Goal: Contribute content: Contribute content

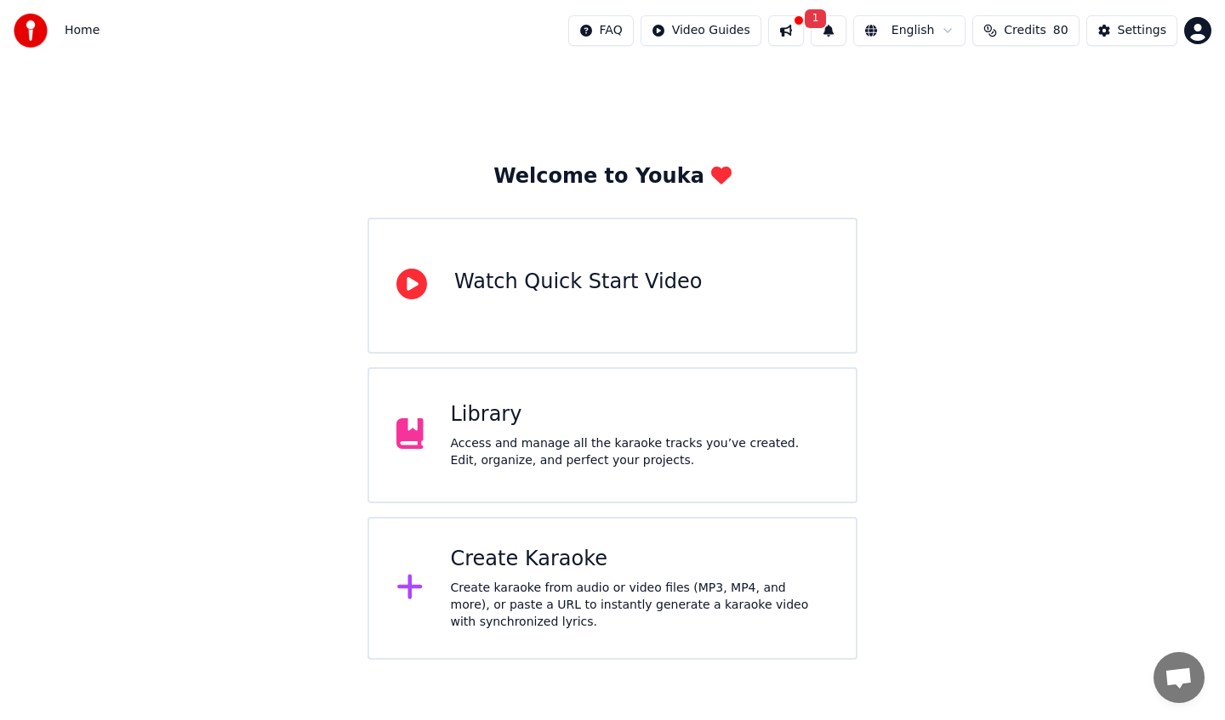
click at [600, 445] on div "Access and manage all the karaoke tracks you’ve created. Edit, organize, and pe…" at bounding box center [640, 452] width 378 height 34
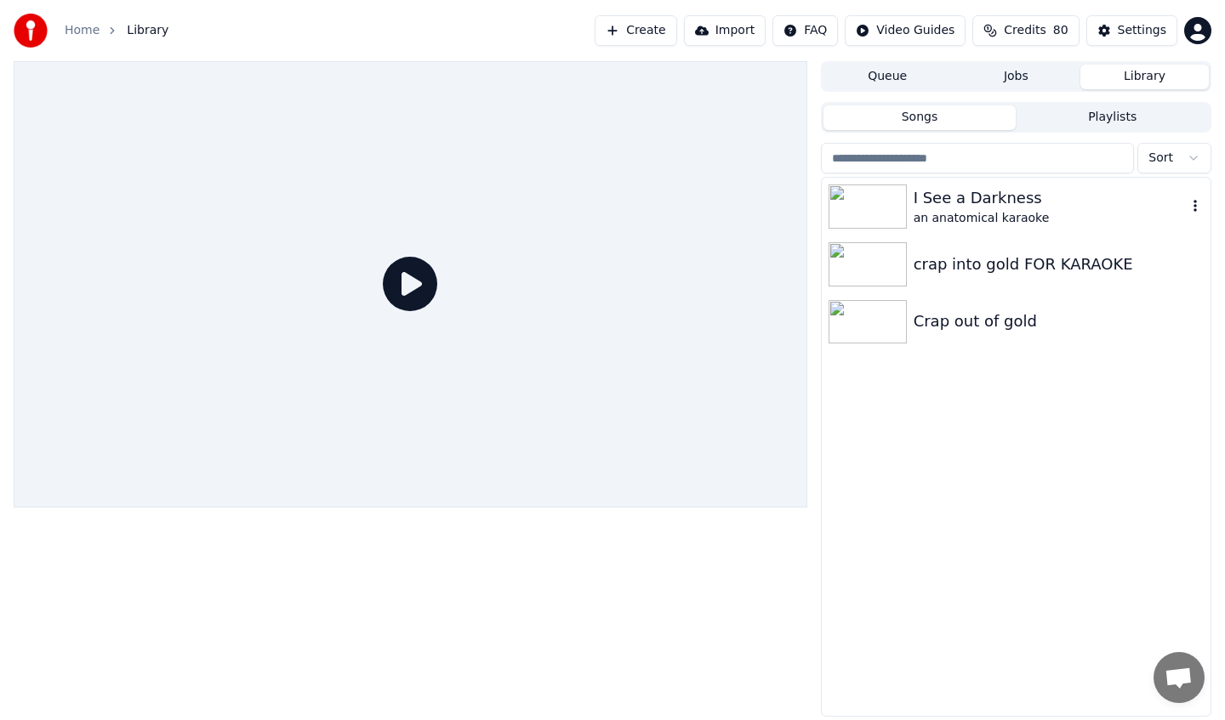
click at [1020, 204] on div "I See a Darkness" at bounding box center [1049, 198] width 273 height 24
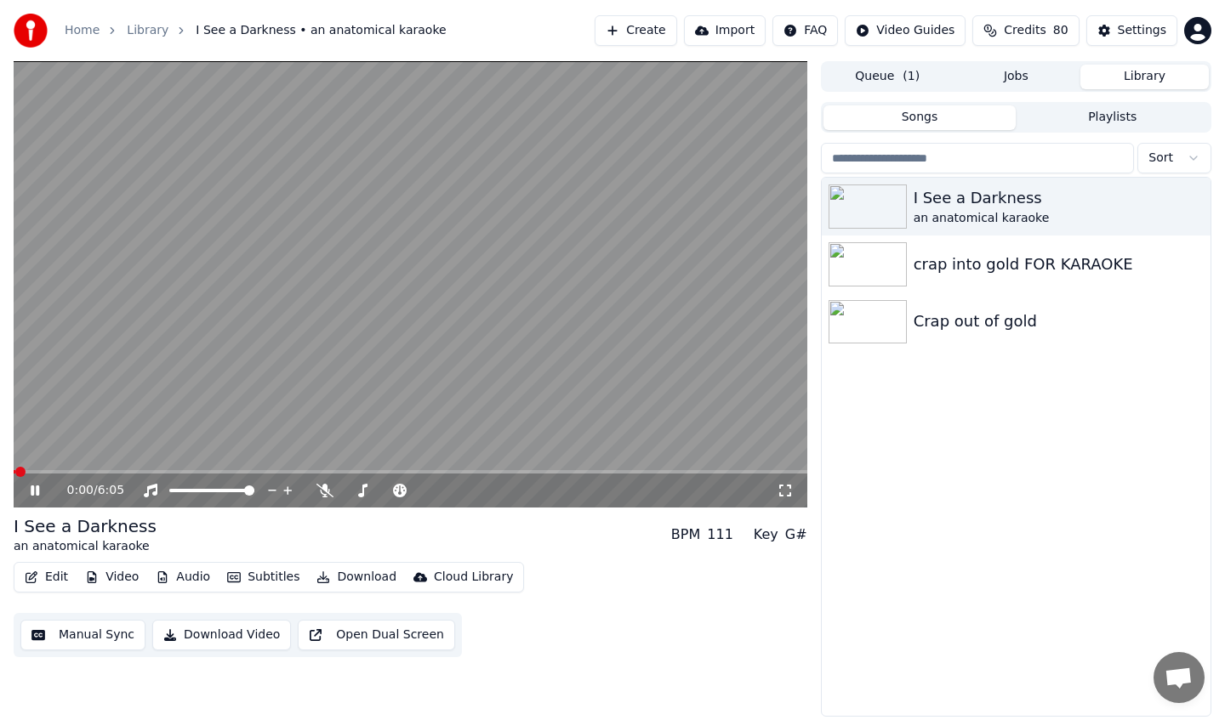
click at [109, 579] on button "Video" at bounding box center [111, 578] width 67 height 24
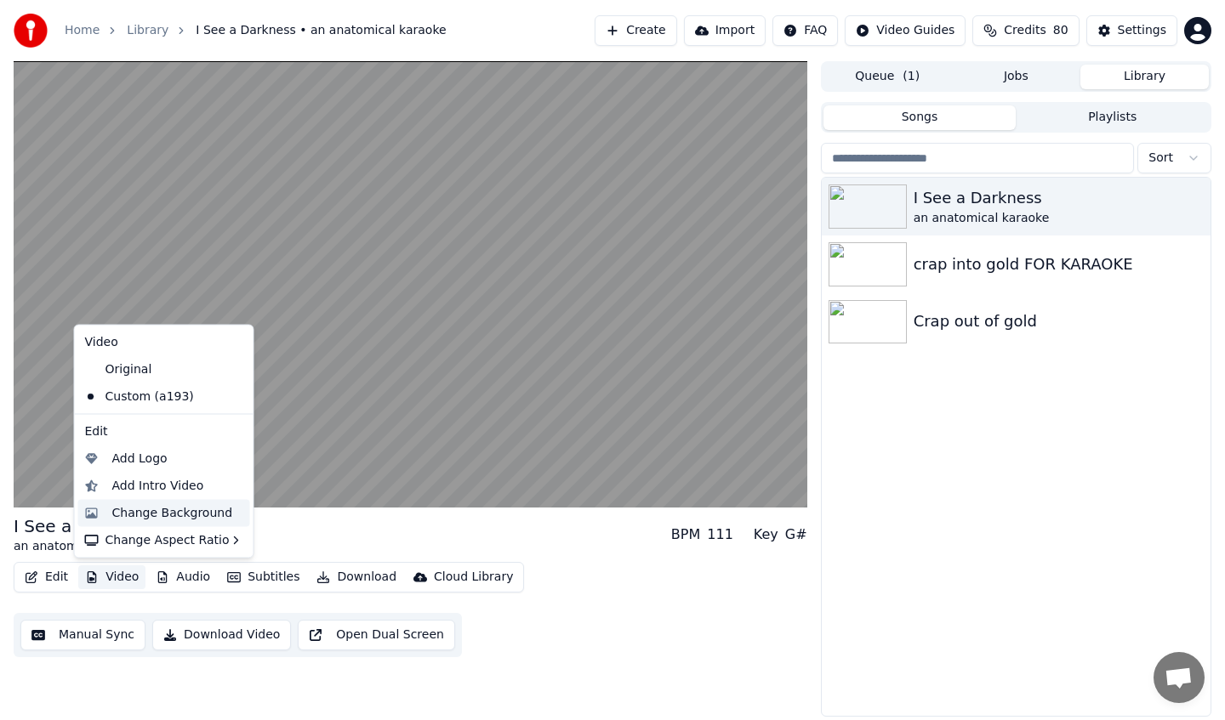
click at [201, 509] on div "Change Background" at bounding box center [172, 512] width 121 height 17
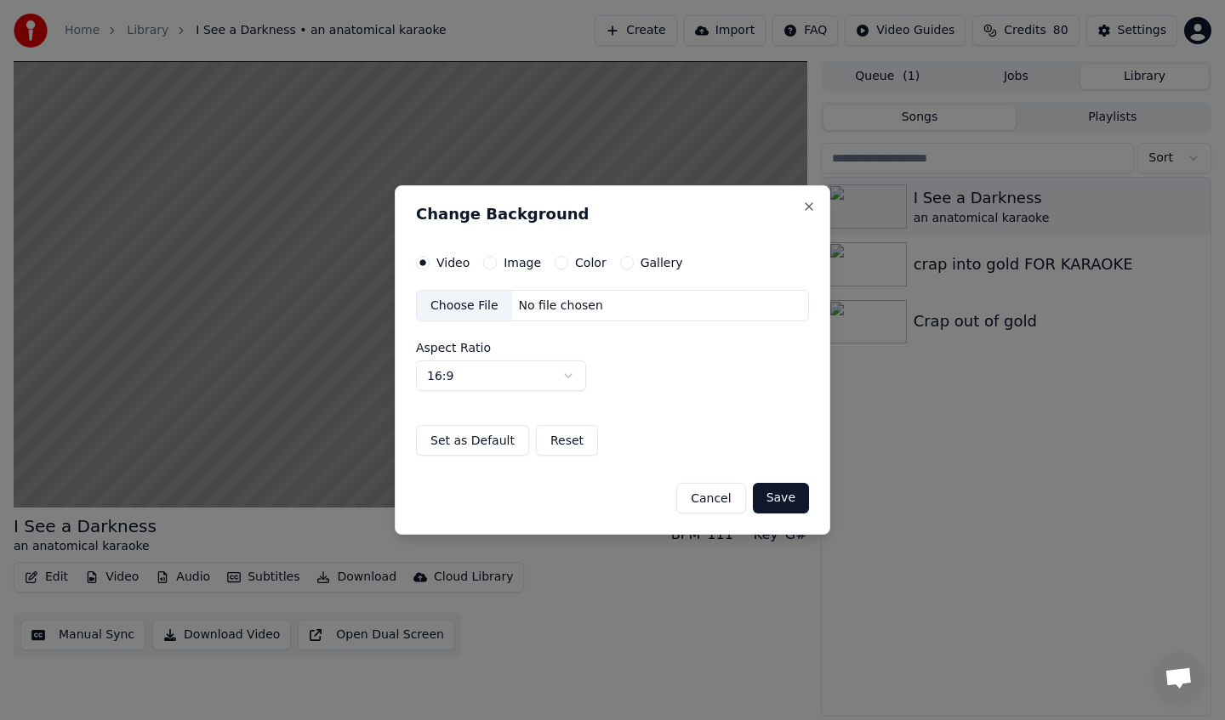
click at [530, 316] on div "Choose File No file chosen" at bounding box center [612, 306] width 393 height 32
click at [484, 308] on div "Choose File" at bounding box center [464, 306] width 95 height 31
click at [783, 492] on button "Save" at bounding box center [781, 498] width 56 height 31
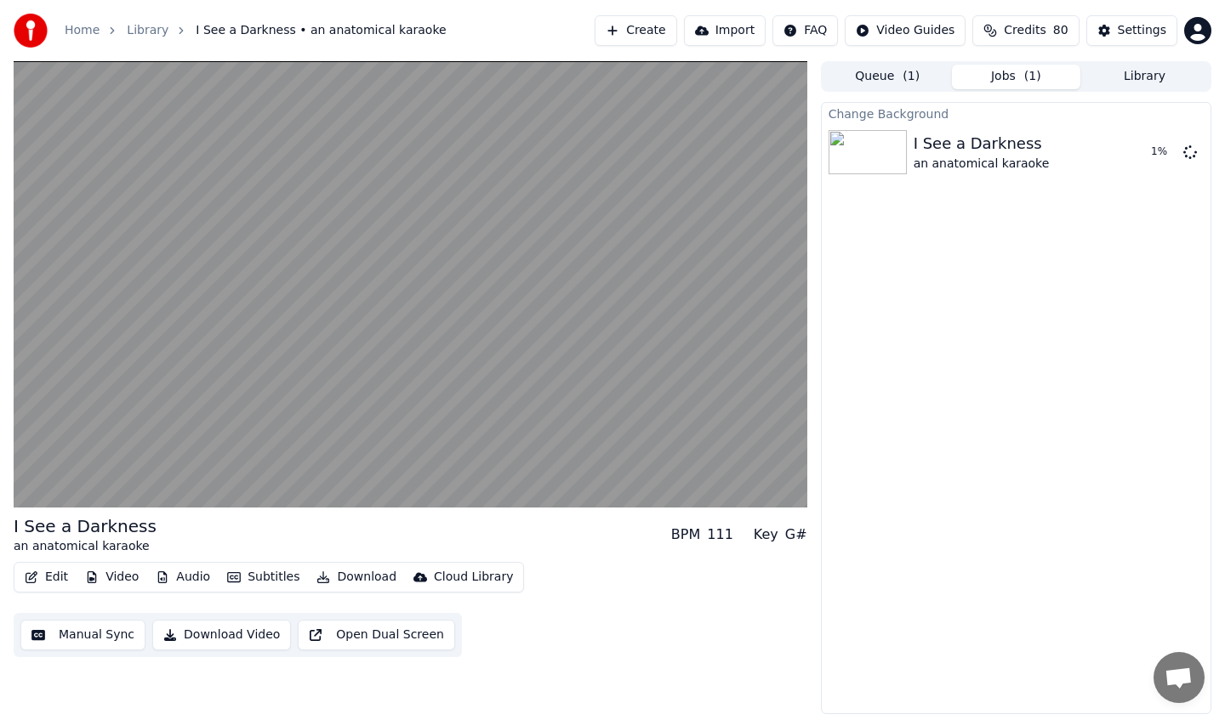
click at [177, 586] on button "Audio" at bounding box center [183, 578] width 68 height 24
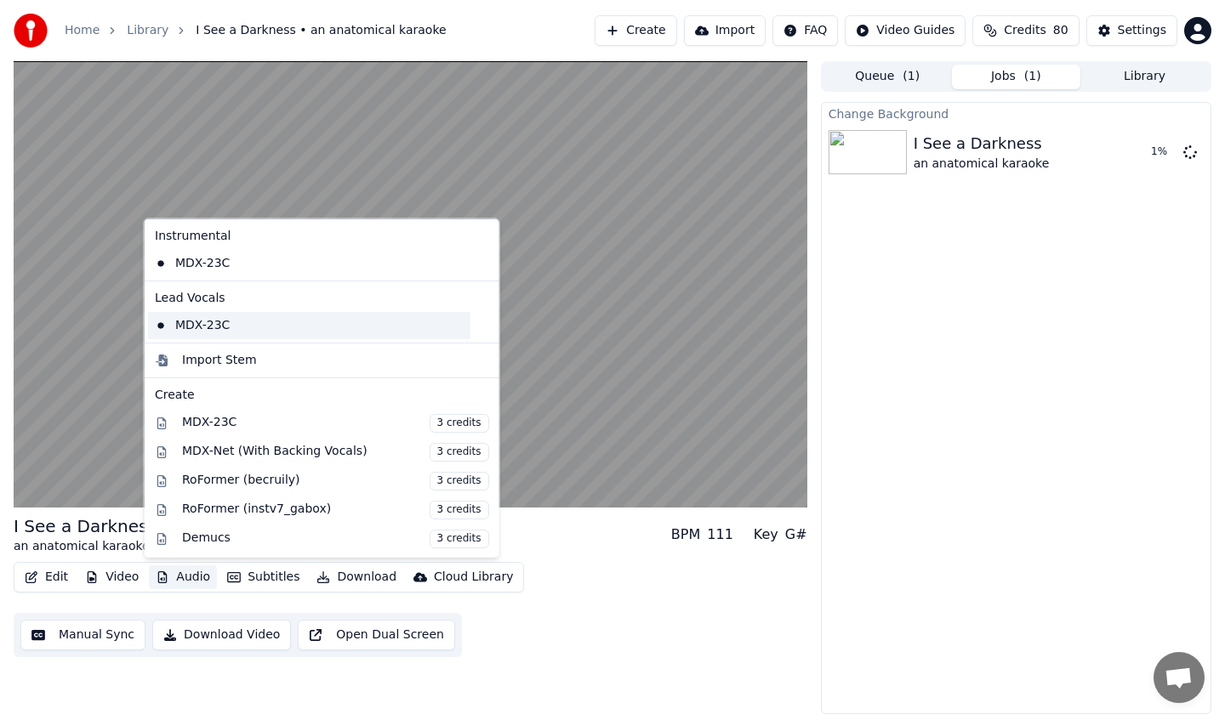
click at [395, 321] on div "MDX-23C" at bounding box center [309, 324] width 322 height 27
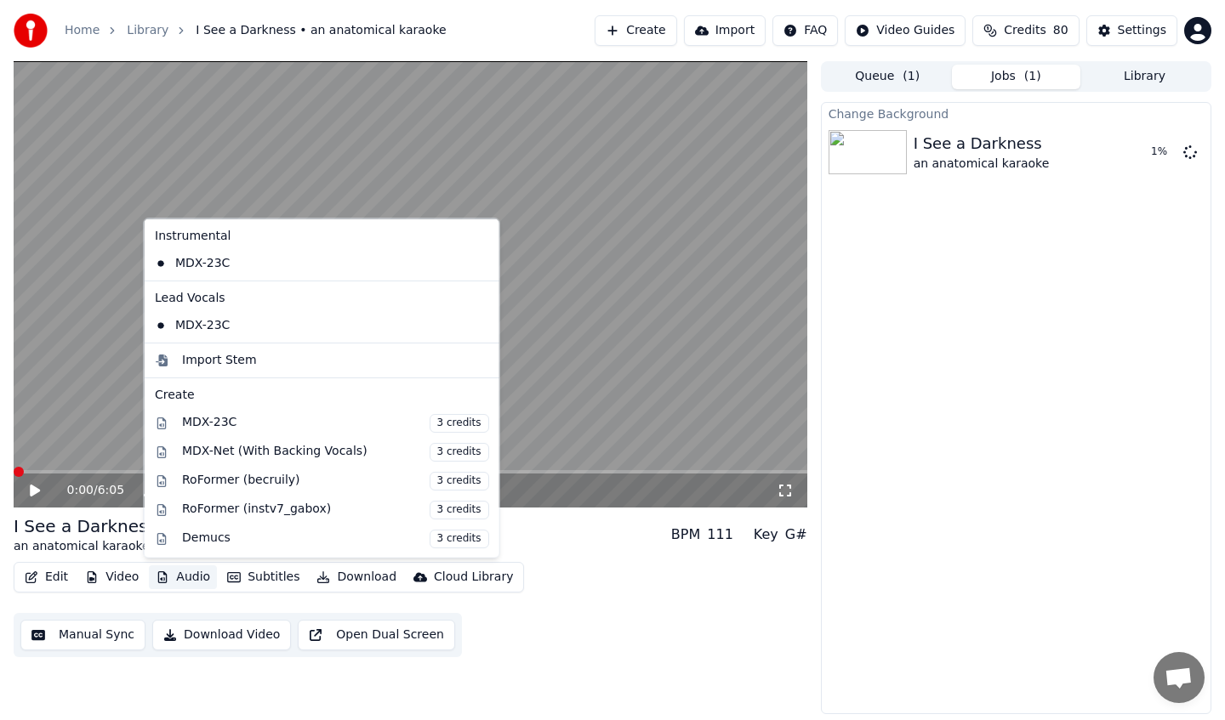
click at [169, 580] on button "Audio" at bounding box center [183, 578] width 68 height 24
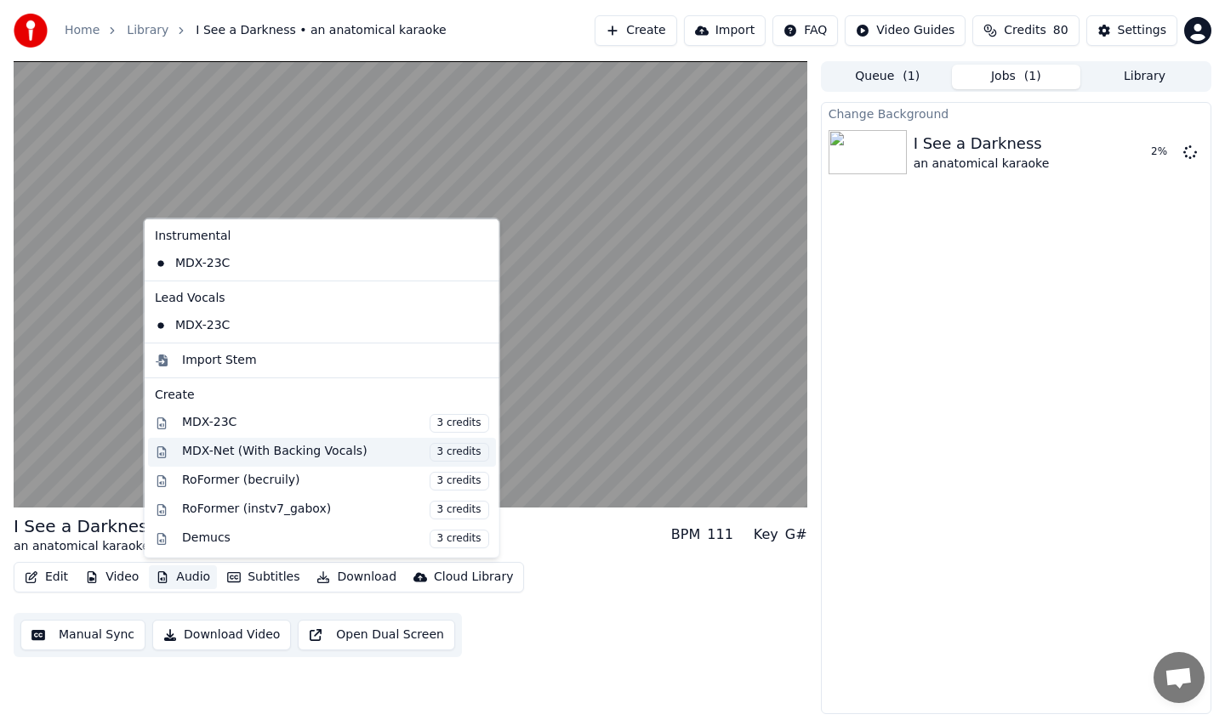
click at [292, 453] on div "MDX-Net (With Backing Vocals) 3 credits" at bounding box center [335, 451] width 307 height 19
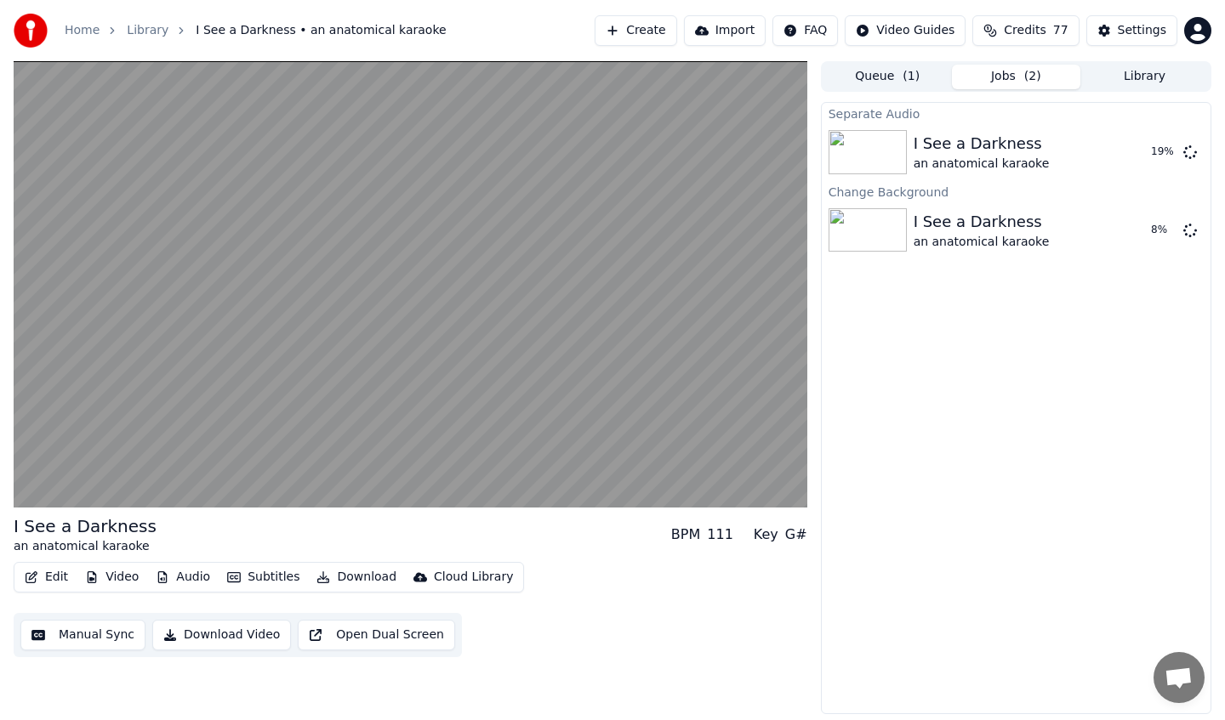
click at [164, 584] on button "Audio" at bounding box center [183, 578] width 68 height 24
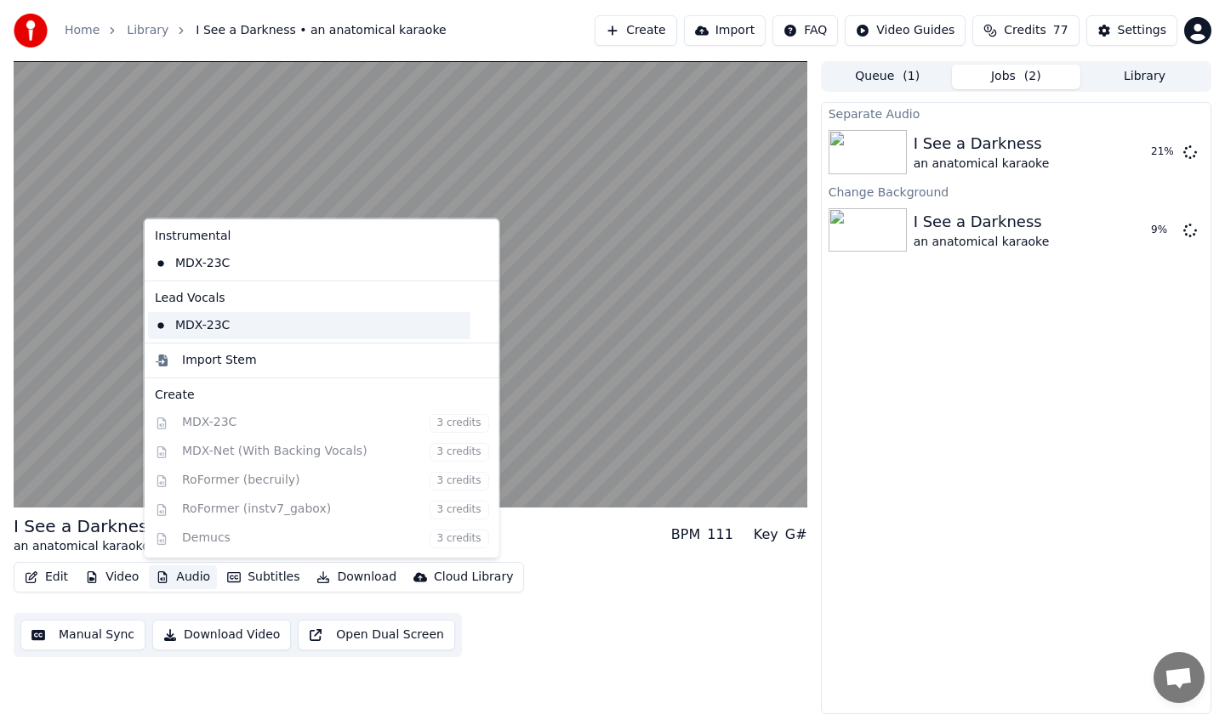
click at [302, 314] on div "MDX-23C" at bounding box center [309, 324] width 322 height 27
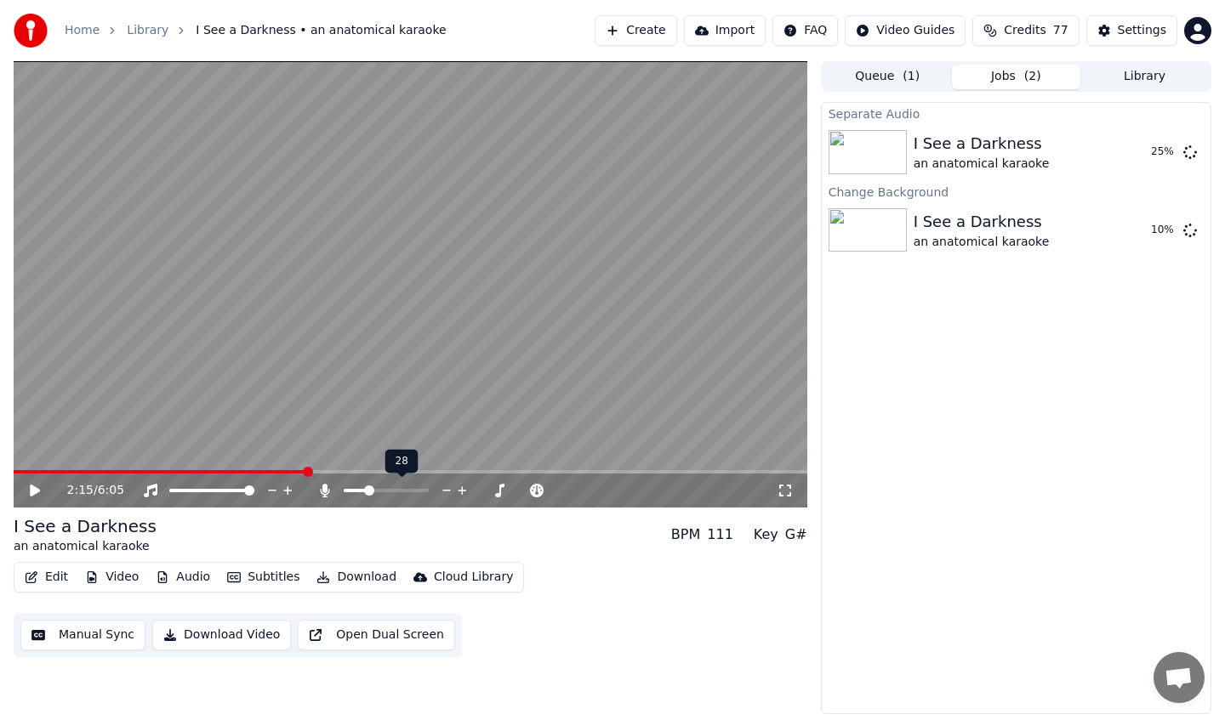
click at [365, 492] on span at bounding box center [369, 491] width 10 height 10
click at [360, 492] on span at bounding box center [355, 490] width 22 height 3
click at [352, 492] on span at bounding box center [352, 490] width 16 height 3
click at [351, 492] on span at bounding box center [355, 491] width 10 height 10
click at [368, 515] on div "I See a Darkness an anatomical karaoke BPM 111 Key G#" at bounding box center [410, 535] width 793 height 41
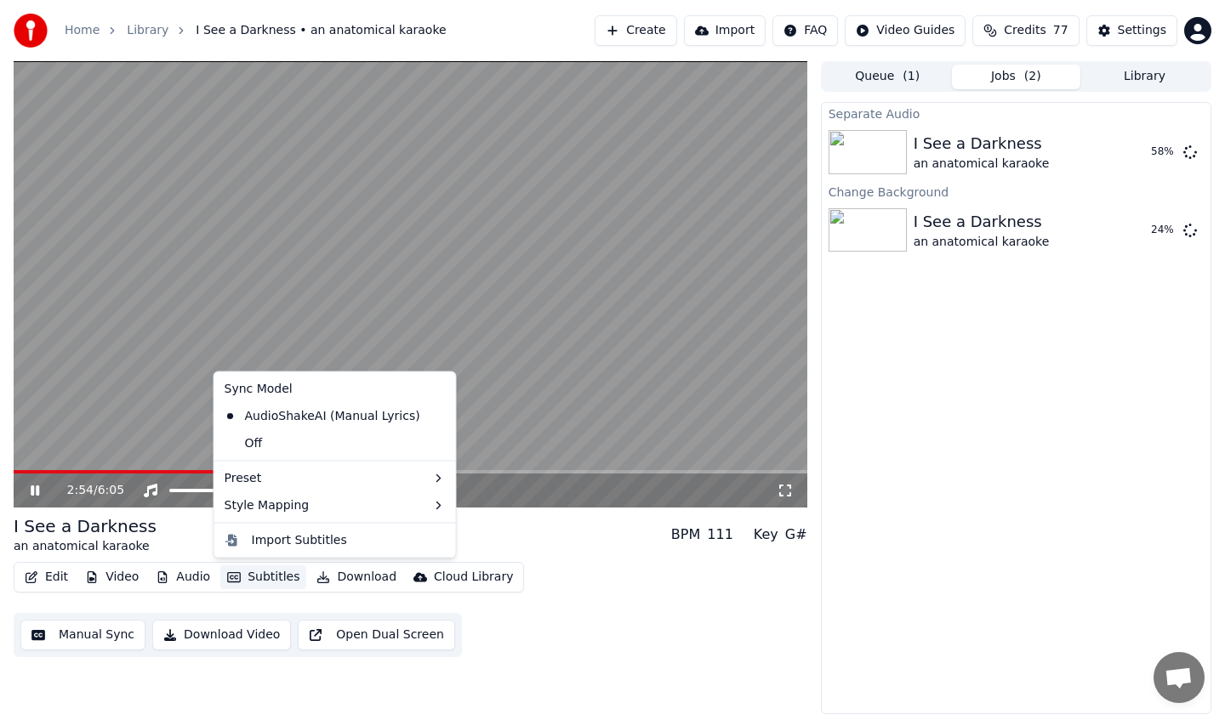
click at [274, 578] on button "Subtitles" at bounding box center [263, 578] width 86 height 24
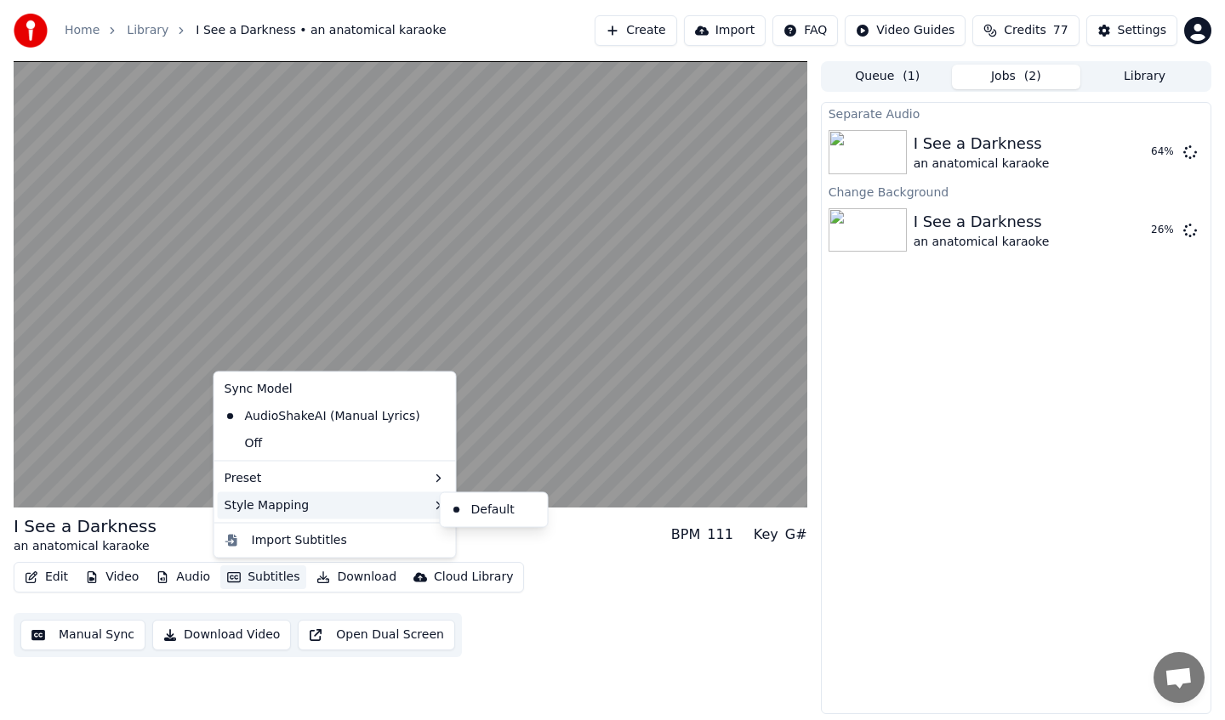
click at [344, 506] on div "Style Mapping" at bounding box center [335, 505] width 235 height 27
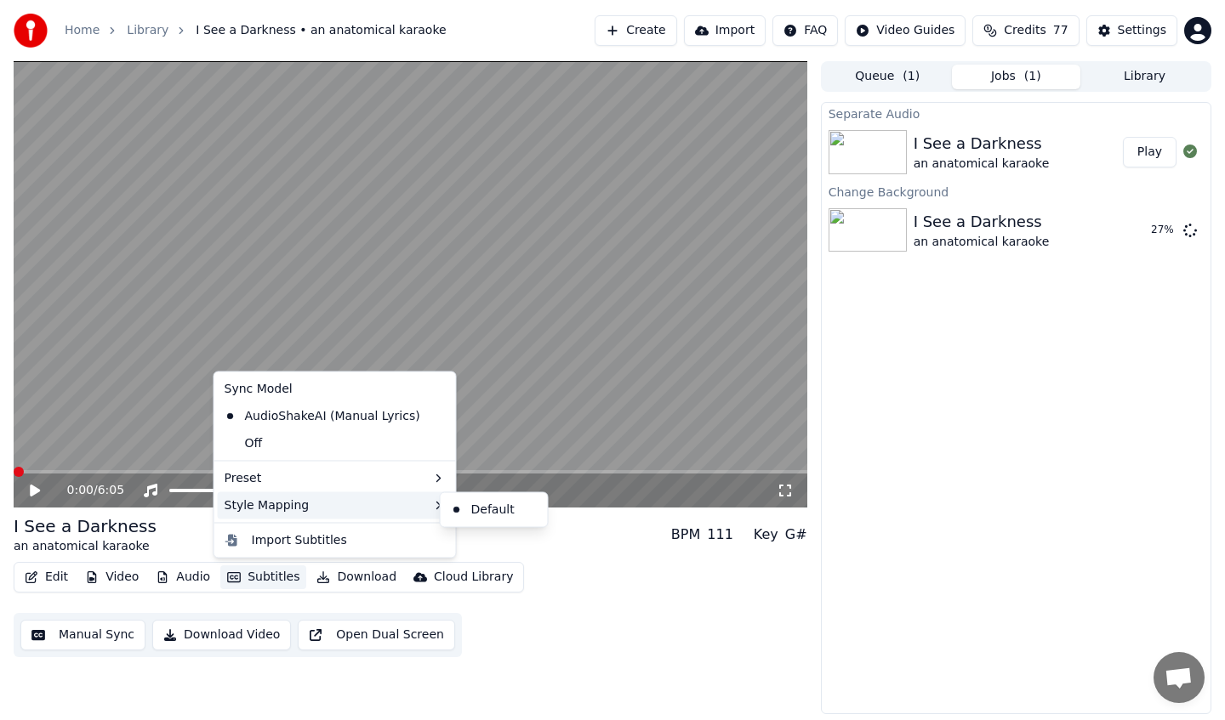
click at [317, 506] on div "Style Mapping" at bounding box center [335, 505] width 235 height 27
click at [478, 510] on div "Default" at bounding box center [494, 510] width 100 height 27
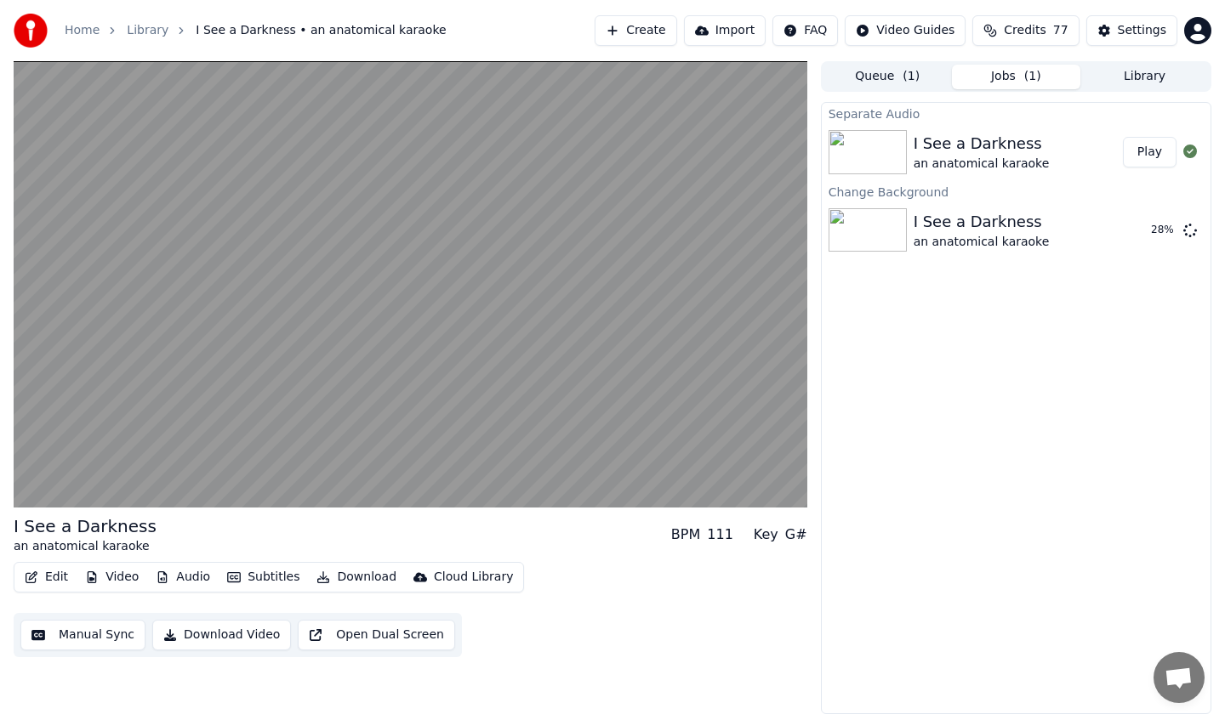
click at [327, 579] on button "Download" at bounding box center [357, 578] width 94 height 24
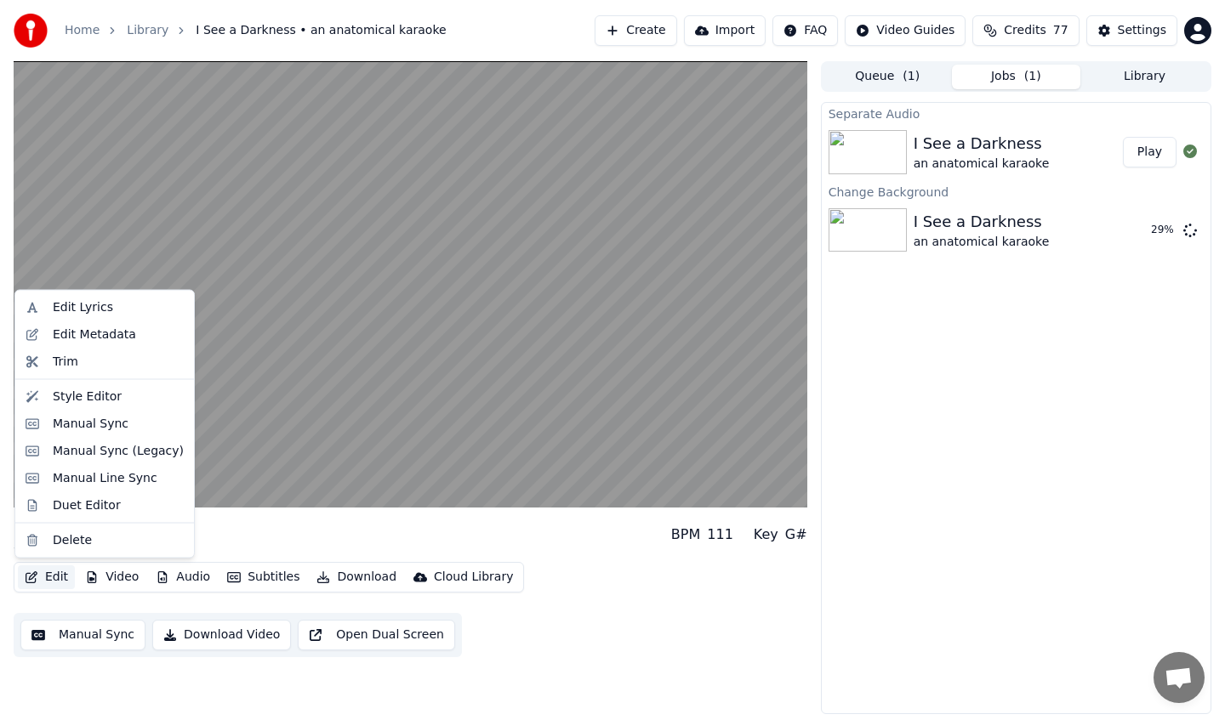
click at [47, 579] on button "Edit" at bounding box center [46, 578] width 57 height 24
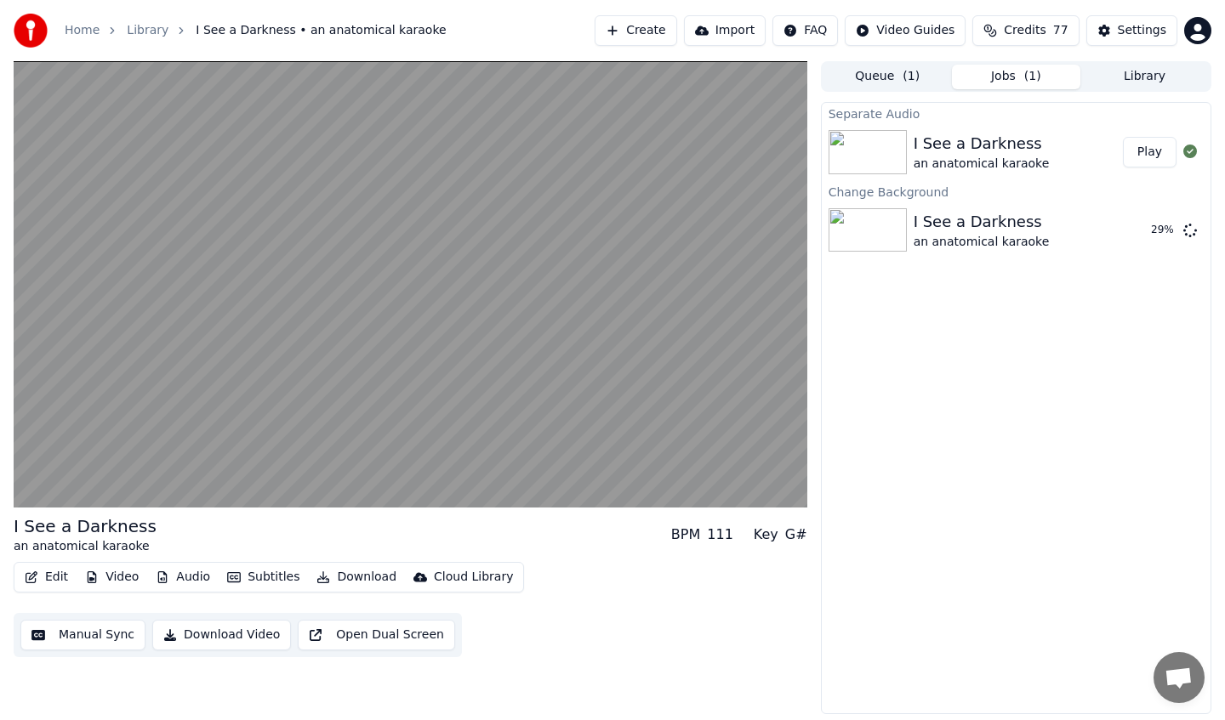
click at [47, 579] on button "Edit" at bounding box center [46, 578] width 57 height 24
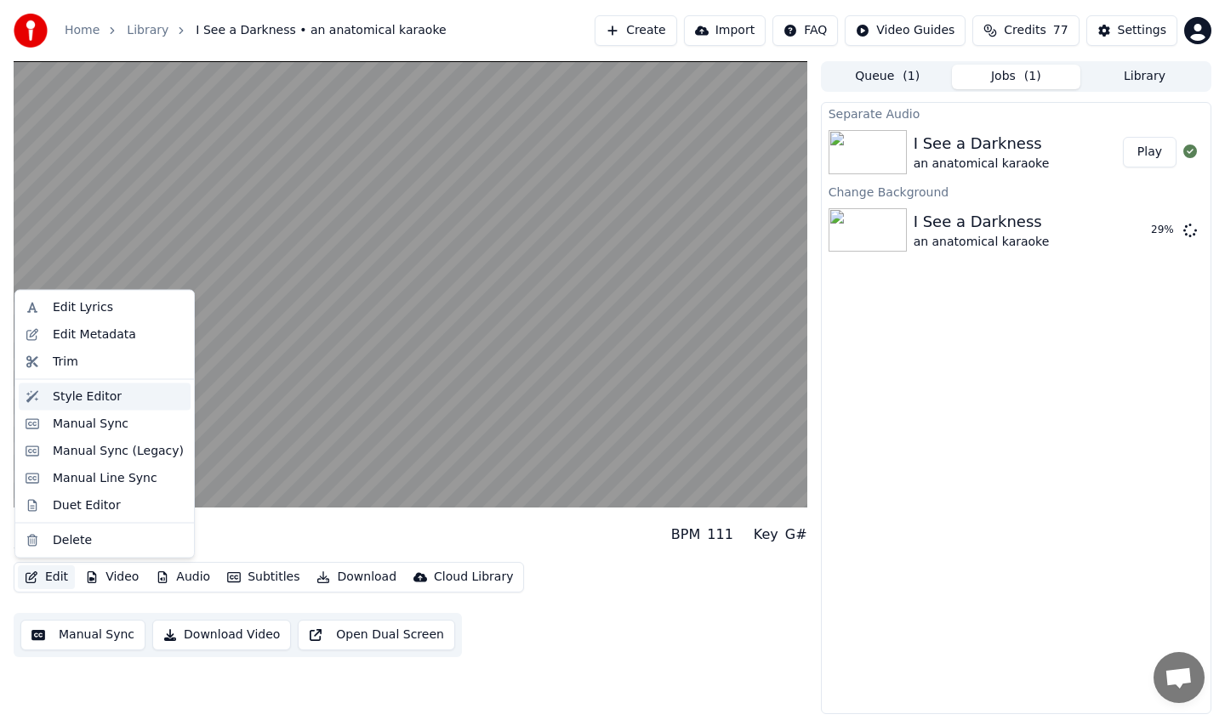
click at [134, 390] on div "Style Editor" at bounding box center [118, 396] width 131 height 17
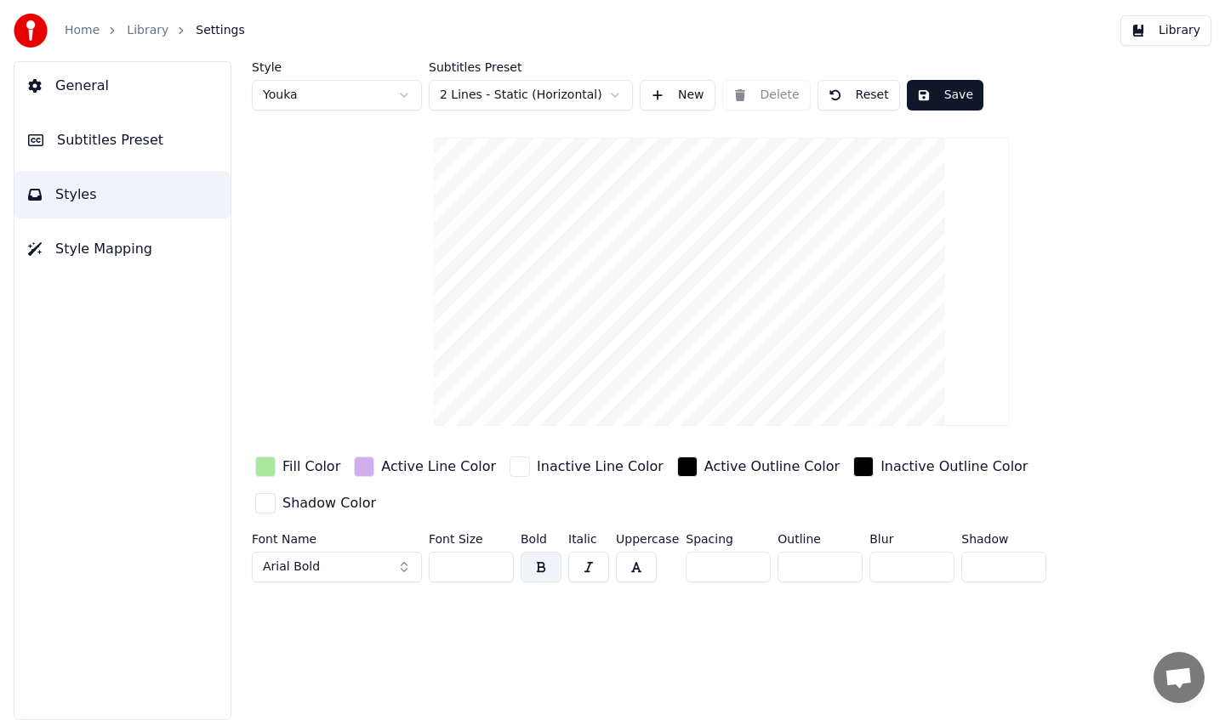
click at [475, 552] on input "**" at bounding box center [471, 567] width 85 height 31
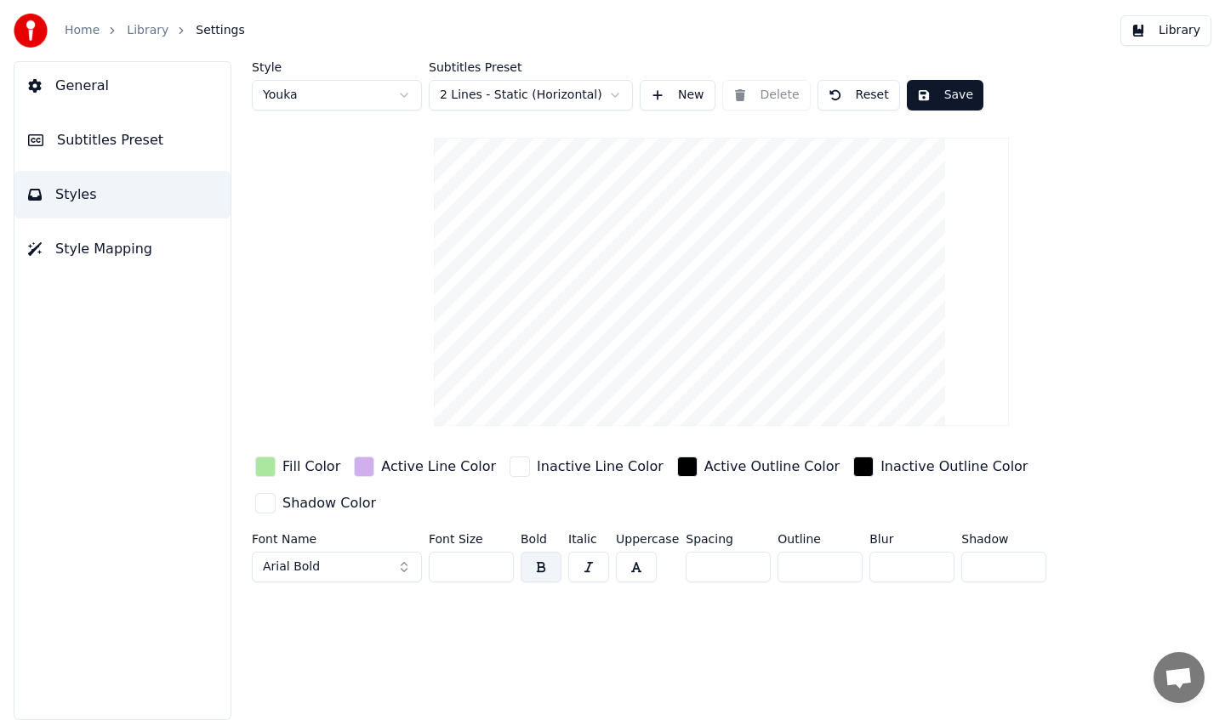
click at [475, 552] on input "**" at bounding box center [471, 567] width 85 height 31
type input "***"
click at [839, 643] on div "Style Youka Subtitles Preset 2 Lines - Static (Horizontal) New Delete Reset Sav…" at bounding box center [721, 390] width 1007 height 659
click at [945, 101] on button "Save" at bounding box center [945, 95] width 77 height 31
click at [929, 100] on button "Done" at bounding box center [946, 95] width 79 height 31
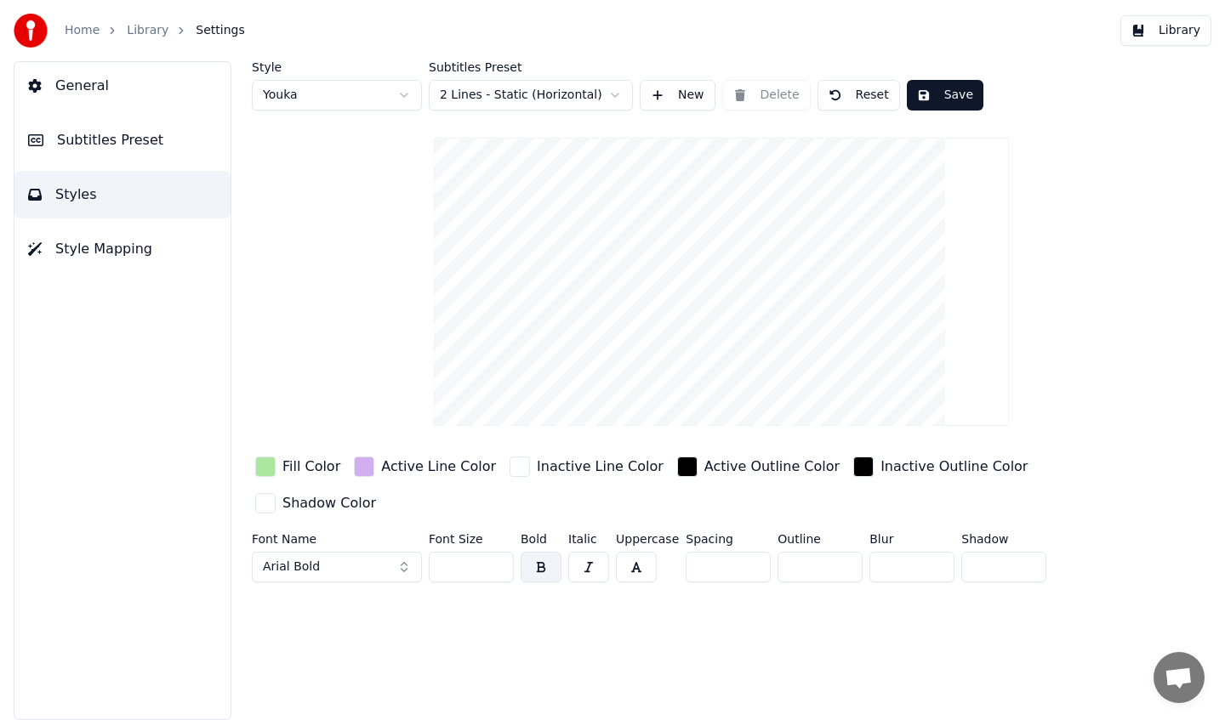
click at [1147, 38] on button "Library" at bounding box center [1165, 30] width 91 height 31
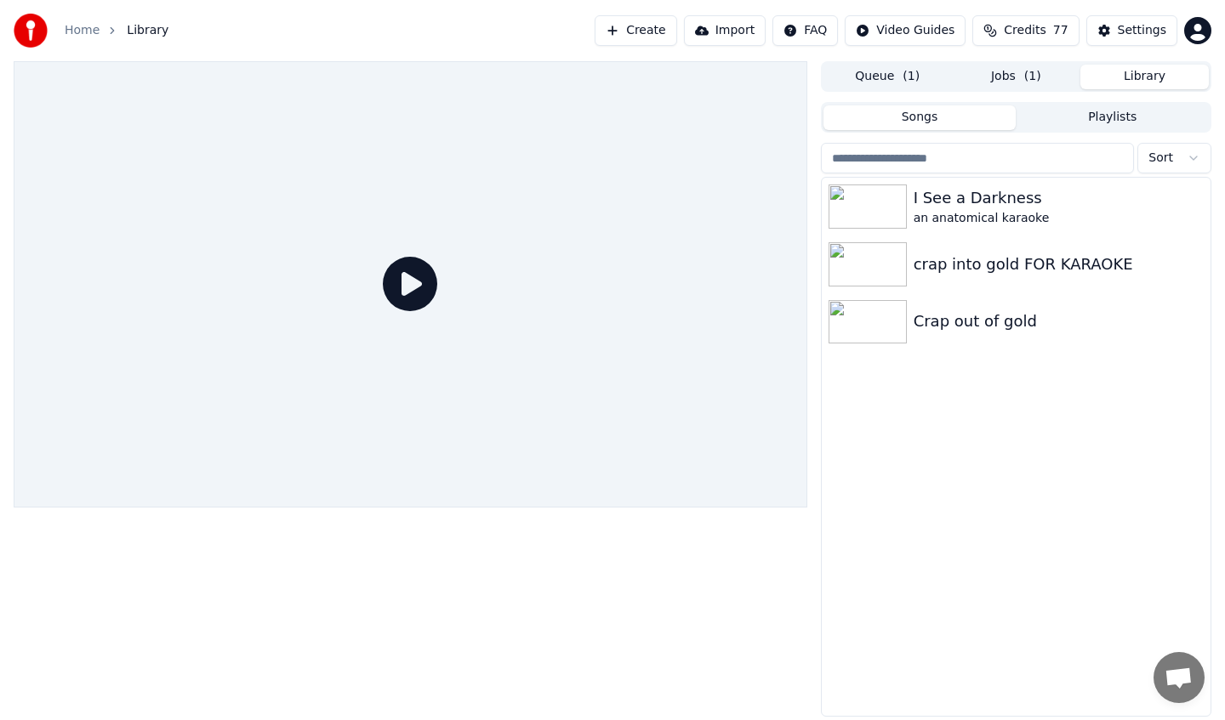
click at [403, 278] on icon at bounding box center [410, 284] width 54 height 54
click at [879, 73] on button "Queue ( 1 )" at bounding box center [887, 77] width 128 height 25
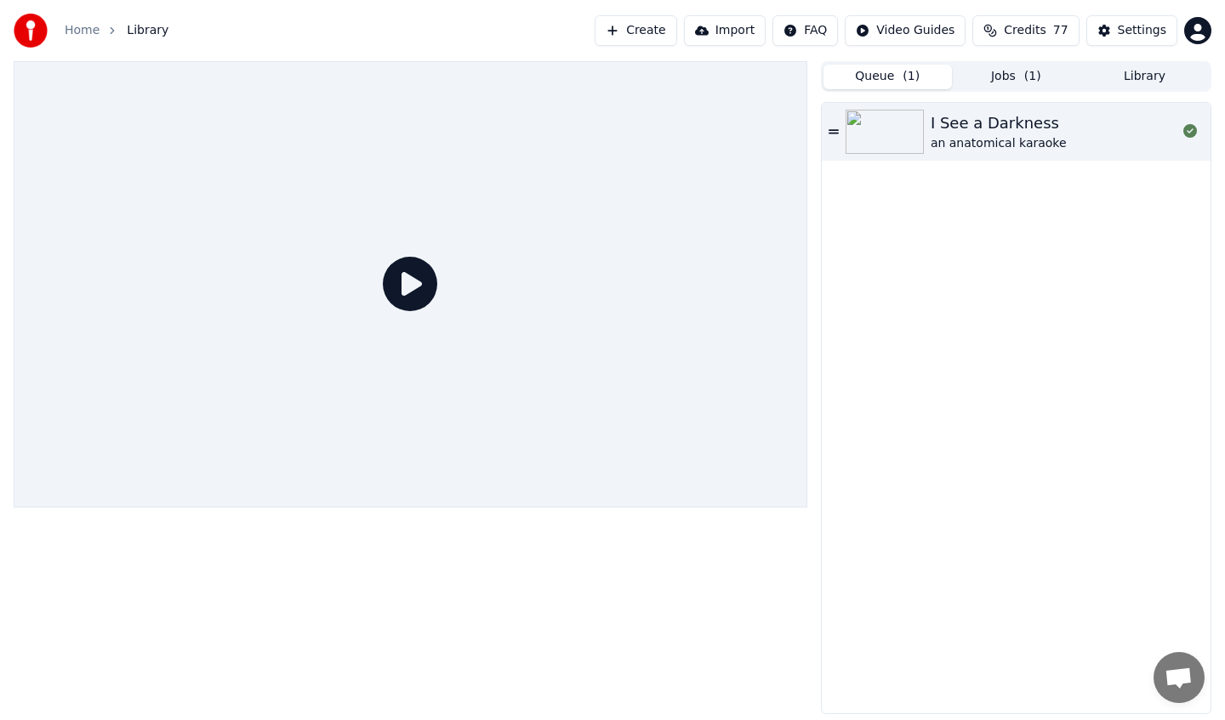
click at [1022, 79] on button "Jobs ( 1 )" at bounding box center [1016, 77] width 128 height 25
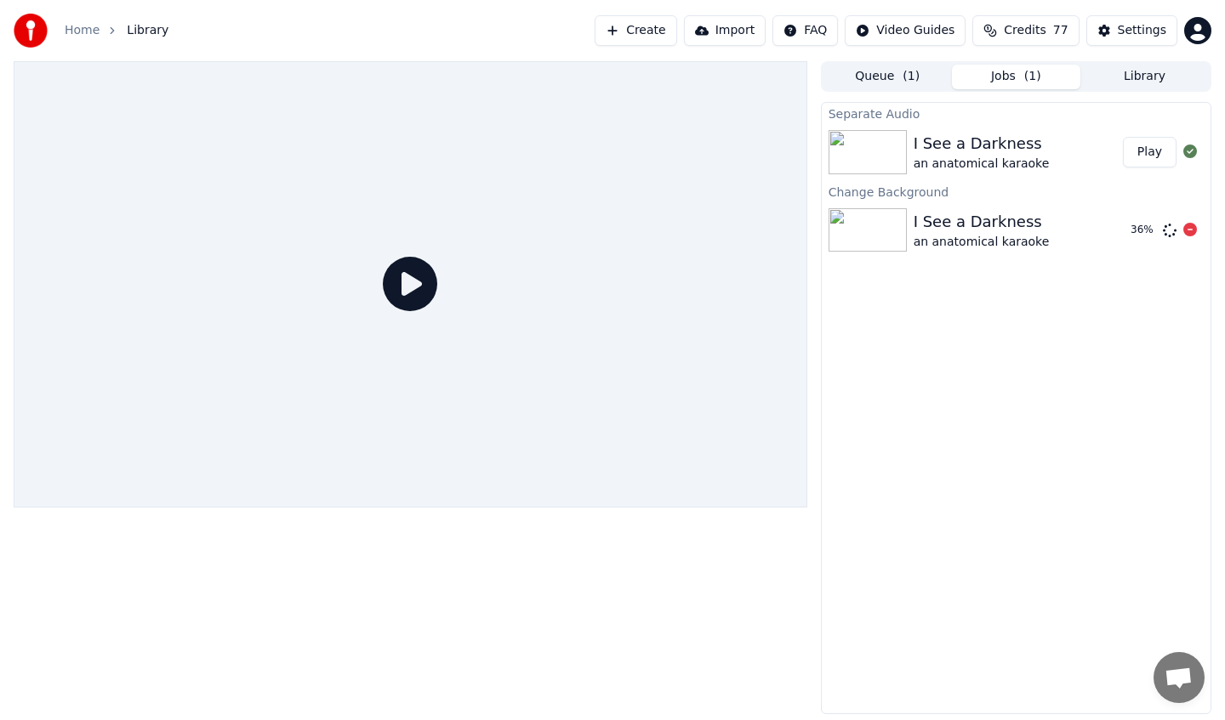
click at [1072, 181] on div "Change Background" at bounding box center [1016, 191] width 389 height 20
click at [1159, 150] on button "Play" at bounding box center [1150, 152] width 54 height 31
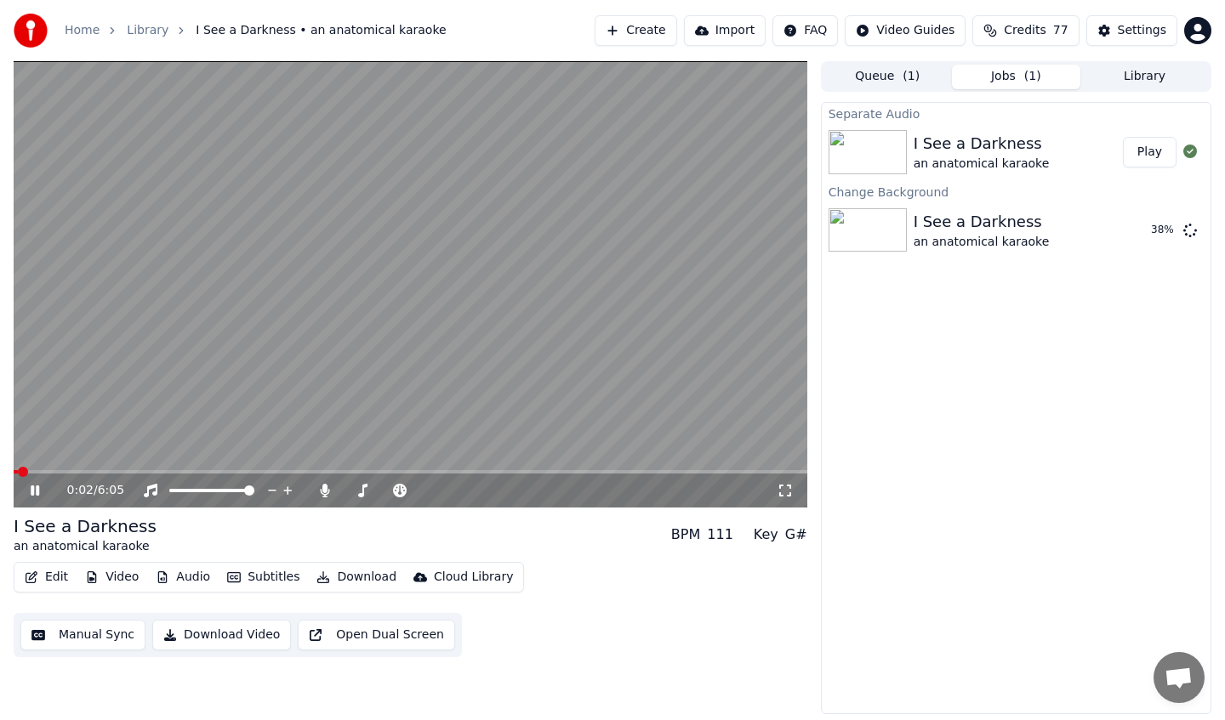
click at [191, 474] on div "0:02 / 6:05" at bounding box center [410, 491] width 793 height 34
click at [147, 471] on span at bounding box center [410, 471] width 793 height 3
click at [205, 472] on span at bounding box center [410, 471] width 793 height 3
click at [246, 470] on span at bounding box center [410, 471] width 793 height 3
click at [233, 470] on span at bounding box center [132, 471] width 237 height 3
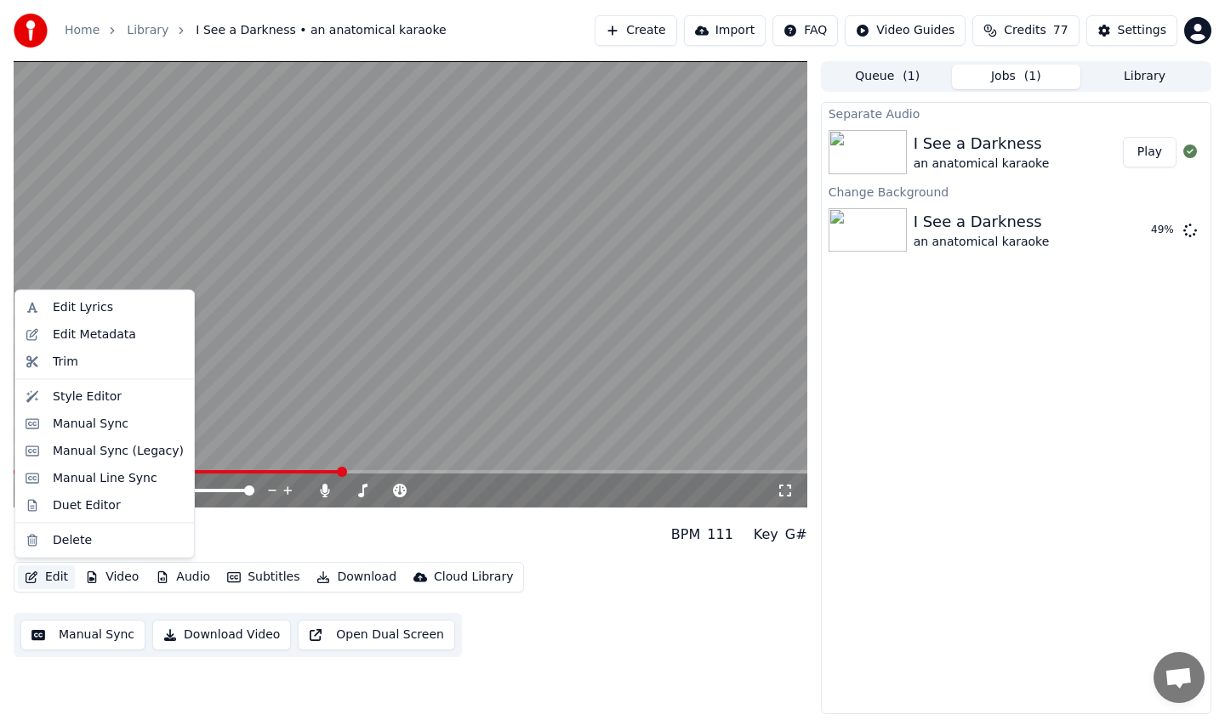
click at [44, 577] on button "Edit" at bounding box center [46, 578] width 57 height 24
click at [105, 401] on div "Style Editor" at bounding box center [87, 396] width 69 height 17
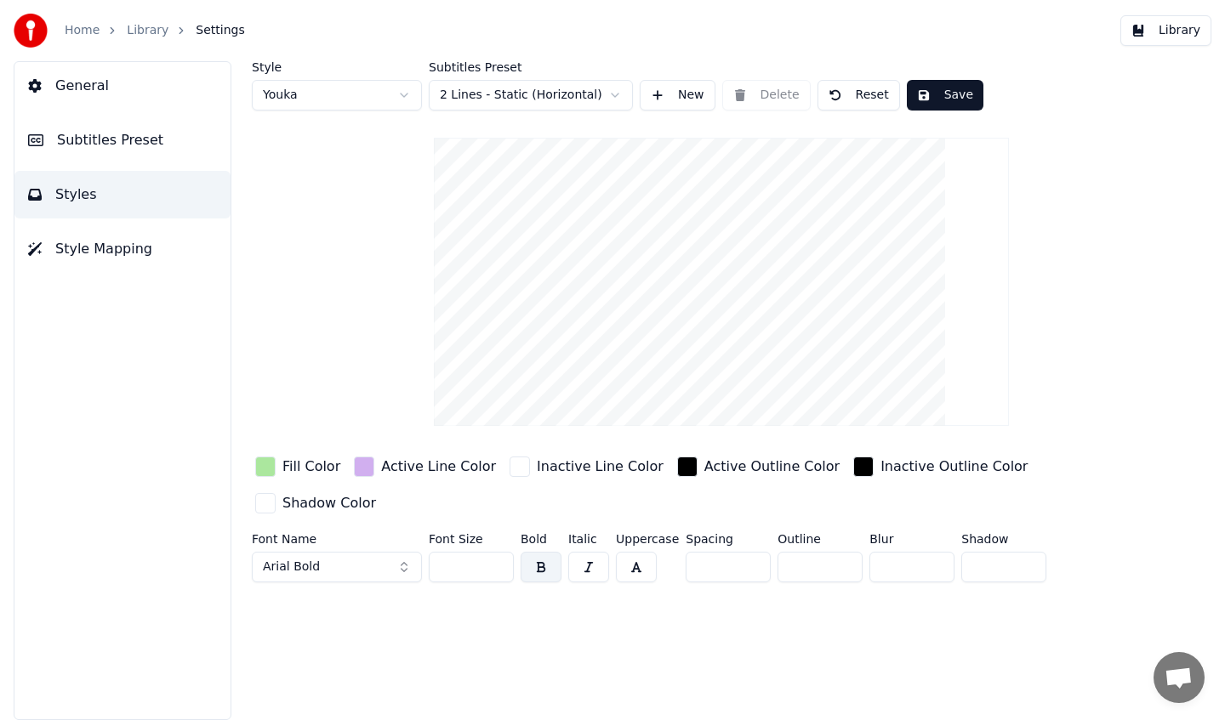
click at [469, 552] on input "***" at bounding box center [471, 567] width 85 height 31
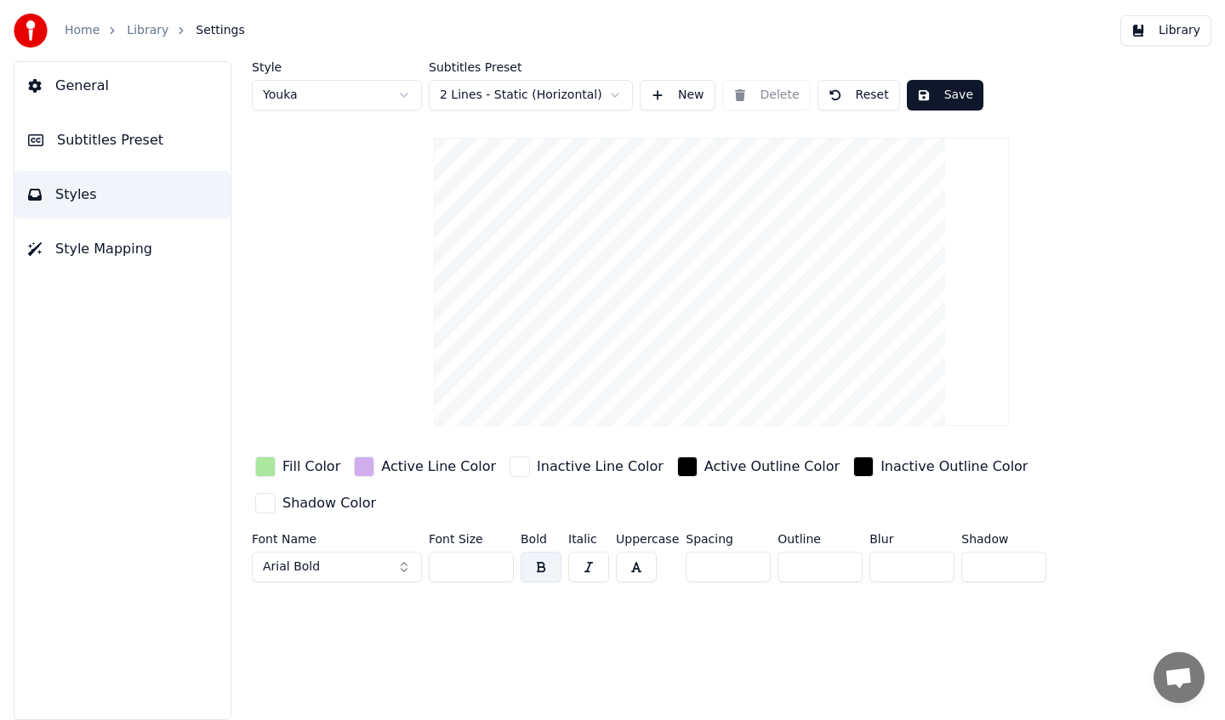
type input "***"
click at [542, 552] on button "button" at bounding box center [540, 567] width 41 height 31
click at [549, 552] on button "button" at bounding box center [540, 567] width 41 height 31
click at [634, 552] on button "button" at bounding box center [636, 567] width 41 height 31
click at [816, 549] on div "Outline *" at bounding box center [819, 561] width 85 height 56
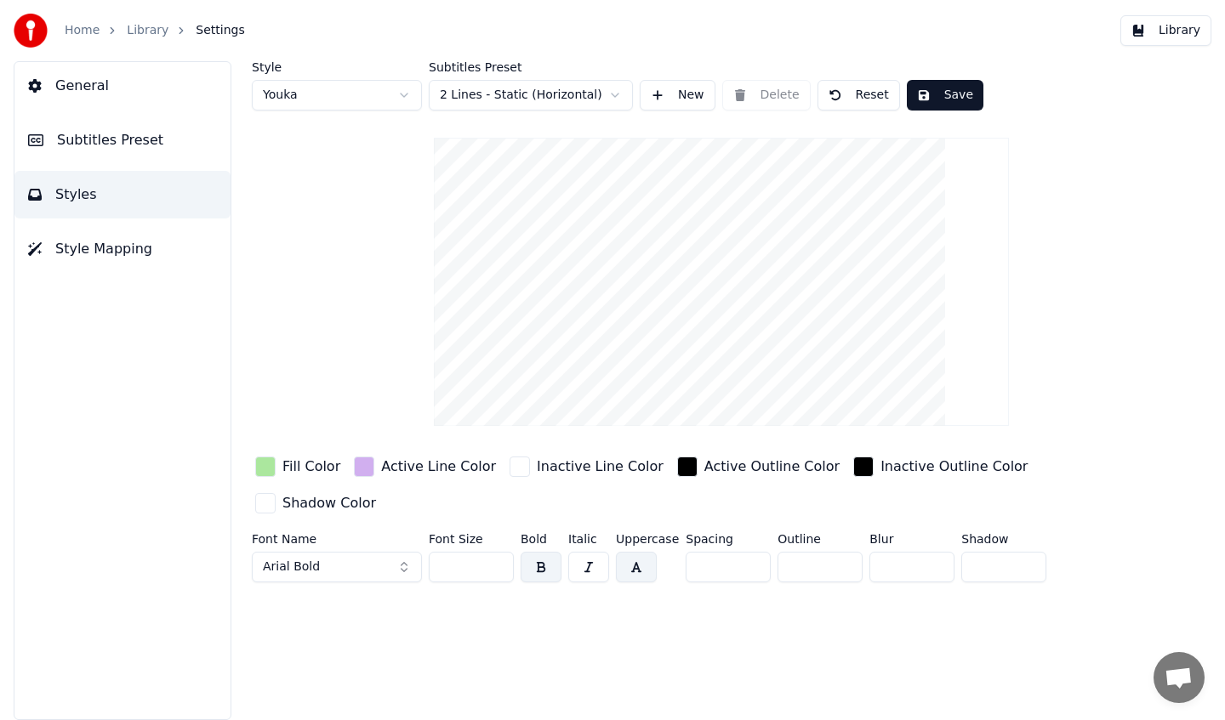
click at [816, 552] on input "*" at bounding box center [819, 567] width 85 height 31
click at [839, 552] on input "**" at bounding box center [819, 567] width 85 height 31
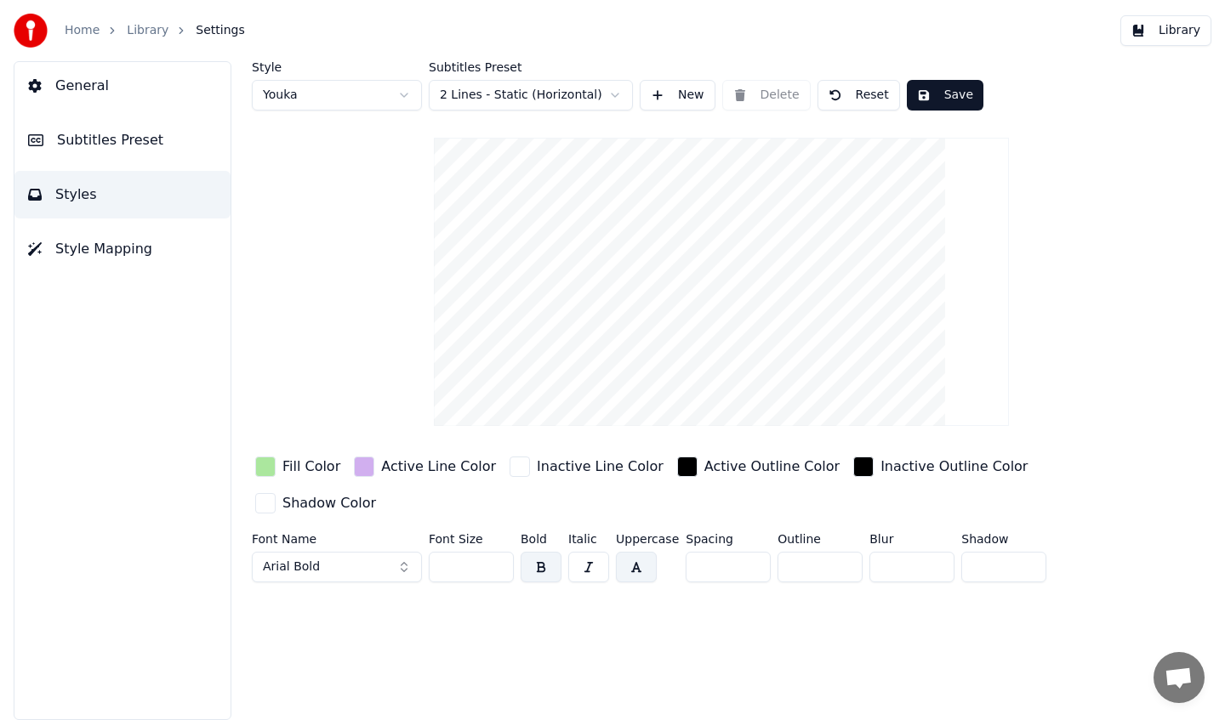
click at [839, 552] on input "**" at bounding box center [819, 567] width 85 height 31
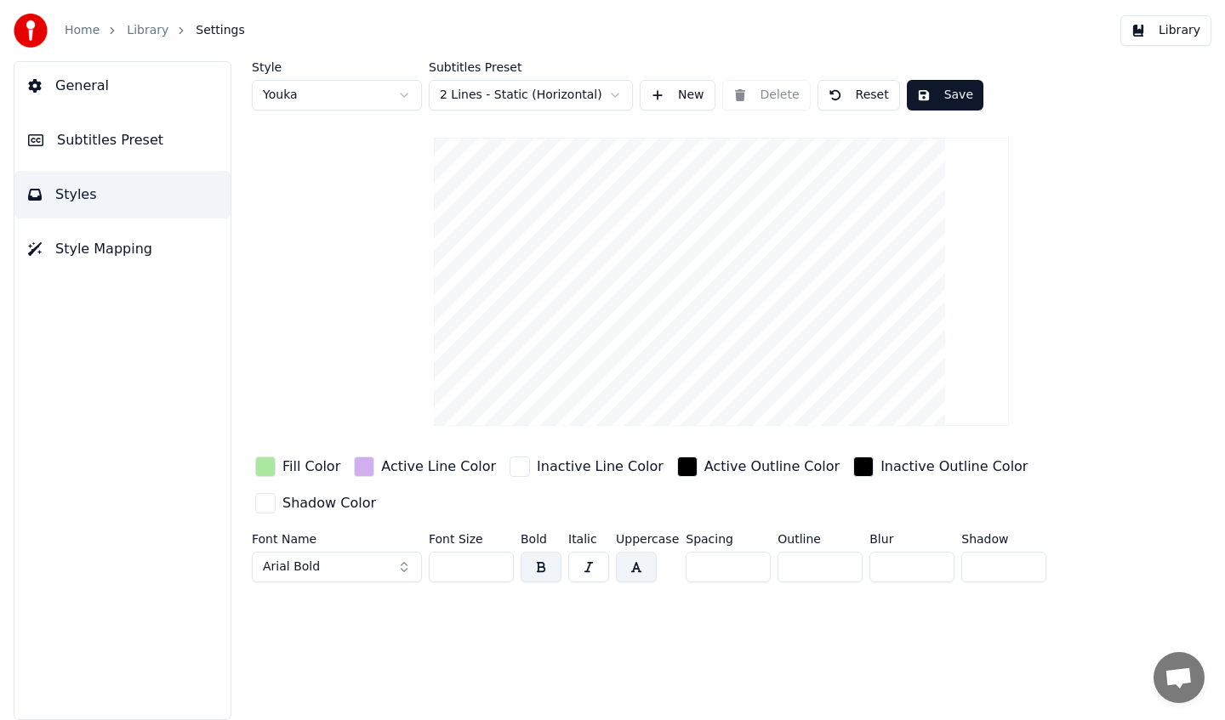
click at [839, 552] on input "**" at bounding box center [819, 567] width 85 height 31
type input "**"
click at [839, 552] on input "**" at bounding box center [819, 567] width 85 height 31
click at [276, 493] on div "button" at bounding box center [265, 503] width 20 height 20
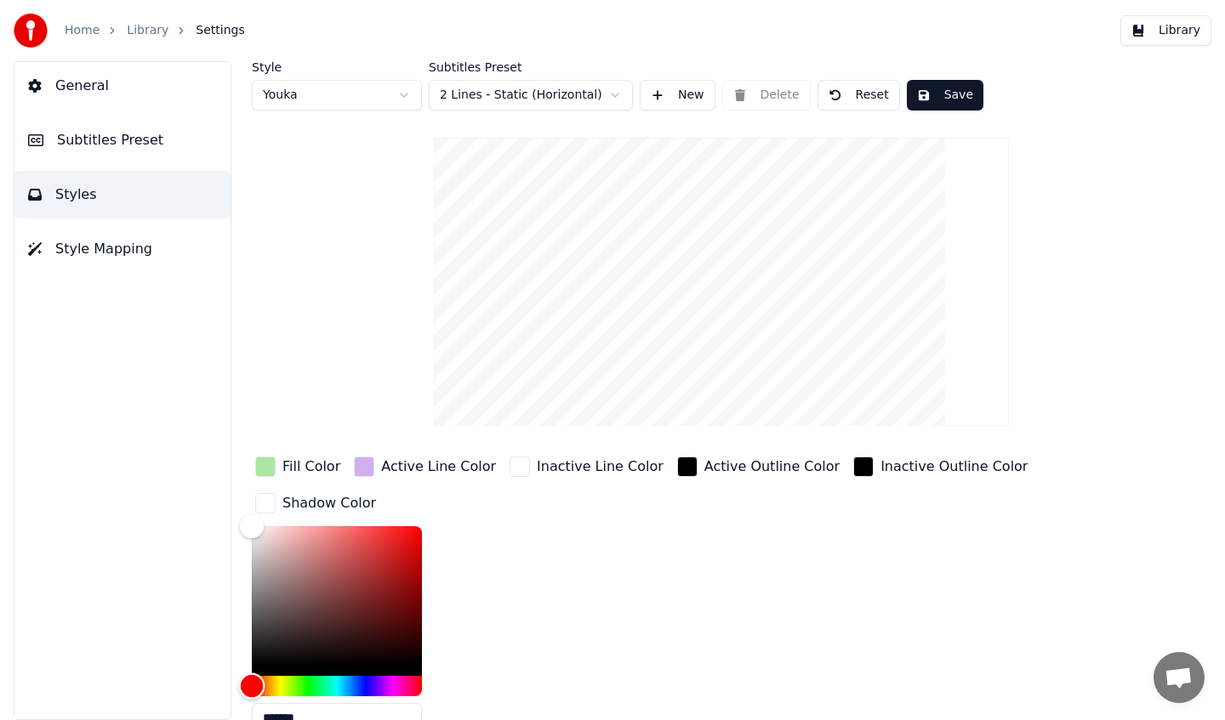
click at [338, 683] on div "Hue" at bounding box center [337, 686] width 170 height 20
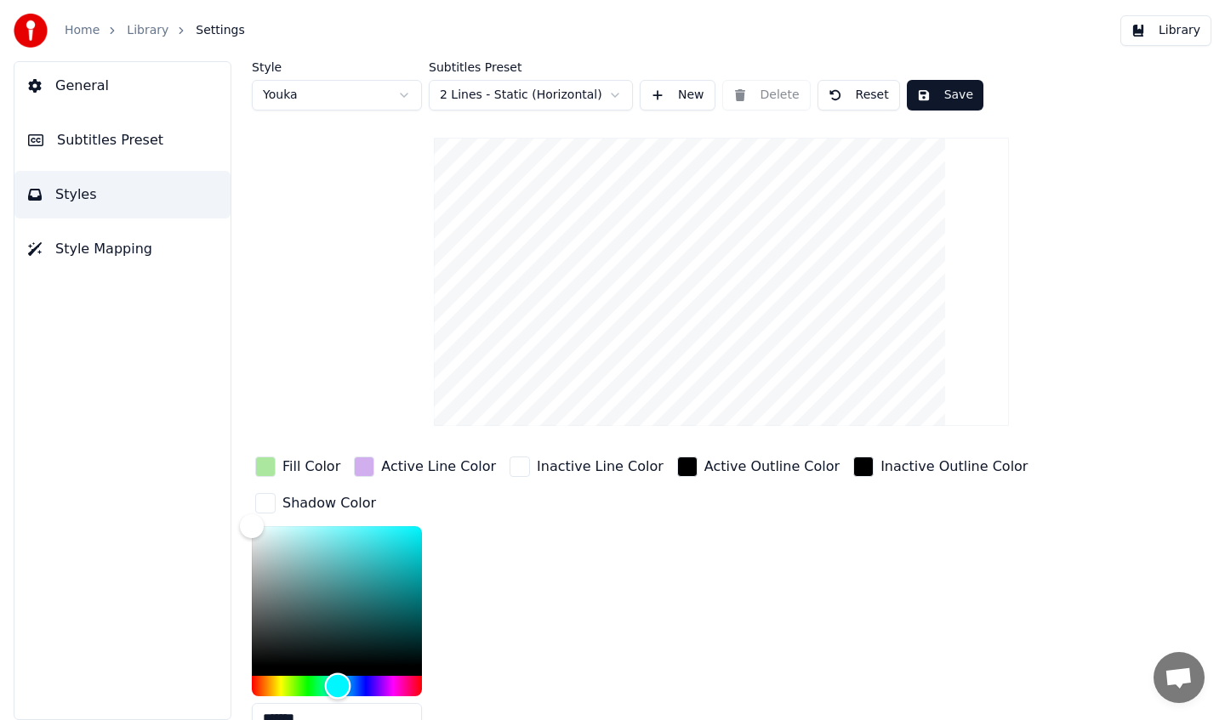
click at [338, 683] on div "Hue" at bounding box center [338, 686] width 26 height 26
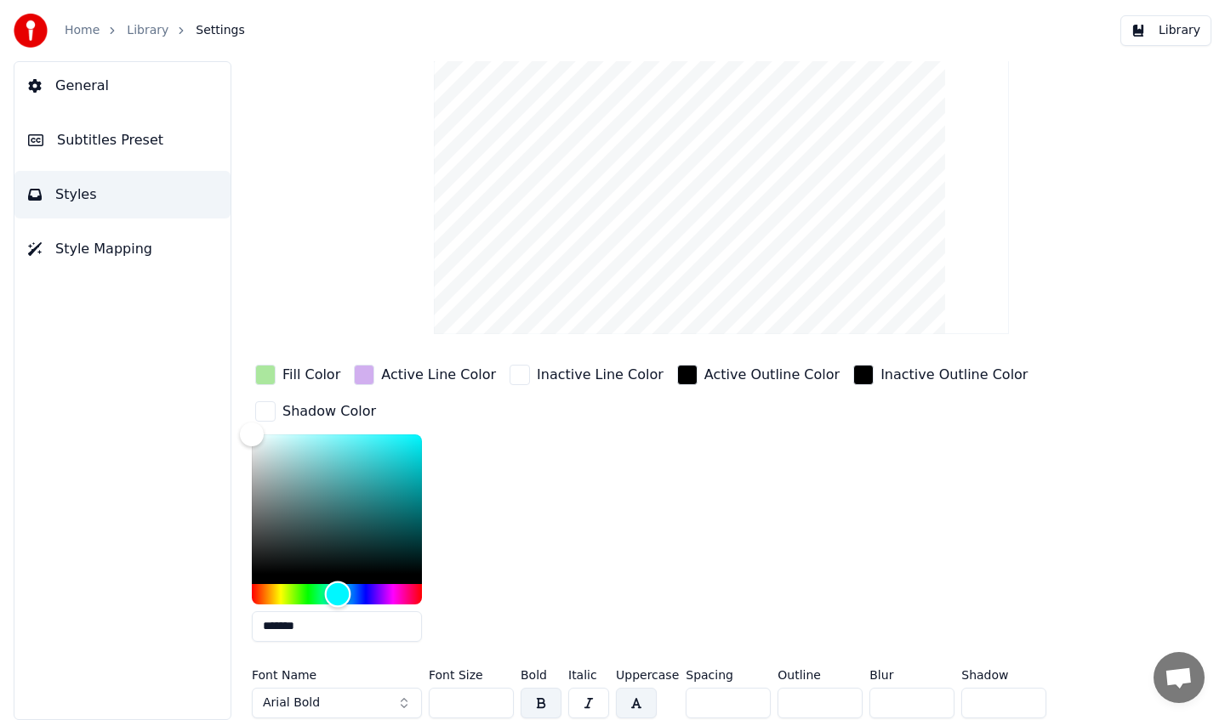
scroll to position [93, 0]
drag, startPoint x: 372, startPoint y: 458, endPoint x: 332, endPoint y: 435, distance: 46.5
click at [332, 435] on div "Color" at bounding box center [337, 503] width 170 height 139
drag, startPoint x: 334, startPoint y: 441, endPoint x: 361, endPoint y: 448, distance: 28.1
click at [361, 443] on div "Color" at bounding box center [357, 444] width 26 height 26
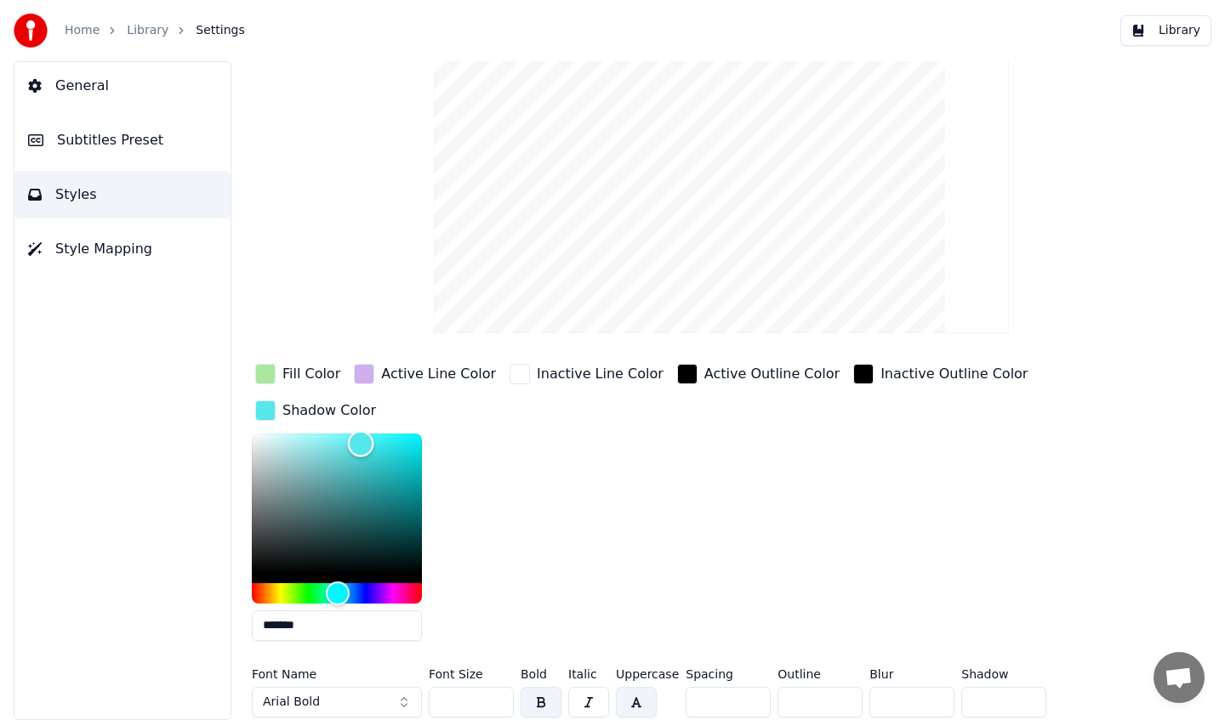
scroll to position [95, 0]
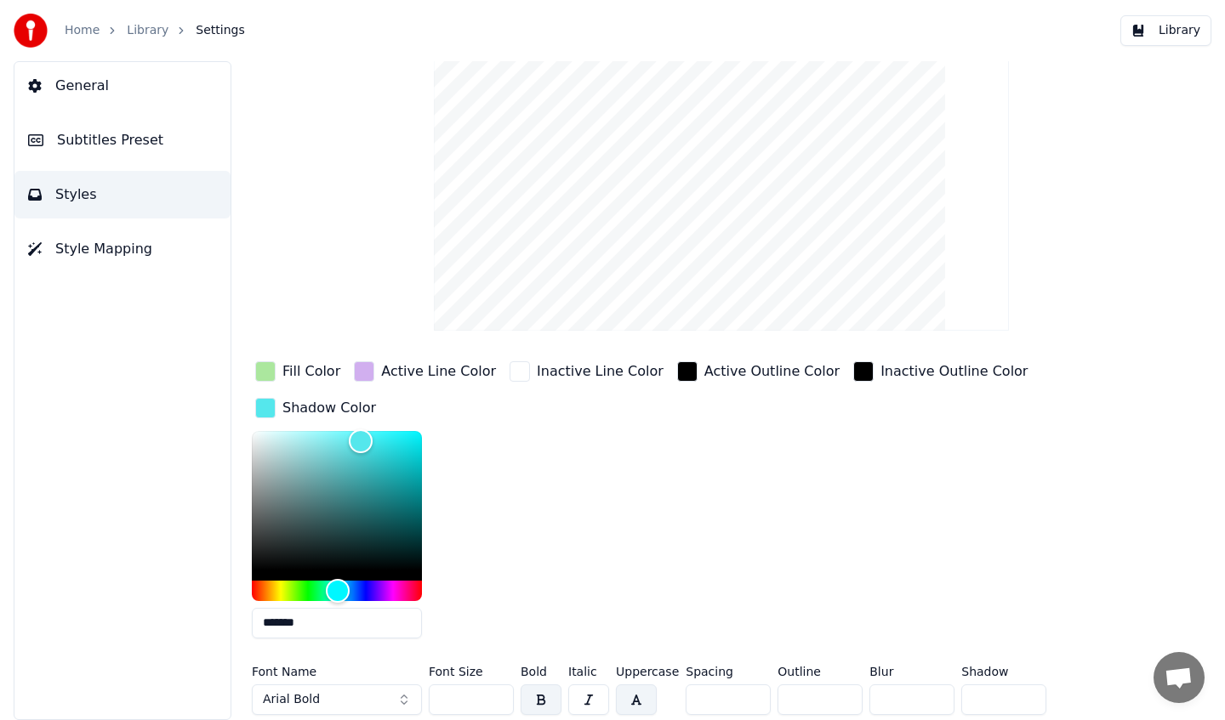
click at [1089, 550] on div "Fill Color Active Line Color Inactive Line Color Active Outline Color Inactive …" at bounding box center [680, 505] width 857 height 294
click at [325, 462] on div "Color" at bounding box center [337, 500] width 170 height 139
type input "*******"
click at [1151, 39] on button "Library" at bounding box center [1165, 30] width 91 height 31
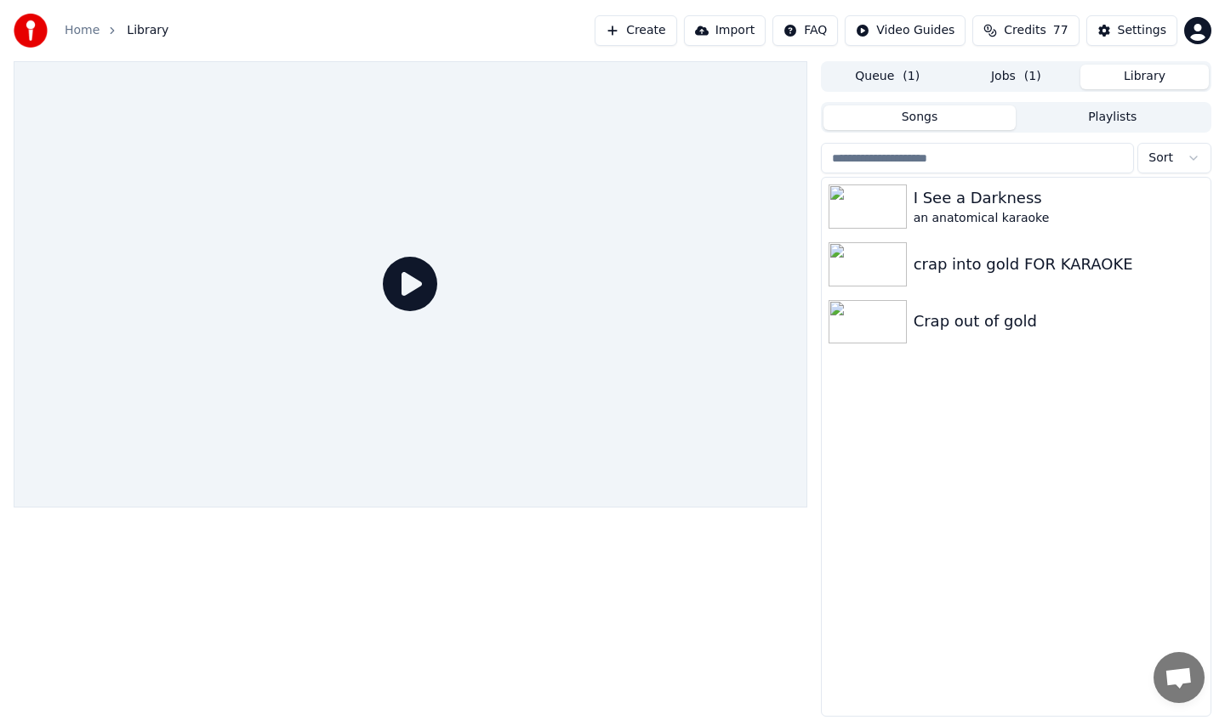
click at [1025, 79] on button "Jobs ( 1 )" at bounding box center [1016, 77] width 128 height 25
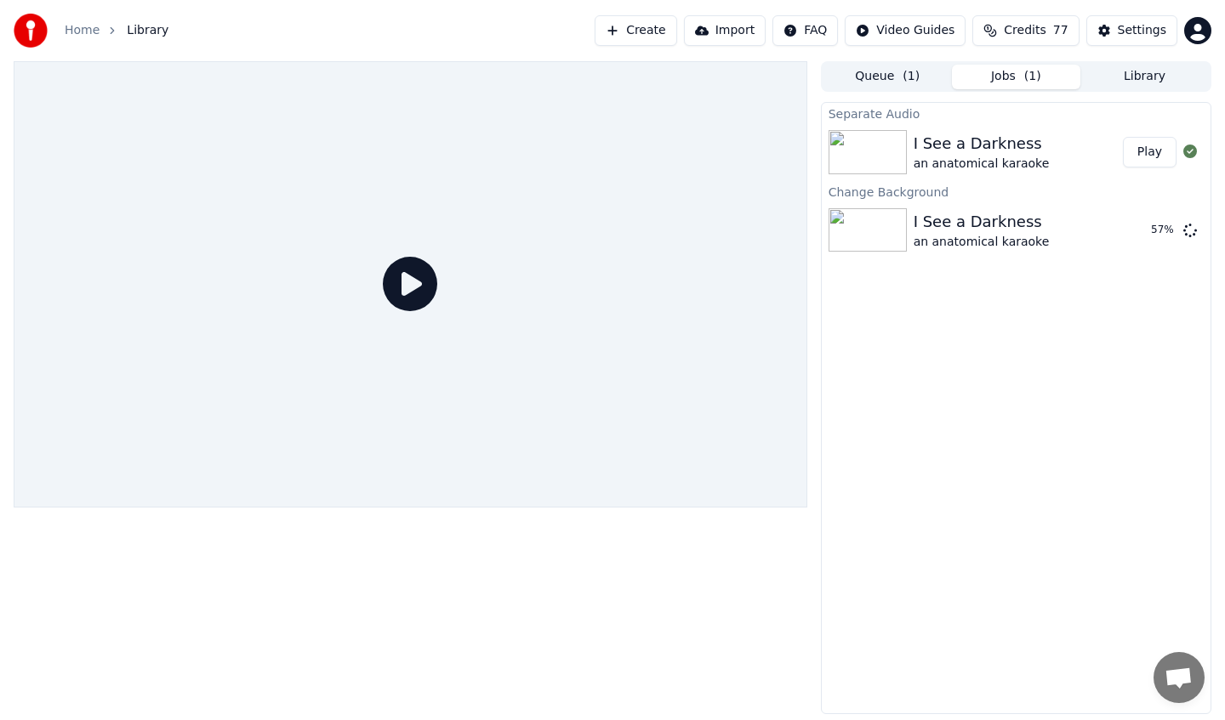
click at [394, 268] on icon at bounding box center [410, 284] width 54 height 54
click at [418, 293] on icon at bounding box center [410, 284] width 54 height 54
click at [1147, 160] on button "Play" at bounding box center [1150, 152] width 54 height 31
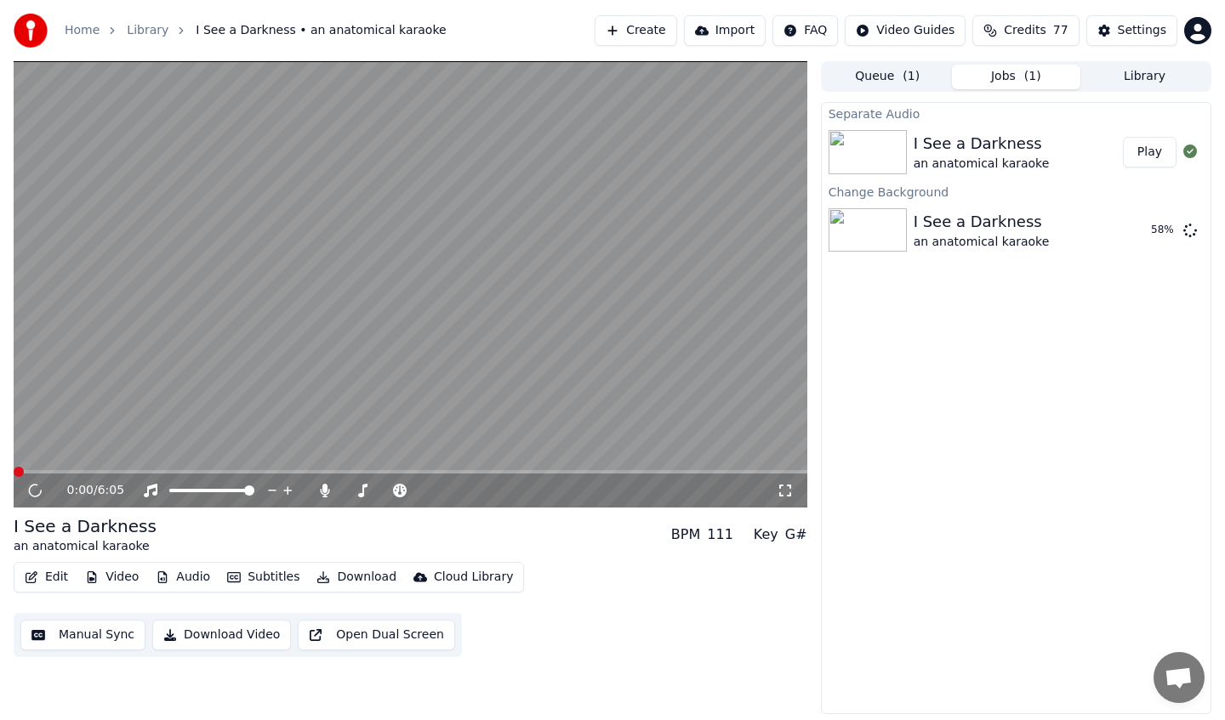
click at [228, 461] on video at bounding box center [410, 284] width 793 height 446
click at [225, 473] on span at bounding box center [410, 471] width 793 height 3
click at [313, 469] on div "Lead Vocals Lead Vocals" at bounding box center [326, 464] width 81 height 24
click at [908, 77] on span "( 1 )" at bounding box center [910, 76] width 17 height 17
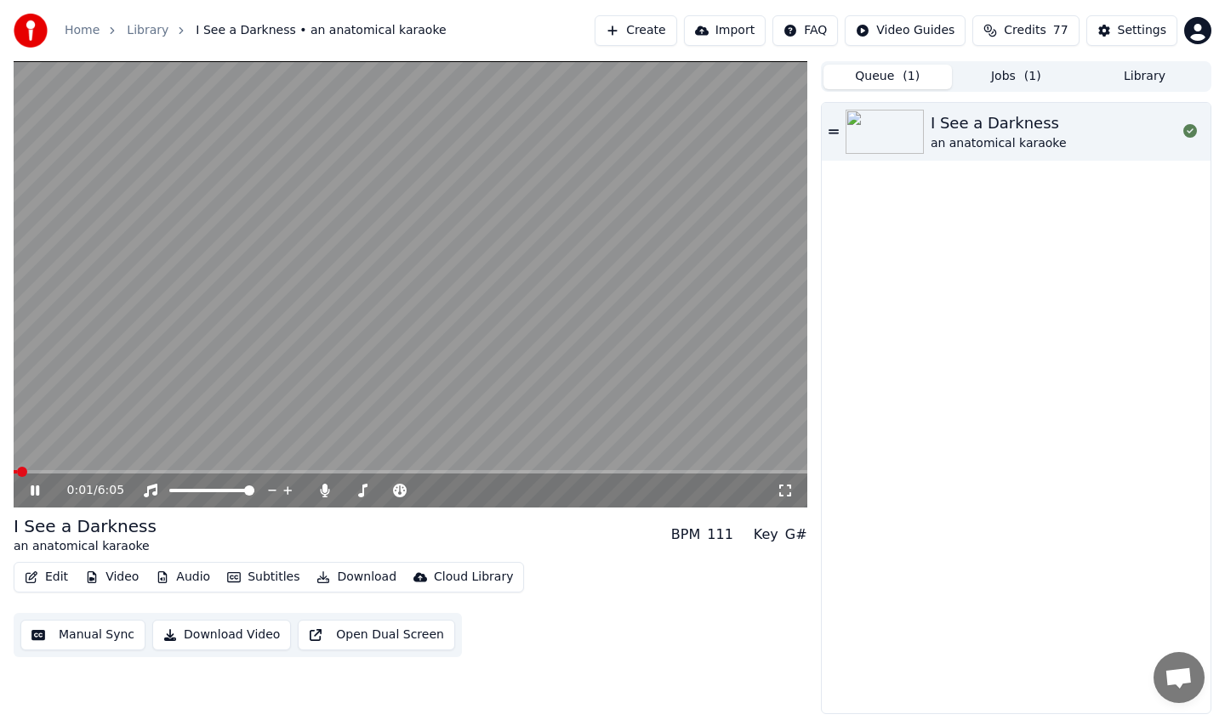
click at [1002, 83] on button "Jobs ( 1 )" at bounding box center [1016, 77] width 128 height 25
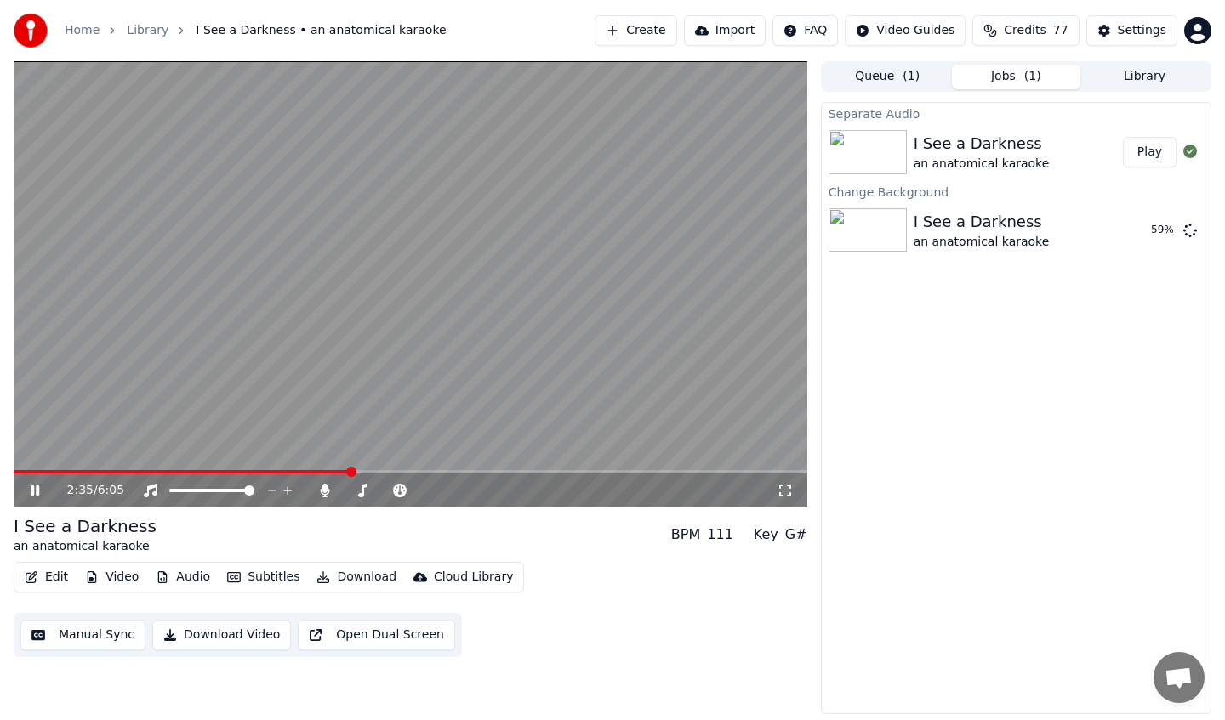
click at [349, 472] on span at bounding box center [410, 471] width 793 height 3
click at [465, 471] on span at bounding box center [410, 471] width 793 height 3
click at [50, 579] on button "Edit" at bounding box center [46, 578] width 57 height 24
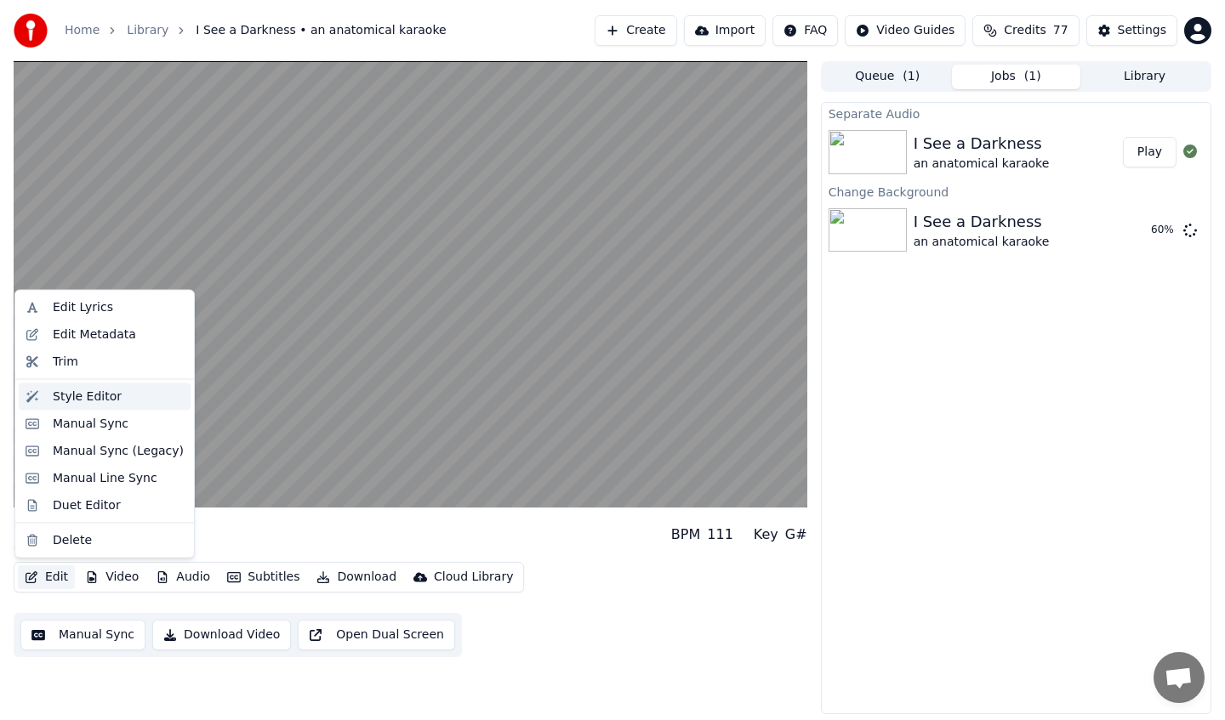
click at [105, 400] on div "Style Editor" at bounding box center [87, 396] width 69 height 17
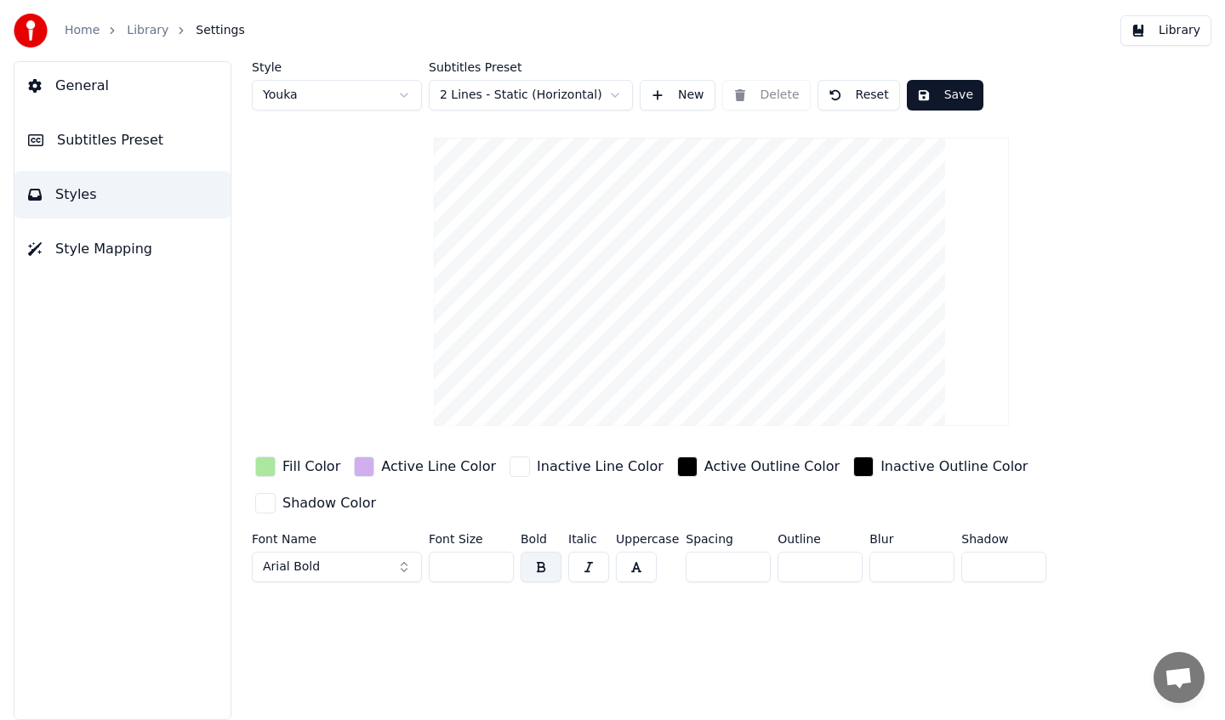
click at [472, 552] on input "***" at bounding box center [471, 567] width 85 height 31
click at [463, 552] on input "***" at bounding box center [471, 567] width 85 height 31
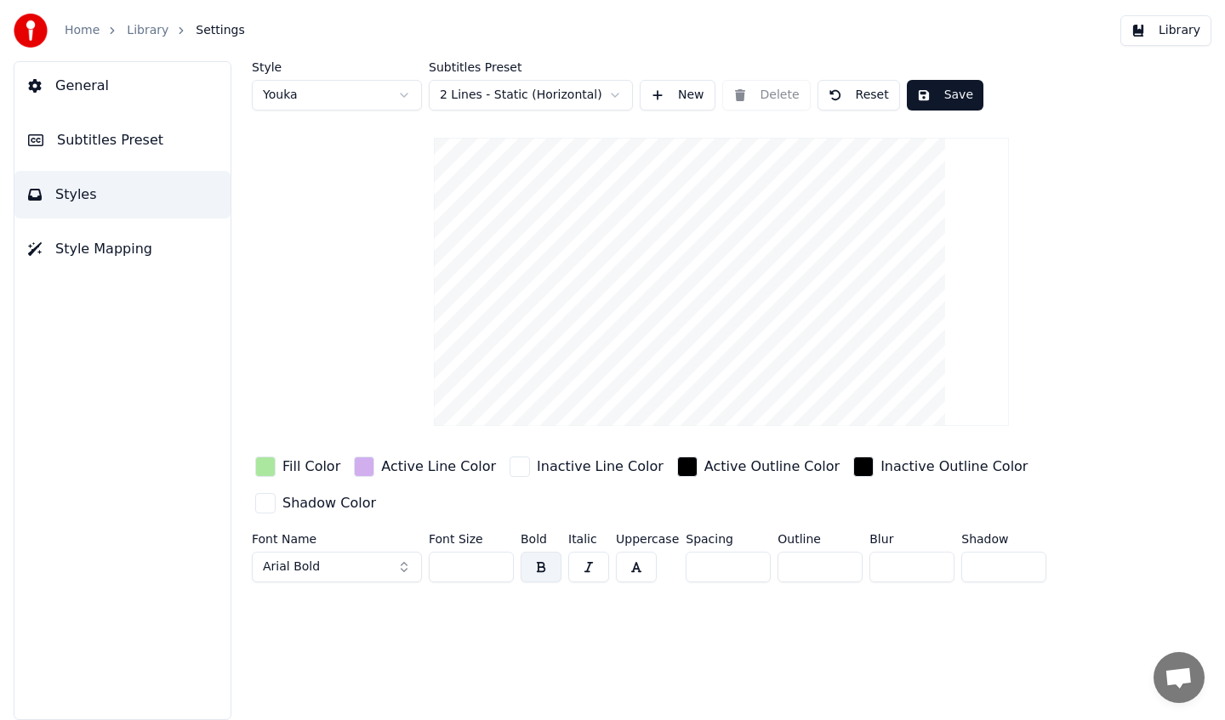
type input "***"
click at [628, 552] on button "button" at bounding box center [636, 567] width 41 height 31
click at [956, 103] on button "Save" at bounding box center [945, 95] width 77 height 31
click at [1171, 29] on button "Library" at bounding box center [1165, 30] width 91 height 31
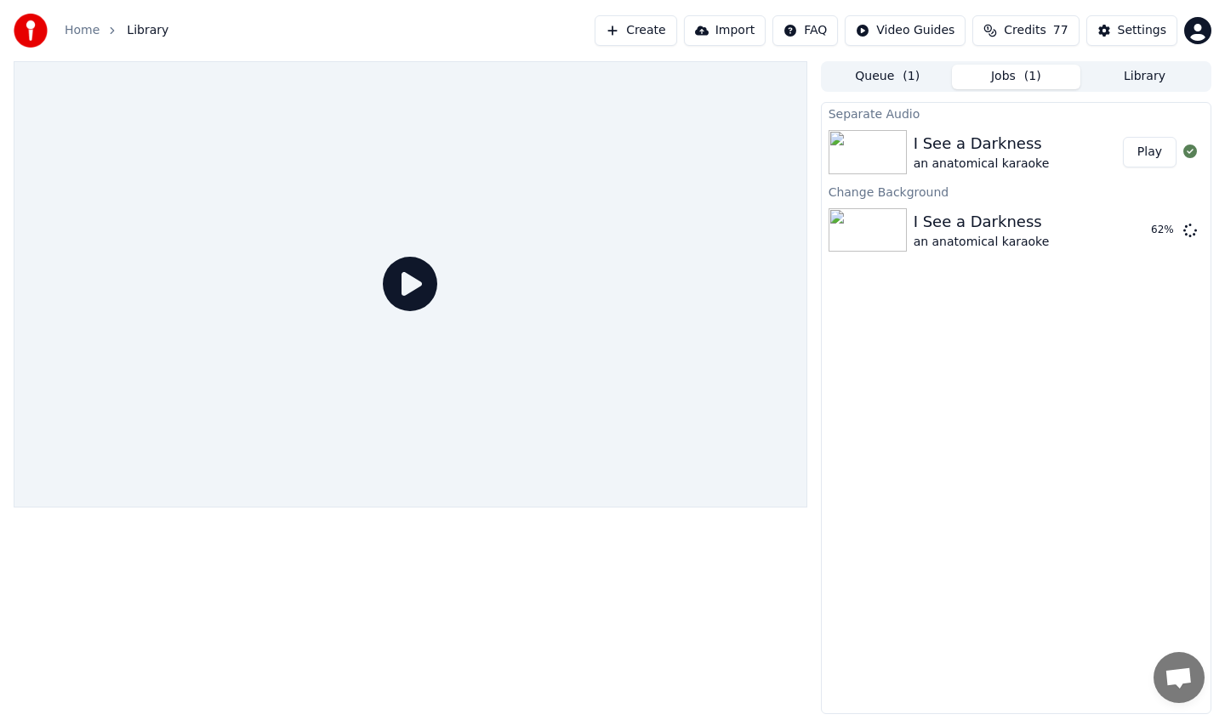
click at [1043, 76] on button "Jobs ( 1 )" at bounding box center [1016, 77] width 128 height 25
click at [1153, 158] on button "Play" at bounding box center [1150, 152] width 54 height 31
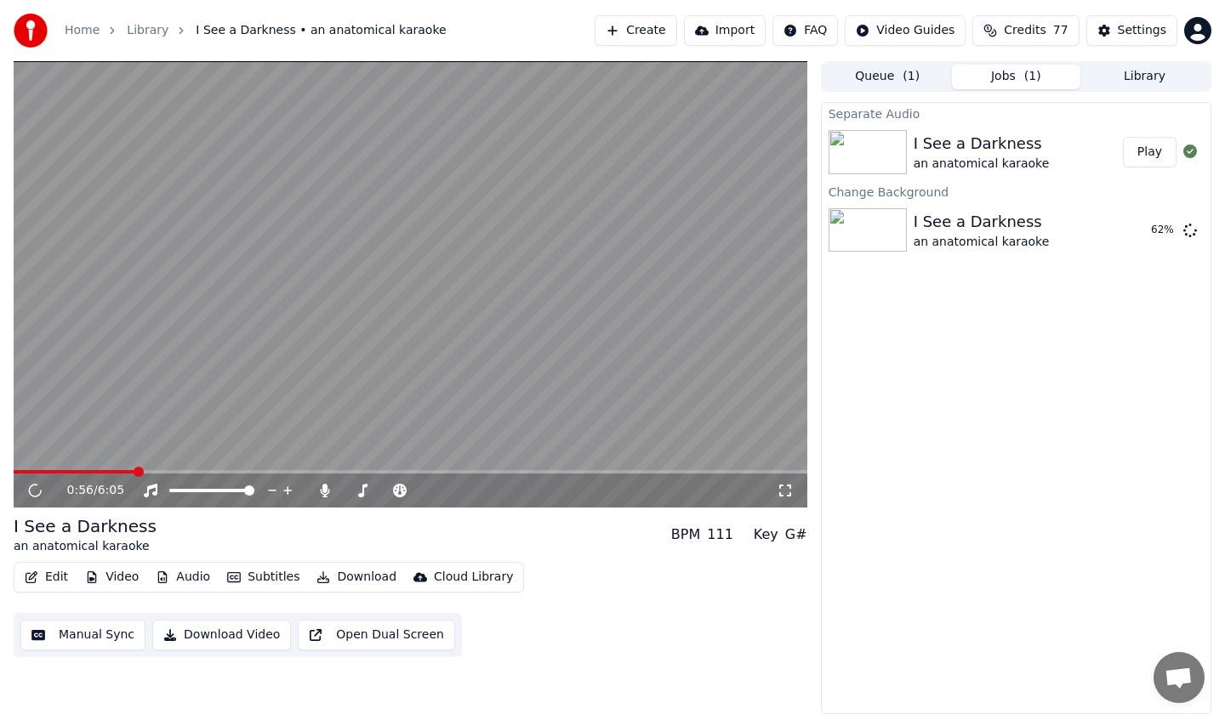
click at [134, 472] on span at bounding box center [410, 471] width 793 height 3
click at [245, 467] on video at bounding box center [410, 284] width 793 height 446
click at [259, 464] on video at bounding box center [410, 284] width 793 height 446
click at [263, 468] on video at bounding box center [410, 284] width 793 height 446
click at [277, 471] on span at bounding box center [410, 471] width 793 height 3
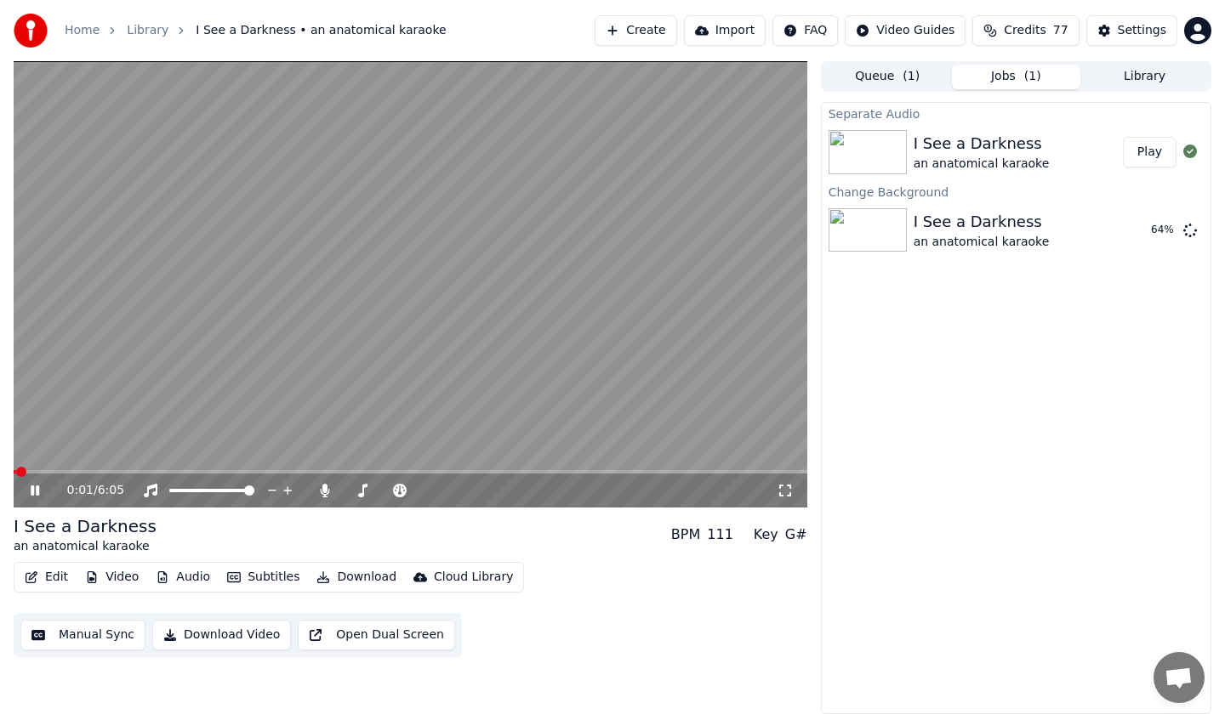
click at [227, 469] on video at bounding box center [410, 284] width 793 height 446
click at [244, 471] on span at bounding box center [410, 471] width 793 height 3
click at [37, 488] on icon at bounding box center [35, 491] width 10 height 12
click at [966, 462] on div "Separate Audio I See a Darkness an anatomical karaoke Play Change Background I …" at bounding box center [1016, 408] width 390 height 612
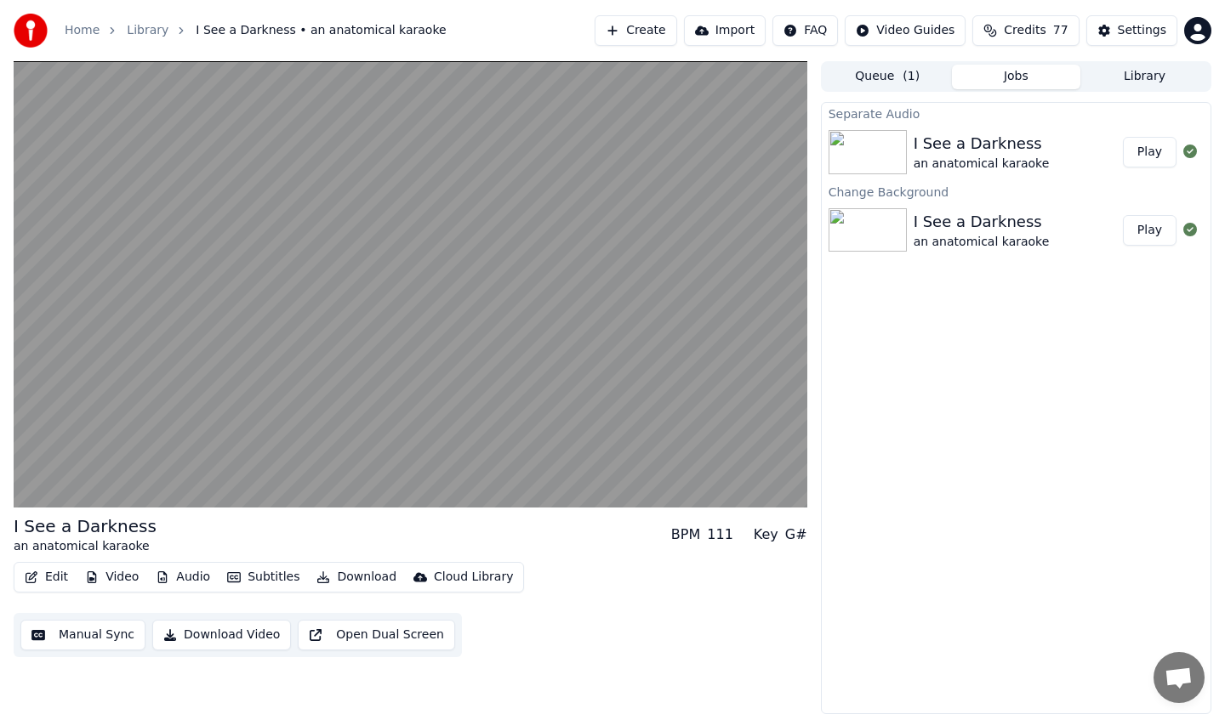
click at [1155, 230] on button "Play" at bounding box center [1150, 230] width 54 height 31
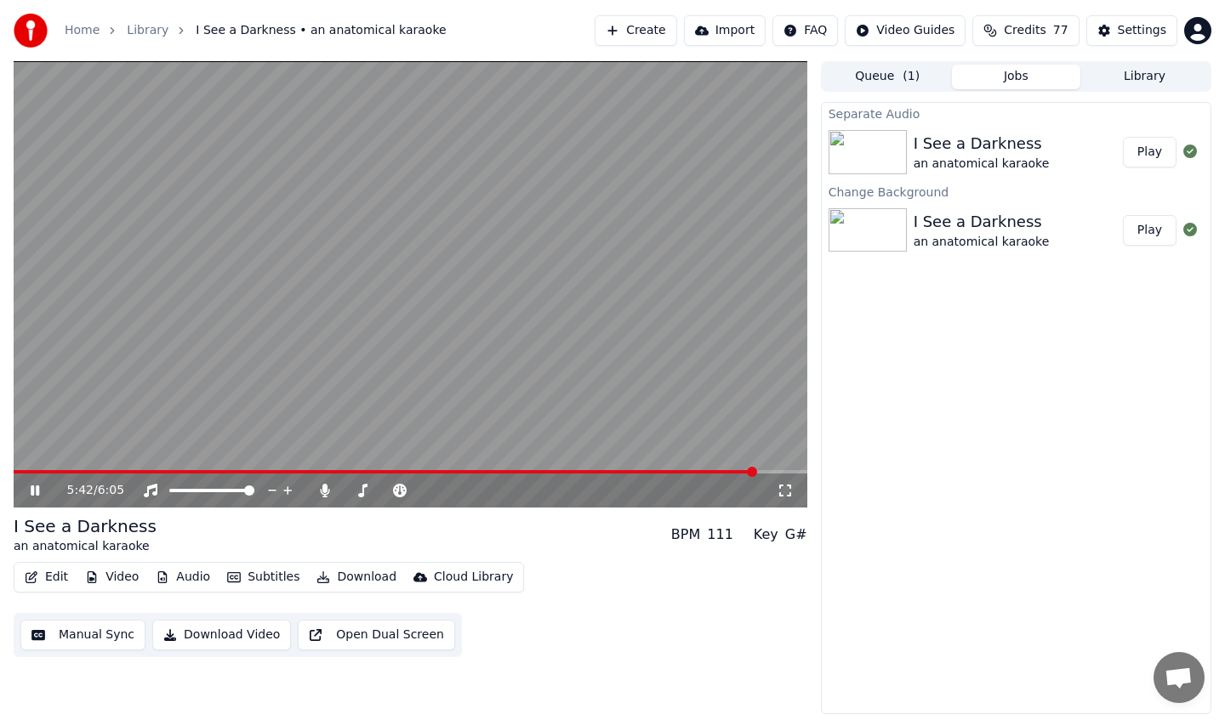
click at [755, 470] on span at bounding box center [410, 471] width 793 height 3
click at [777, 470] on span at bounding box center [410, 471] width 793 height 3
click at [790, 474] on div "5:56 / 6:05" at bounding box center [410, 491] width 793 height 34
click at [792, 473] on span at bounding box center [410, 471] width 793 height 3
click at [93, 475] on div "6:04 / 6:05" at bounding box center [410, 491] width 793 height 34
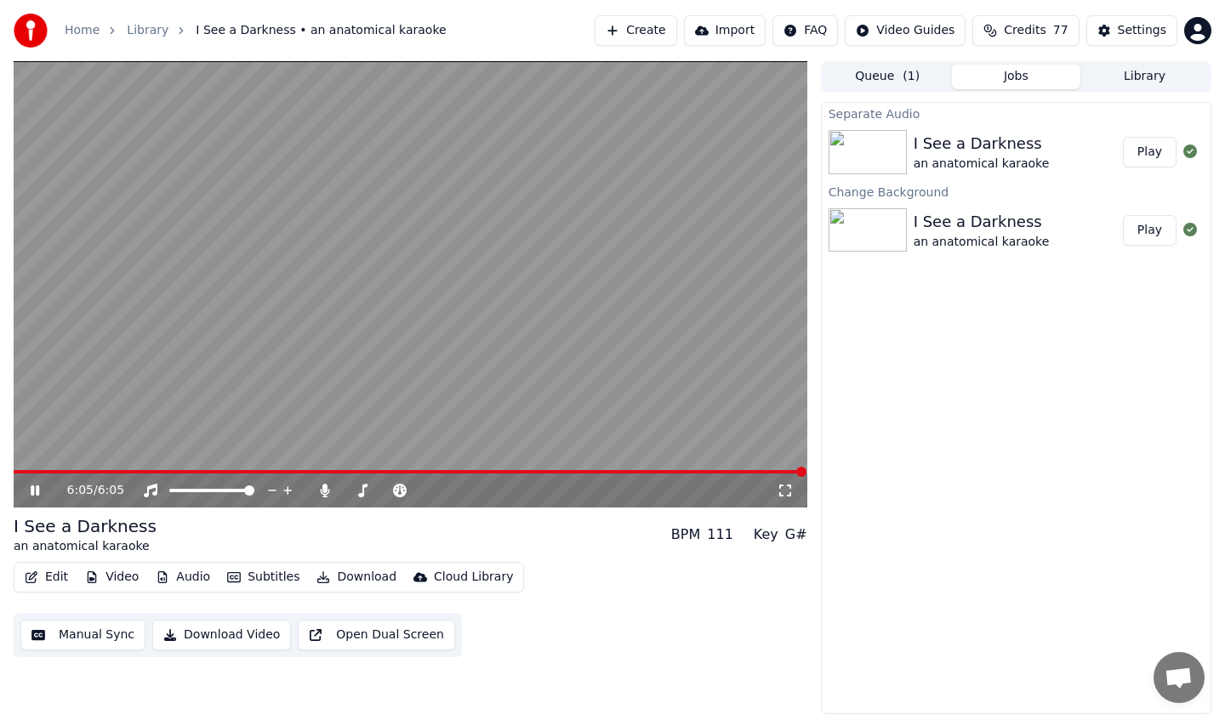
click at [102, 468] on video at bounding box center [410, 284] width 793 height 446
click at [102, 471] on span at bounding box center [410, 471] width 793 height 3
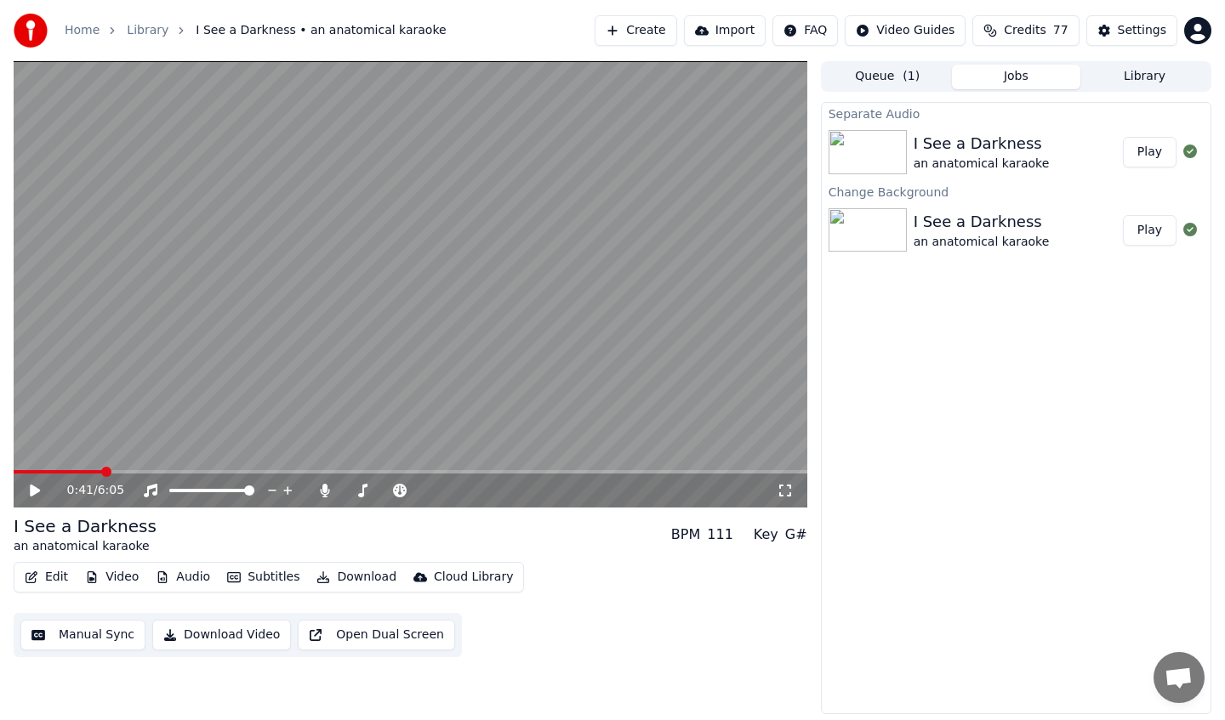
click at [43, 492] on icon at bounding box center [47, 491] width 40 height 14
click at [18, 470] on span at bounding box center [16, 471] width 4 height 3
click at [26, 489] on div "1:42 / 6:05" at bounding box center [410, 490] width 780 height 17
click at [38, 490] on icon at bounding box center [35, 491] width 9 height 10
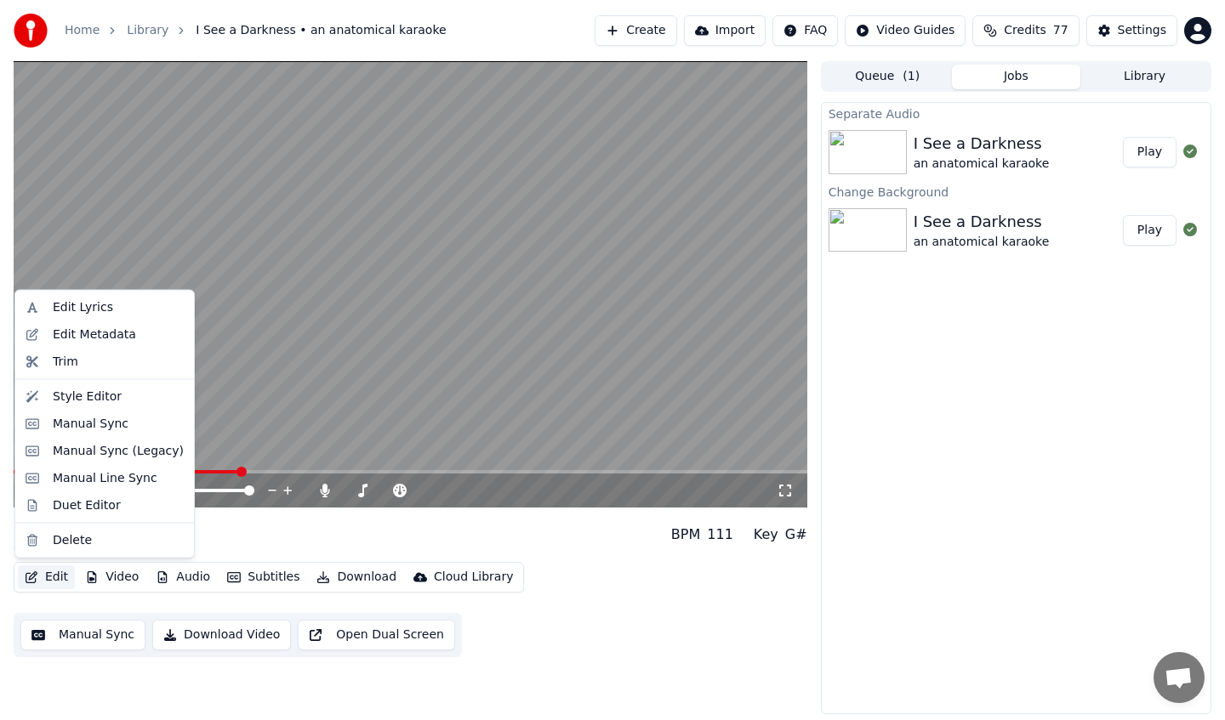
click at [51, 581] on button "Edit" at bounding box center [46, 578] width 57 height 24
click at [54, 587] on button "Edit" at bounding box center [46, 578] width 57 height 24
click at [54, 574] on button "Edit" at bounding box center [46, 578] width 57 height 24
click at [120, 362] on div "Trim" at bounding box center [118, 361] width 131 height 17
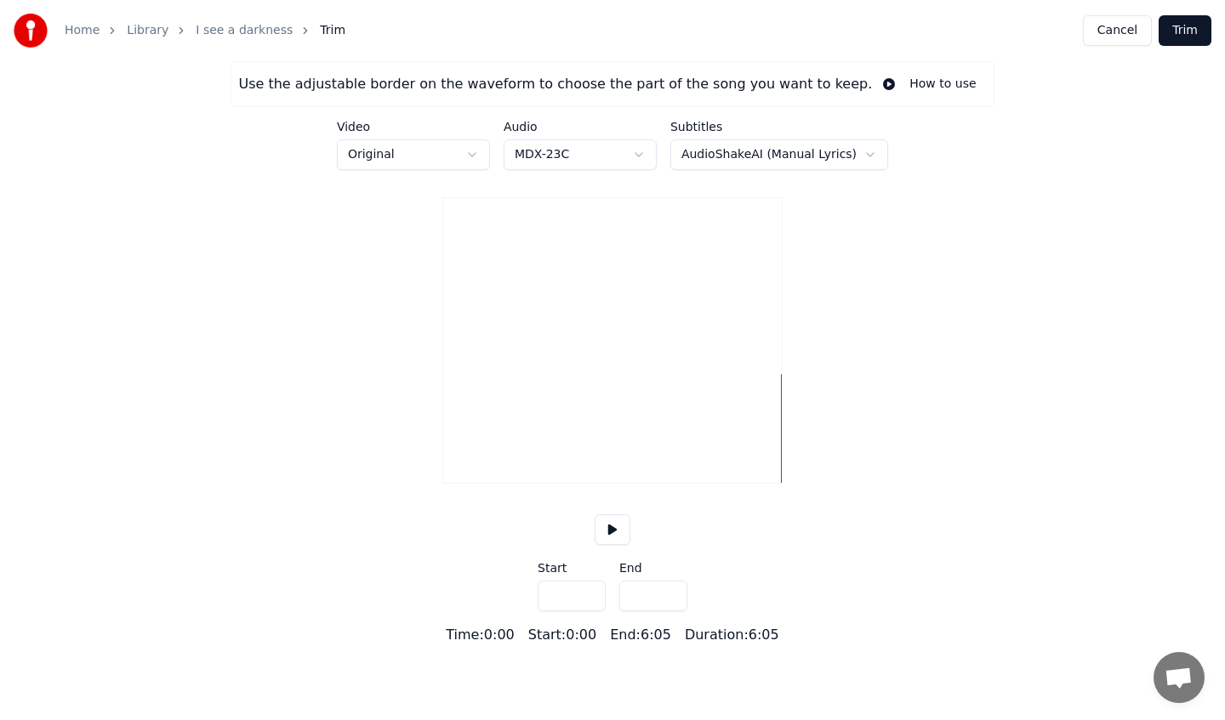
type input "*****"
click at [602, 545] on button at bounding box center [612, 530] width 36 height 31
click at [606, 545] on button at bounding box center [612, 530] width 36 height 31
click at [650, 468] on div at bounding box center [612, 428] width 338 height 109
click at [758, 554] on div "Use the adjustable border on the waveform to choose the part of the song you wa…" at bounding box center [612, 353] width 1225 height 584
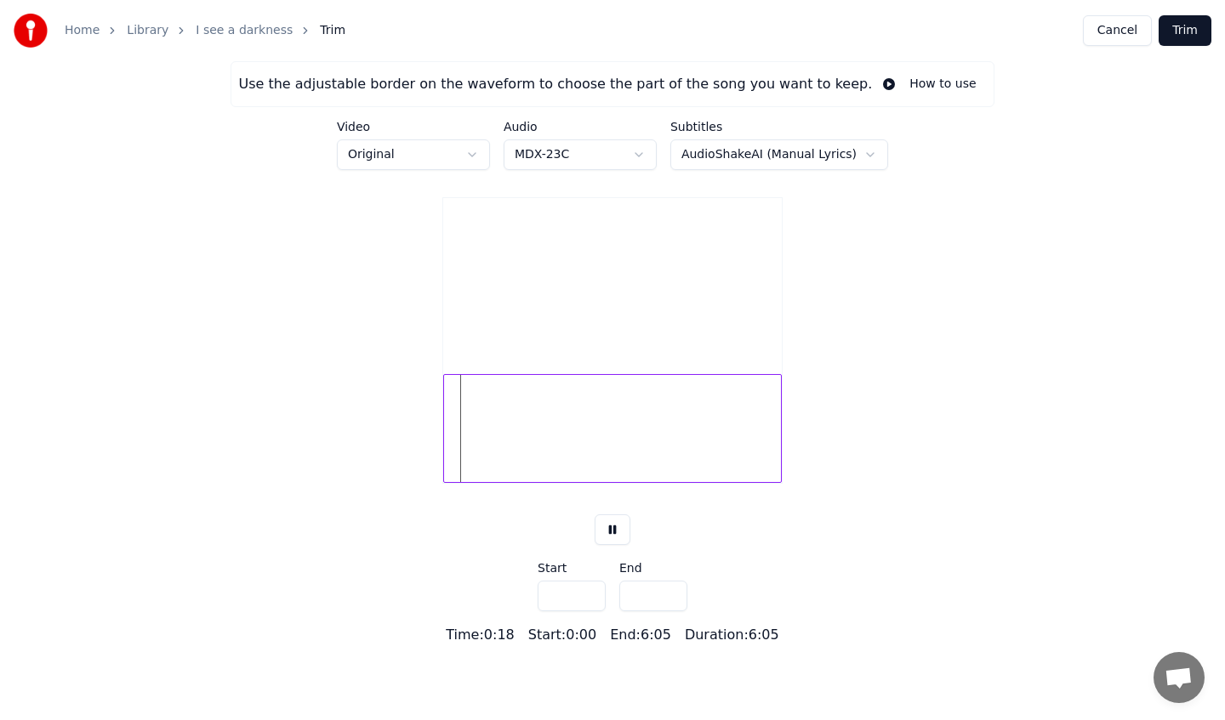
click at [558, 611] on input "***" at bounding box center [571, 596] width 68 height 31
click at [588, 611] on input "***" at bounding box center [571, 596] width 68 height 31
click at [590, 611] on input "***" at bounding box center [571, 596] width 68 height 31
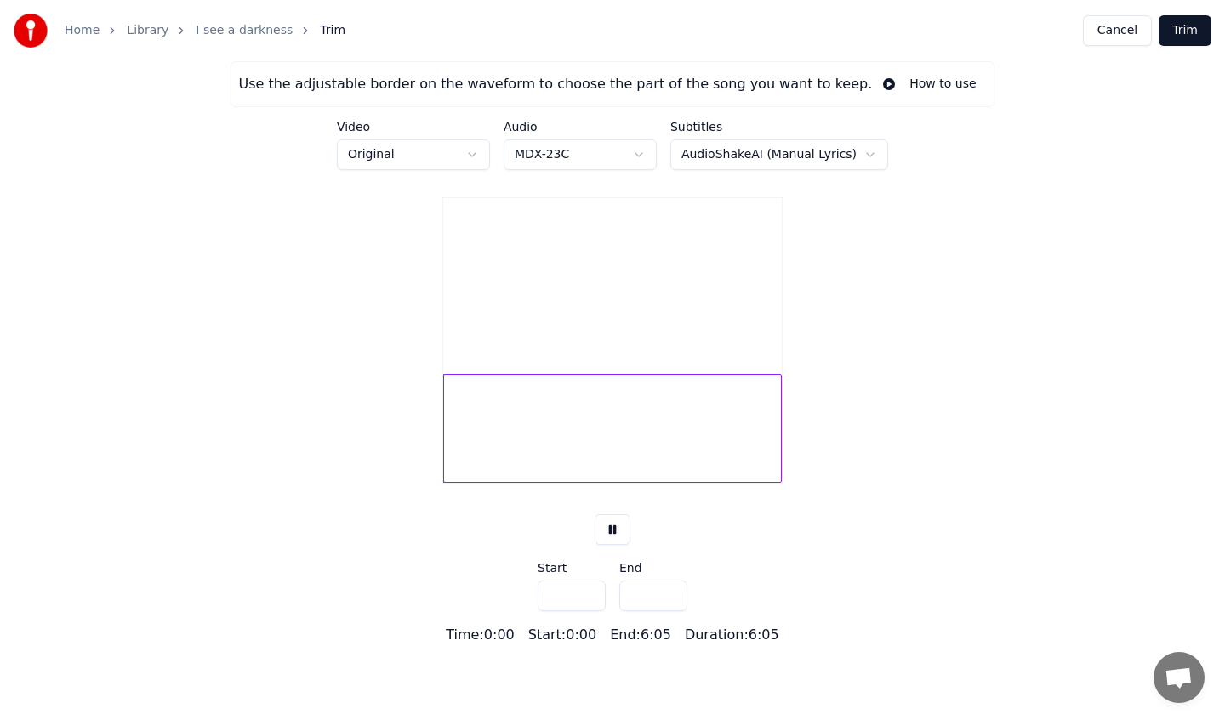
click at [590, 611] on input "***" at bounding box center [571, 596] width 68 height 31
click at [769, 593] on div "Use the adjustable border on the waveform to choose the part of the song you wa…" at bounding box center [612, 353] width 1225 height 584
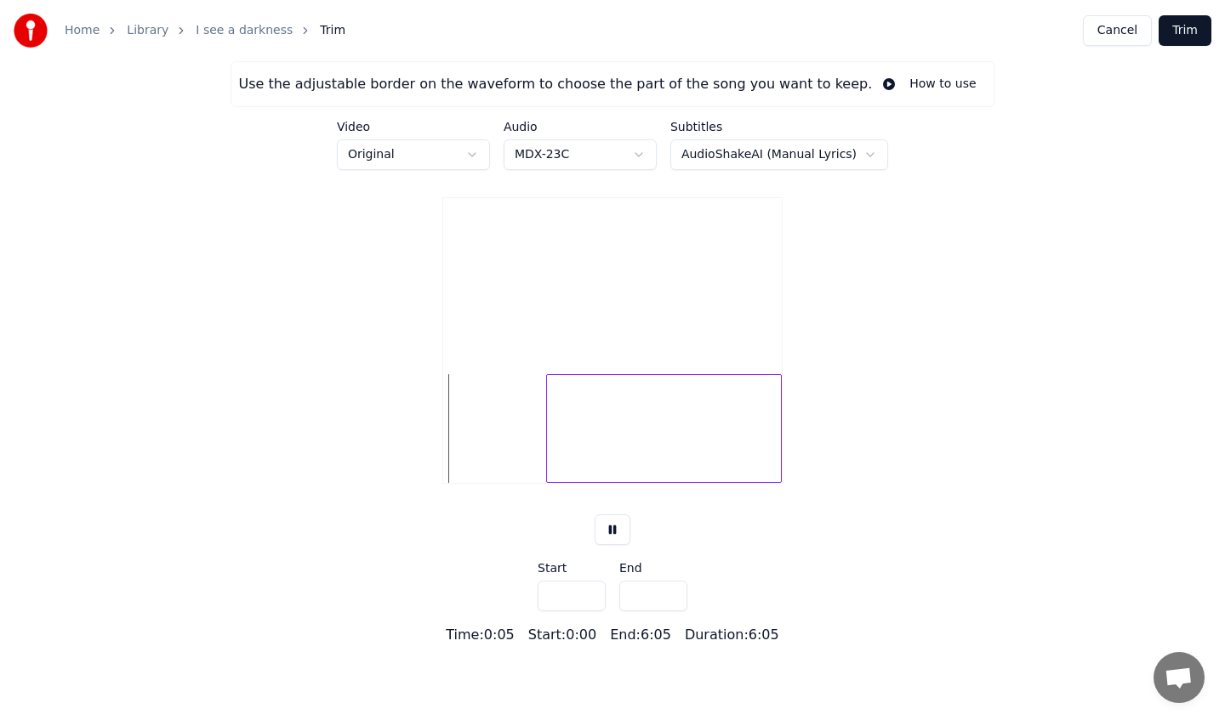
click at [547, 463] on div at bounding box center [549, 428] width 5 height 107
click at [327, 454] on div "Use the adjustable border on the waveform to choose the part of the song you wa…" at bounding box center [612, 353] width 1225 height 584
type input "***"
click at [355, 547] on div "Use the adjustable border on the waveform to choose the part of the song you wa…" at bounding box center [612, 353] width 1225 height 584
click at [1111, 35] on button "Cancel" at bounding box center [1117, 30] width 69 height 31
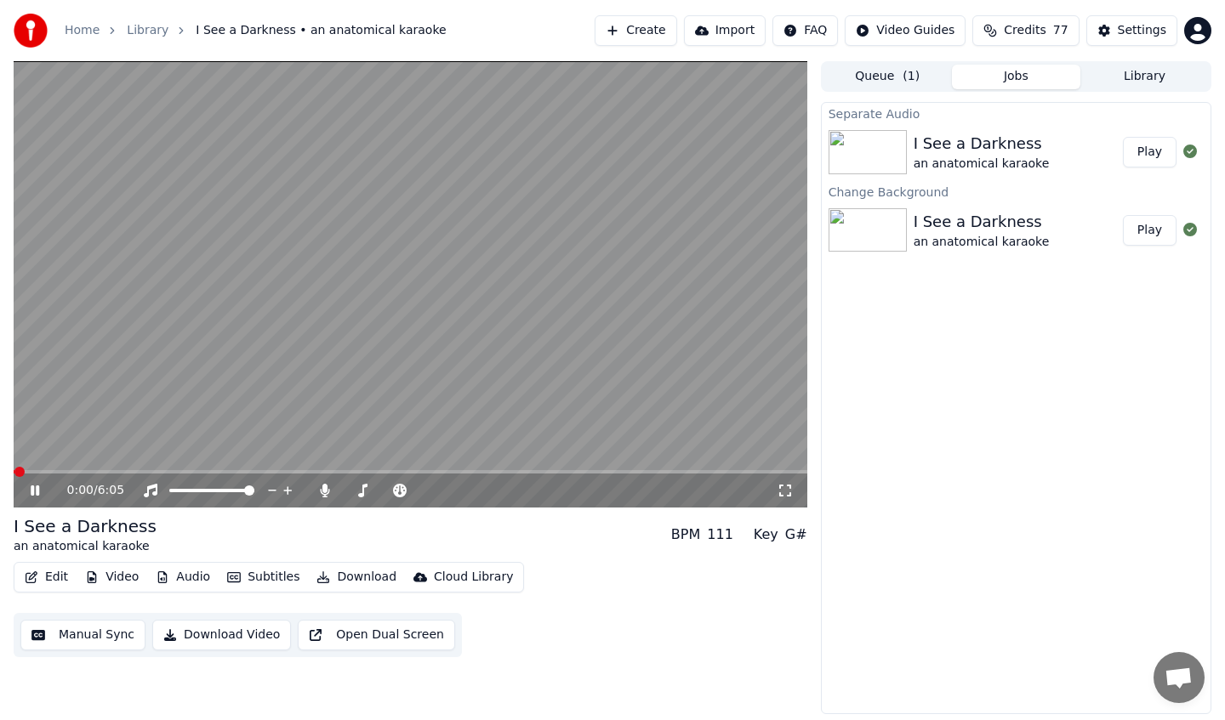
click at [194, 467] on video at bounding box center [410, 284] width 793 height 446
click at [201, 468] on video at bounding box center [410, 284] width 793 height 446
click at [206, 472] on span at bounding box center [410, 471] width 793 height 3
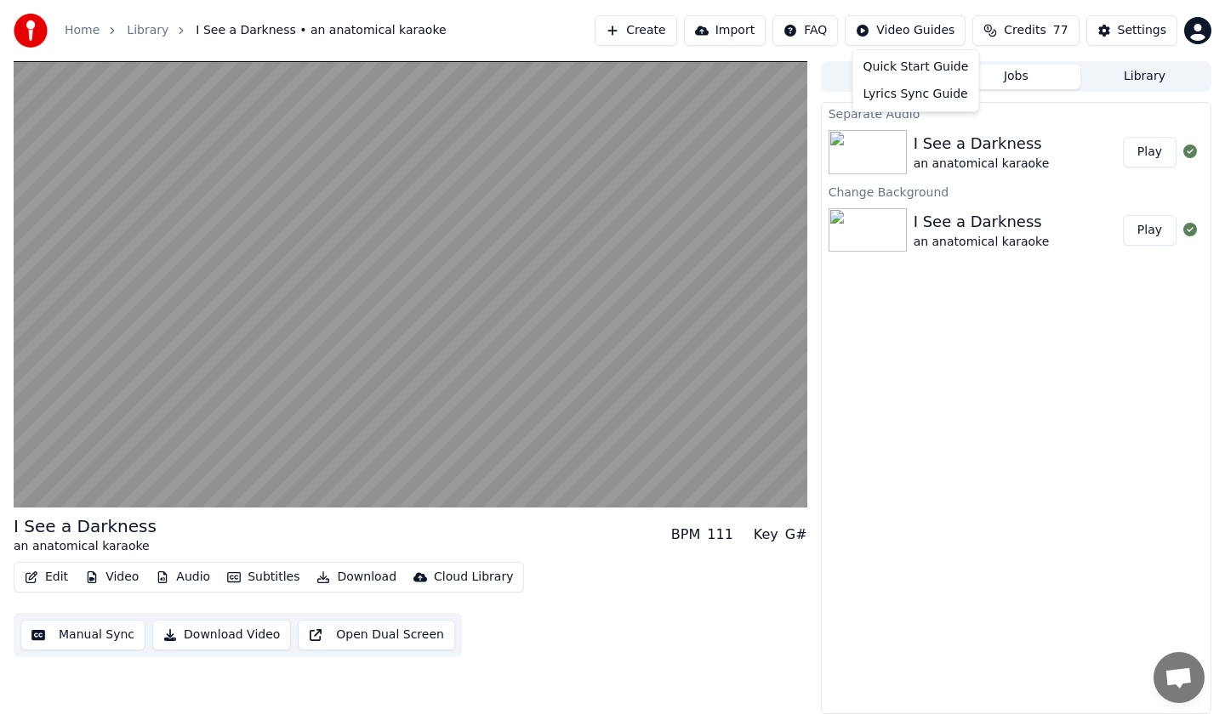
click at [937, 31] on html "Home Library I See a Darkness • an anatomical karaoke Create Import FAQ Video G…" at bounding box center [612, 360] width 1225 height 720
click at [925, 21] on html "Home Library I See a Darkness • an anatomical karaoke Create Import FAQ Video G…" at bounding box center [612, 360] width 1225 height 720
click at [1135, 37] on div "Settings" at bounding box center [1141, 30] width 48 height 17
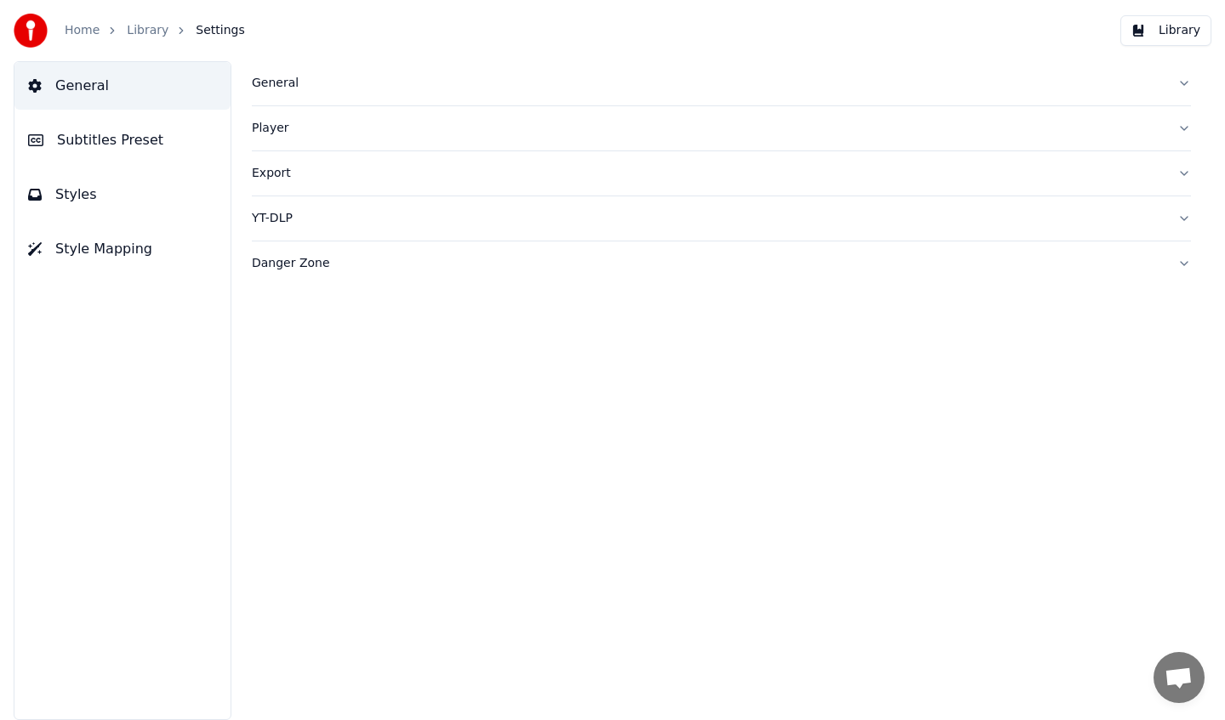
click at [143, 30] on link "Library" at bounding box center [148, 30] width 42 height 17
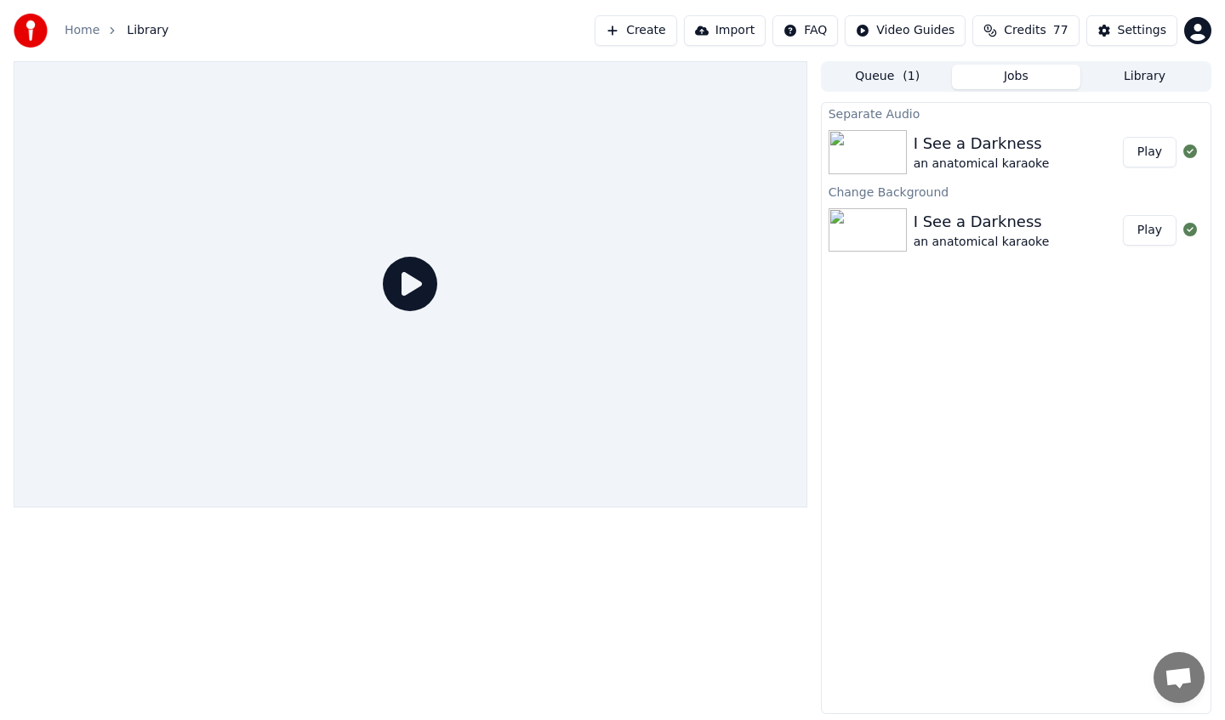
click at [410, 279] on icon at bounding box center [410, 284] width 54 height 54
click at [966, 235] on div "an anatomical karaoke" at bounding box center [981, 242] width 136 height 17
click at [1145, 223] on button "Play" at bounding box center [1150, 230] width 54 height 31
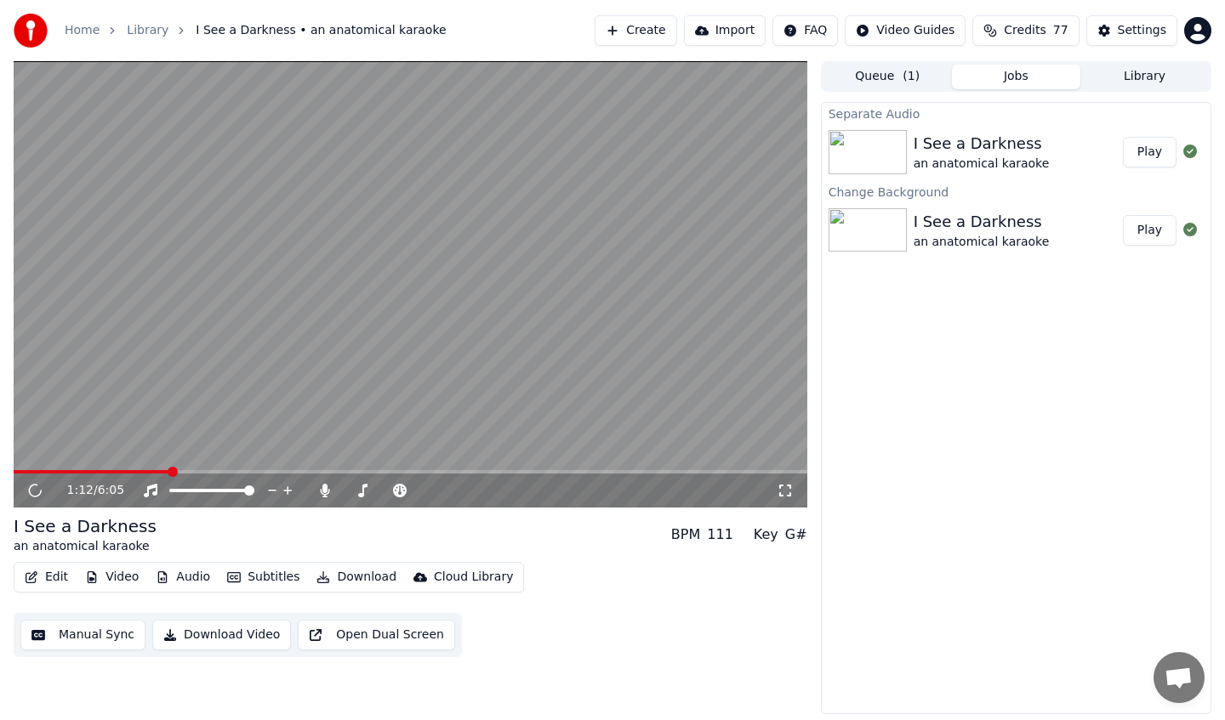
click at [170, 470] on span at bounding box center [410, 471] width 793 height 3
click at [171, 566] on button "Audio" at bounding box center [183, 578] width 68 height 24
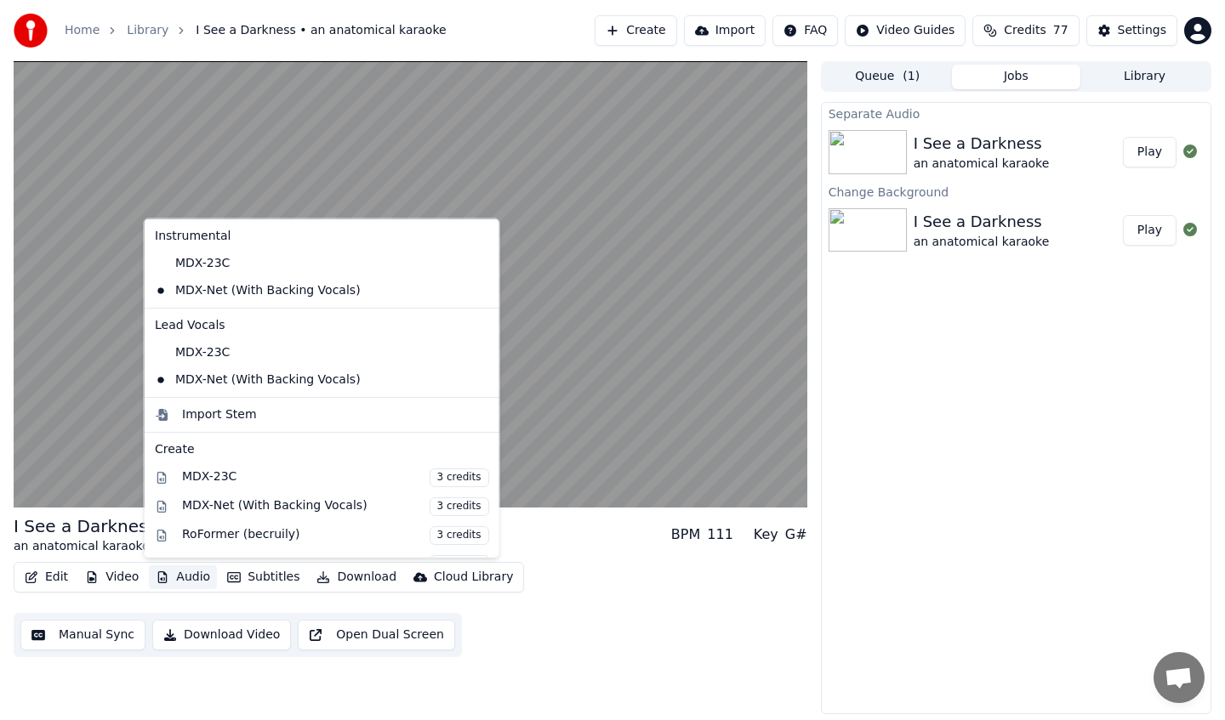
click at [550, 549] on div "I See a Darkness an anatomical karaoke BPM 111 Key G#" at bounding box center [410, 535] width 793 height 41
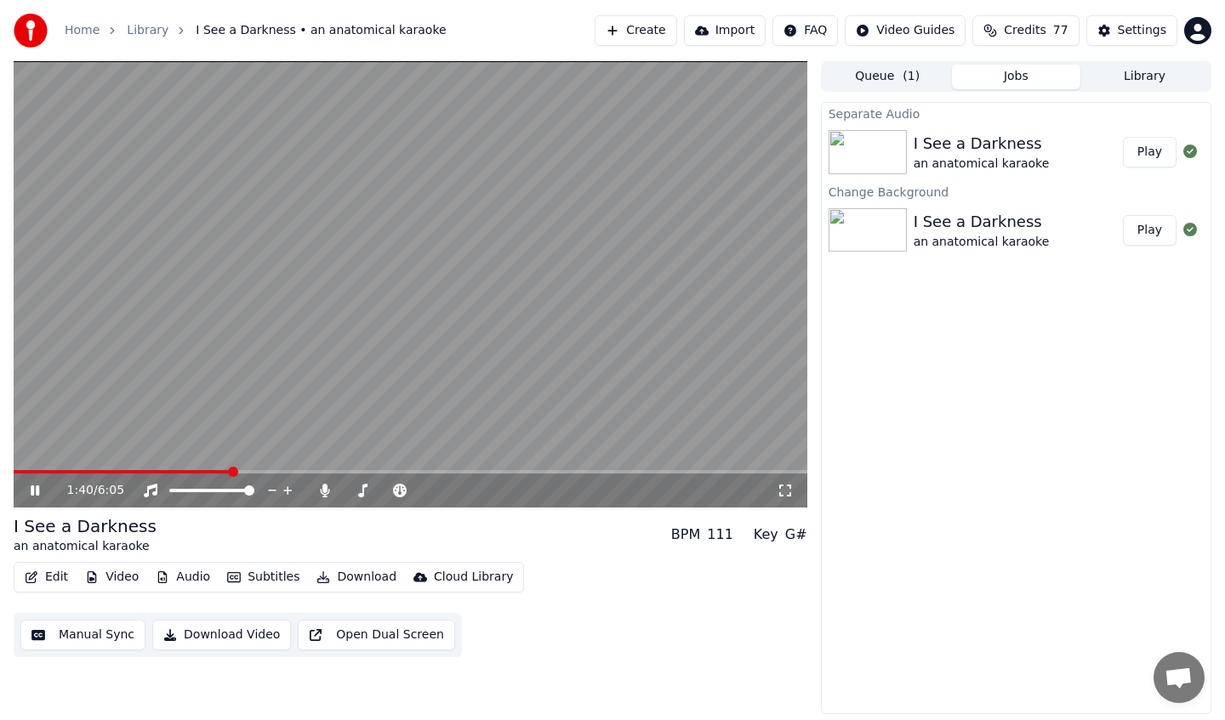
click at [230, 473] on span at bounding box center [410, 471] width 793 height 3
click at [185, 468] on video at bounding box center [410, 284] width 793 height 446
click at [142, 471] on span at bounding box center [78, 471] width 128 height 3
click at [78, 636] on button "Manual Sync" at bounding box center [82, 635] width 125 height 31
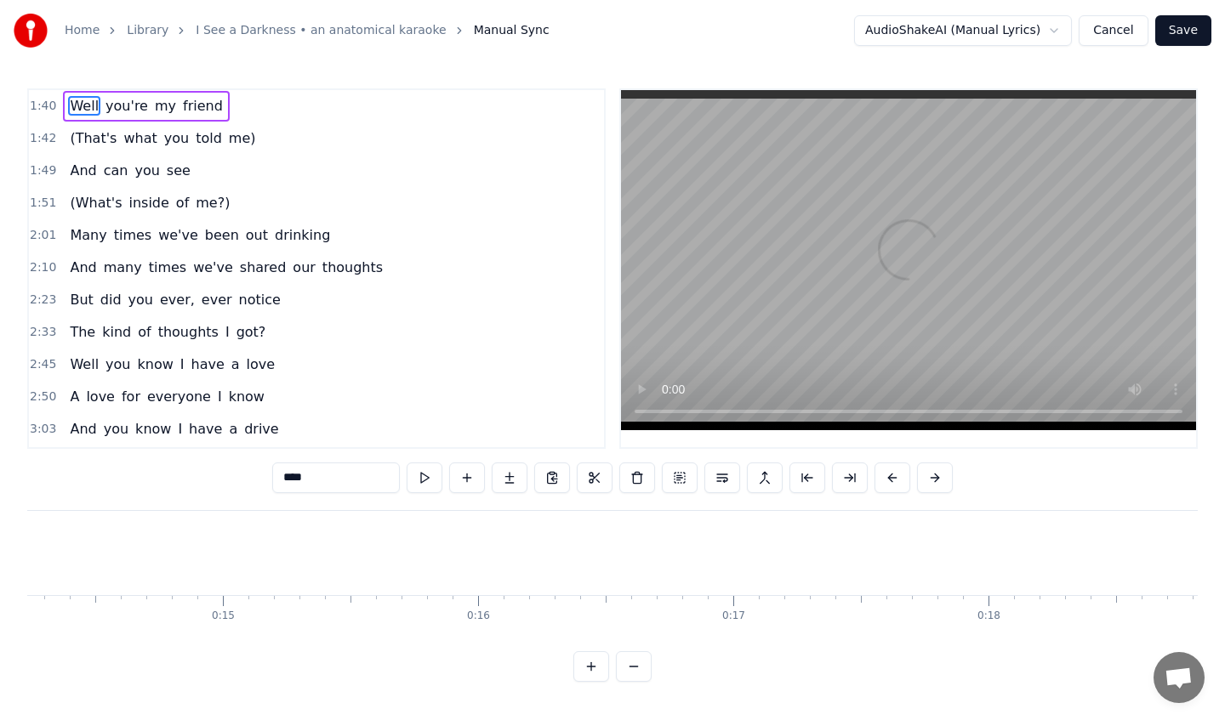
scroll to position [0, 25562]
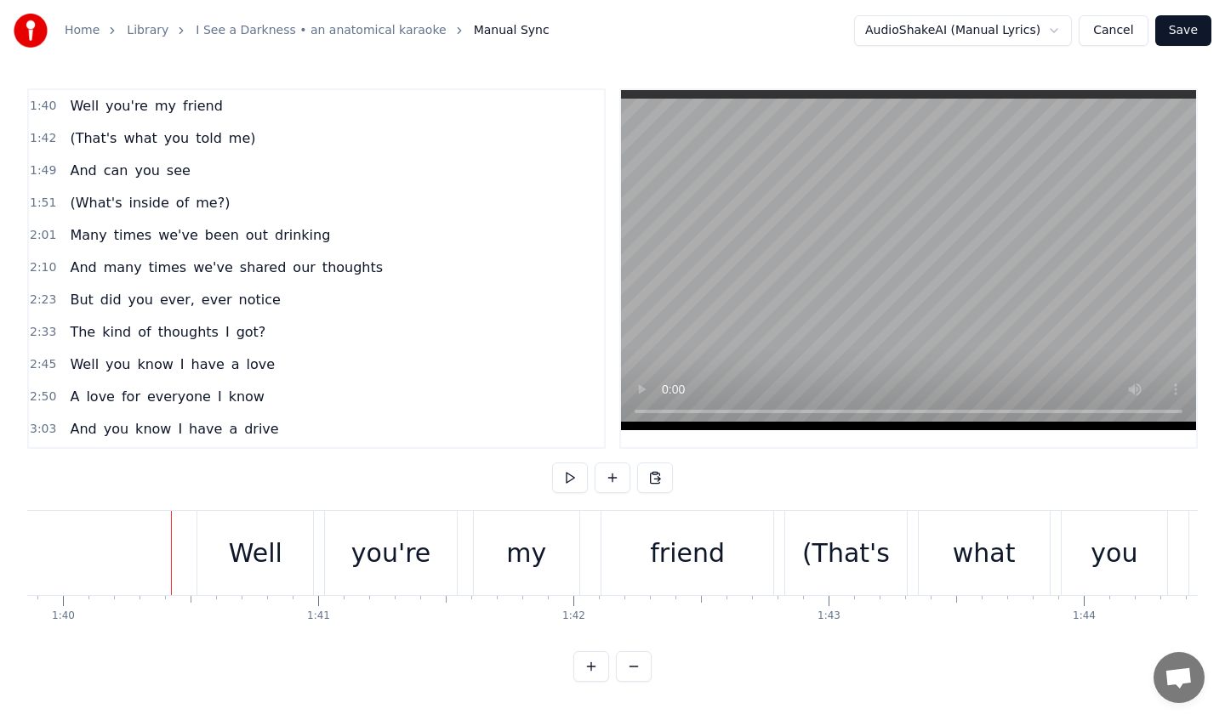
click at [286, 34] on link "I See a Darkness • an anatomical karaoke" at bounding box center [321, 30] width 250 height 17
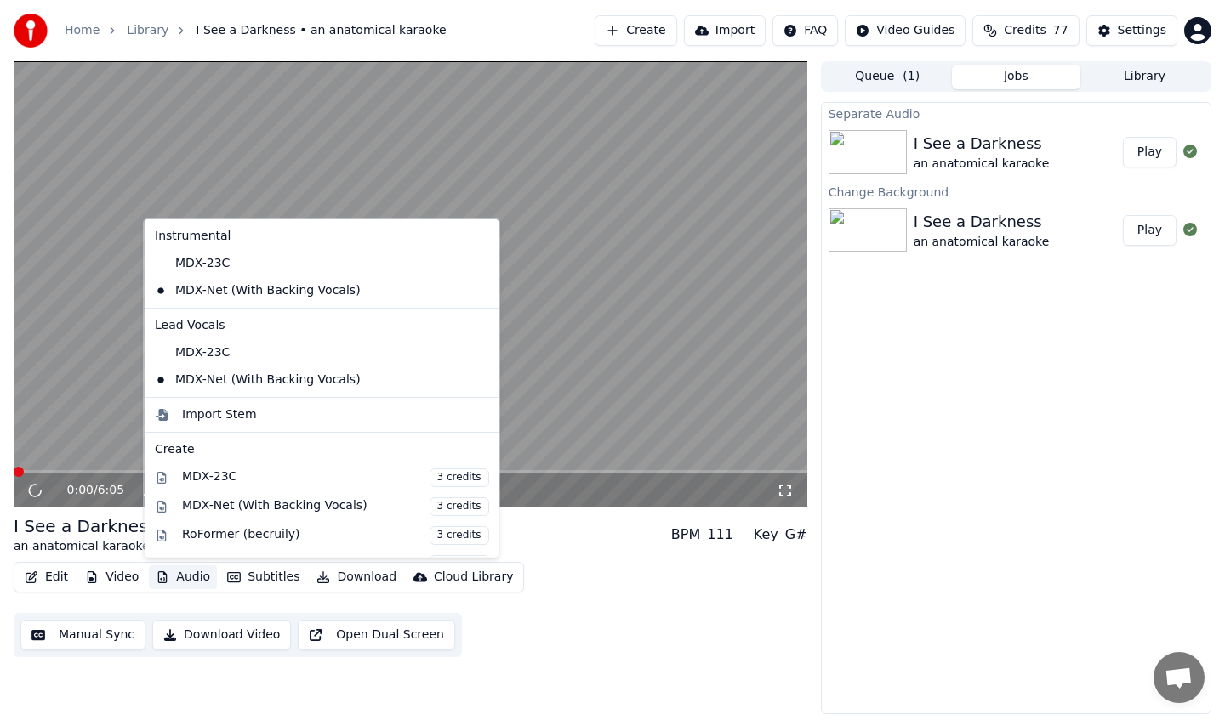
click at [176, 576] on button "Audio" at bounding box center [183, 578] width 68 height 24
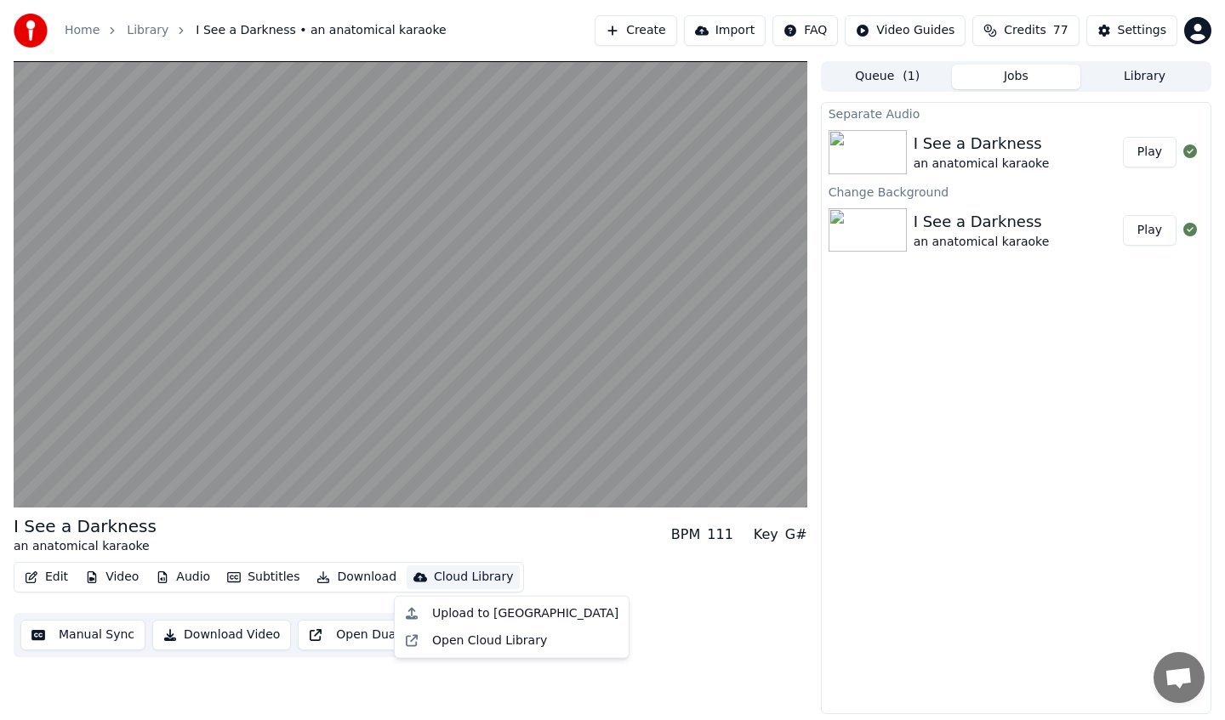
click at [625, 648] on div "Edit Video Audio Subtitles Download Cloud Library Manual Sync Download Video Op…" at bounding box center [410, 609] width 793 height 95
click at [113, 579] on button "Video" at bounding box center [111, 578] width 67 height 24
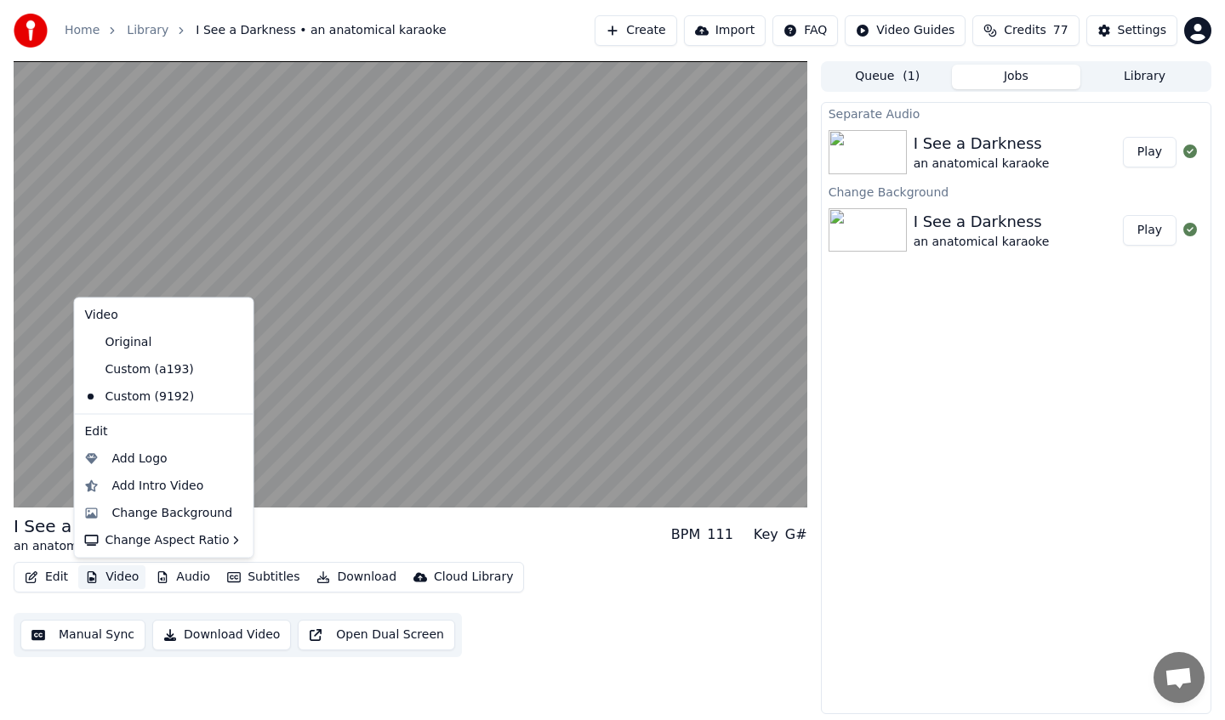
click at [37, 550] on div "an anatomical karaoke" at bounding box center [85, 546] width 143 height 17
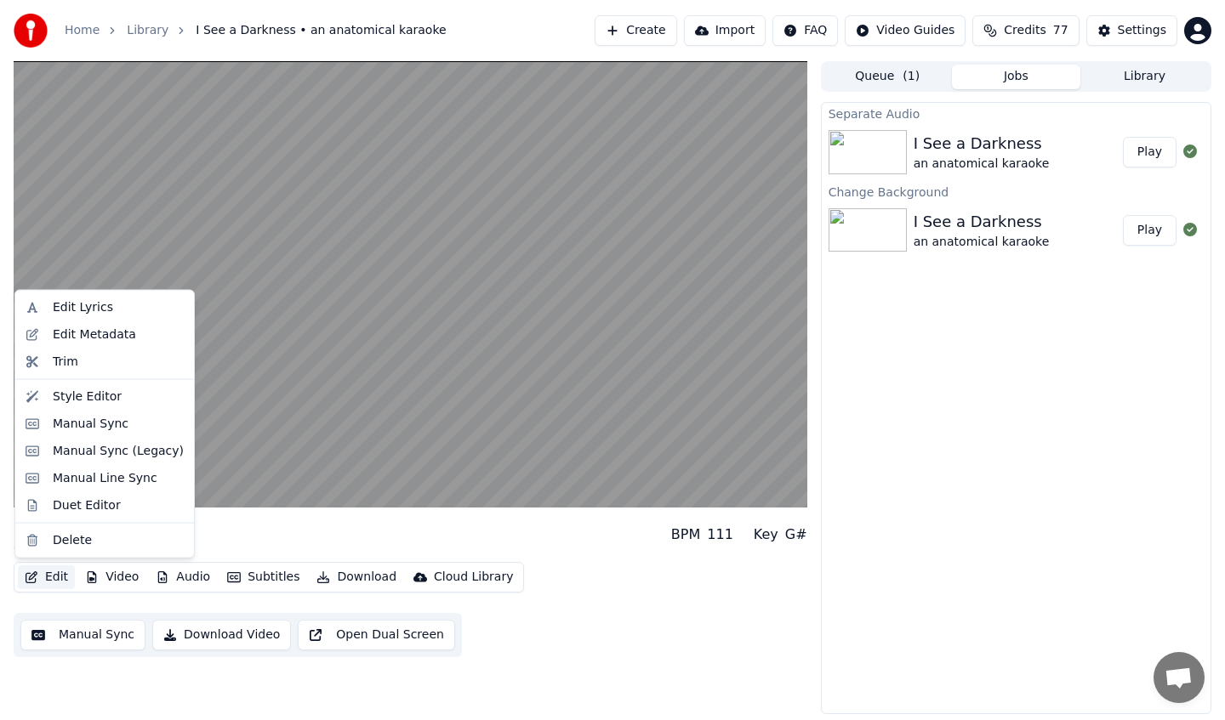
click at [49, 580] on button "Edit" at bounding box center [46, 578] width 57 height 24
click at [103, 330] on div "Edit Metadata" at bounding box center [94, 334] width 83 height 17
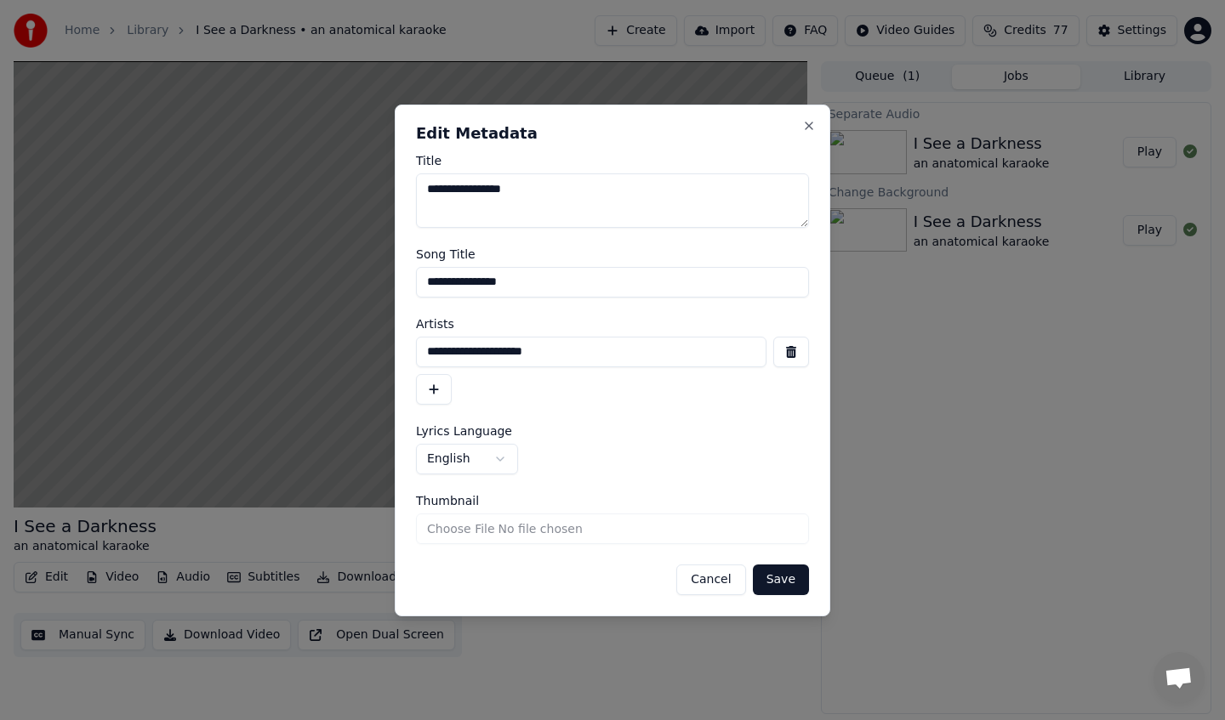
click at [800, 130] on h2 "Edit Metadata" at bounding box center [612, 133] width 393 height 15
click at [804, 124] on button "Close" at bounding box center [809, 126] width 14 height 14
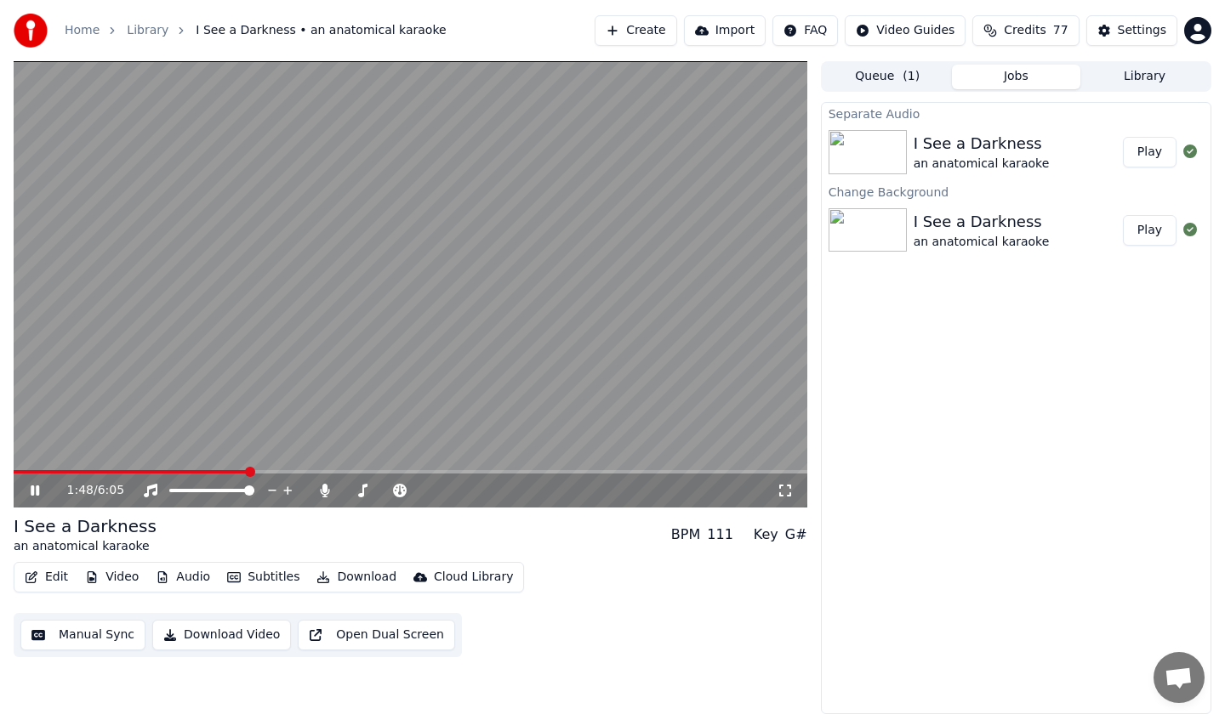
click at [30, 492] on icon at bounding box center [47, 491] width 40 height 14
click at [55, 578] on button "Edit" at bounding box center [46, 578] width 57 height 24
click at [117, 577] on button "Video" at bounding box center [111, 578] width 67 height 24
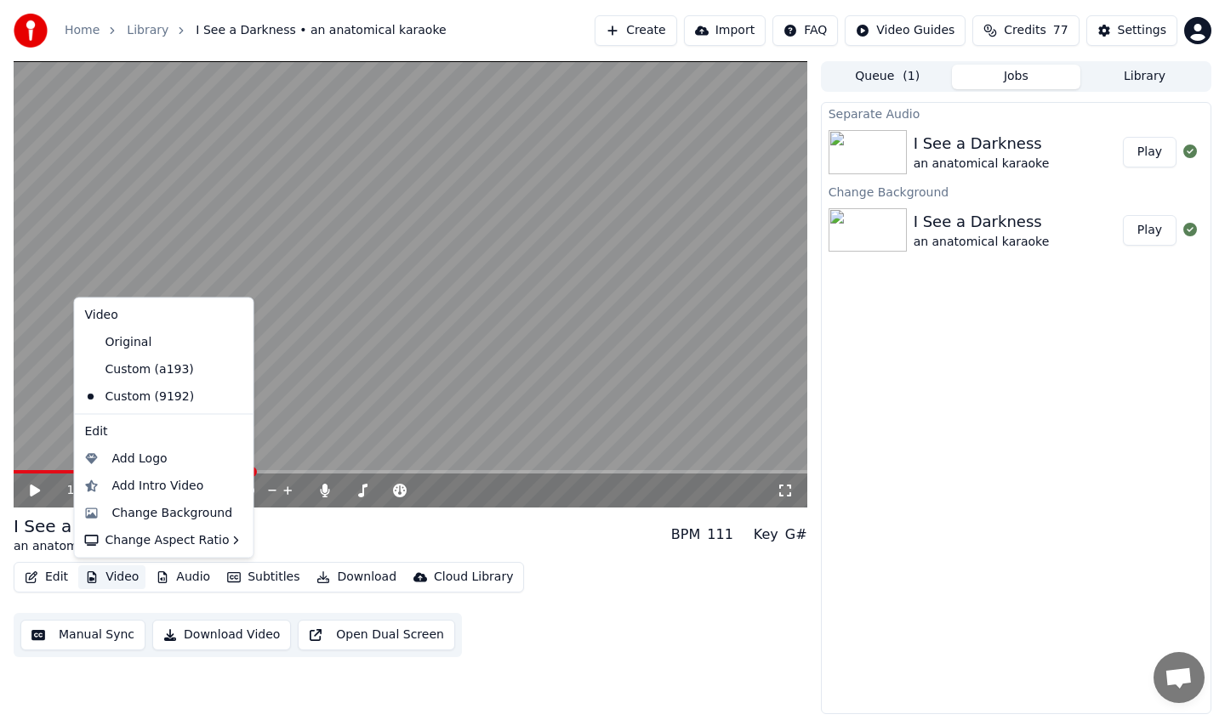
click at [231, 369] on icon at bounding box center [237, 369] width 12 height 14
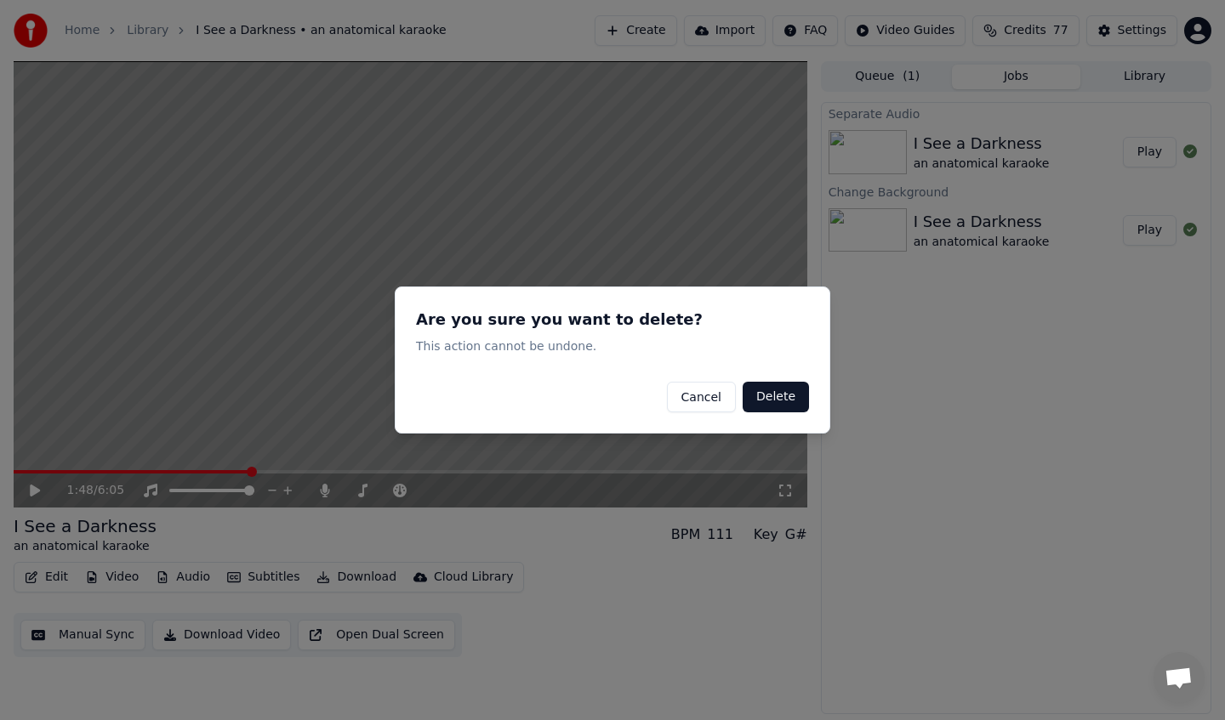
click at [784, 402] on button "Delete" at bounding box center [775, 397] width 66 height 31
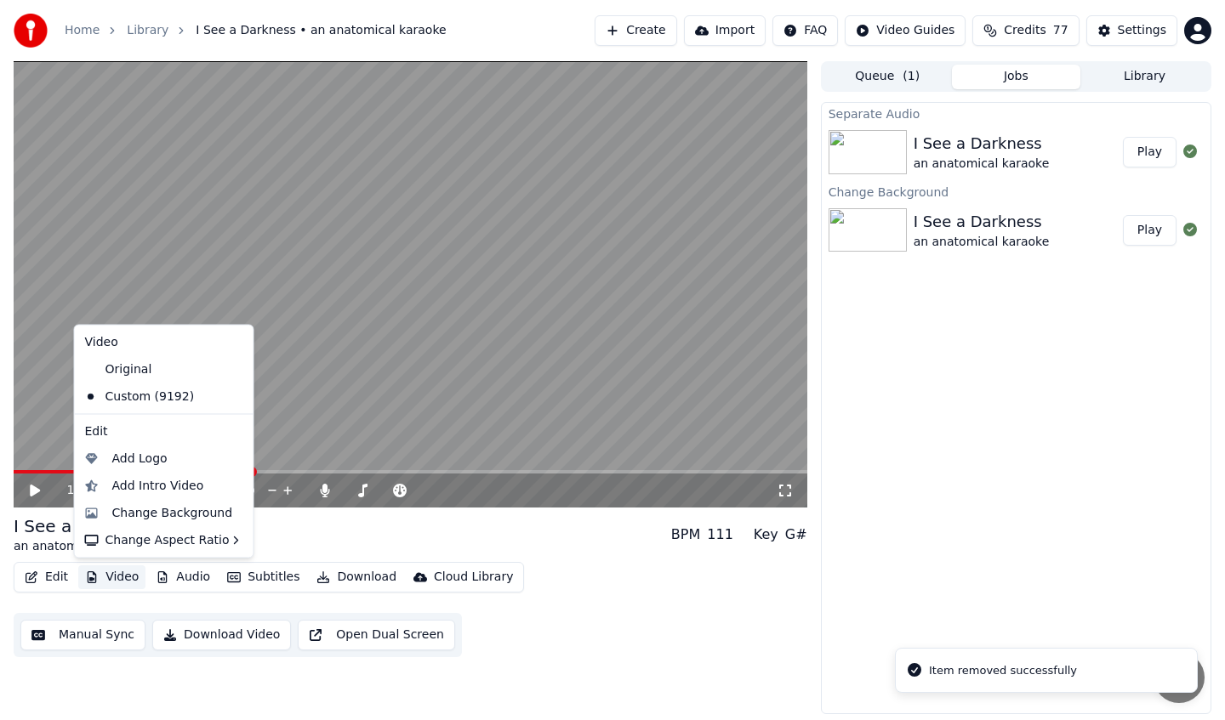
click at [134, 577] on button "Video" at bounding box center [111, 578] width 67 height 24
click at [231, 395] on icon at bounding box center [240, 397] width 19 height 14
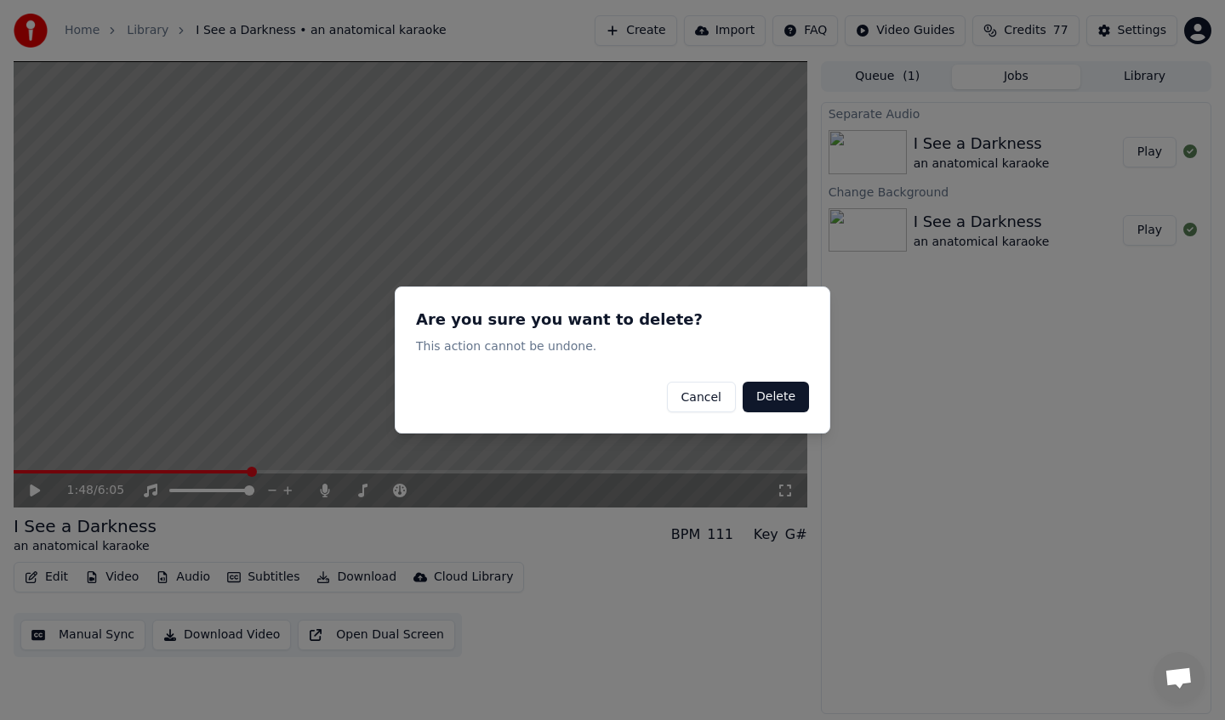
click at [707, 398] on button "Cancel" at bounding box center [701, 397] width 69 height 31
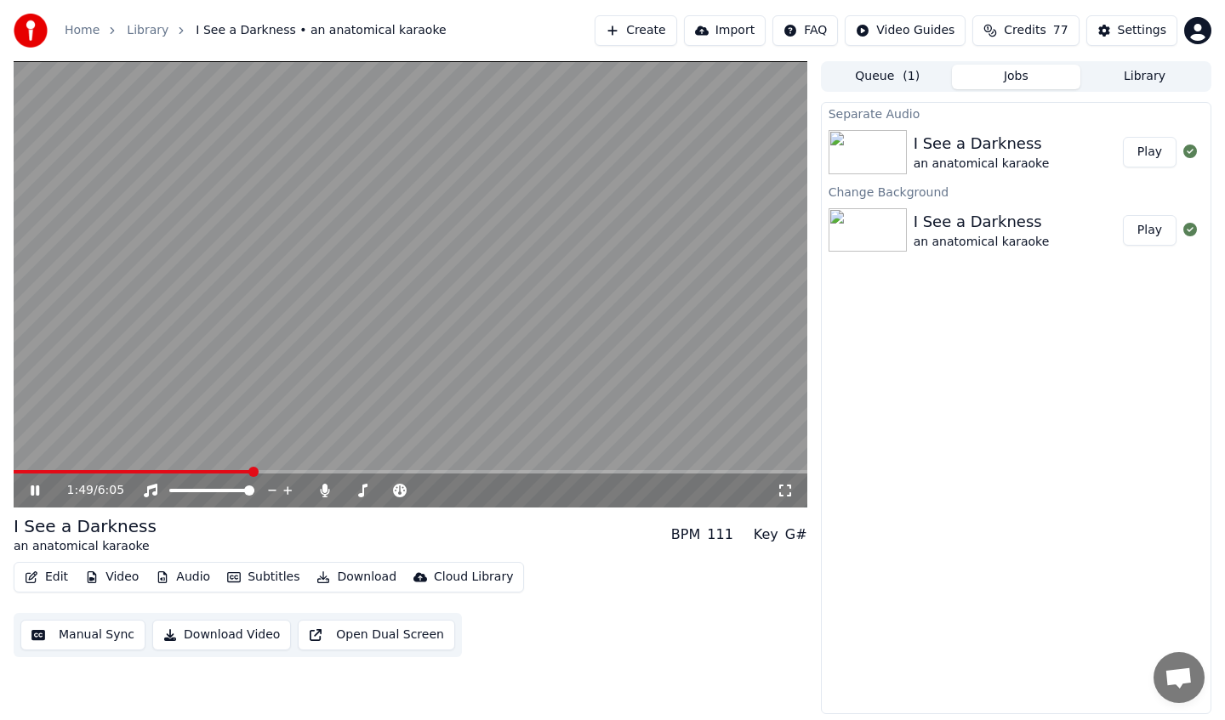
click at [370, 475] on div "1:49 / 6:05" at bounding box center [410, 491] width 793 height 34
click at [389, 468] on video at bounding box center [410, 284] width 793 height 446
click at [409, 471] on span at bounding box center [410, 471] width 793 height 3
click at [198, 471] on span at bounding box center [213, 471] width 399 height 3
click at [171, 470] on span at bounding box center [93, 471] width 158 height 3
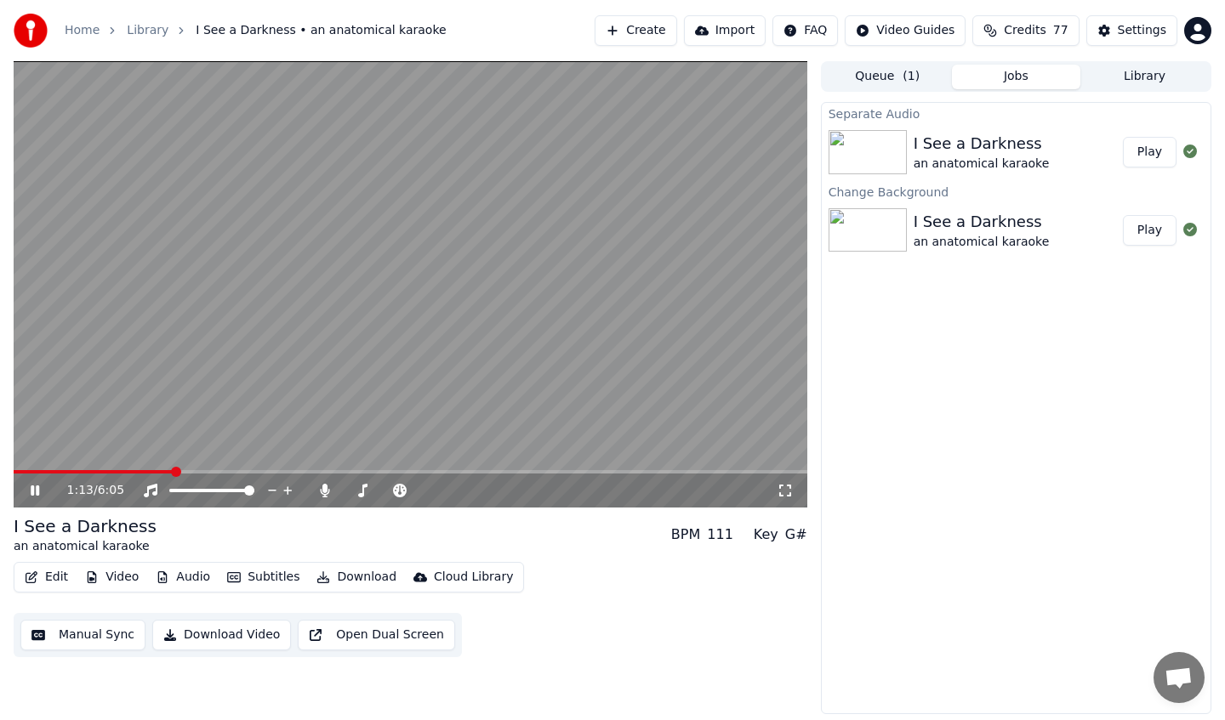
click at [202, 467] on video at bounding box center [410, 284] width 793 height 446
click at [209, 470] on span at bounding box center [410, 471] width 793 height 3
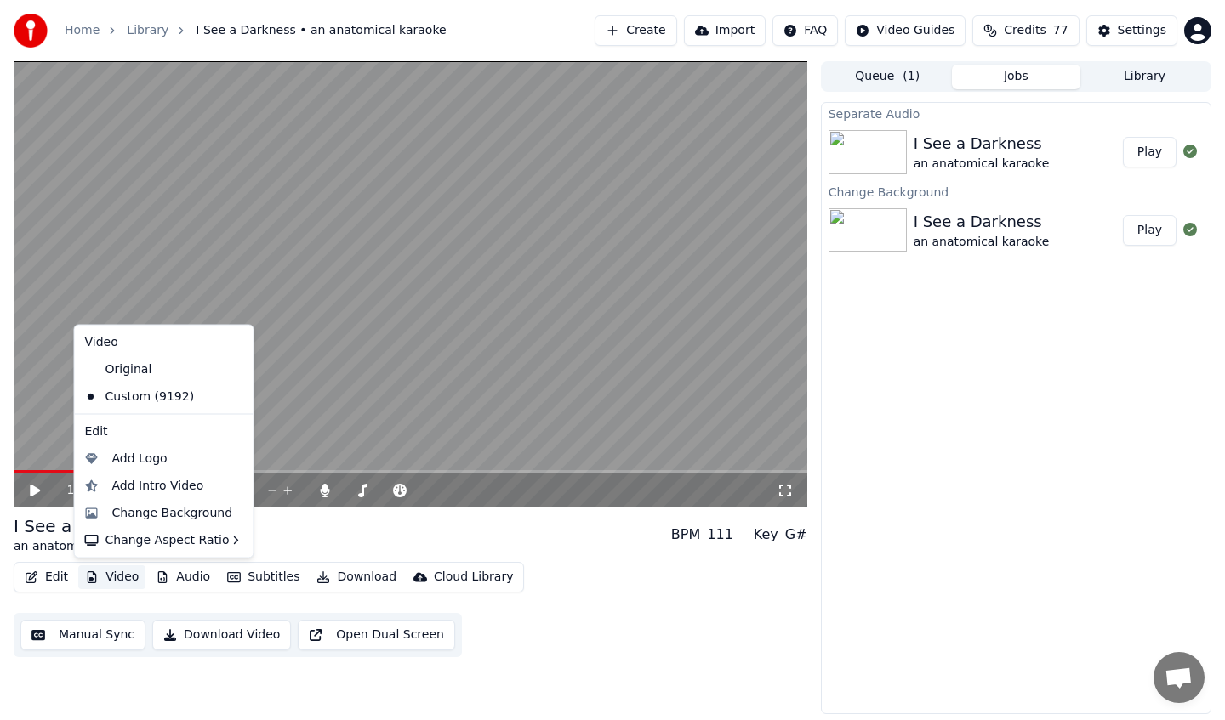
click at [102, 577] on button "Video" at bounding box center [111, 578] width 67 height 24
click at [162, 514] on div "Change Background" at bounding box center [172, 512] width 121 height 17
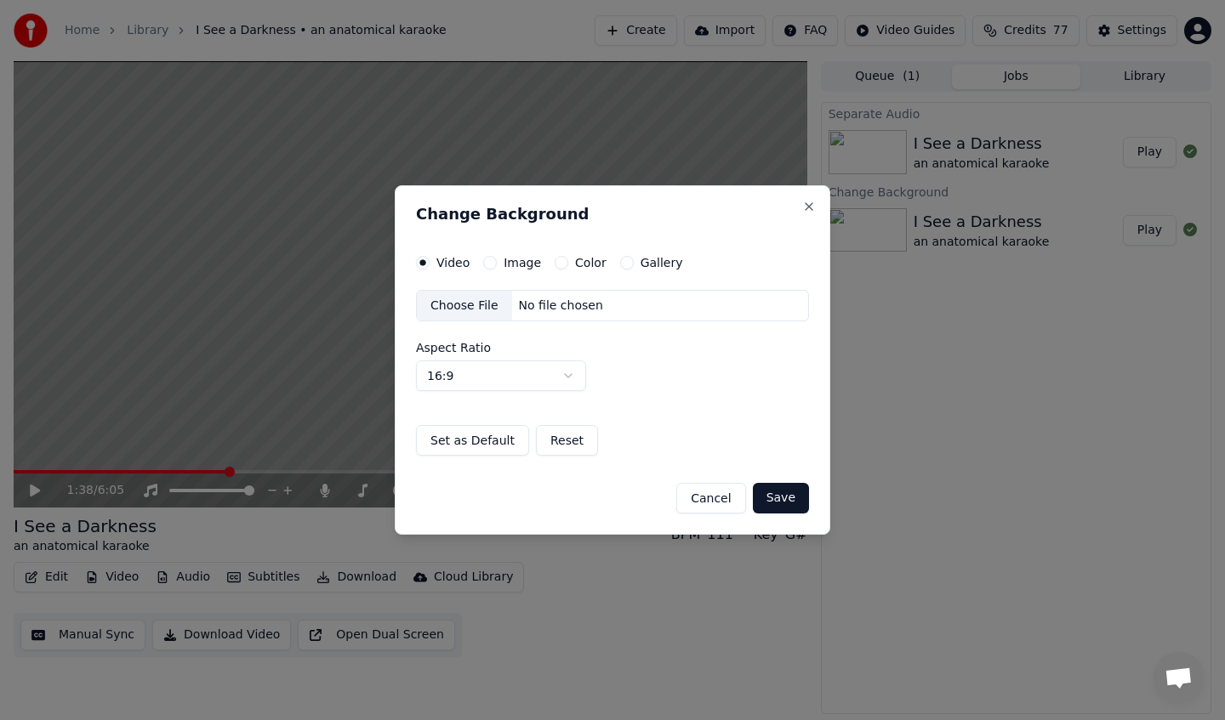
click at [469, 304] on div "Choose File" at bounding box center [464, 306] width 95 height 31
click at [784, 503] on button "Save" at bounding box center [781, 498] width 56 height 31
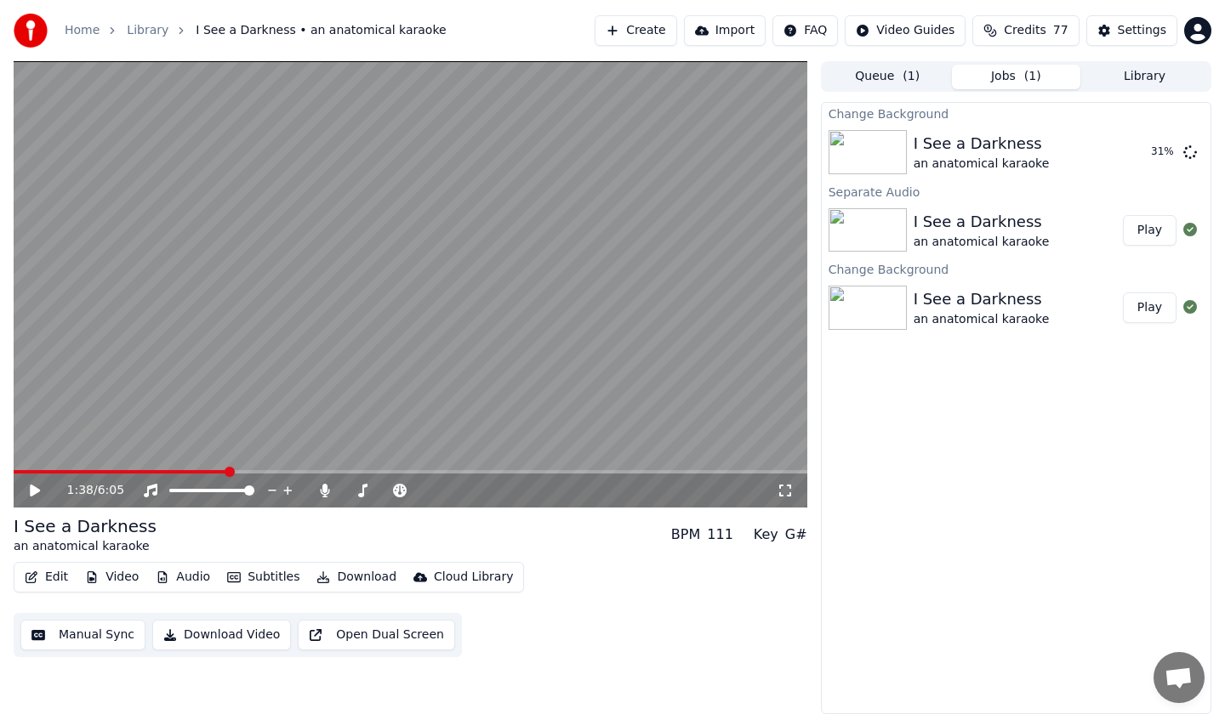
click at [964, 532] on div "Change Background I See a Darkness an anatomical karaoke 31 % Separate Audio I …" at bounding box center [1016, 408] width 390 height 612
click at [1022, 557] on div "Change Background I See a Darkness an anatomical karaoke 38 % Separate Audio I …" at bounding box center [1016, 408] width 390 height 612
click at [1053, 527] on div "Change Background I See a Darkness an anatomical karaoke 54 % Separate Audio I …" at bounding box center [1016, 408] width 390 height 612
click at [893, 498] on div "Change Background I See a Darkness an anatomical karaoke 73 % Separate Audio I …" at bounding box center [1016, 408] width 390 height 612
click at [1014, 560] on div "Change Background I See a Darkness an anatomical karaoke 97 % Separate Audio I …" at bounding box center [1016, 408] width 390 height 612
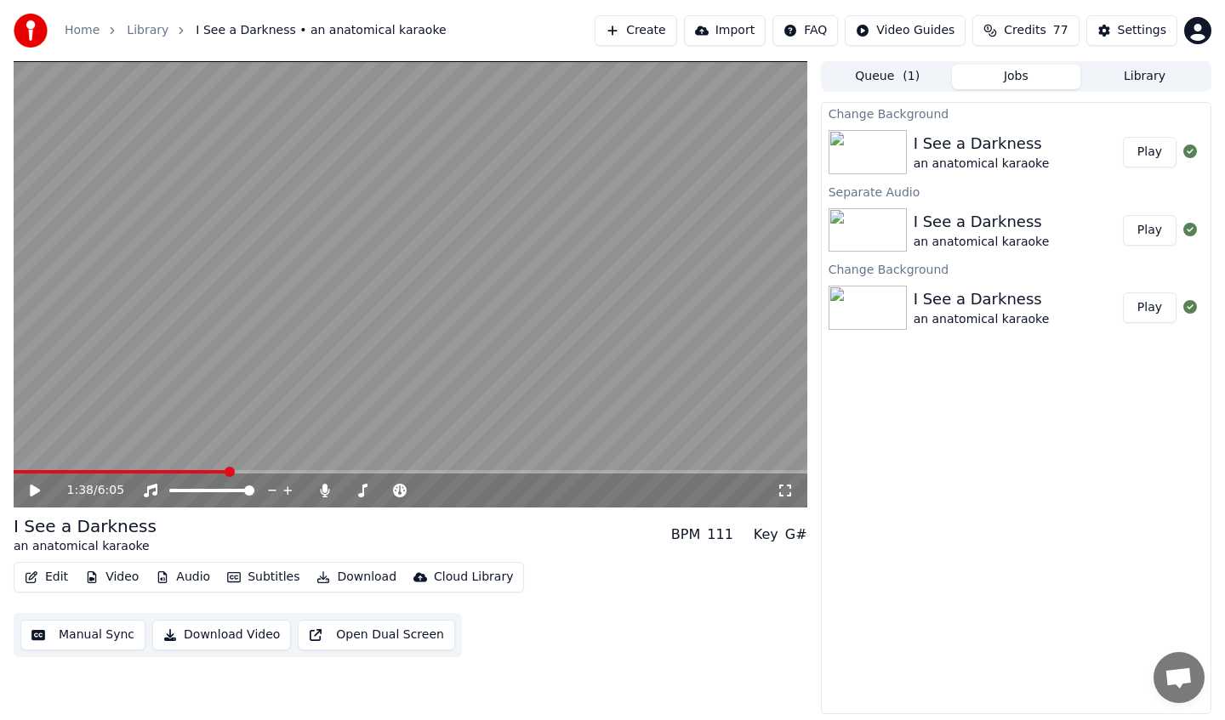
click at [1141, 154] on button "Play" at bounding box center [1150, 152] width 54 height 31
click at [174, 472] on span at bounding box center [410, 471] width 793 height 3
click at [194, 473] on span at bounding box center [410, 471] width 793 height 3
click at [759, 470] on span at bounding box center [410, 471] width 793 height 3
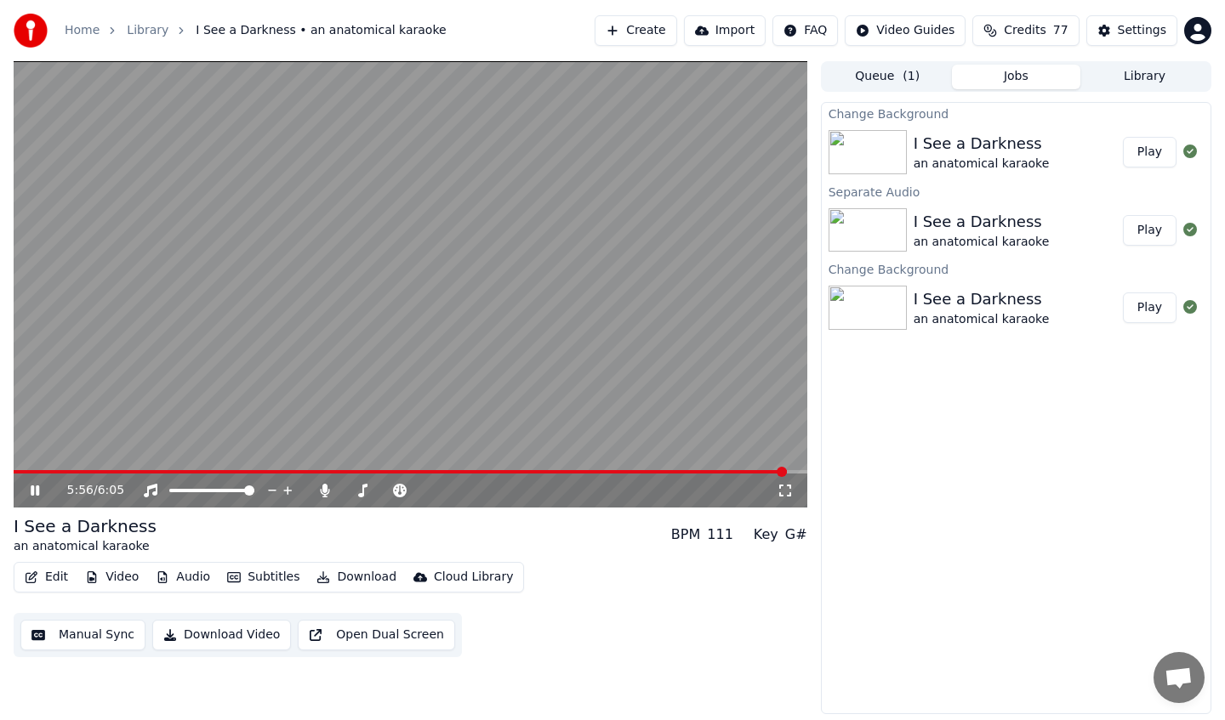
click at [786, 470] on span at bounding box center [410, 471] width 793 height 3
click at [788, 468] on video at bounding box center [410, 284] width 793 height 446
click at [790, 469] on video at bounding box center [410, 284] width 793 height 446
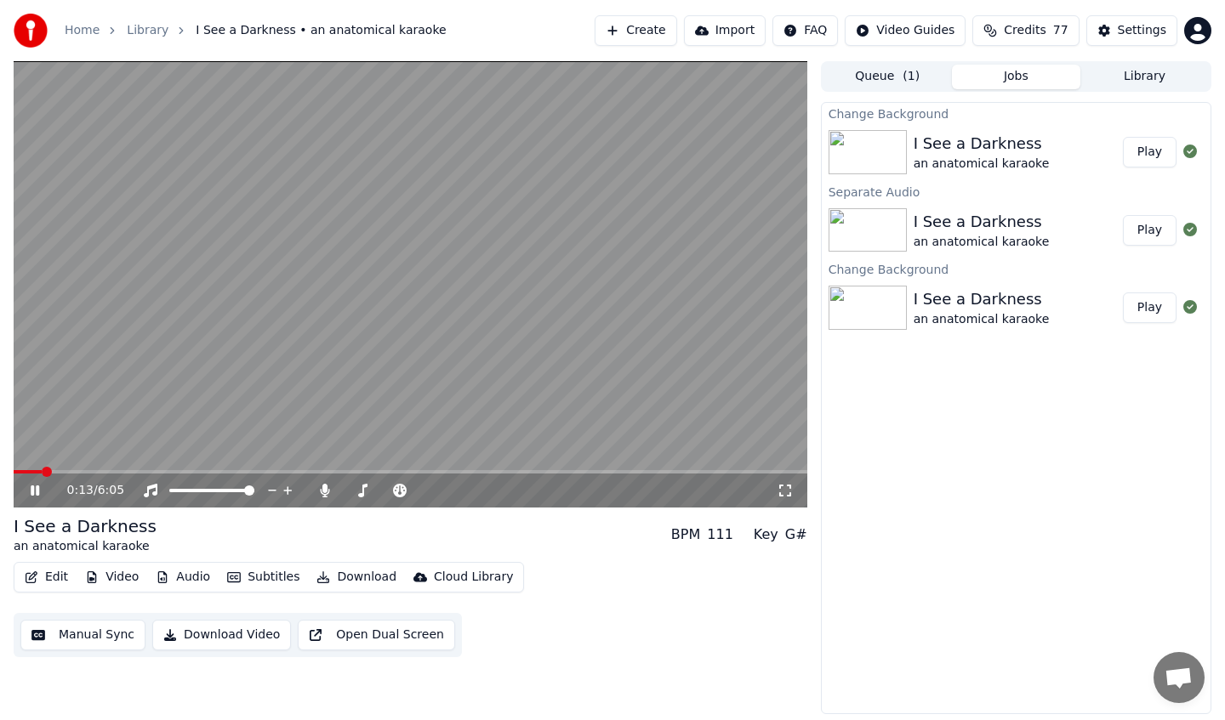
click at [43, 470] on span at bounding box center [410, 471] width 793 height 3
click at [74, 470] on span at bounding box center [410, 471] width 793 height 3
click at [102, 469] on video at bounding box center [410, 284] width 793 height 446
click at [109, 472] on span at bounding box center [410, 471] width 793 height 3
click at [125, 469] on video at bounding box center [410, 284] width 793 height 446
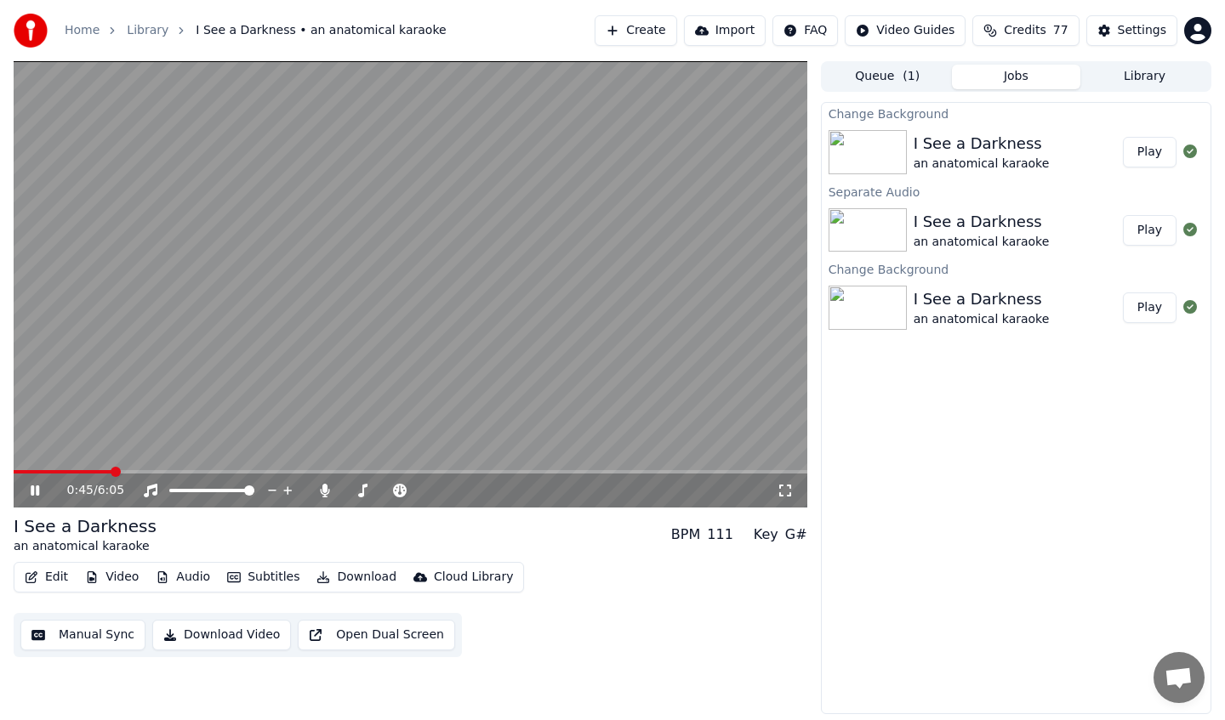
click at [137, 470] on span at bounding box center [410, 471] width 793 height 3
click at [152, 470] on span at bounding box center [410, 471] width 793 height 3
click at [168, 470] on span at bounding box center [410, 471] width 793 height 3
click at [196, 470] on span at bounding box center [410, 471] width 793 height 3
click at [46, 572] on button "Edit" at bounding box center [46, 578] width 57 height 24
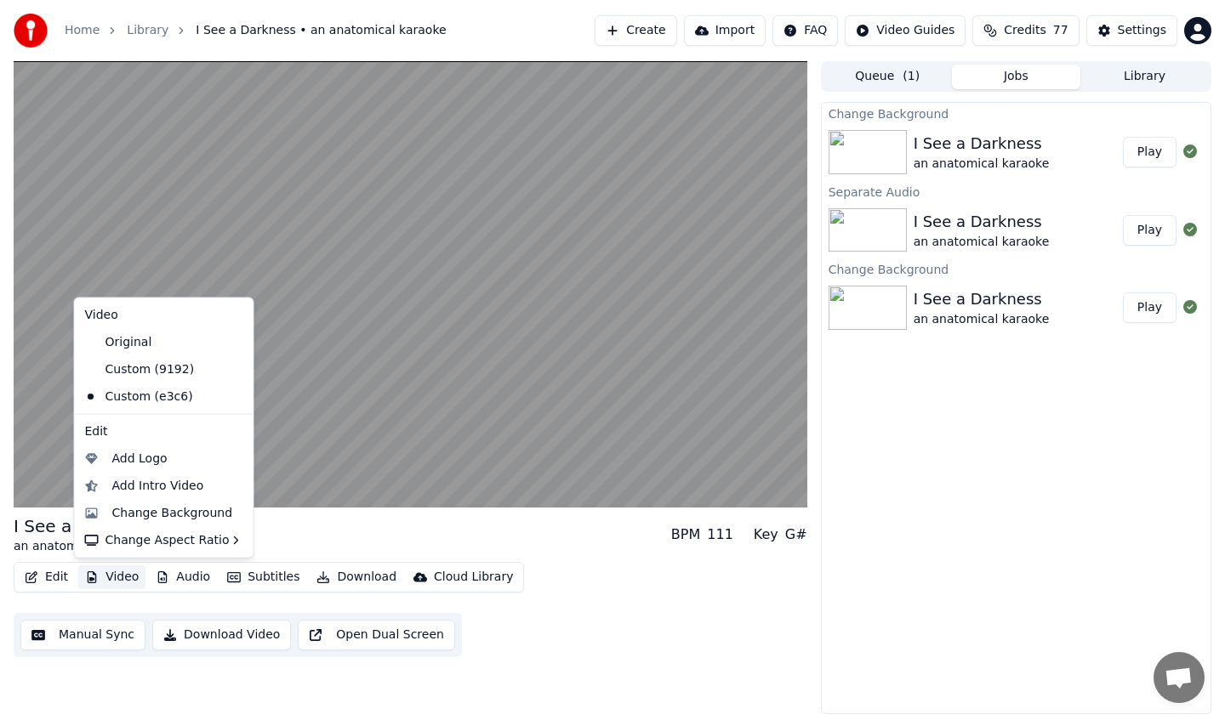
click at [117, 573] on button "Video" at bounding box center [111, 578] width 67 height 24
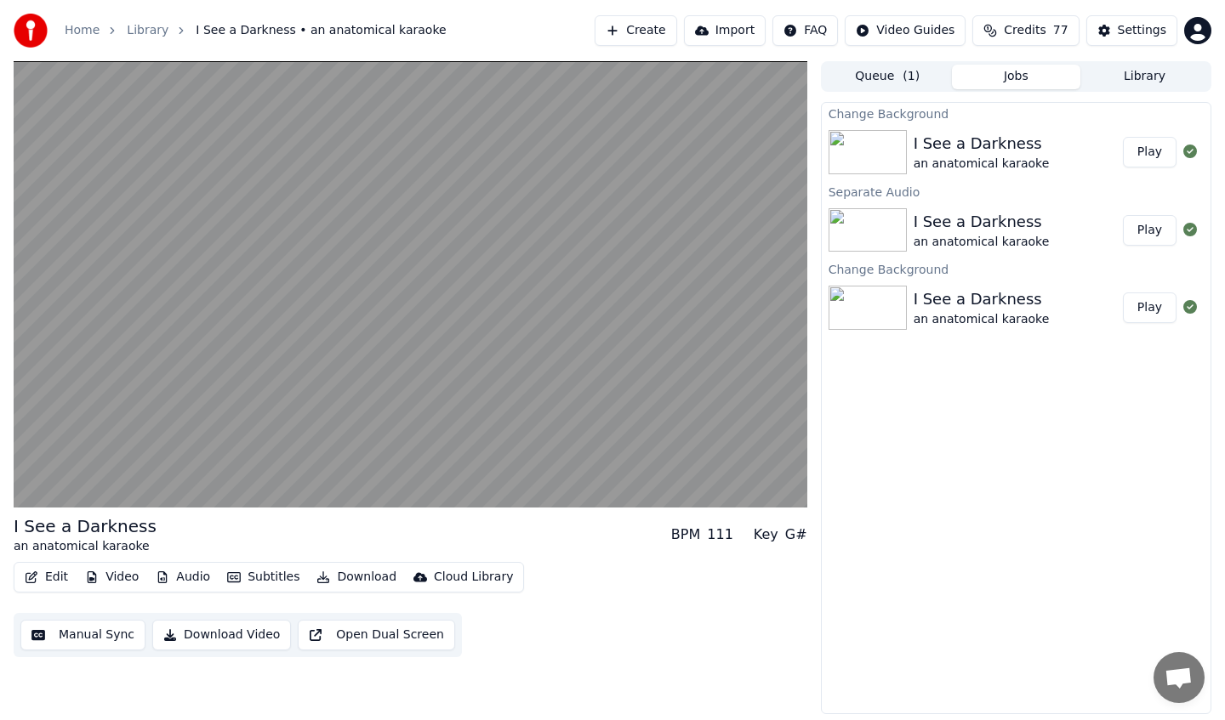
click at [117, 573] on button "Video" at bounding box center [111, 578] width 67 height 24
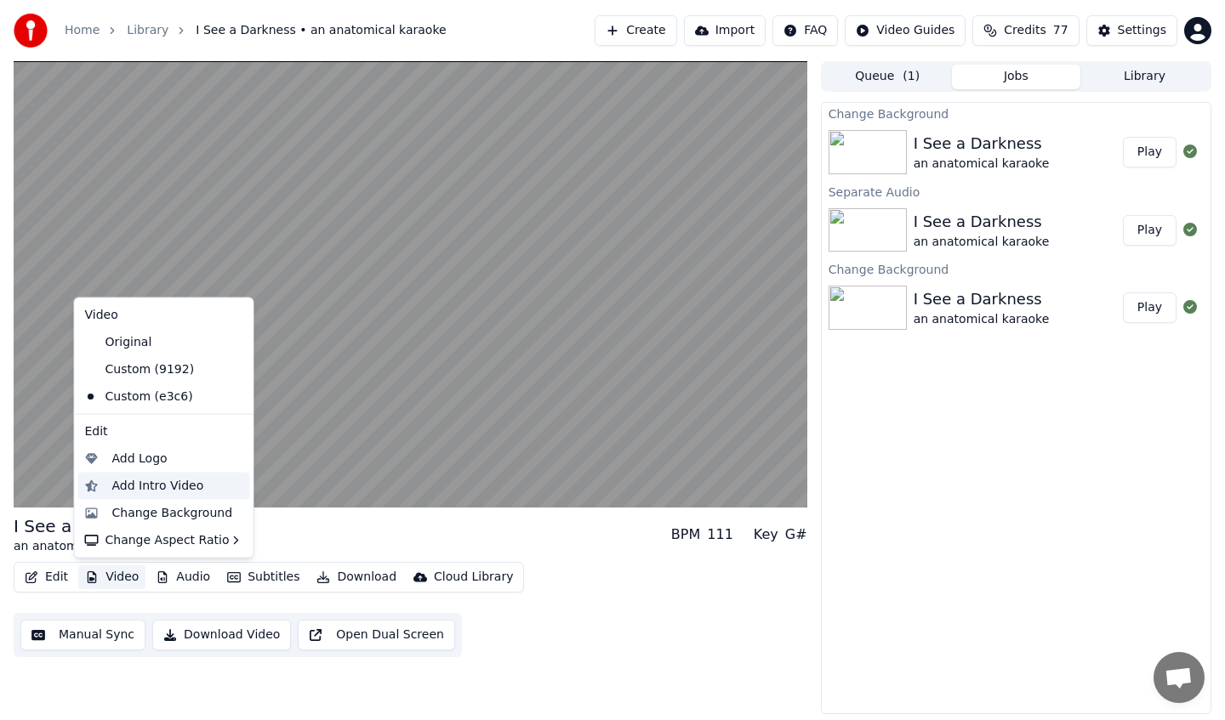
click at [172, 490] on div "Add Intro Video" at bounding box center [158, 485] width 92 height 17
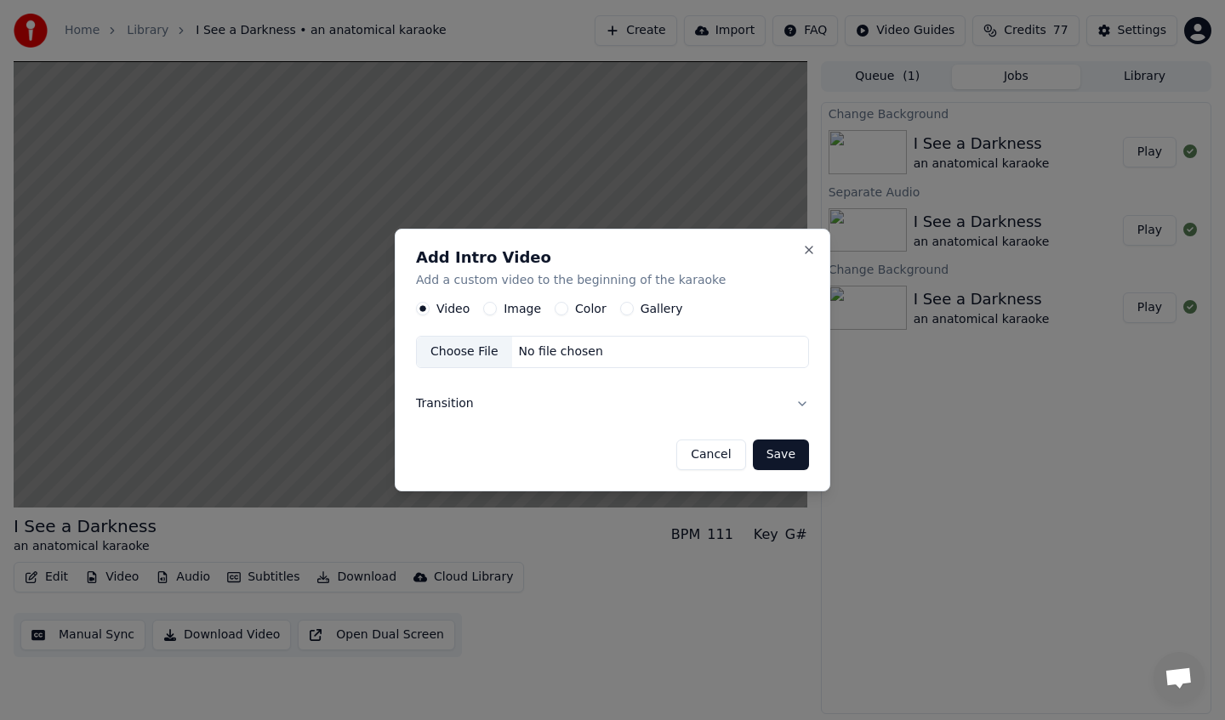
click at [717, 452] on button "Cancel" at bounding box center [710, 455] width 69 height 31
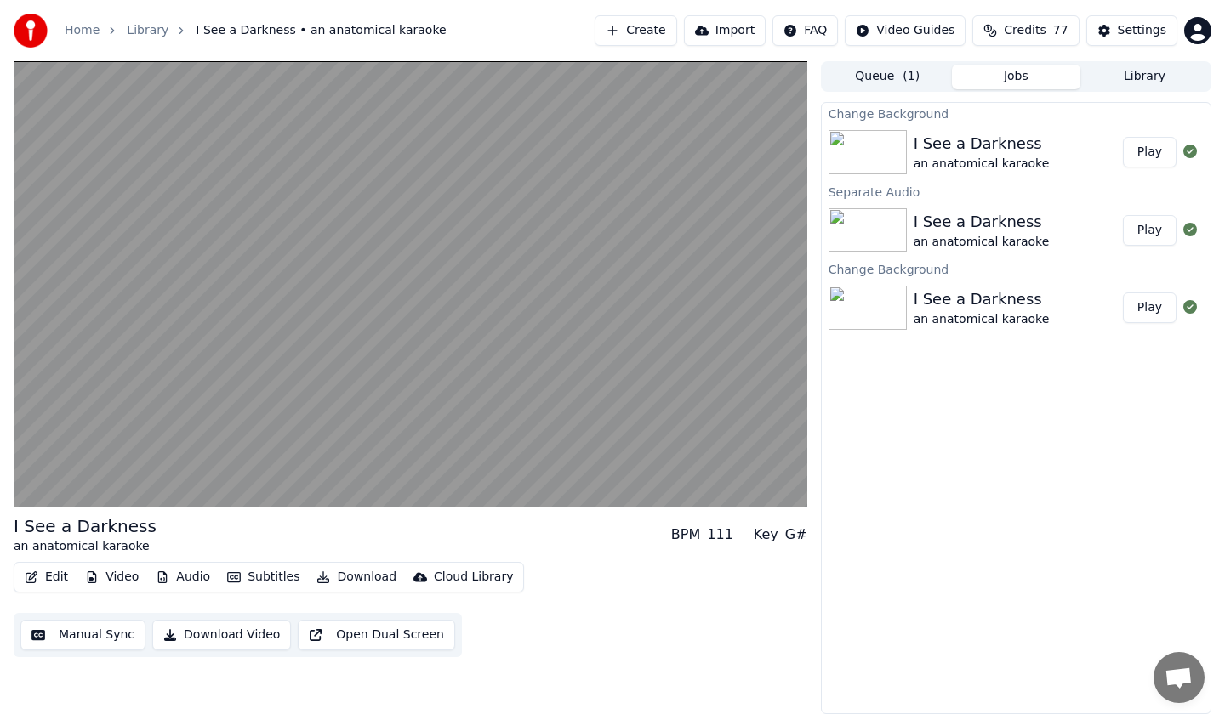
click at [125, 577] on button "Video" at bounding box center [111, 578] width 67 height 24
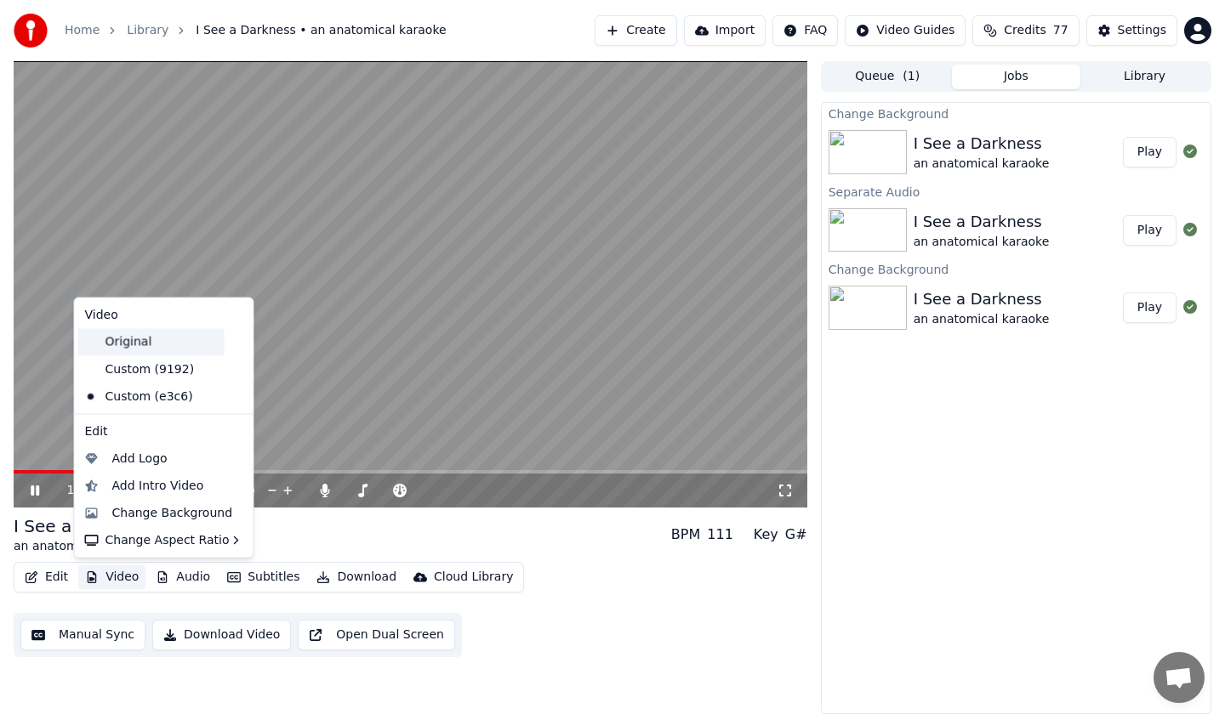
click at [134, 342] on div "Original" at bounding box center [151, 341] width 146 height 27
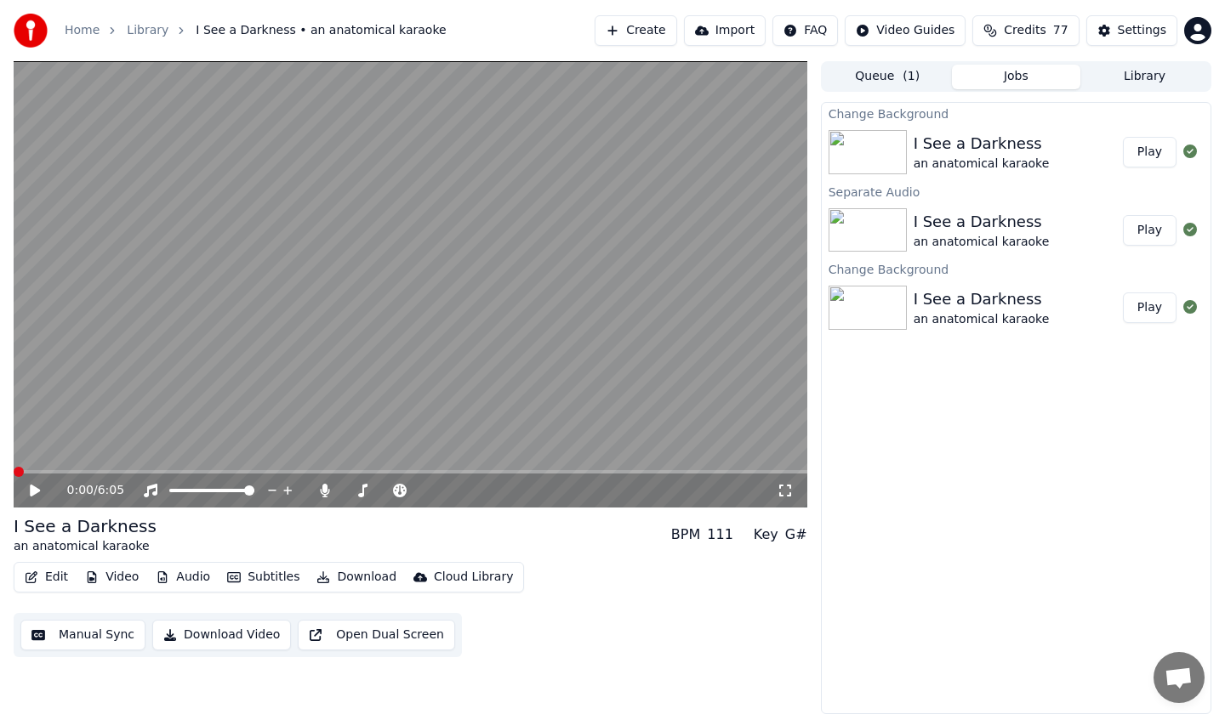
click at [37, 487] on icon at bounding box center [35, 491] width 10 height 12
click at [33, 489] on icon at bounding box center [35, 491] width 10 height 12
click at [77, 465] on video at bounding box center [410, 284] width 793 height 446
click at [77, 469] on video at bounding box center [410, 284] width 793 height 446
click at [77, 474] on div "1:41 / 6:05" at bounding box center [410, 491] width 793 height 34
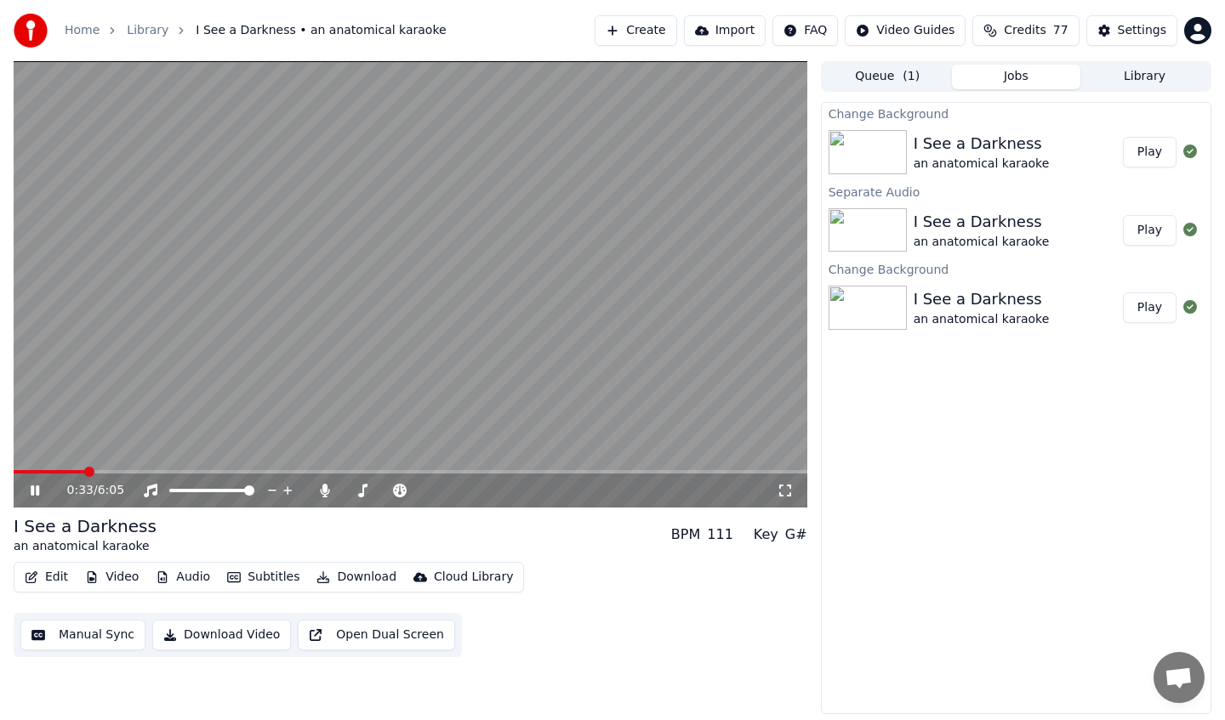
click at [85, 470] on span at bounding box center [49, 471] width 71 height 3
click at [41, 472] on span at bounding box center [51, 471] width 75 height 3
click at [77, 470] on span at bounding box center [410, 471] width 793 height 3
click at [117, 474] on div "0:30 / 6:05" at bounding box center [410, 491] width 793 height 34
click at [136, 472] on span at bounding box center [410, 471] width 793 height 3
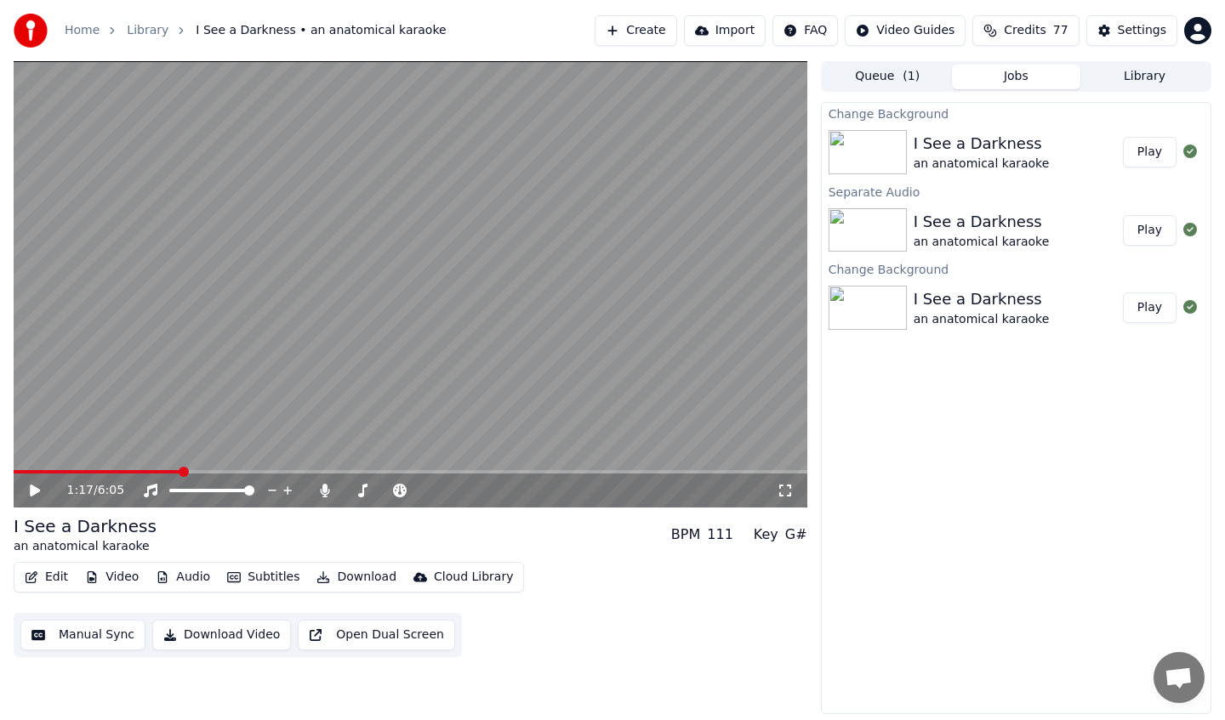
click at [179, 471] on span at bounding box center [410, 471] width 793 height 3
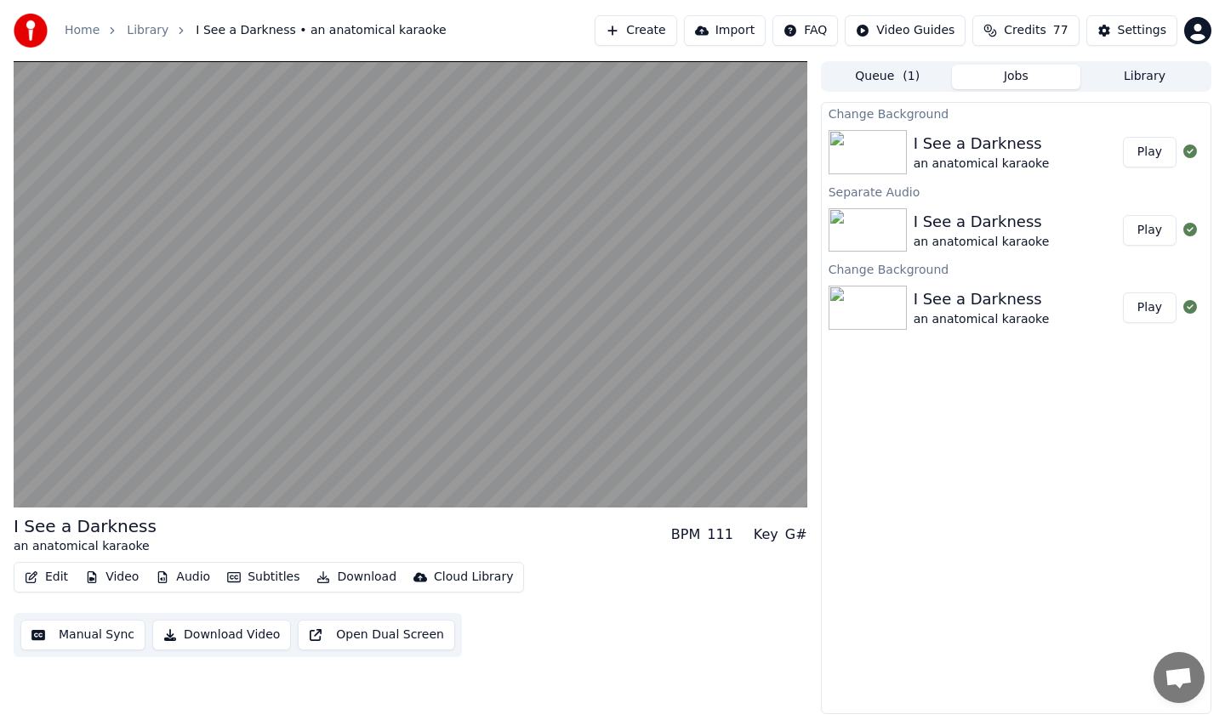
click at [104, 582] on button "Video" at bounding box center [111, 578] width 67 height 24
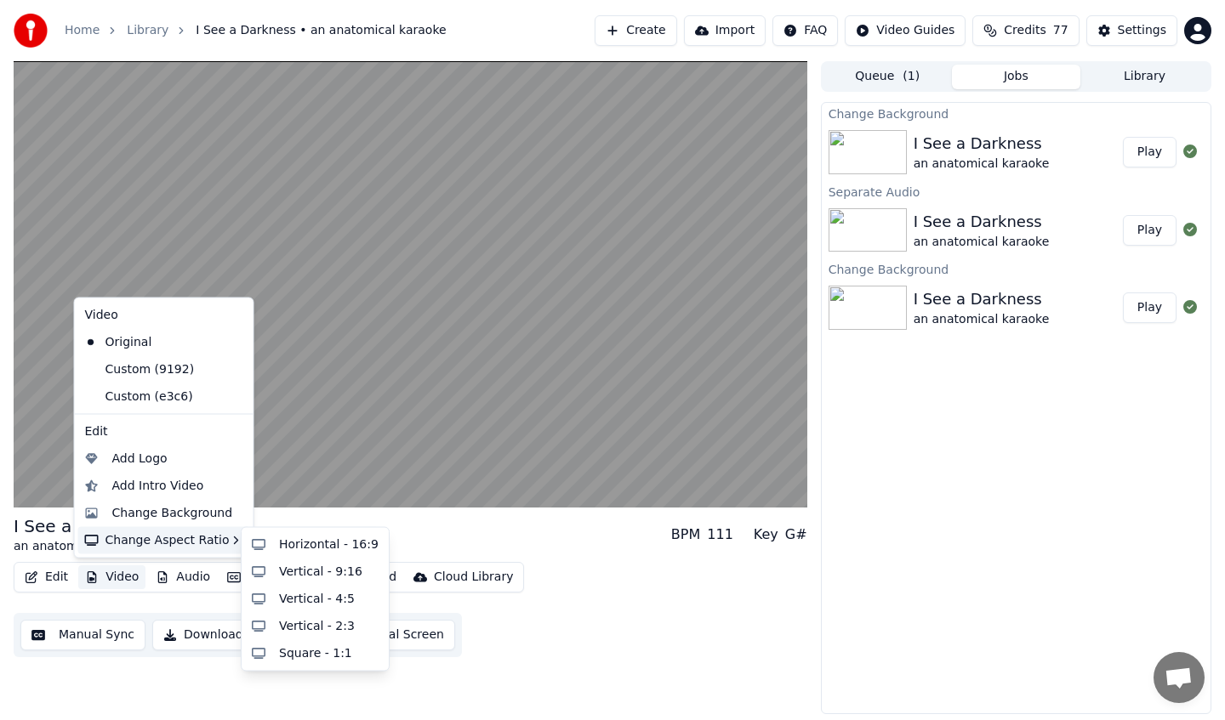
click at [165, 535] on div "Change Aspect Ratio" at bounding box center [164, 539] width 172 height 27
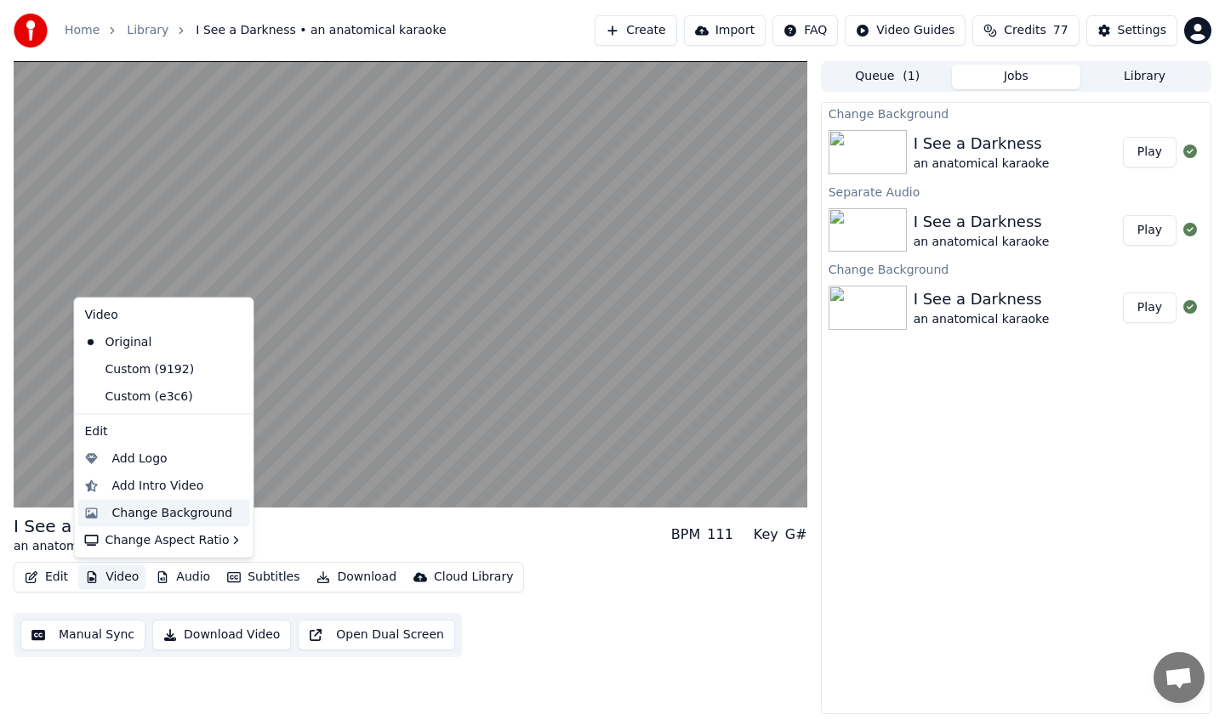
click at [173, 513] on div "Change Background" at bounding box center [172, 512] width 121 height 17
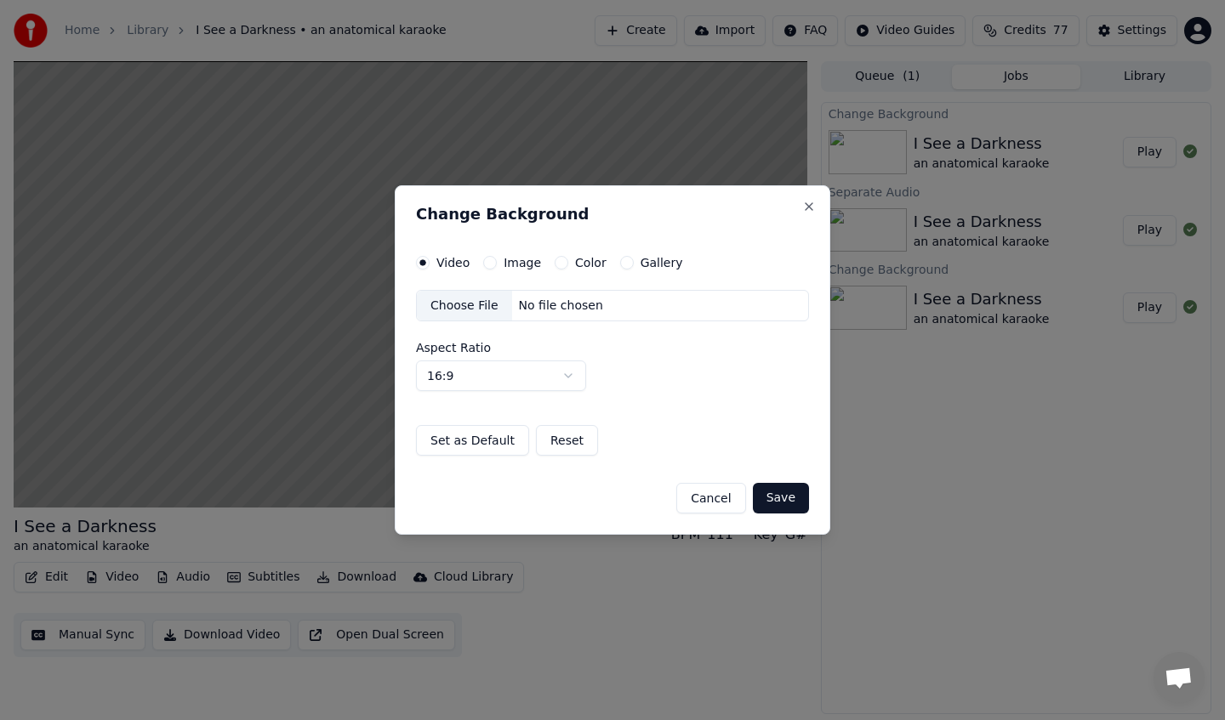
click at [497, 309] on div "Choose File" at bounding box center [464, 306] width 95 height 31
click at [777, 496] on button "Save" at bounding box center [781, 498] width 56 height 31
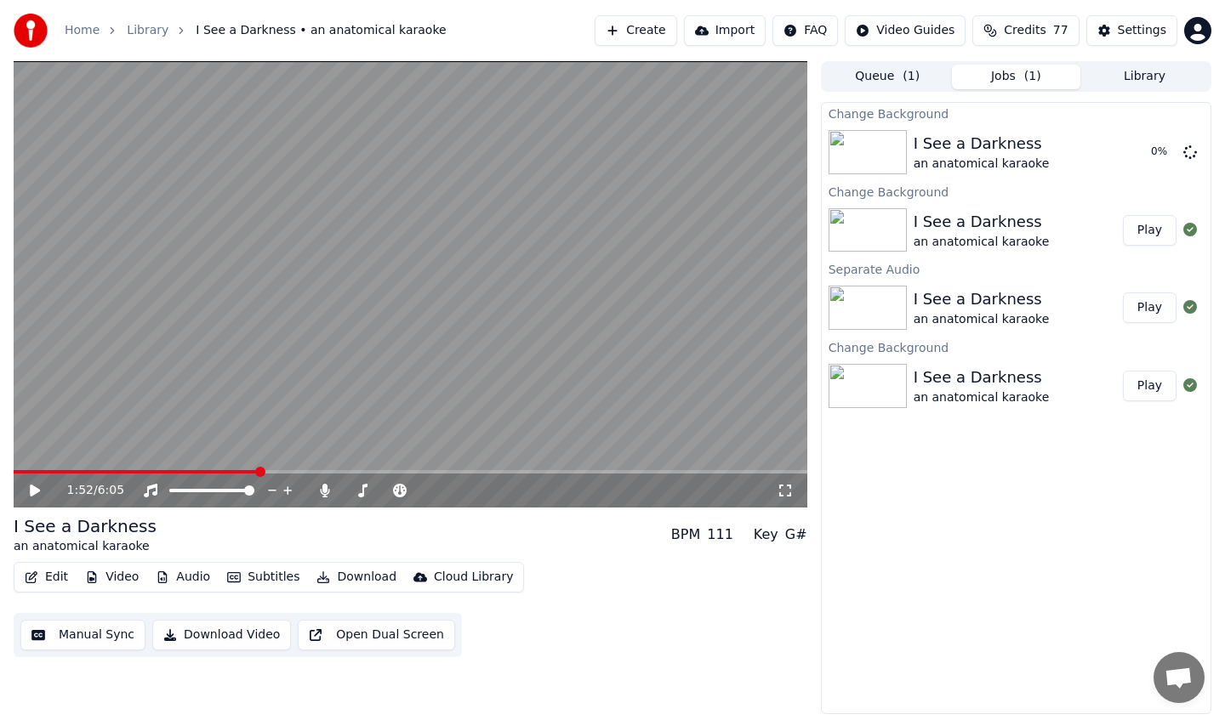
click at [195, 581] on button "Audio" at bounding box center [183, 578] width 68 height 24
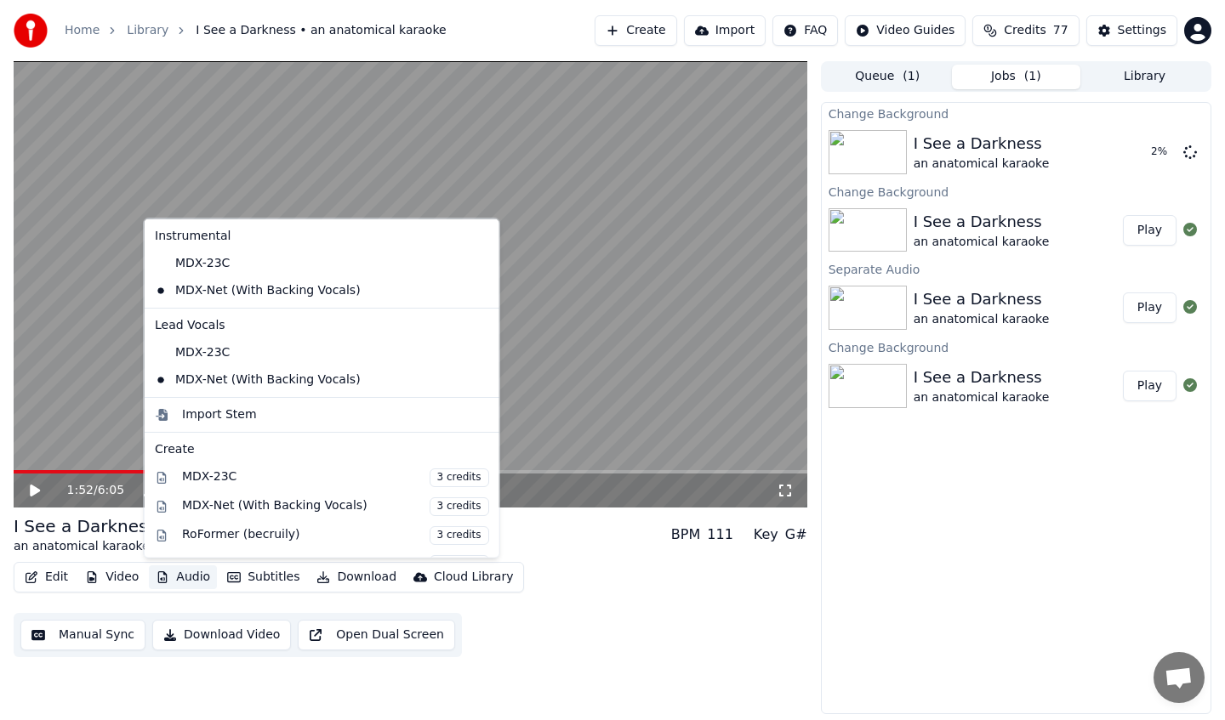
click at [476, 295] on icon at bounding box center [485, 290] width 19 height 14
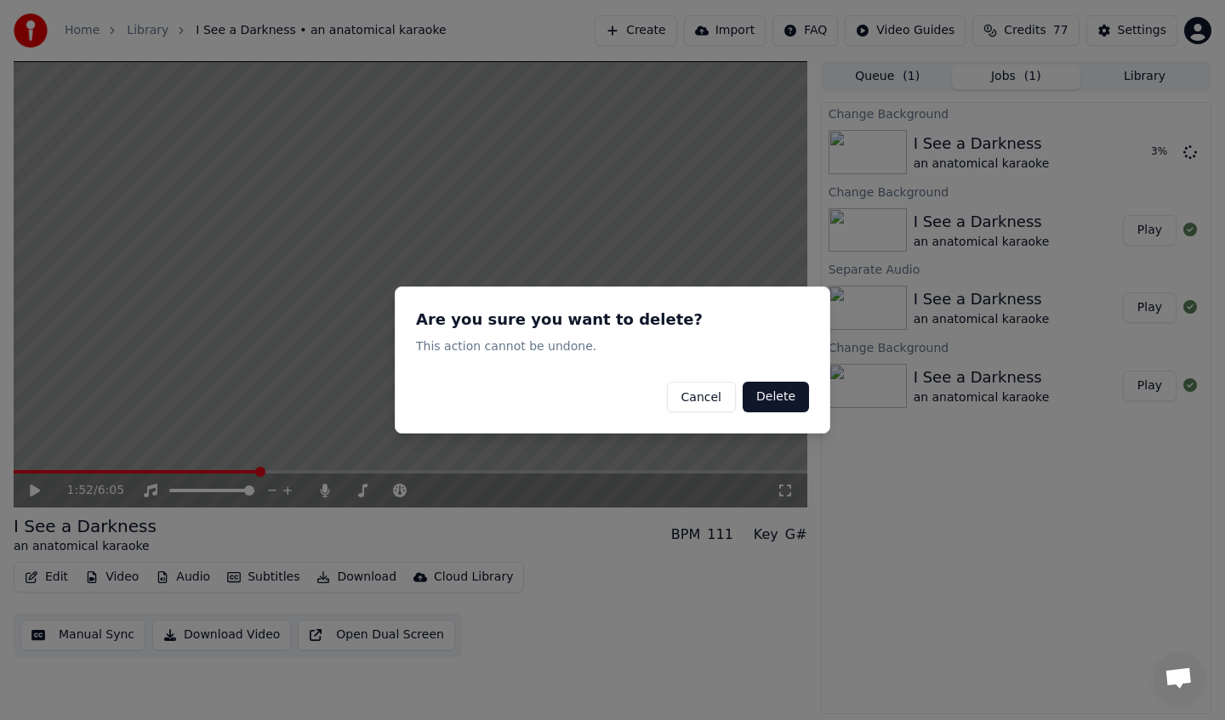
click at [775, 400] on button "Delete" at bounding box center [775, 397] width 66 height 31
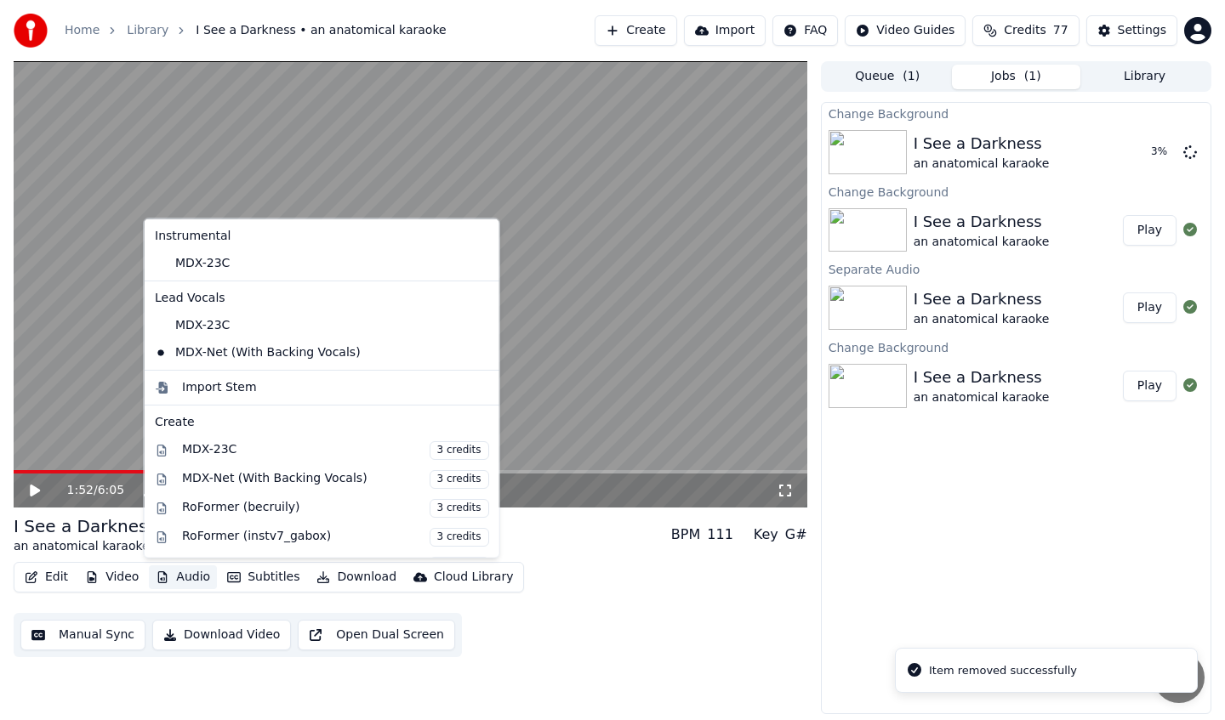
click at [185, 574] on button "Audio" at bounding box center [183, 578] width 68 height 24
click at [476, 262] on icon at bounding box center [485, 263] width 19 height 14
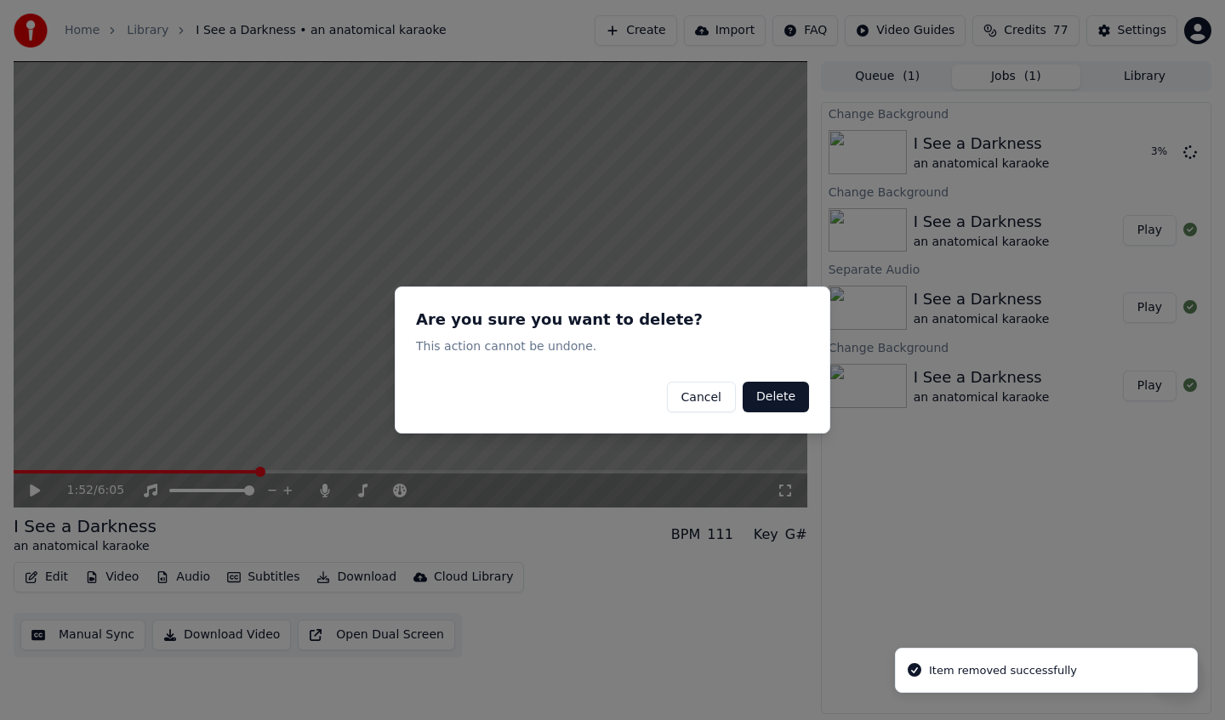
click at [766, 393] on button "Delete" at bounding box center [775, 397] width 66 height 31
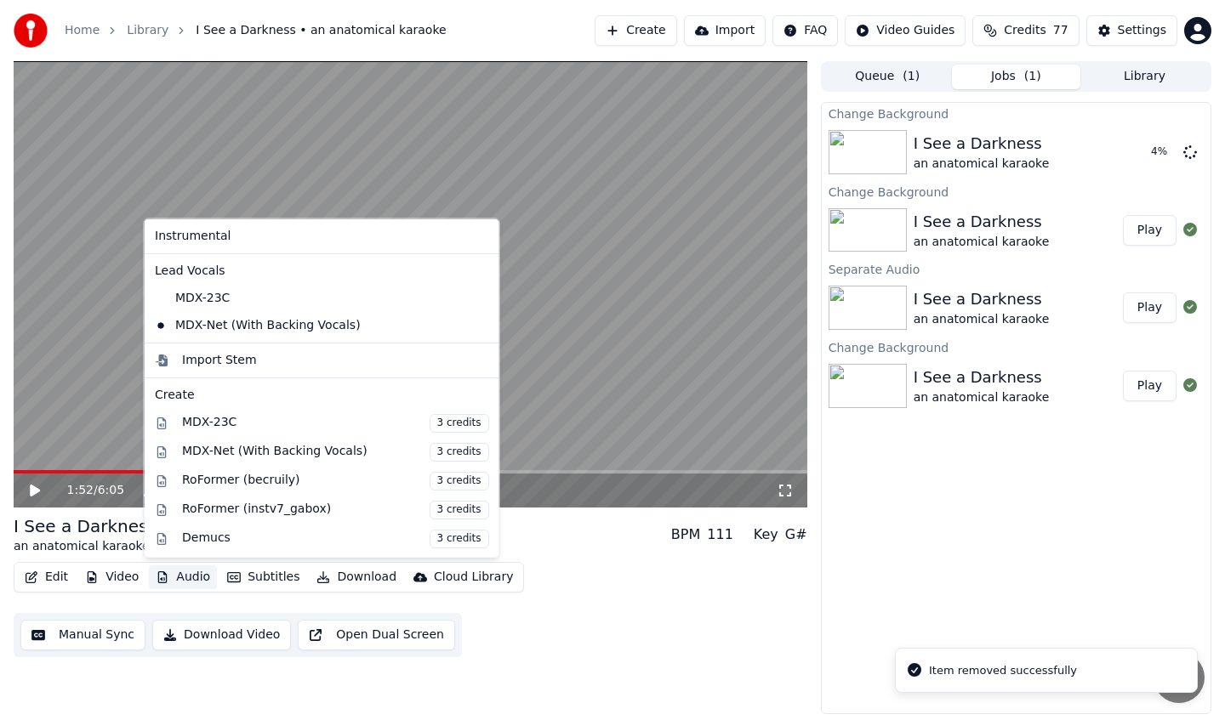
click at [189, 579] on button "Audio" at bounding box center [183, 578] width 68 height 24
click at [476, 321] on icon at bounding box center [482, 325] width 12 height 14
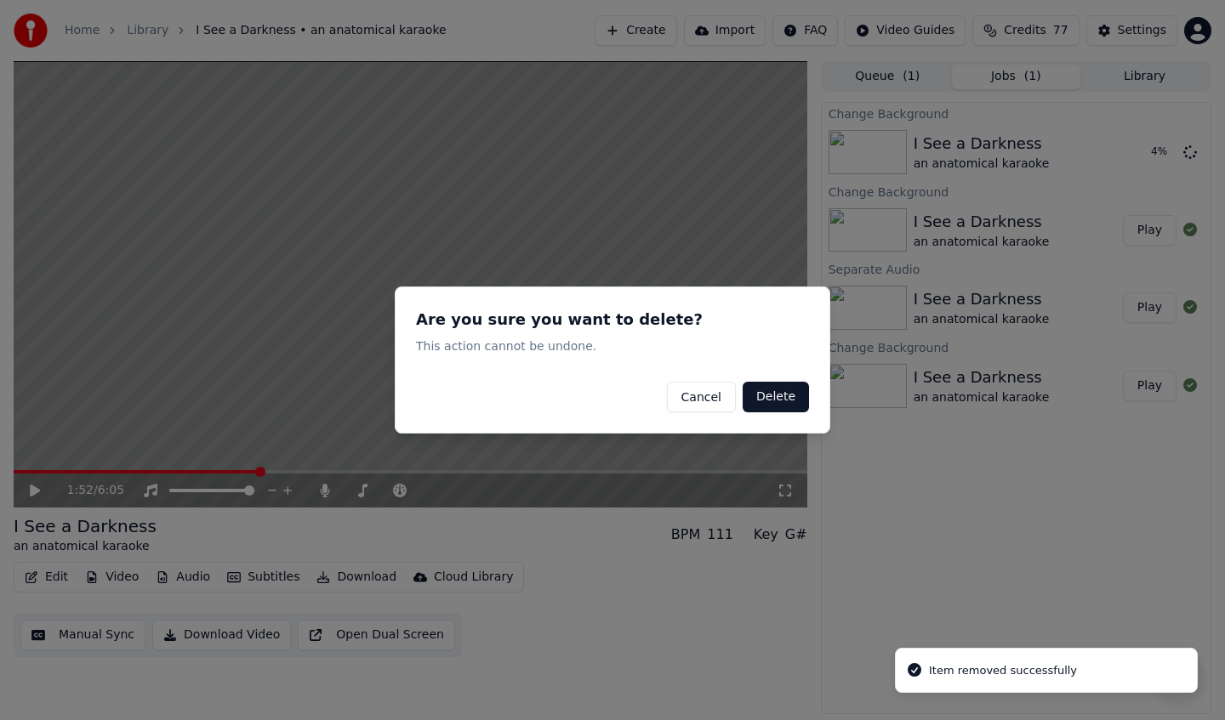
click at [762, 389] on button "Delete" at bounding box center [775, 397] width 66 height 31
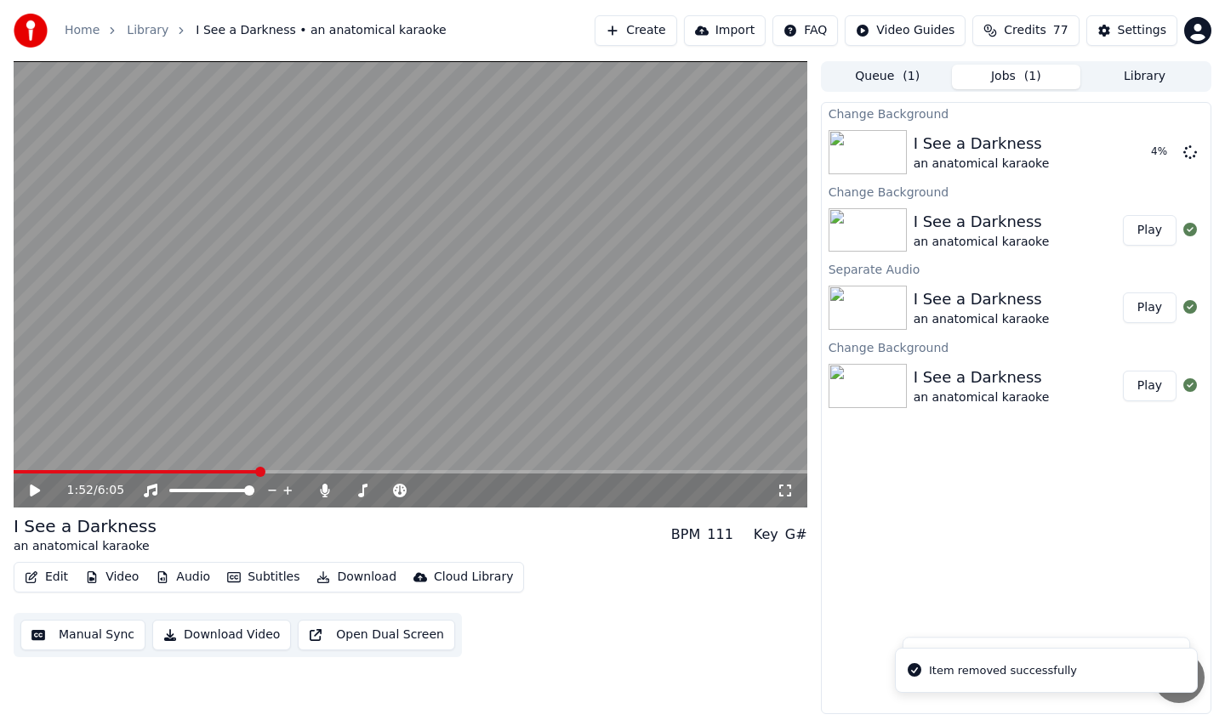
click at [178, 585] on button "Audio" at bounding box center [183, 578] width 68 height 24
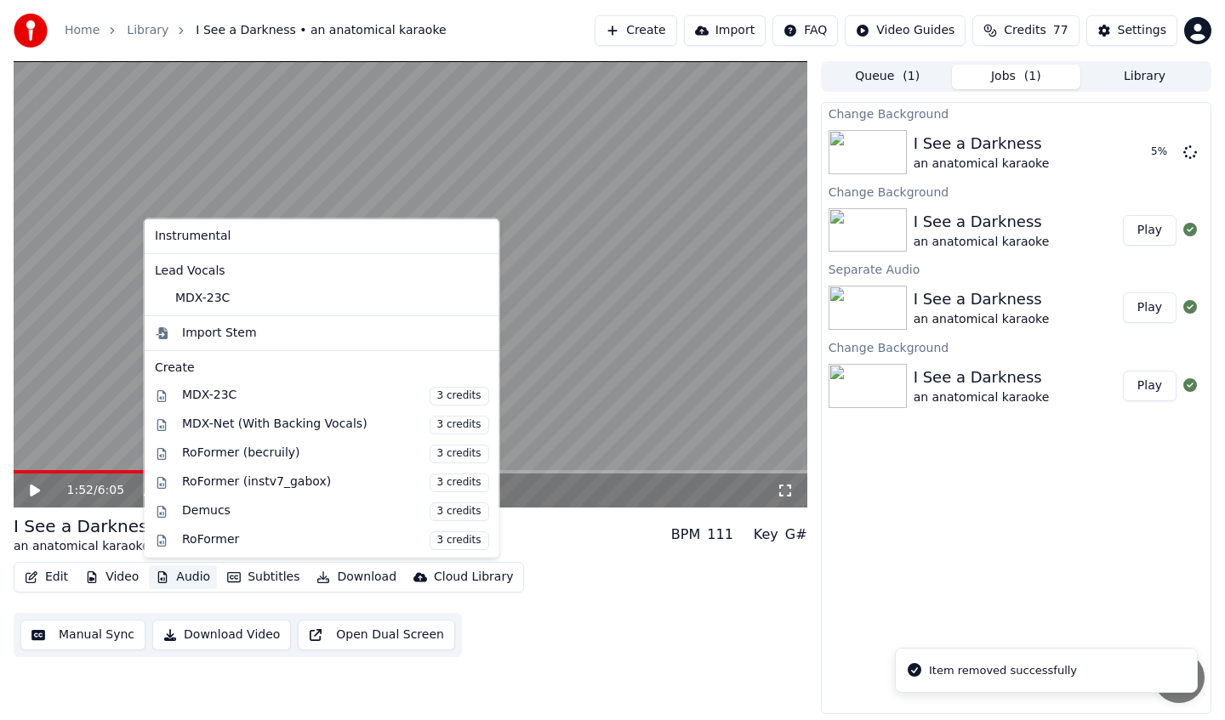
click at [462, 307] on div "MDX-23C" at bounding box center [322, 297] width 348 height 27
click at [476, 296] on icon at bounding box center [482, 298] width 12 height 14
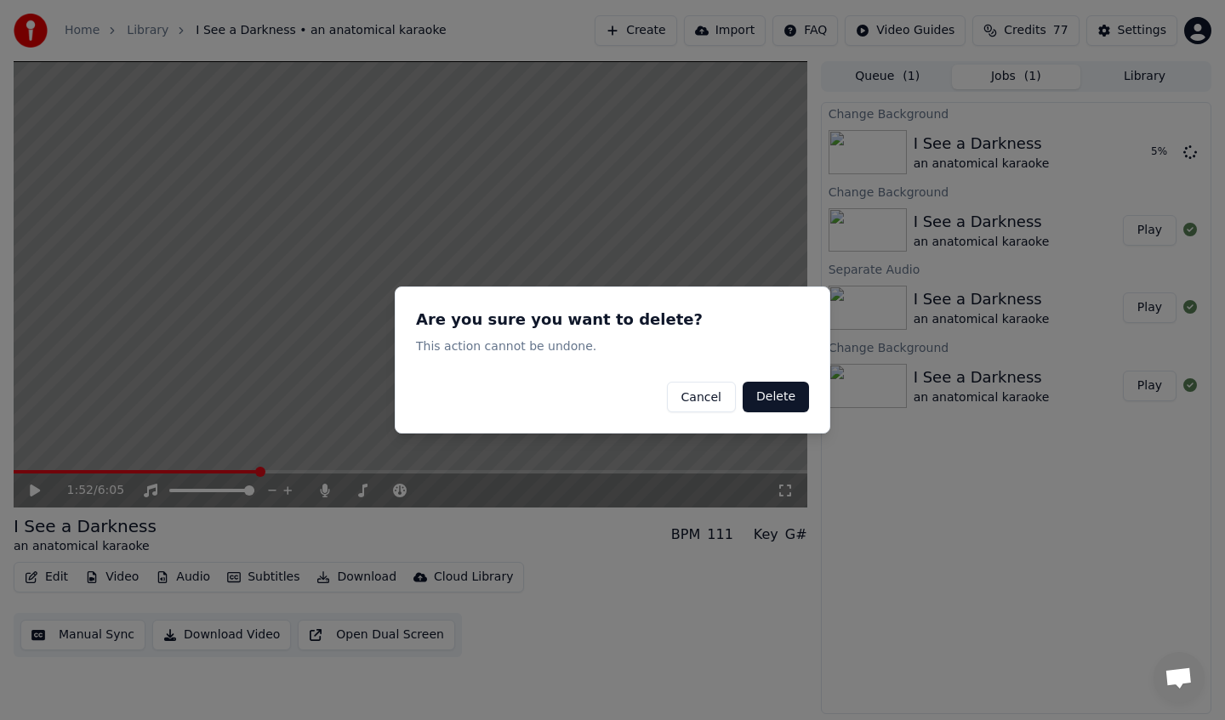
click at [790, 390] on button "Delete" at bounding box center [775, 397] width 66 height 31
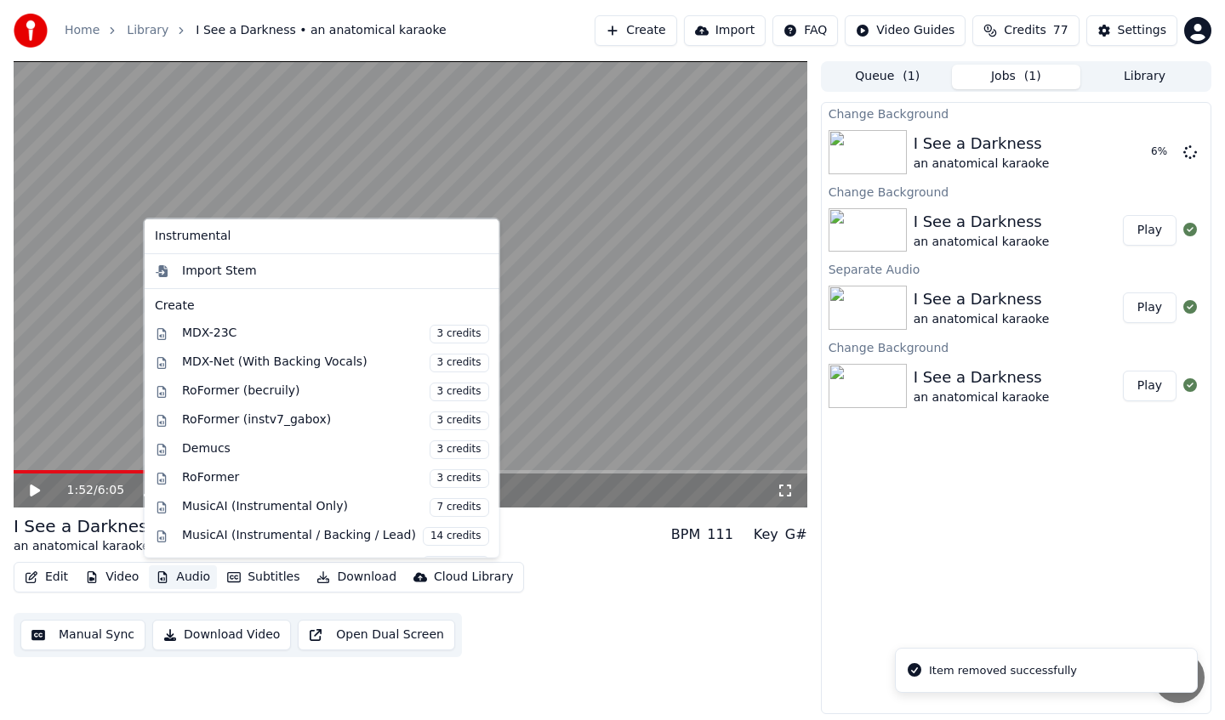
click at [192, 581] on button "Audio" at bounding box center [183, 578] width 68 height 24
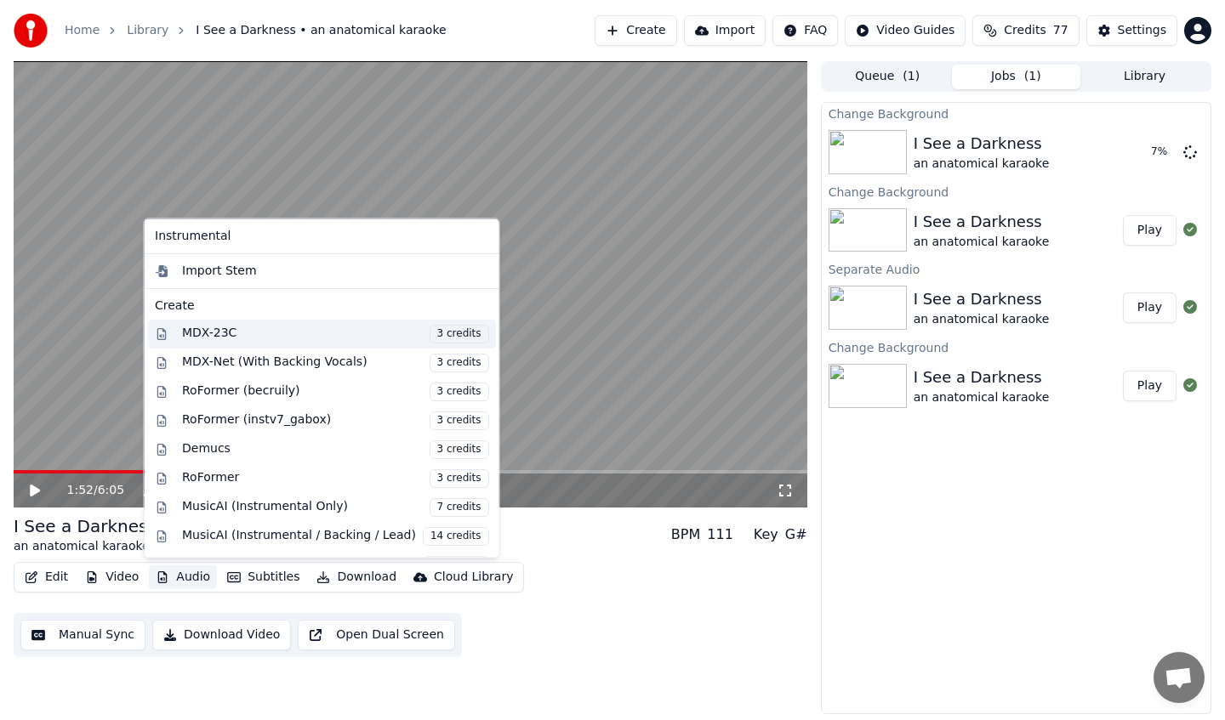
click at [429, 334] on span "3 credits" at bounding box center [459, 333] width 60 height 19
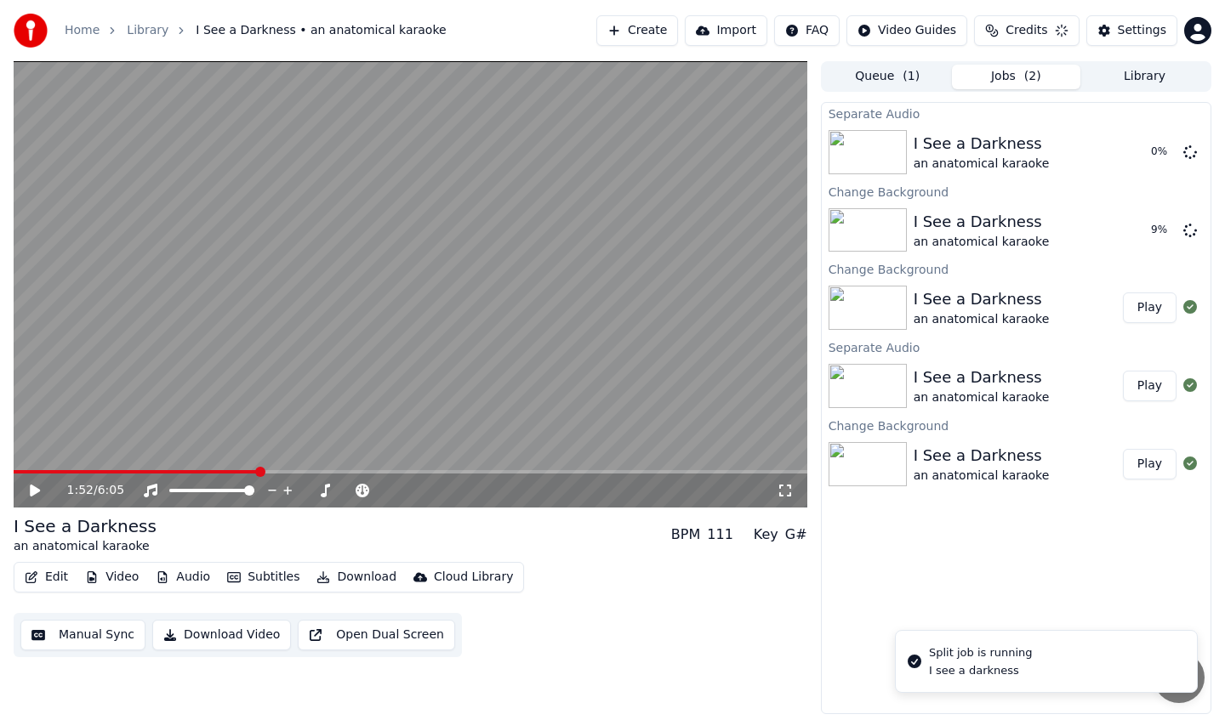
click at [234, 539] on div "I See a Darkness an anatomical karaoke BPM 111 Key G#" at bounding box center [410, 535] width 793 height 41
click at [31, 489] on icon at bounding box center [35, 491] width 9 height 10
click at [642, 25] on button "Create" at bounding box center [635, 30] width 82 height 31
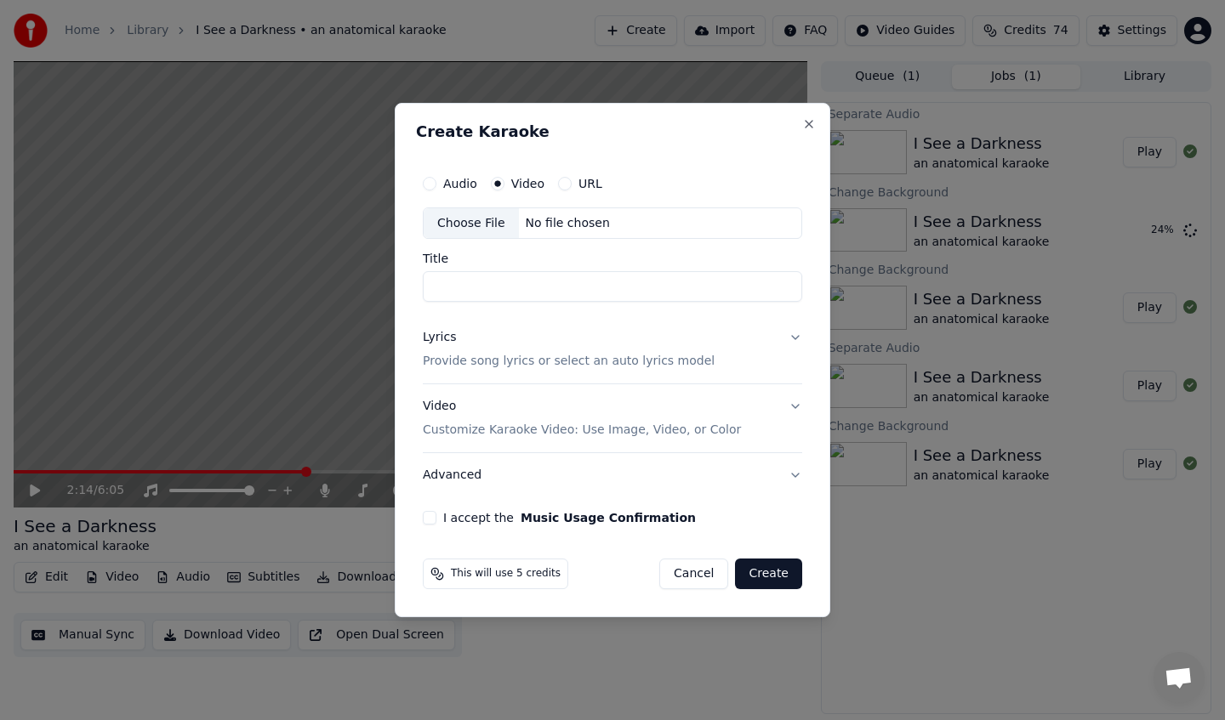
click at [425, 185] on button "Audio" at bounding box center [430, 184] width 14 height 14
click at [476, 225] on div "Choose File" at bounding box center [471, 223] width 95 height 31
type input "**********"
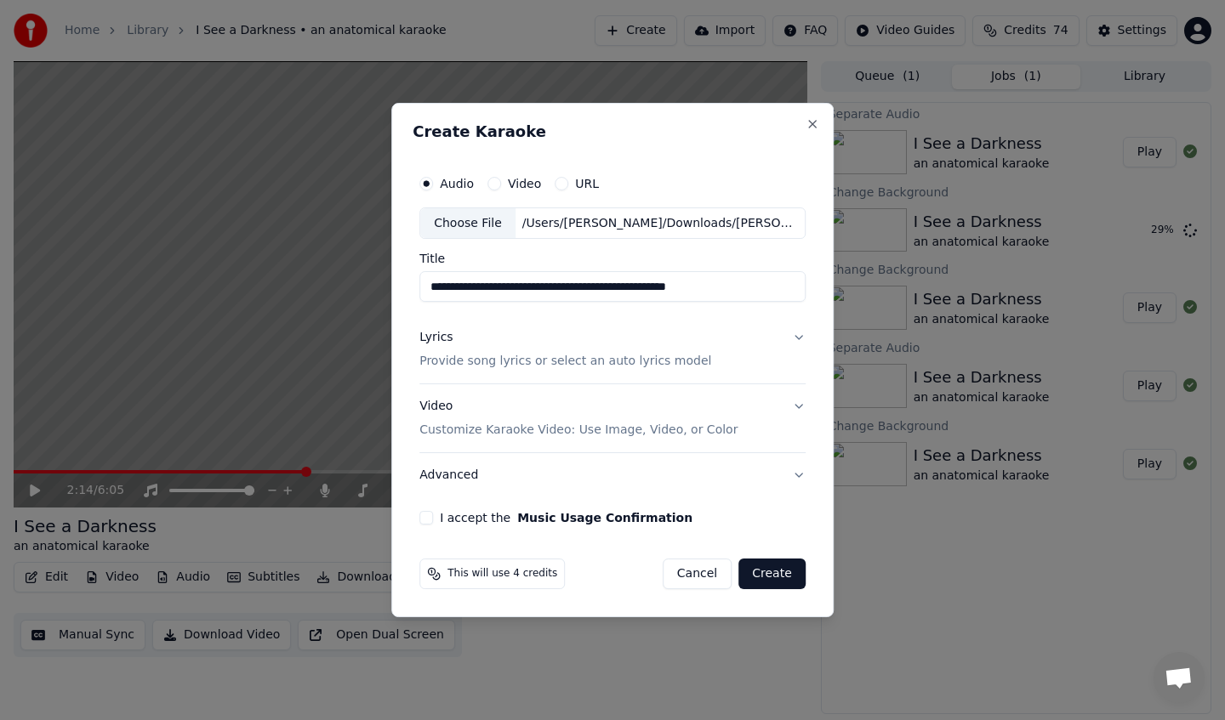
click at [498, 191] on div "Audio Video URL" at bounding box center [612, 184] width 386 height 34
click at [498, 182] on button "Video" at bounding box center [494, 184] width 14 height 14
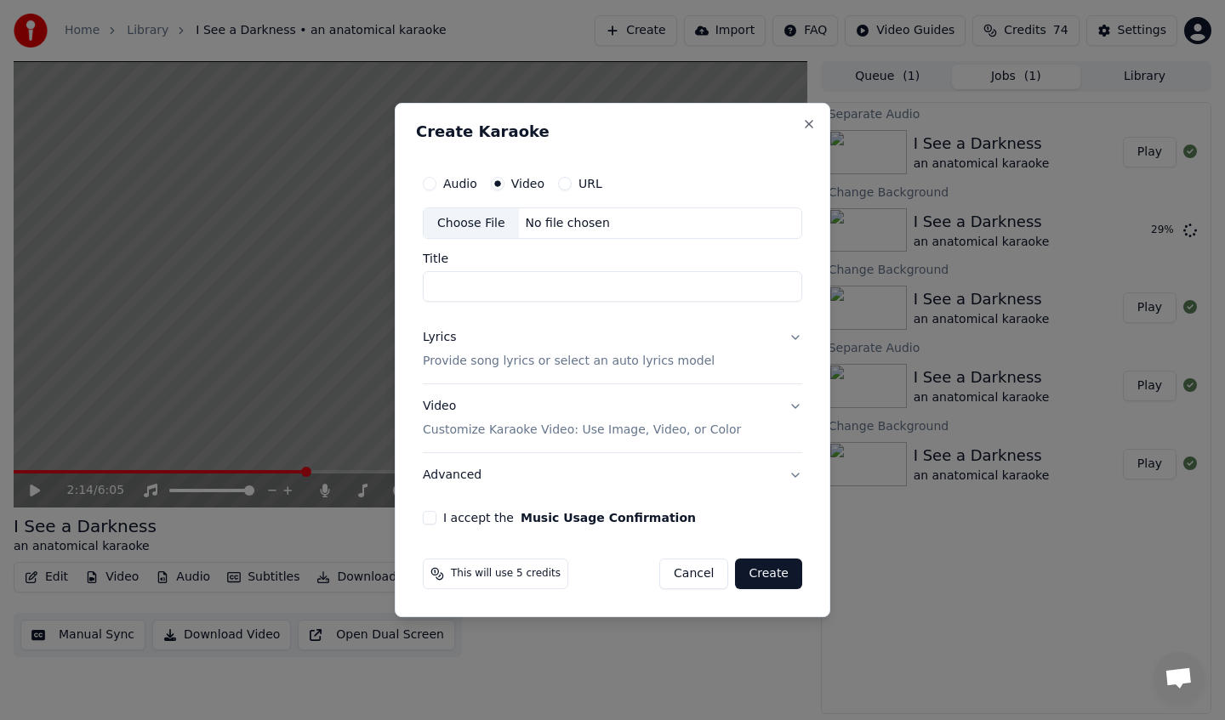
click at [441, 184] on div "Audio" at bounding box center [450, 184] width 54 height 14
click at [437, 184] on div "Audio" at bounding box center [450, 184] width 54 height 14
click at [428, 184] on button "Audio" at bounding box center [430, 184] width 14 height 14
click at [480, 219] on div "Choose File" at bounding box center [471, 223] width 95 height 31
type input "**********"
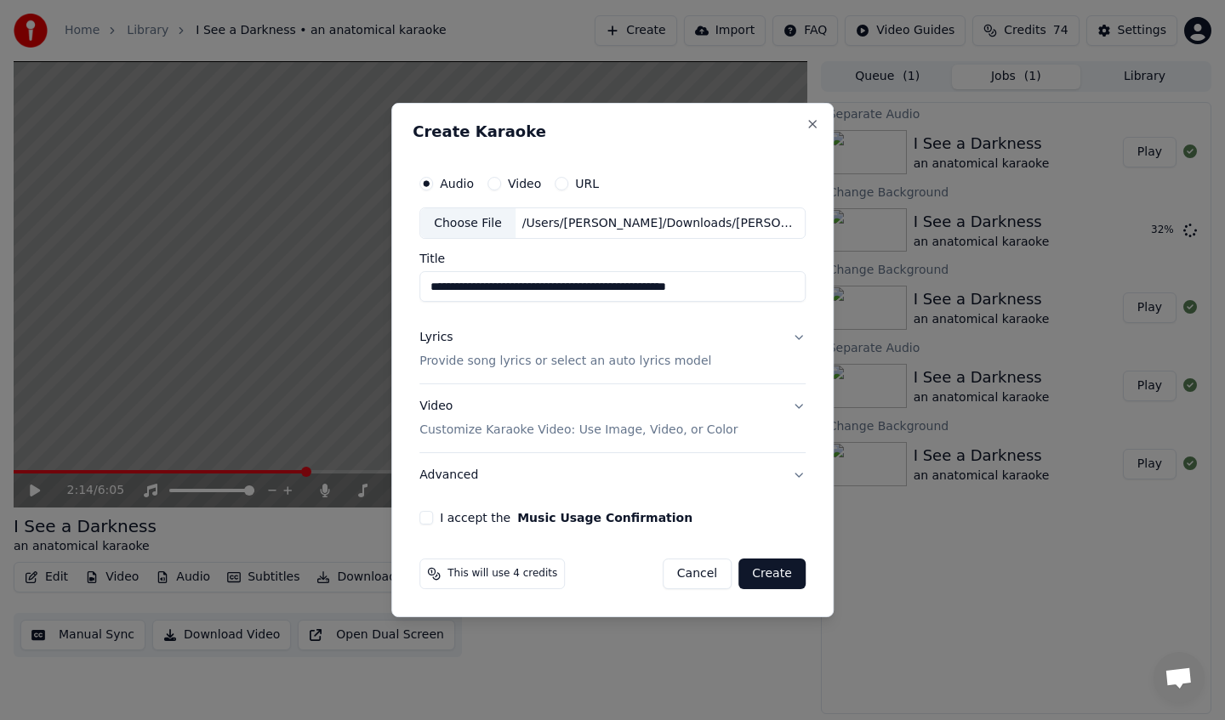
click at [510, 298] on input "**********" at bounding box center [612, 287] width 386 height 31
click at [536, 367] on p "Provide song lyrics or select an auto lyrics model" at bounding box center [565, 362] width 292 height 17
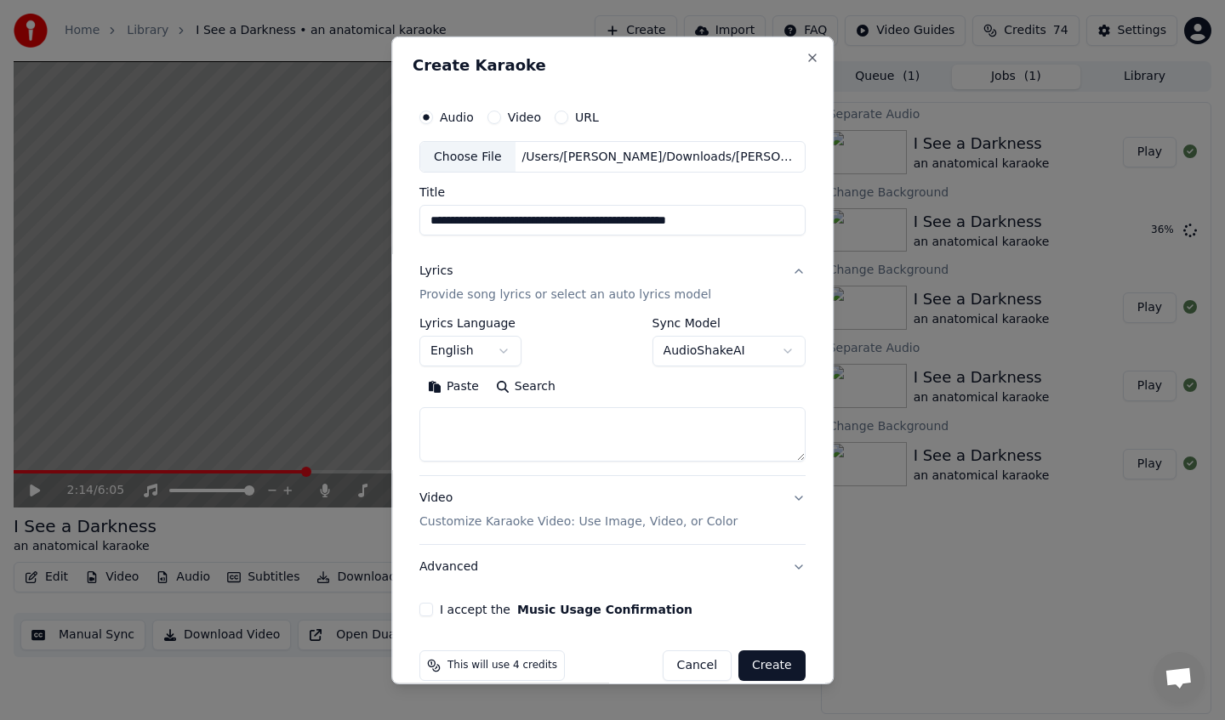
click at [543, 436] on textarea at bounding box center [612, 434] width 386 height 54
paste textarea "**********"
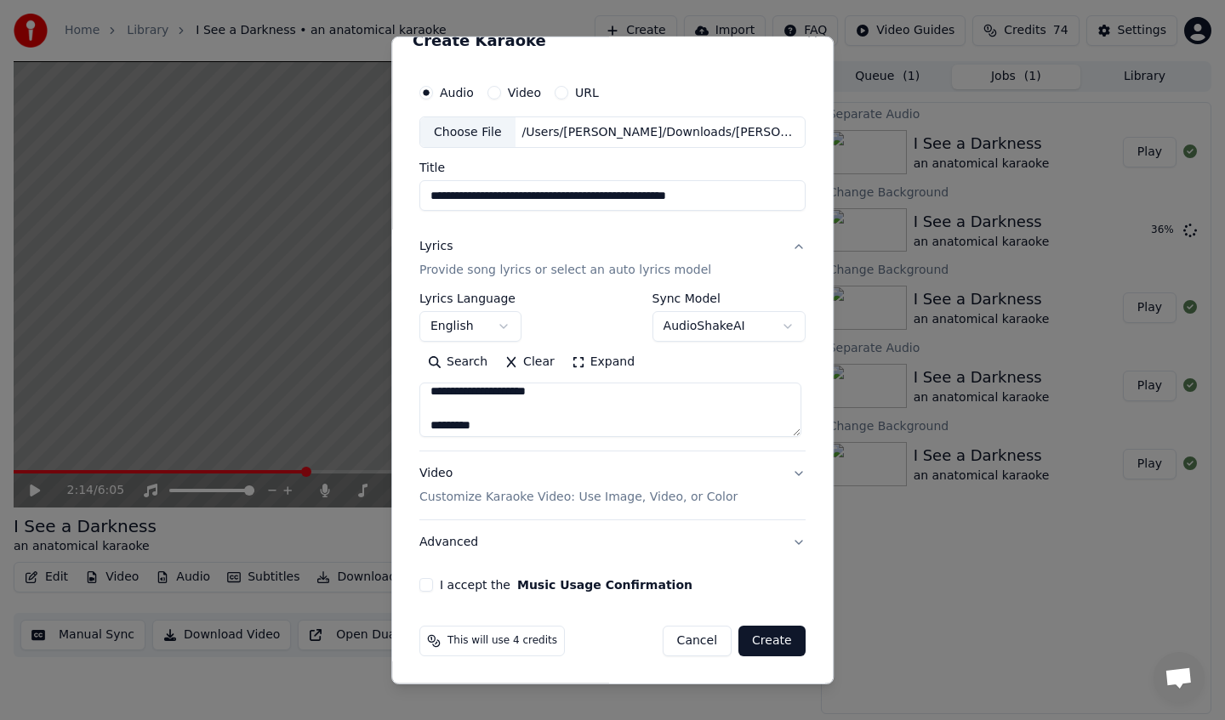
scroll to position [94, 0]
click at [486, 394] on textarea at bounding box center [610, 410] width 382 height 54
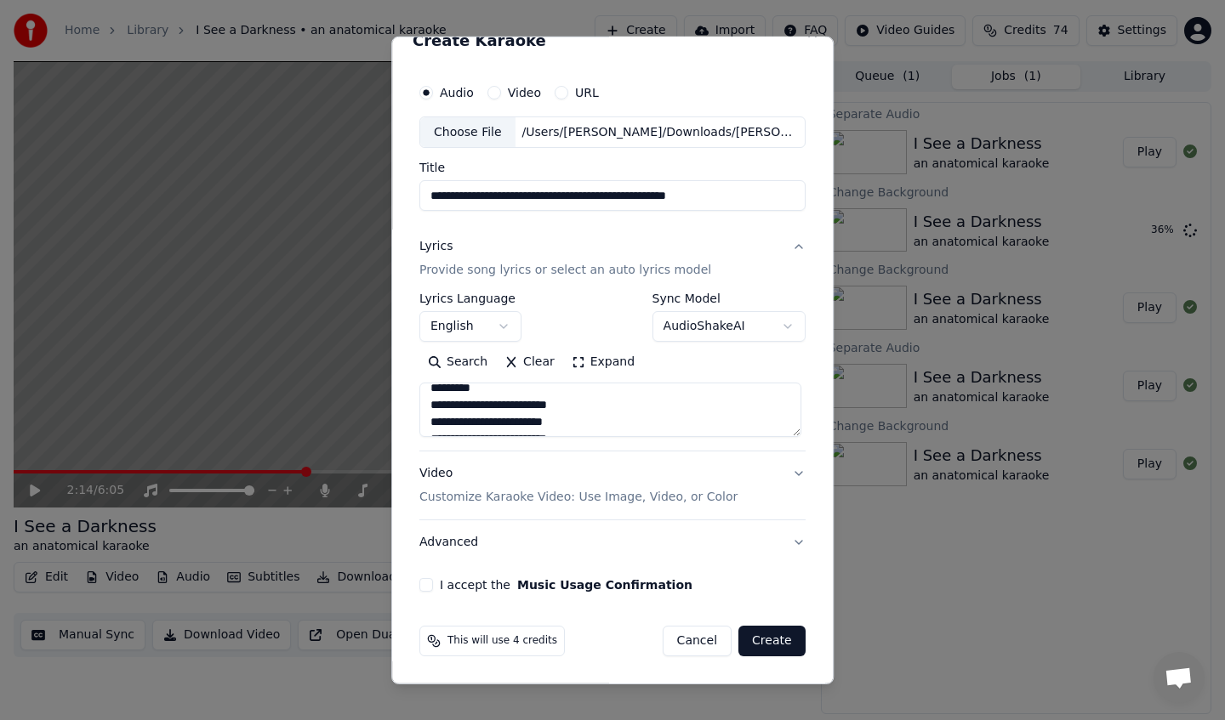
click at [478, 386] on textarea at bounding box center [610, 410] width 382 height 54
click at [467, 415] on textarea at bounding box center [610, 410] width 382 height 54
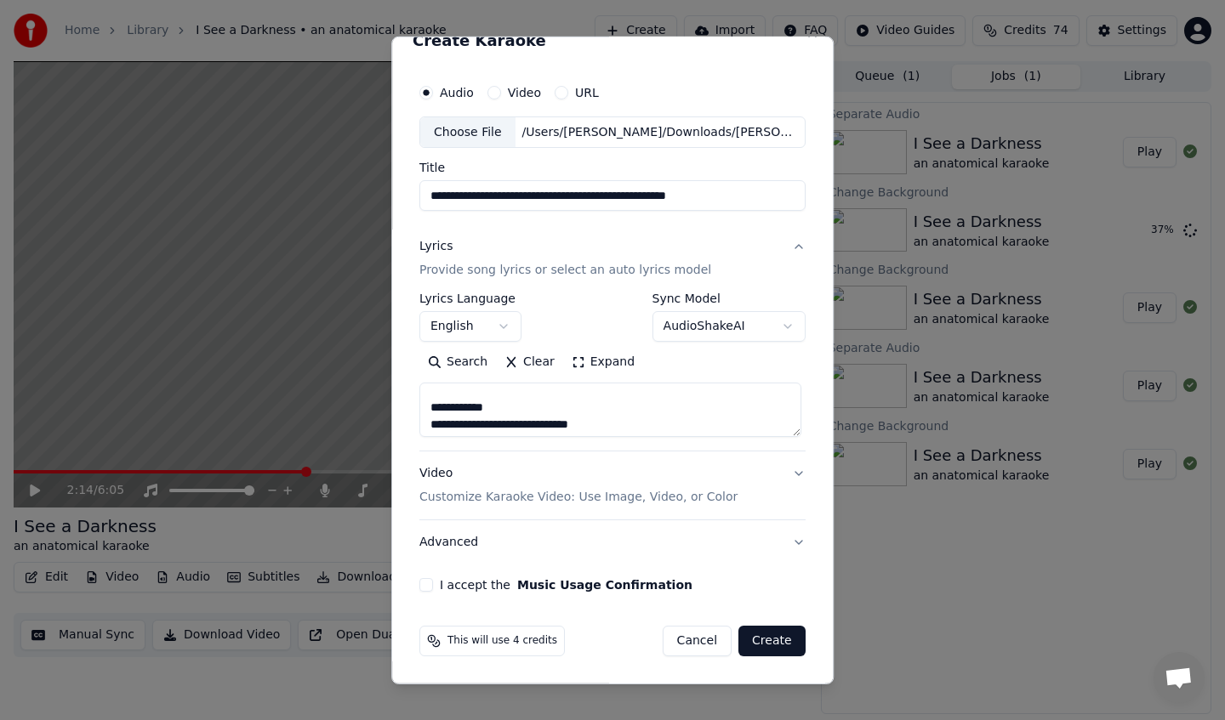
click at [467, 415] on textarea at bounding box center [610, 410] width 382 height 54
click at [470, 409] on textarea at bounding box center [610, 410] width 382 height 54
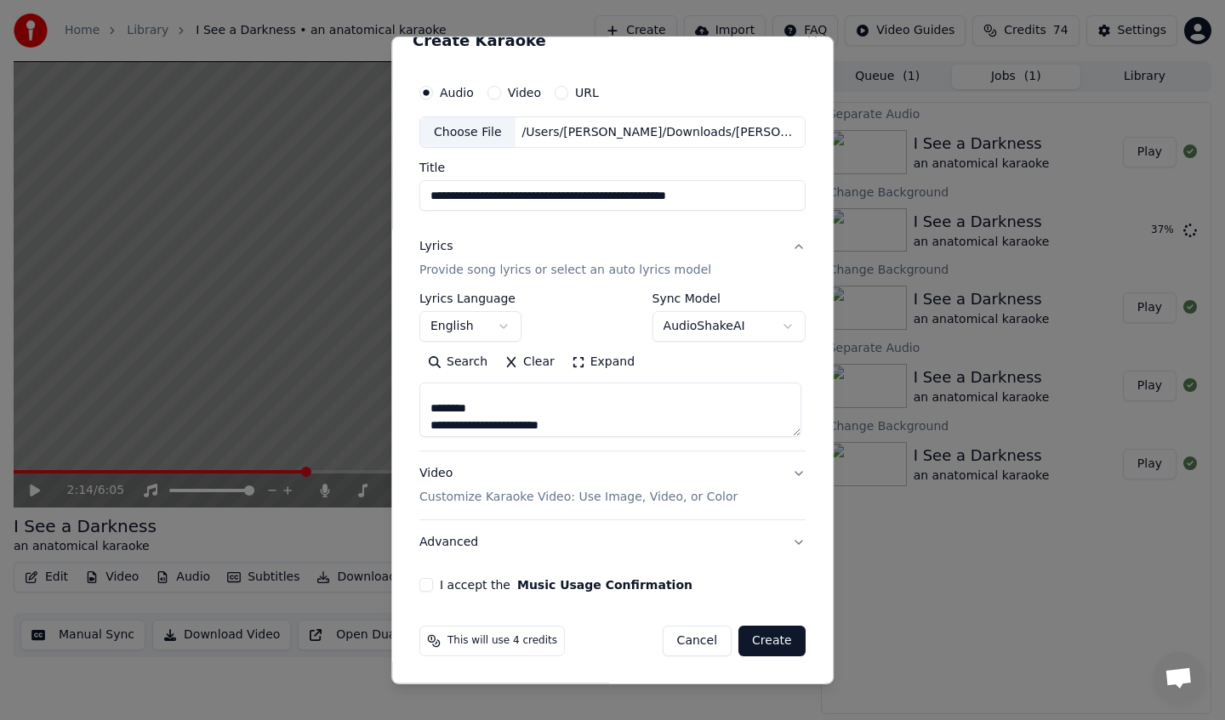
click at [469, 412] on textarea at bounding box center [610, 410] width 382 height 54
drag, startPoint x: 429, startPoint y: 399, endPoint x: 571, endPoint y: 421, distance: 144.6
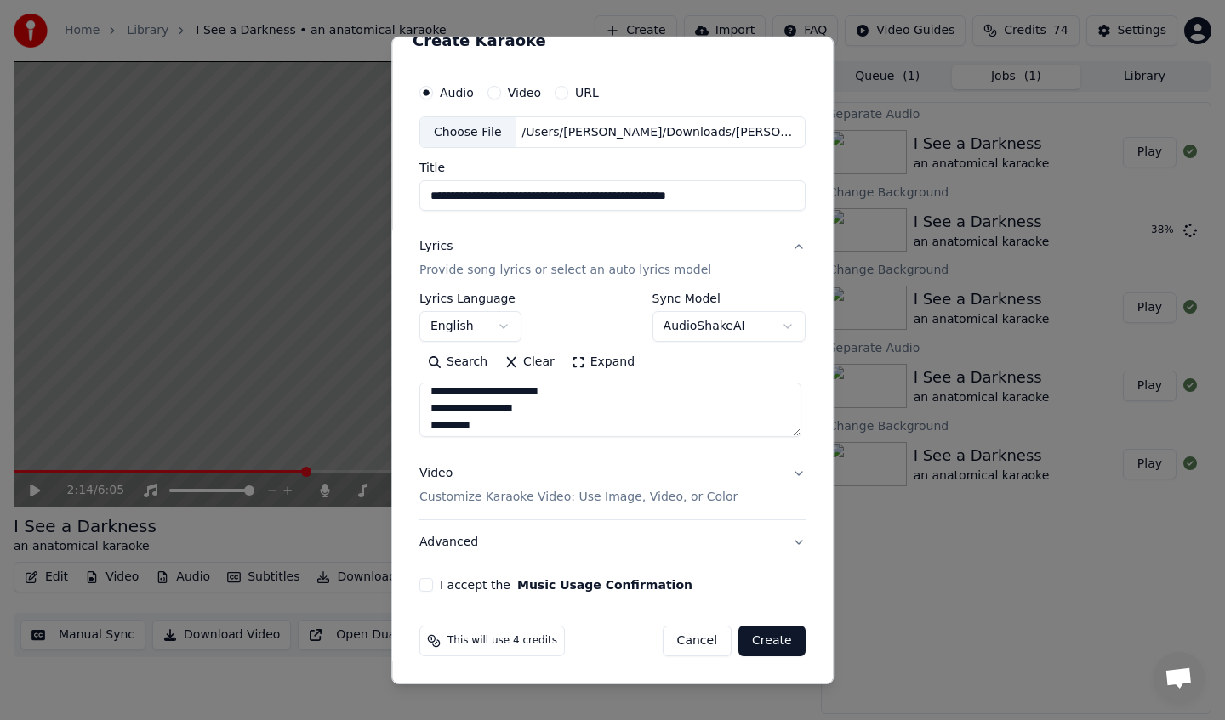
click at [571, 421] on textarea at bounding box center [610, 410] width 382 height 54
click at [517, 409] on textarea at bounding box center [610, 410] width 382 height 54
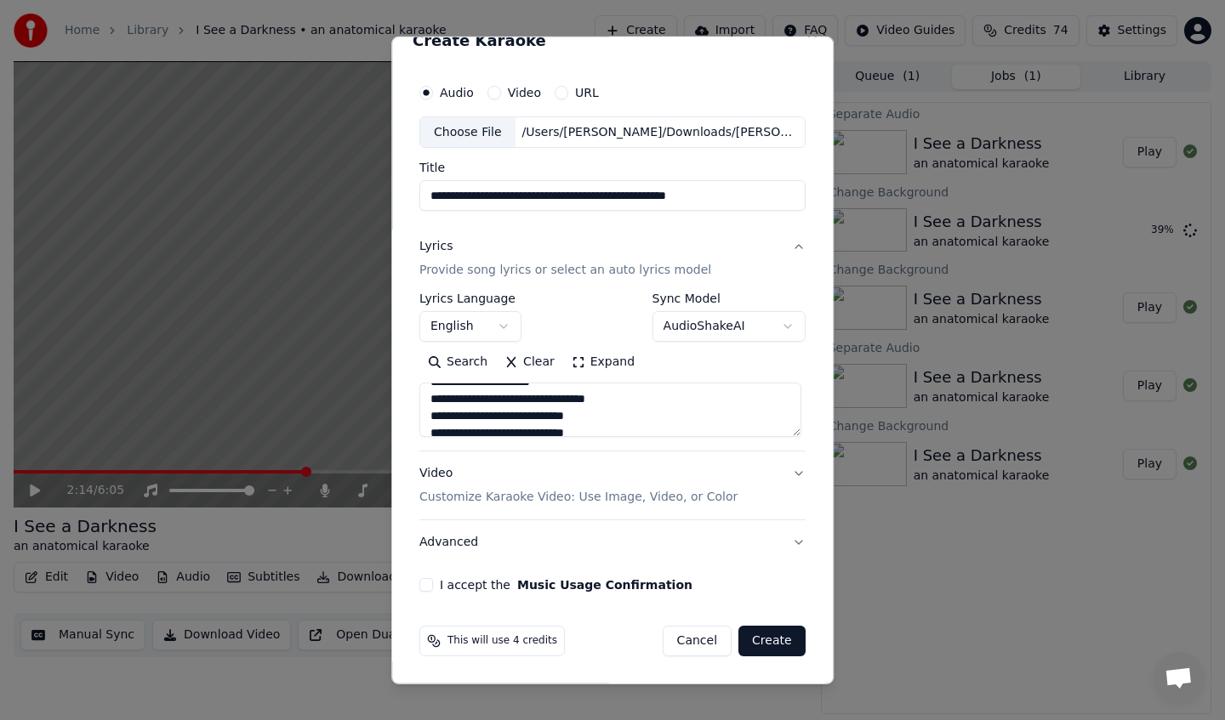
scroll to position [742, 0]
type textarea "**********"
click at [705, 492] on p "Customize Karaoke Video: Use Image, Video, or Color" at bounding box center [578, 497] width 318 height 17
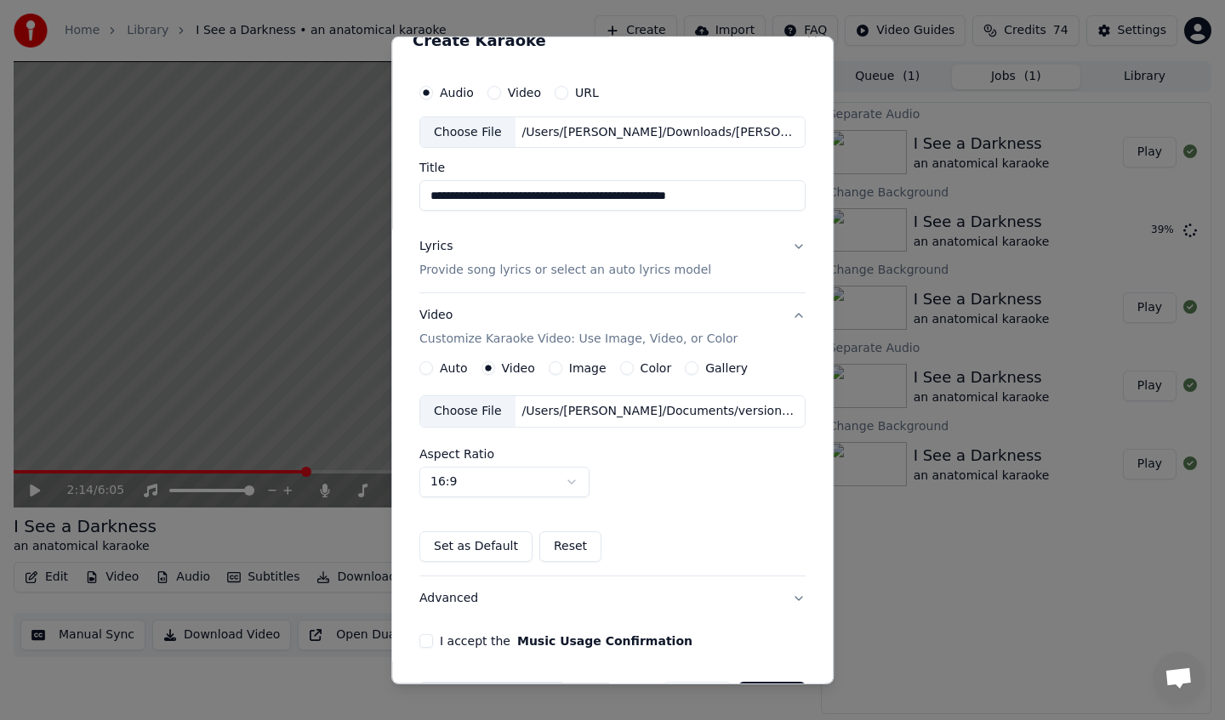
click at [490, 407] on div "Choose File" at bounding box center [467, 411] width 95 height 31
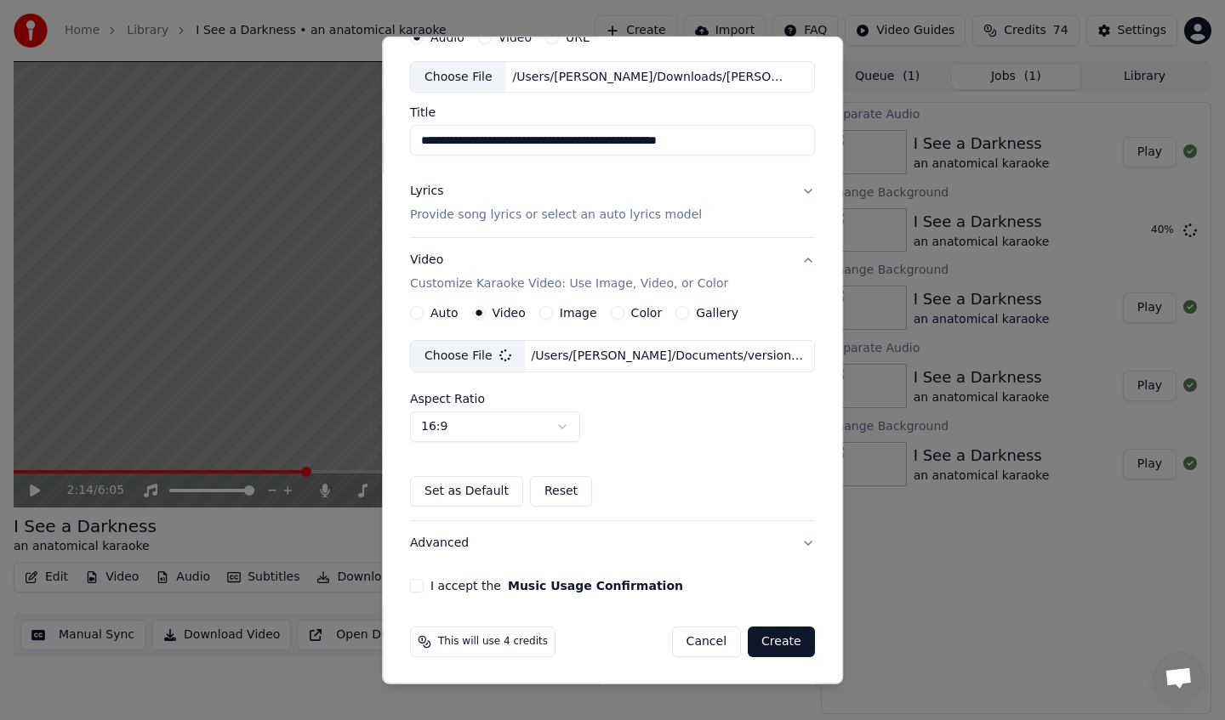
scroll to position [81, 0]
click at [424, 583] on button "I accept the Music Usage Confirmation" at bounding box center [417, 585] width 14 height 14
click at [424, 588] on button "I accept the Music Usage Confirmation" at bounding box center [417, 585] width 14 height 14
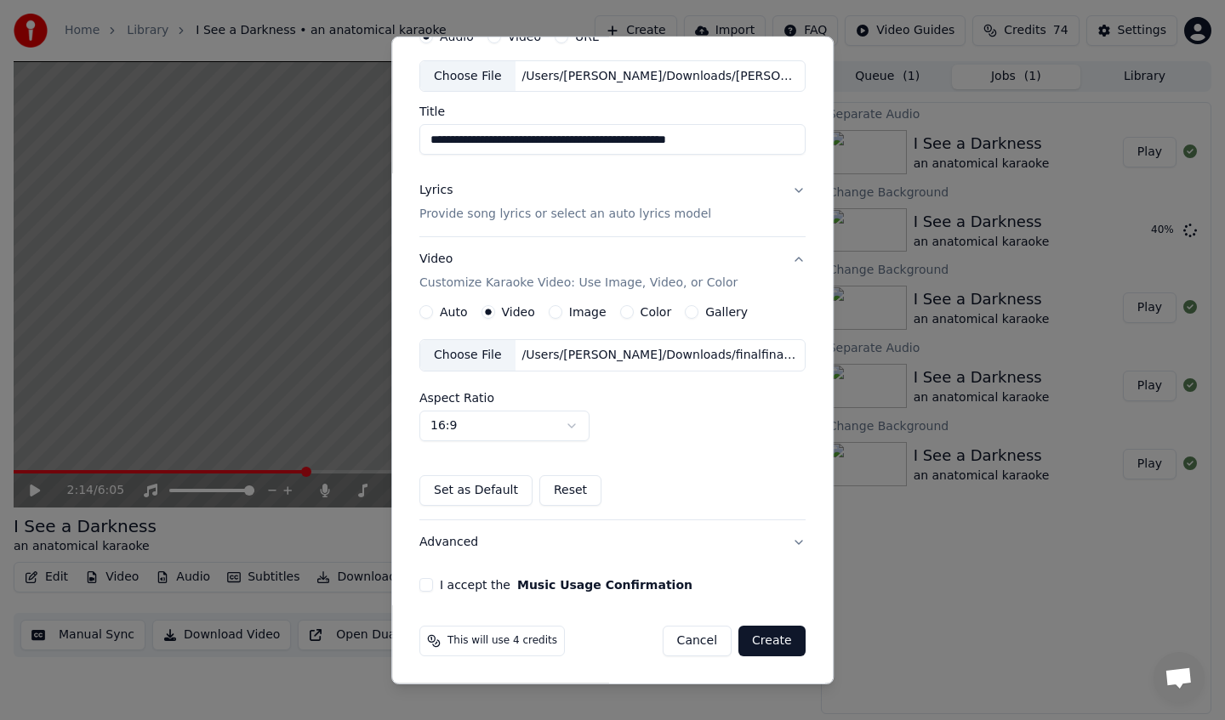
click at [429, 584] on button "I accept the Music Usage Confirmation" at bounding box center [426, 585] width 14 height 14
click at [770, 644] on button "Create" at bounding box center [771, 641] width 67 height 31
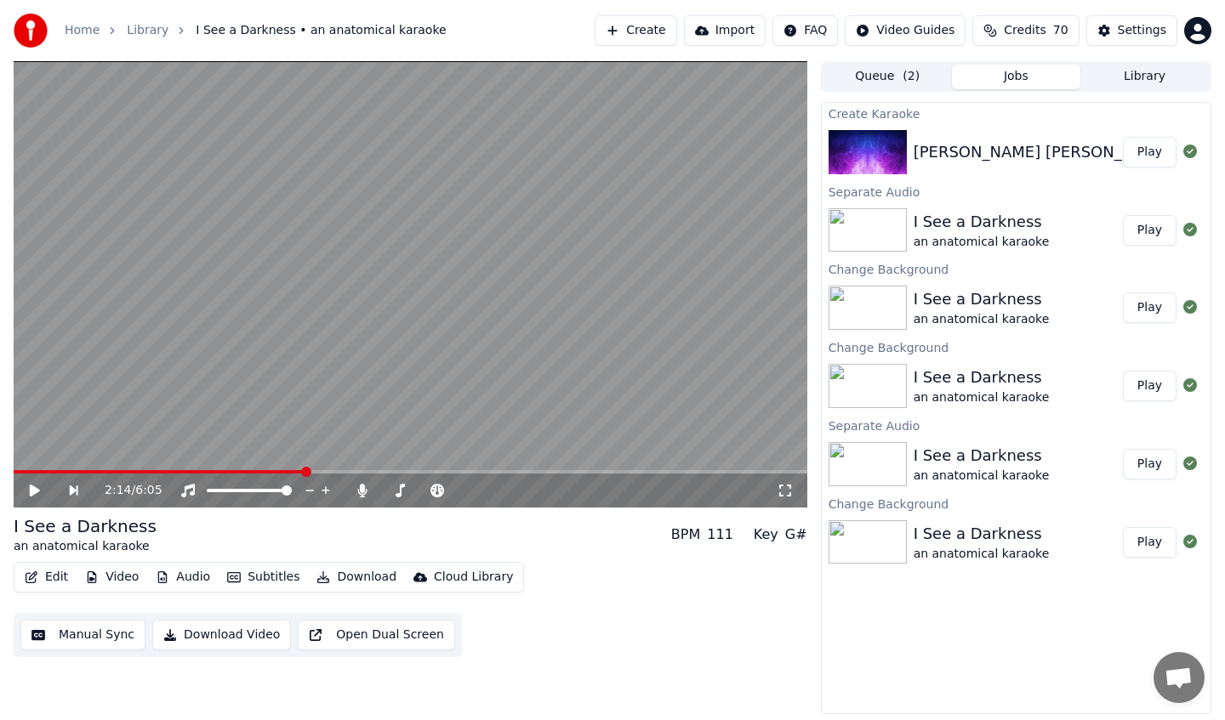
click at [1004, 155] on div "[PERSON_NAME] [PERSON_NAME] - I See A Darkness (Official Video)" at bounding box center [1173, 152] width 521 height 24
click at [1142, 150] on button "Play" at bounding box center [1150, 152] width 54 height 31
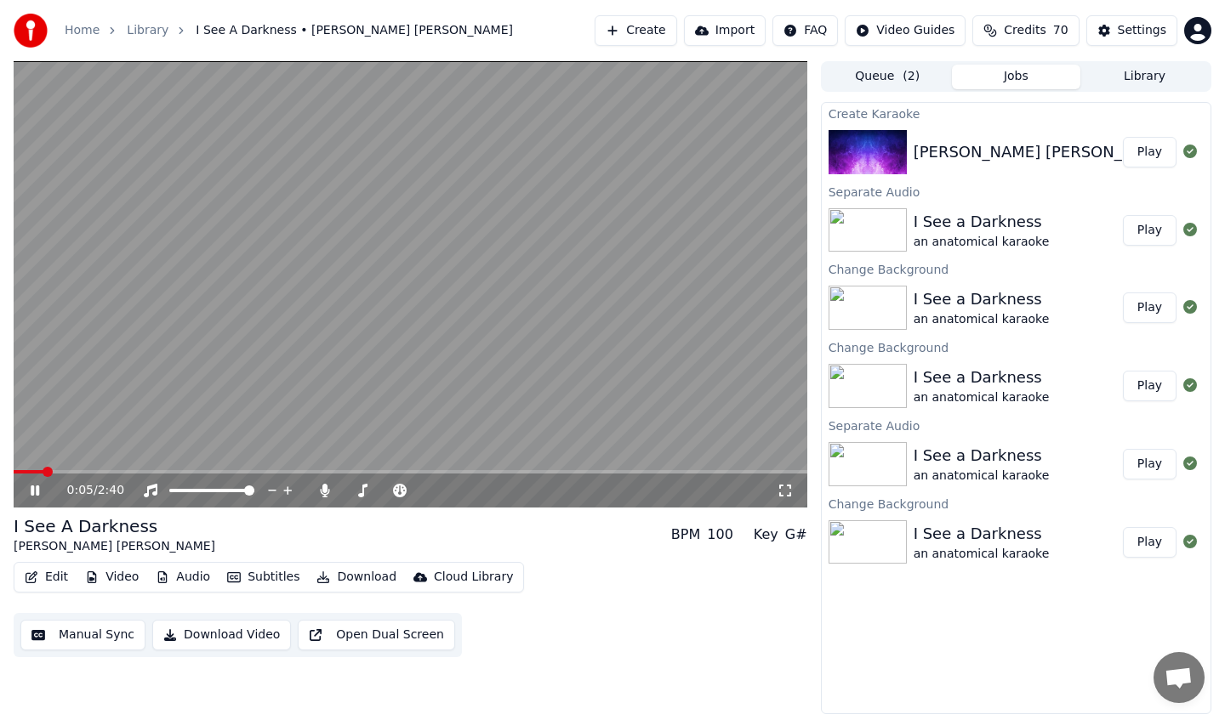
click at [34, 487] on icon at bounding box center [35, 491] width 9 height 10
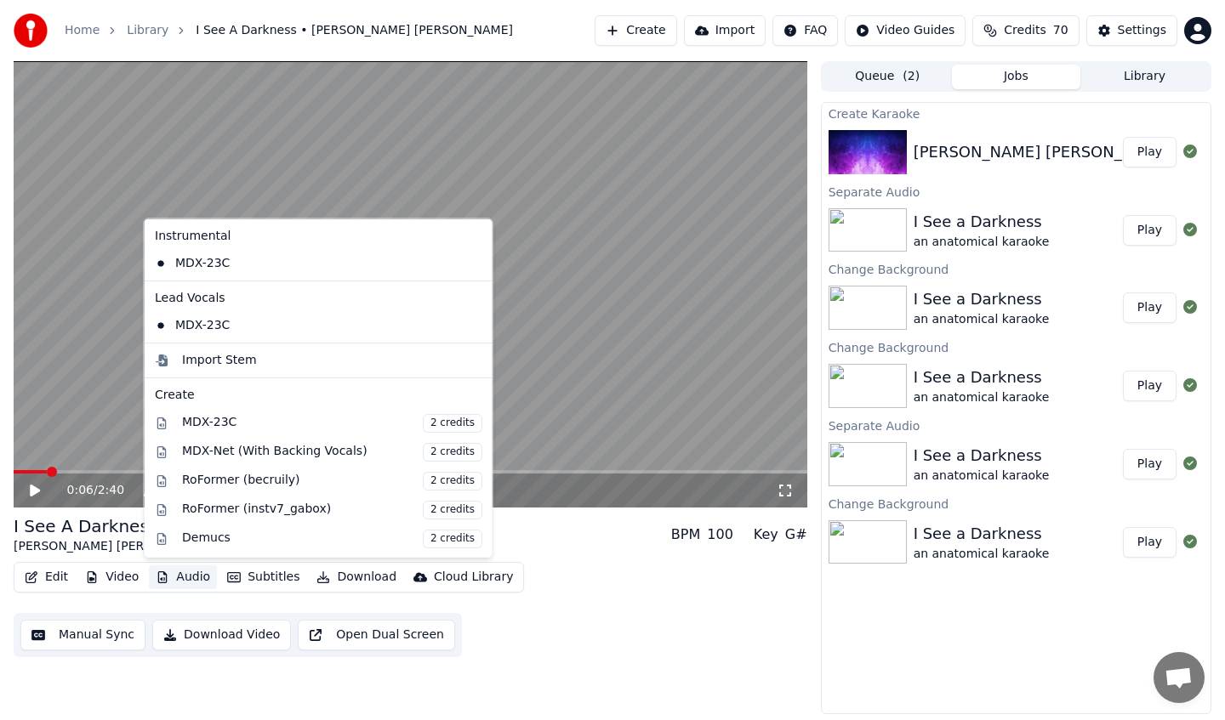
click at [185, 569] on button "Audio" at bounding box center [183, 578] width 68 height 24
click at [234, 358] on div "Import Stem" at bounding box center [219, 359] width 75 height 17
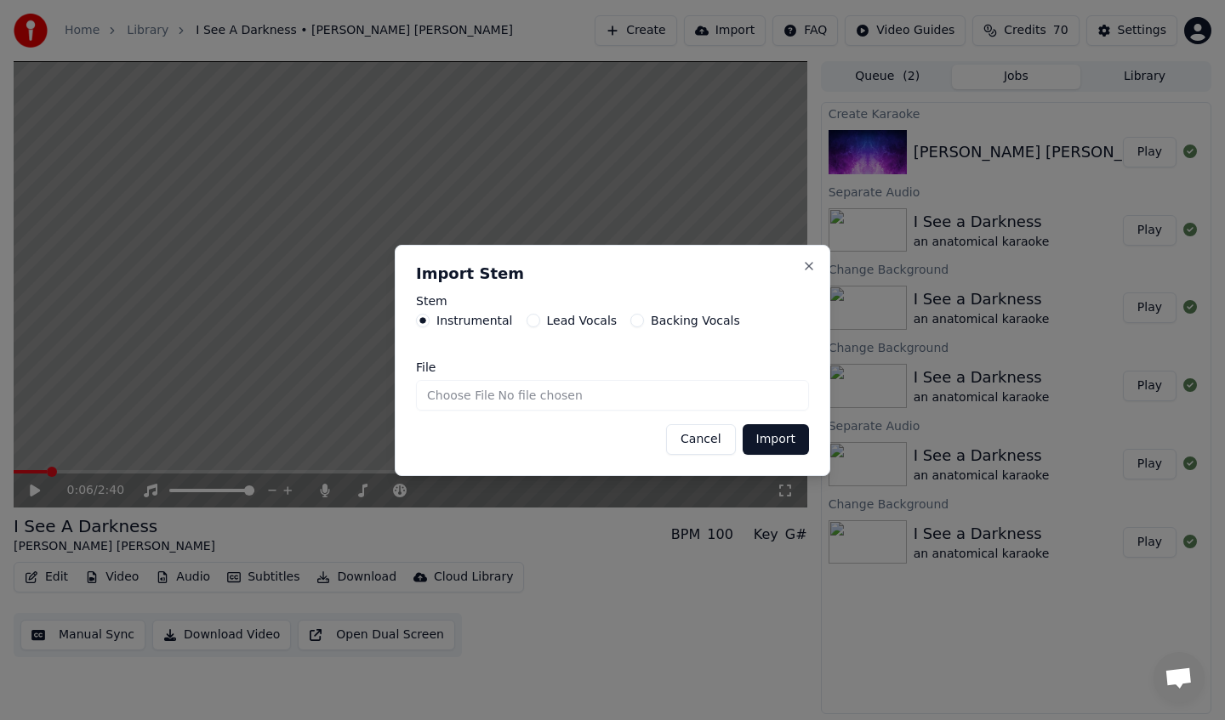
click at [533, 321] on button "Lead Vocals" at bounding box center [533, 321] width 14 height 14
click at [460, 321] on label "Instrumental" at bounding box center [474, 321] width 77 height 12
click at [429, 321] on button "Instrumental" at bounding box center [423, 321] width 14 height 14
click at [697, 443] on button "Cancel" at bounding box center [700, 439] width 69 height 31
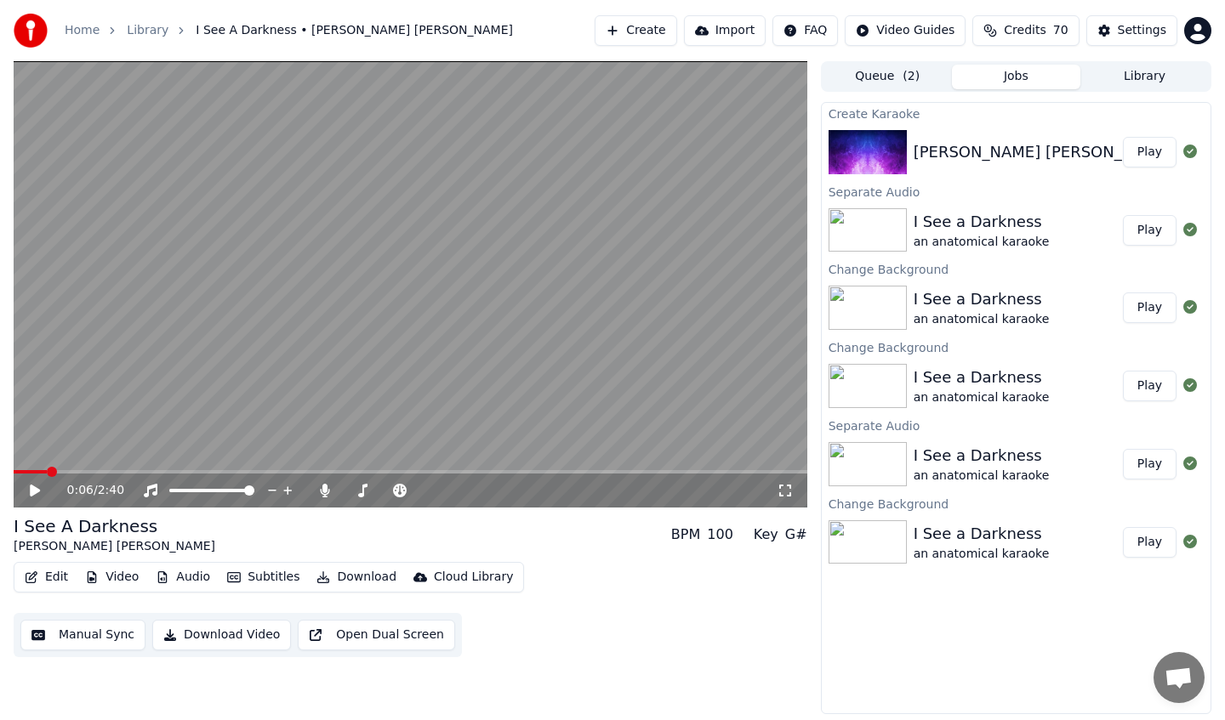
click at [42, 578] on button "Edit" at bounding box center [46, 578] width 57 height 24
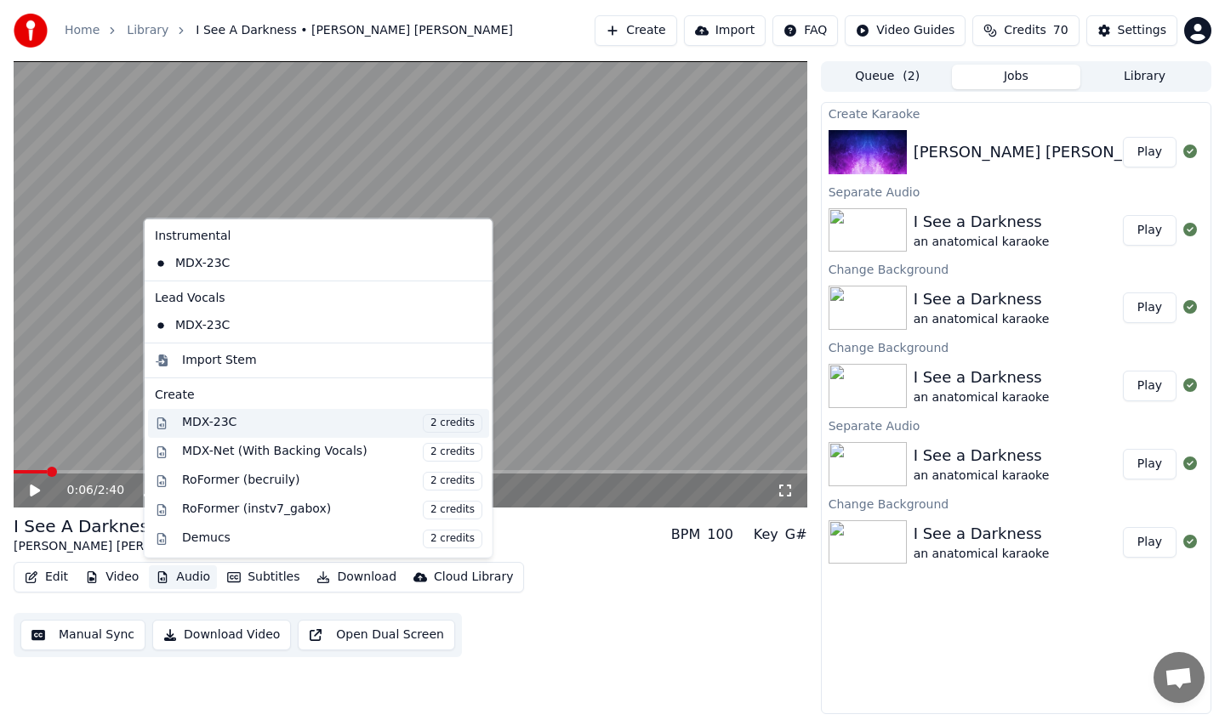
click at [223, 427] on div "MDX-23C 2 credits" at bounding box center [332, 422] width 300 height 19
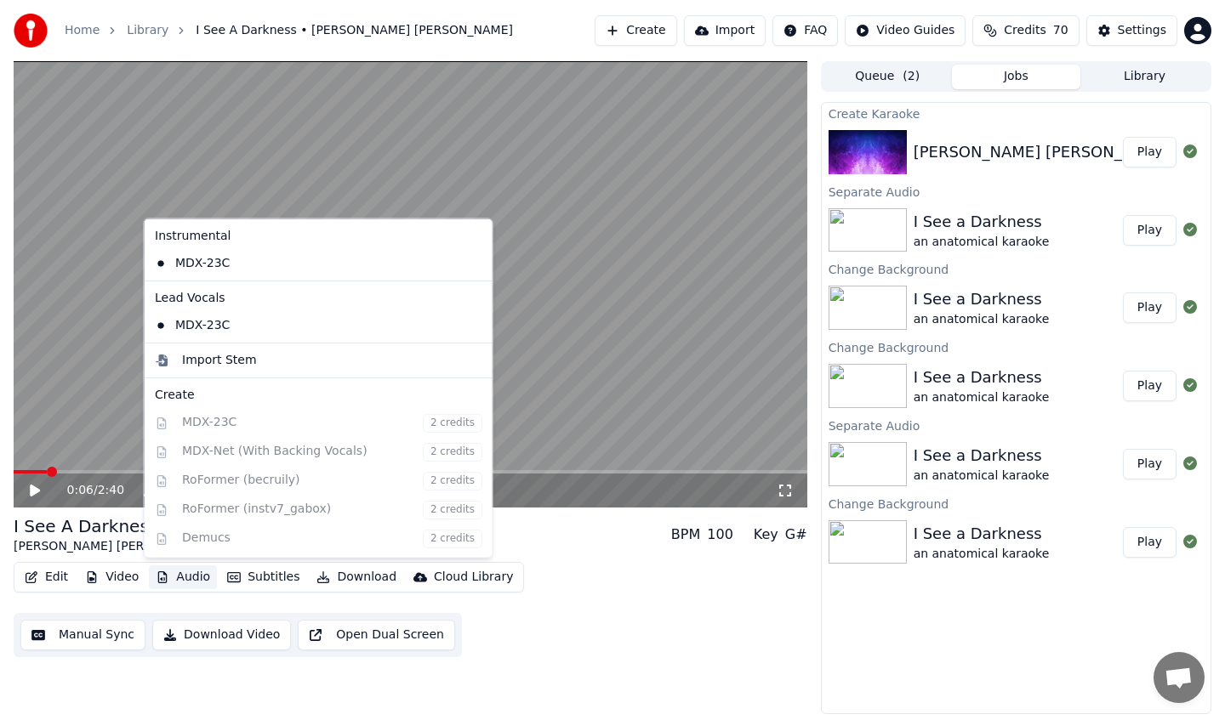
click at [186, 571] on button "Audio" at bounding box center [183, 578] width 68 height 24
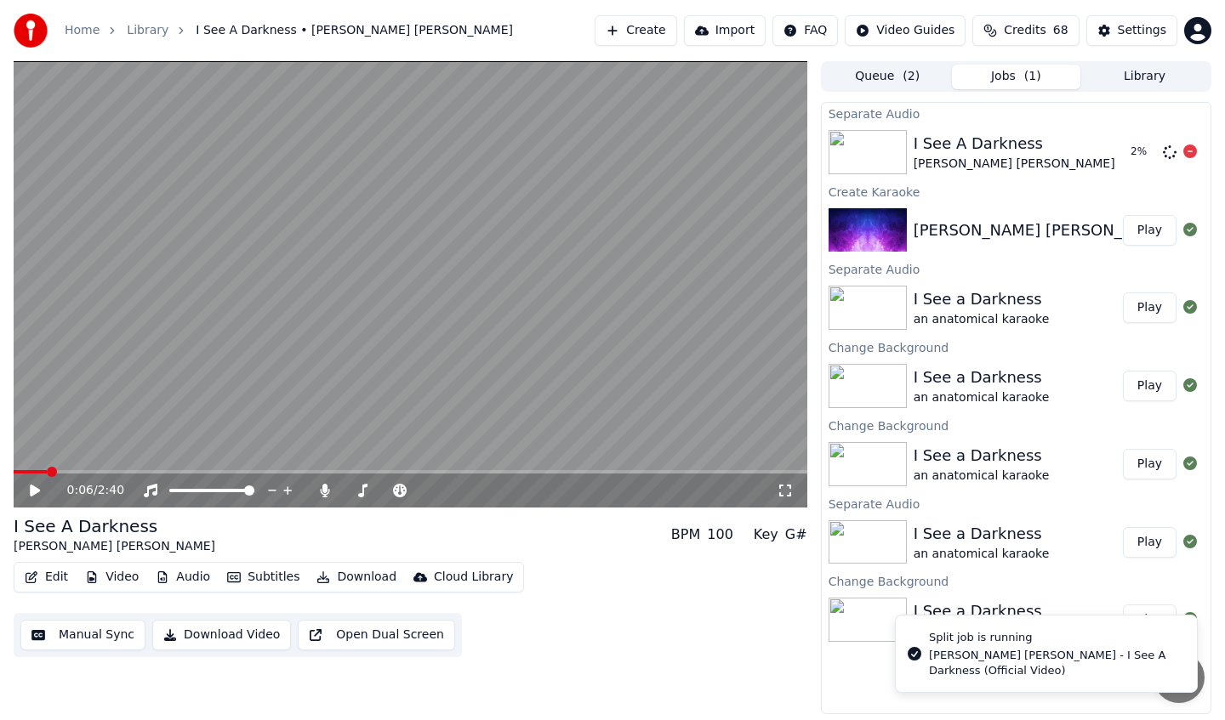
click at [1191, 144] on div at bounding box center [1190, 152] width 14 height 20
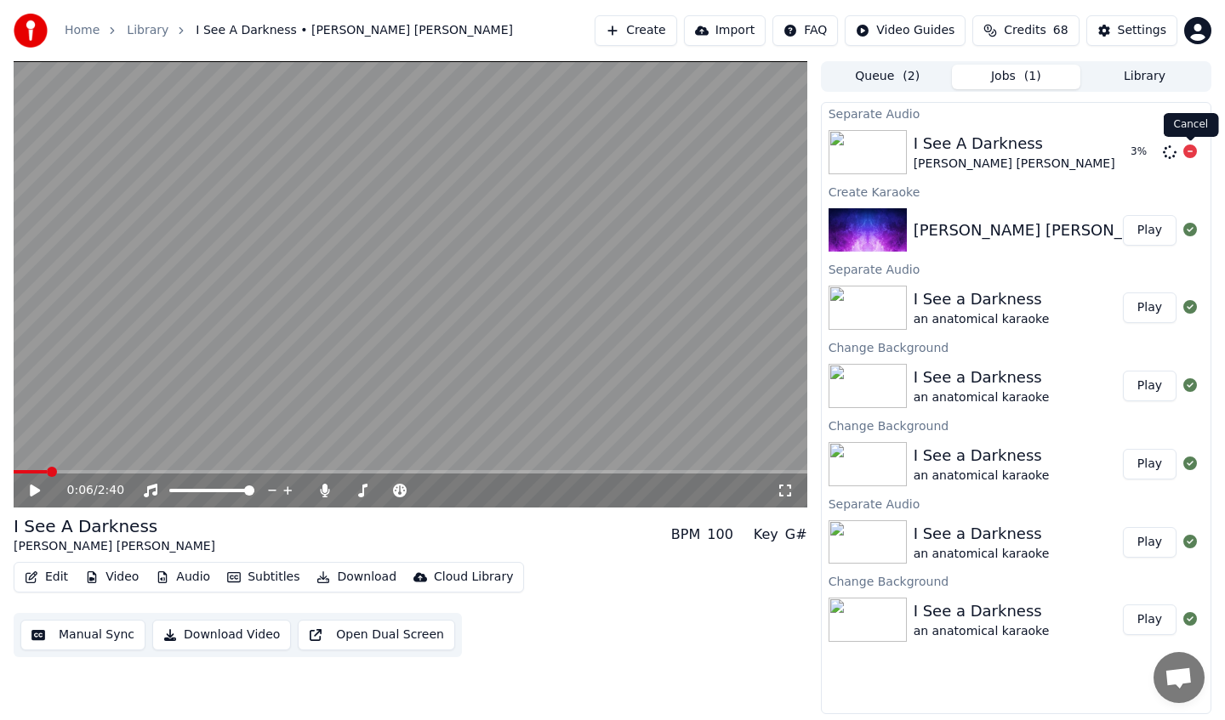
click at [1191, 153] on icon at bounding box center [1190, 152] width 14 height 14
click at [59, 585] on button "Edit" at bounding box center [46, 578] width 57 height 24
click at [114, 577] on button "Video" at bounding box center [111, 578] width 67 height 24
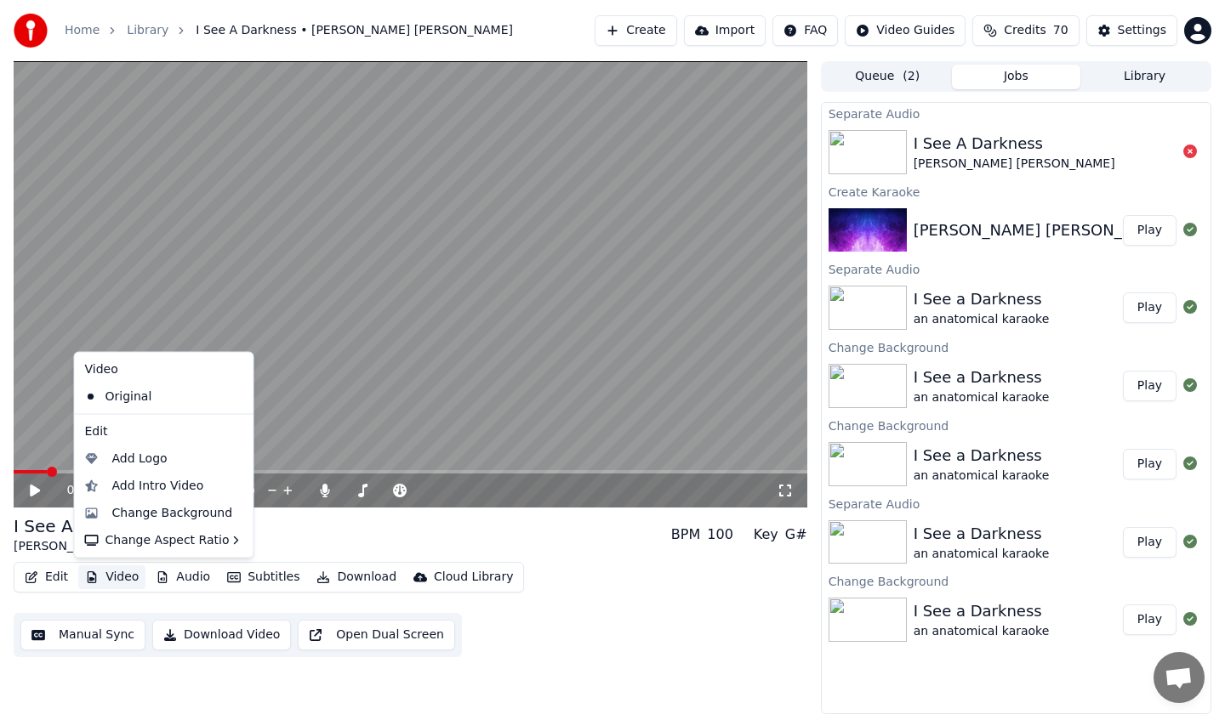
click at [114, 577] on button "Video" at bounding box center [111, 578] width 67 height 24
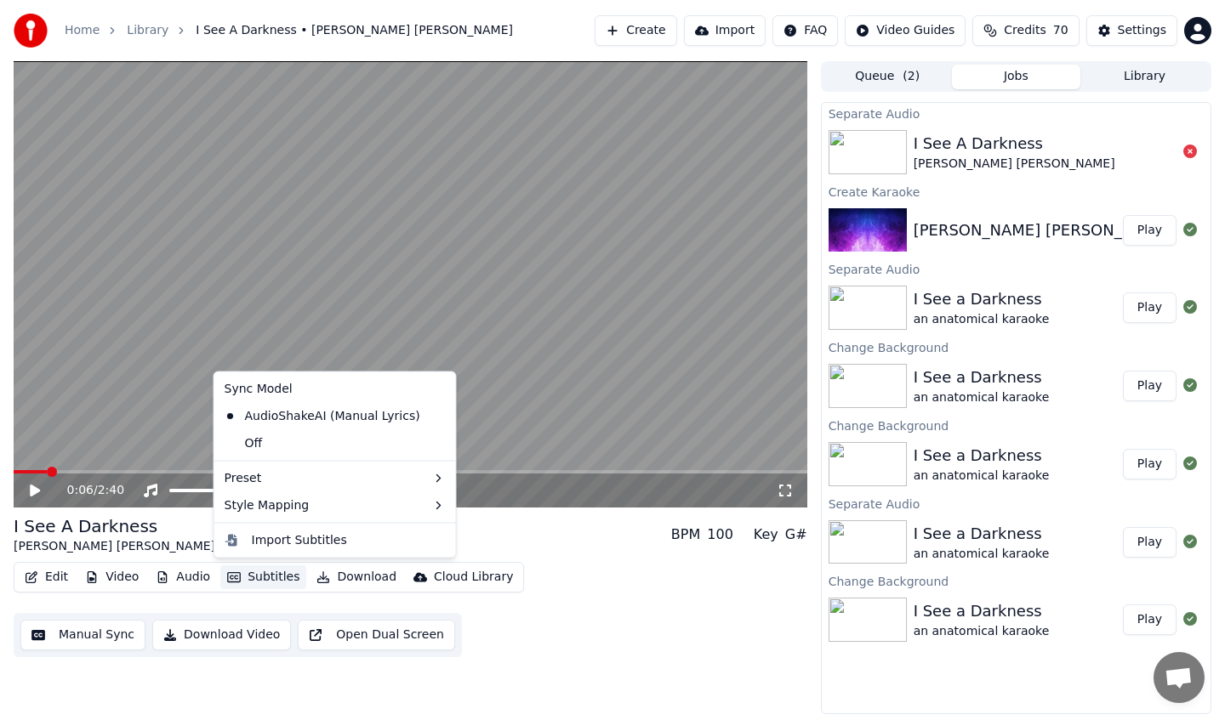
click at [247, 576] on button "Subtitles" at bounding box center [263, 578] width 86 height 24
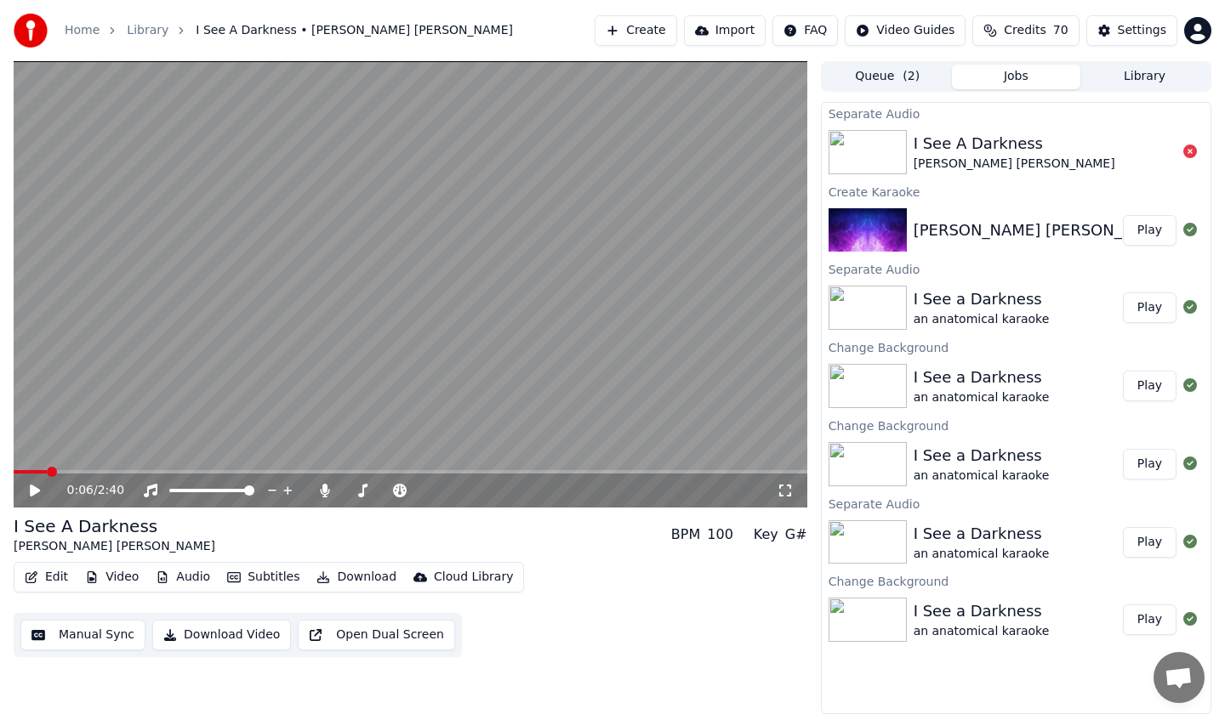
click at [631, 26] on button "Create" at bounding box center [635, 30] width 82 height 31
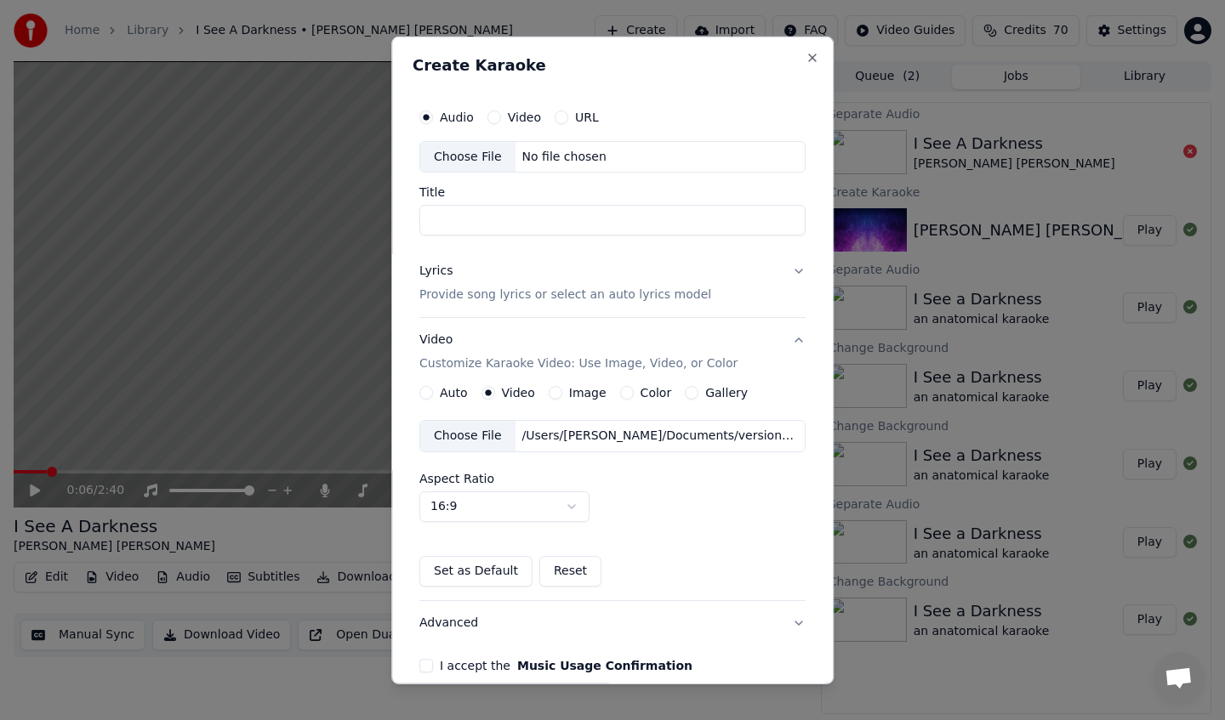
click at [509, 156] on div "Choose File" at bounding box center [467, 156] width 95 height 31
click at [511, 221] on input "**********" at bounding box center [612, 220] width 386 height 31
type input "**********"
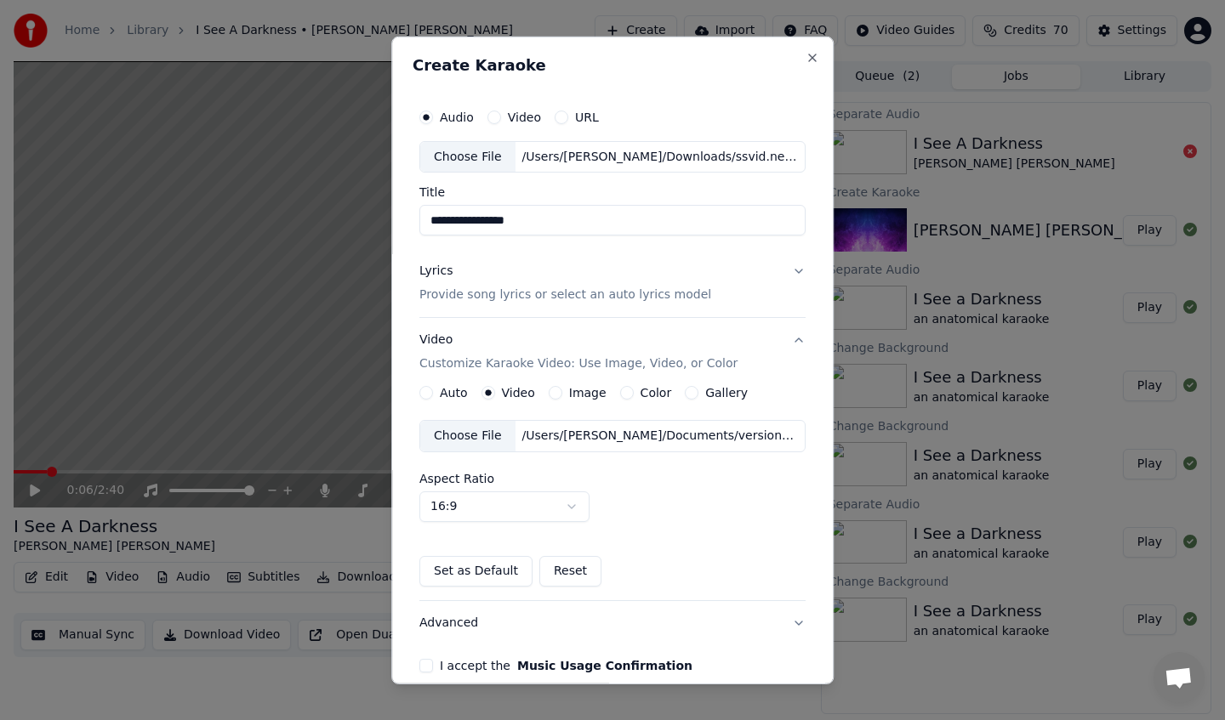
click at [487, 281] on div "Lyrics Provide song lyrics or select an auto lyrics model" at bounding box center [565, 283] width 292 height 41
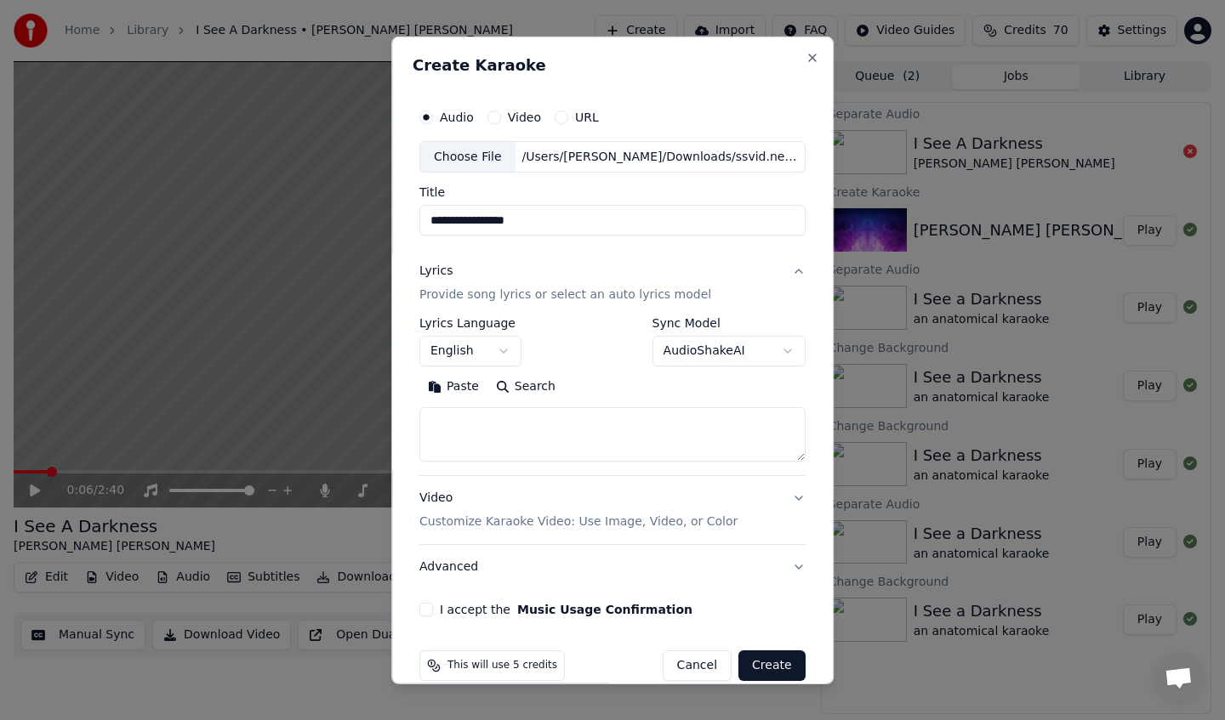
click at [556, 442] on textarea at bounding box center [612, 434] width 386 height 54
paste textarea "**********"
type textarea "**********"
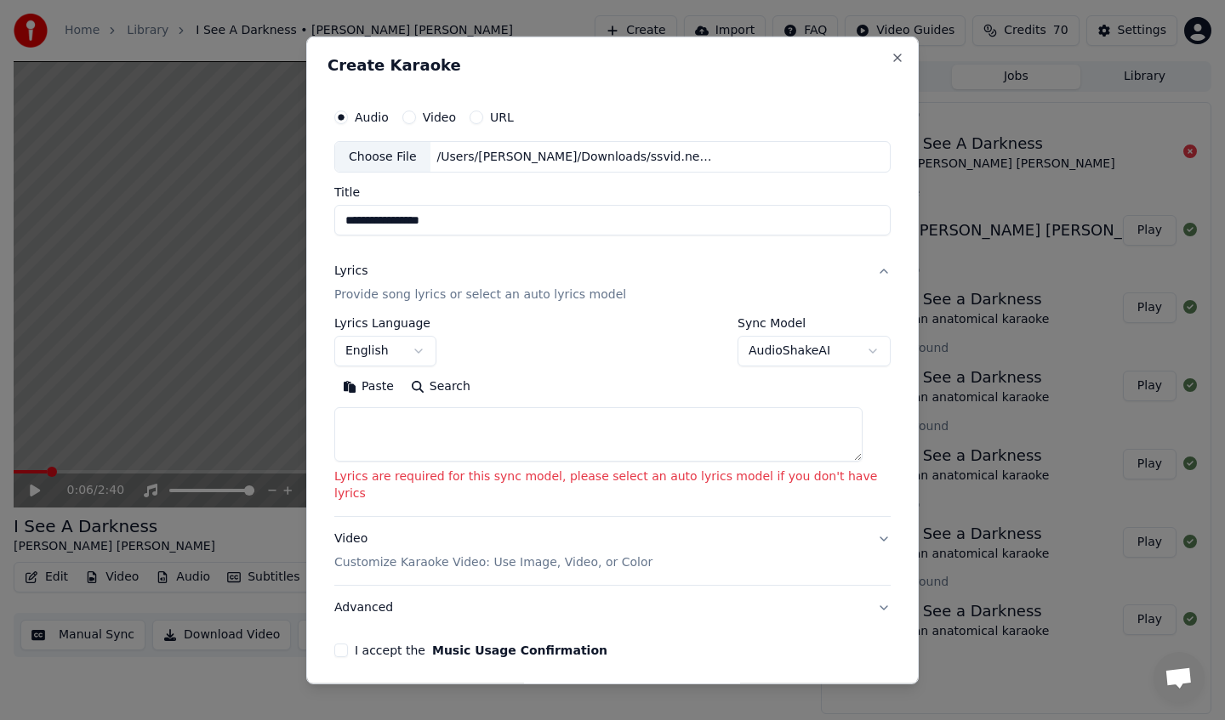
paste textarea "**********"
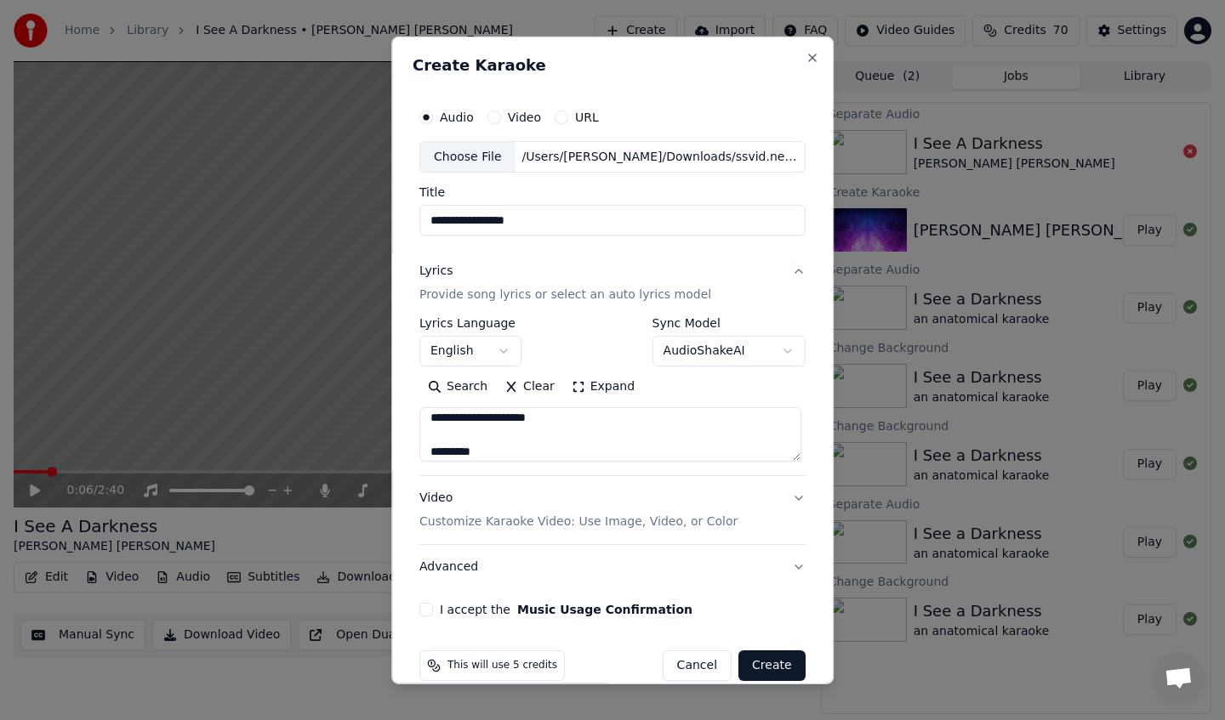
scroll to position [70, 0]
click at [499, 427] on textarea at bounding box center [610, 434] width 382 height 54
click at [492, 438] on textarea at bounding box center [610, 434] width 382 height 54
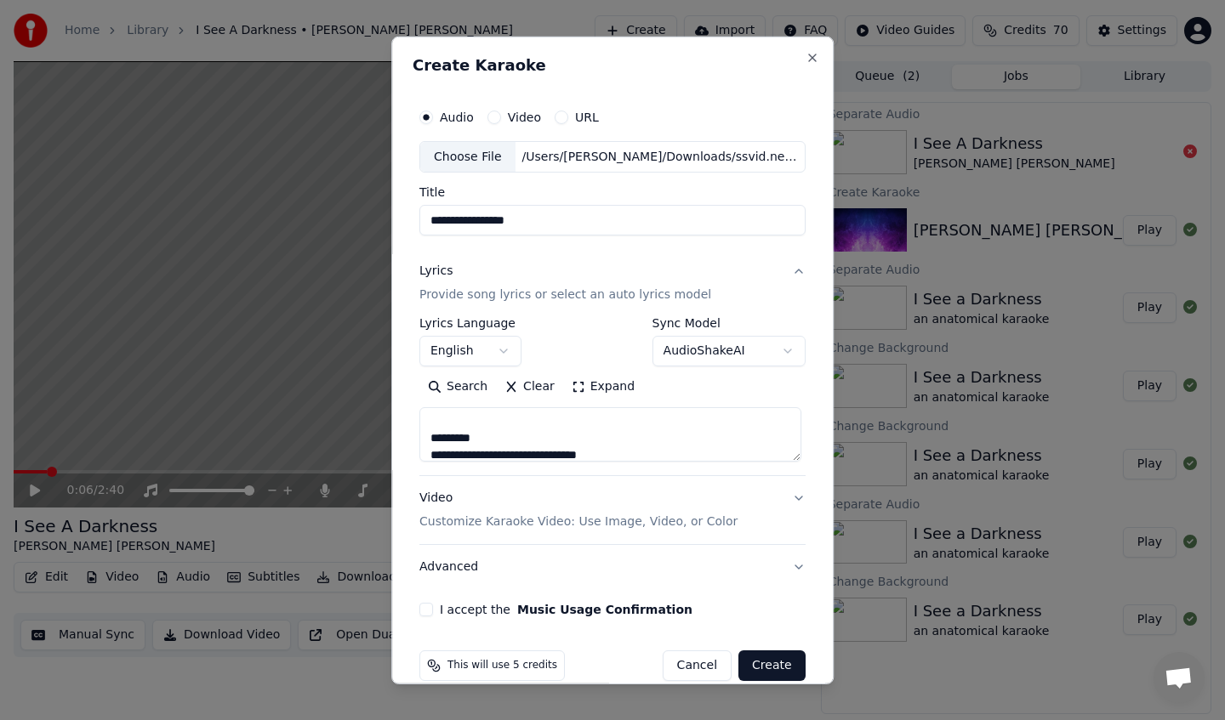
click at [492, 438] on textarea at bounding box center [610, 434] width 382 height 54
click at [496, 426] on textarea at bounding box center [610, 434] width 382 height 54
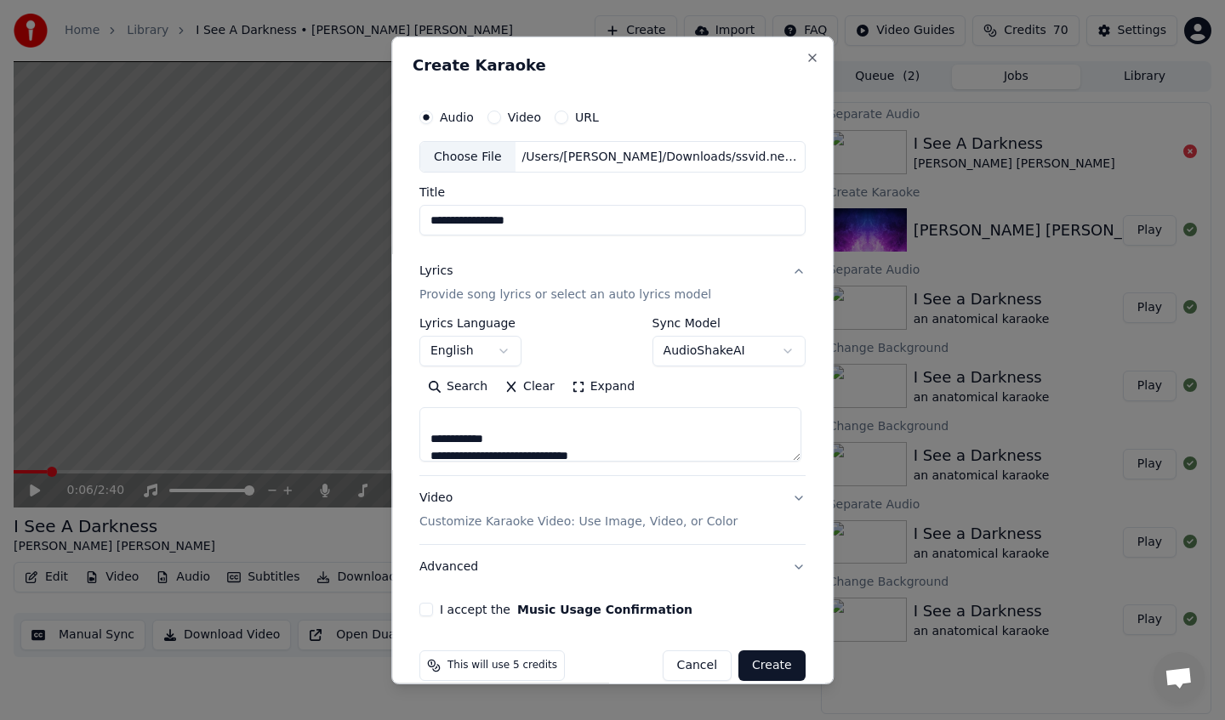
scroll to position [246, 0]
click at [496, 426] on textarea at bounding box center [610, 434] width 382 height 54
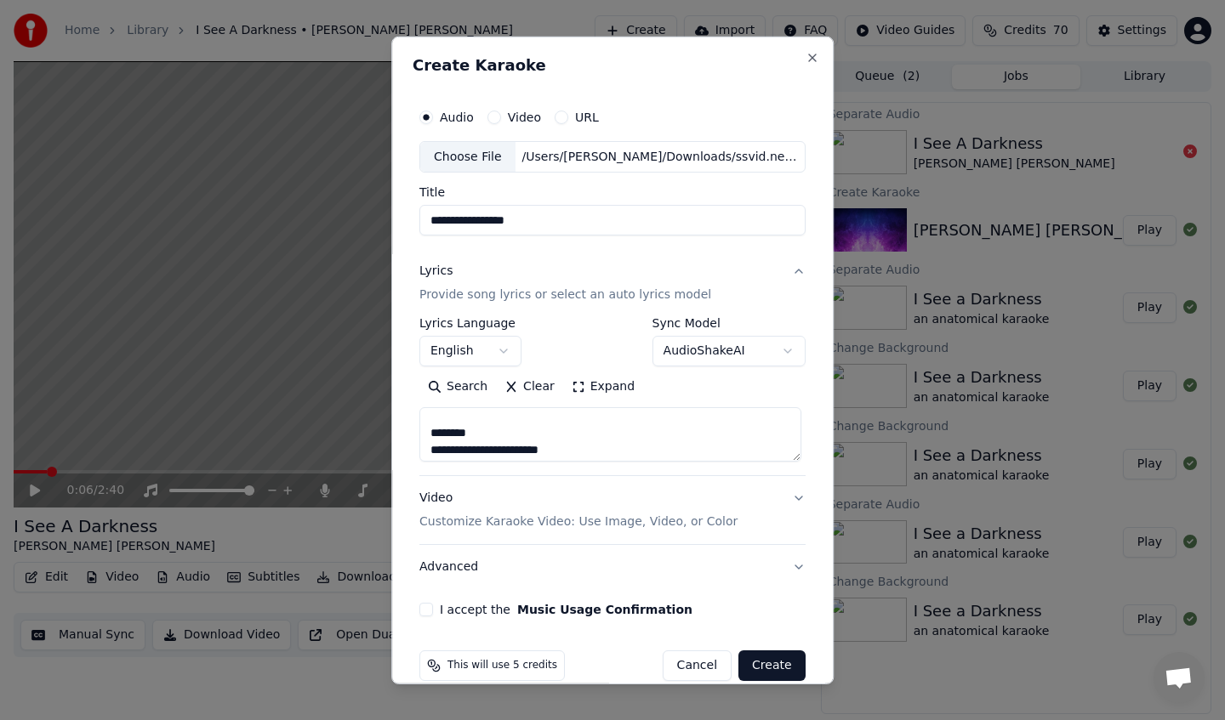
click at [496, 426] on textarea at bounding box center [610, 434] width 382 height 54
drag, startPoint x: 436, startPoint y: 445, endPoint x: 574, endPoint y: 441, distance: 137.8
click at [574, 441] on textarea at bounding box center [610, 434] width 382 height 54
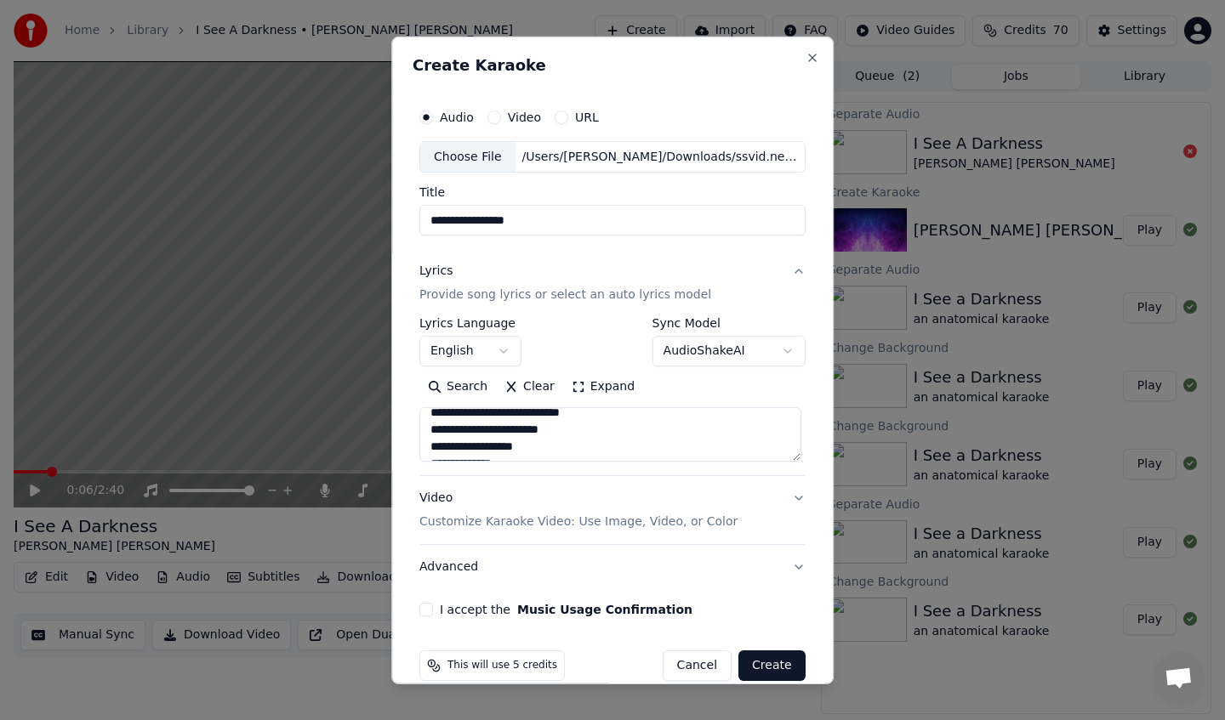
scroll to position [464, 0]
click at [445, 424] on textarea at bounding box center [610, 434] width 382 height 54
drag, startPoint x: 435, startPoint y: 423, endPoint x: 560, endPoint y: 452, distance: 128.5
click at [560, 452] on textarea at bounding box center [610, 434] width 382 height 54
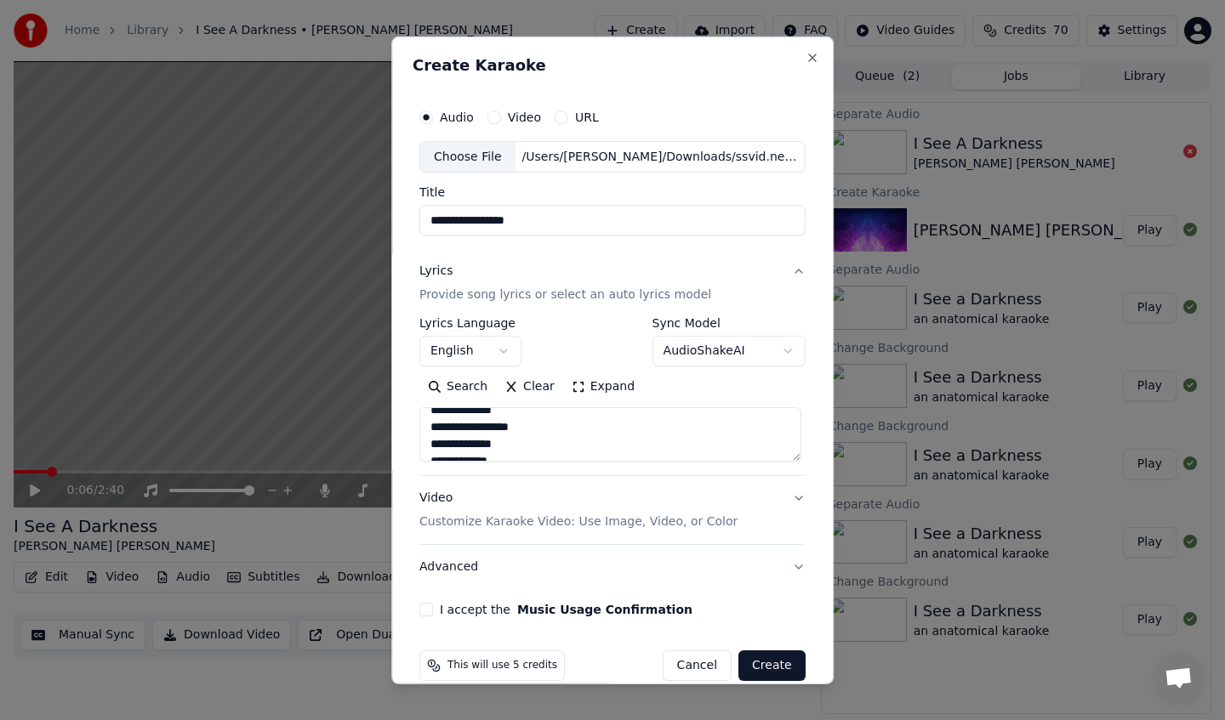
drag, startPoint x: 561, startPoint y: 442, endPoint x: 435, endPoint y: 464, distance: 127.8
click at [435, 464] on div "**********" at bounding box center [612, 396] width 386 height 158
drag, startPoint x: 439, startPoint y: 421, endPoint x: 521, endPoint y: 449, distance: 87.1
click at [521, 449] on textarea at bounding box center [610, 434] width 382 height 54
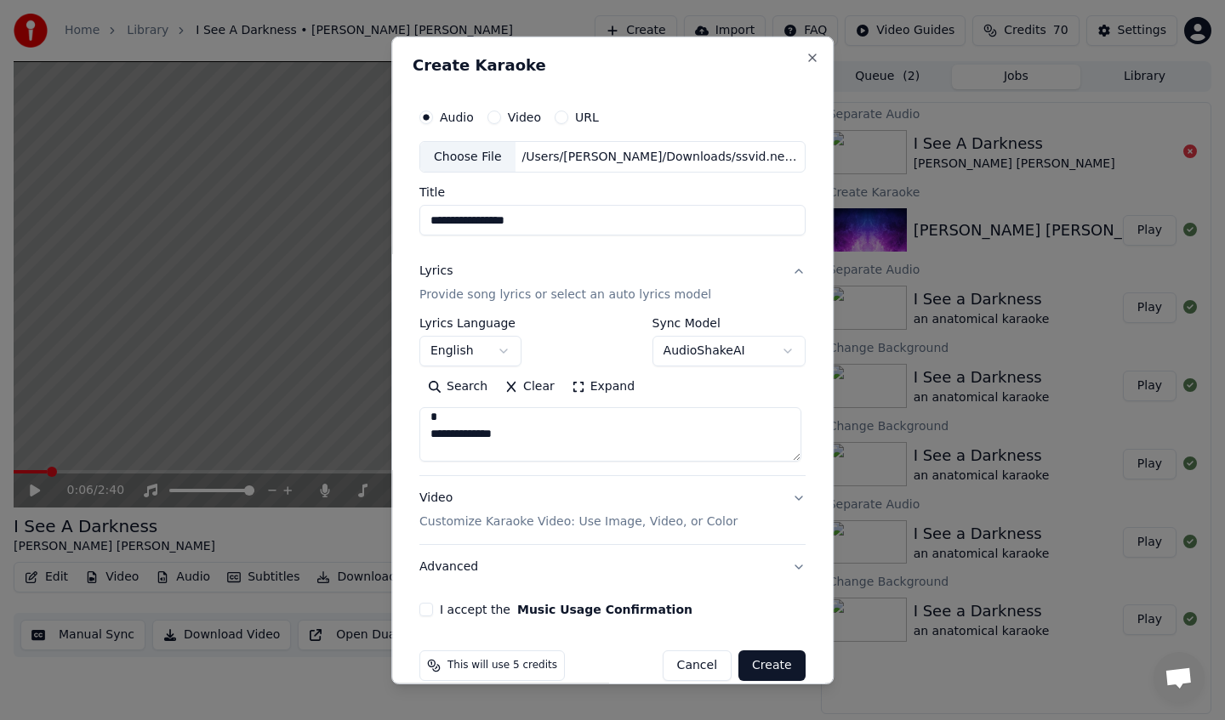
scroll to position [489, 0]
drag, startPoint x: 540, startPoint y: 449, endPoint x: 411, endPoint y: 426, distance: 131.3
click at [411, 426] on div "**********" at bounding box center [612, 360] width 442 height 648
click at [486, 421] on textarea at bounding box center [610, 434] width 382 height 54
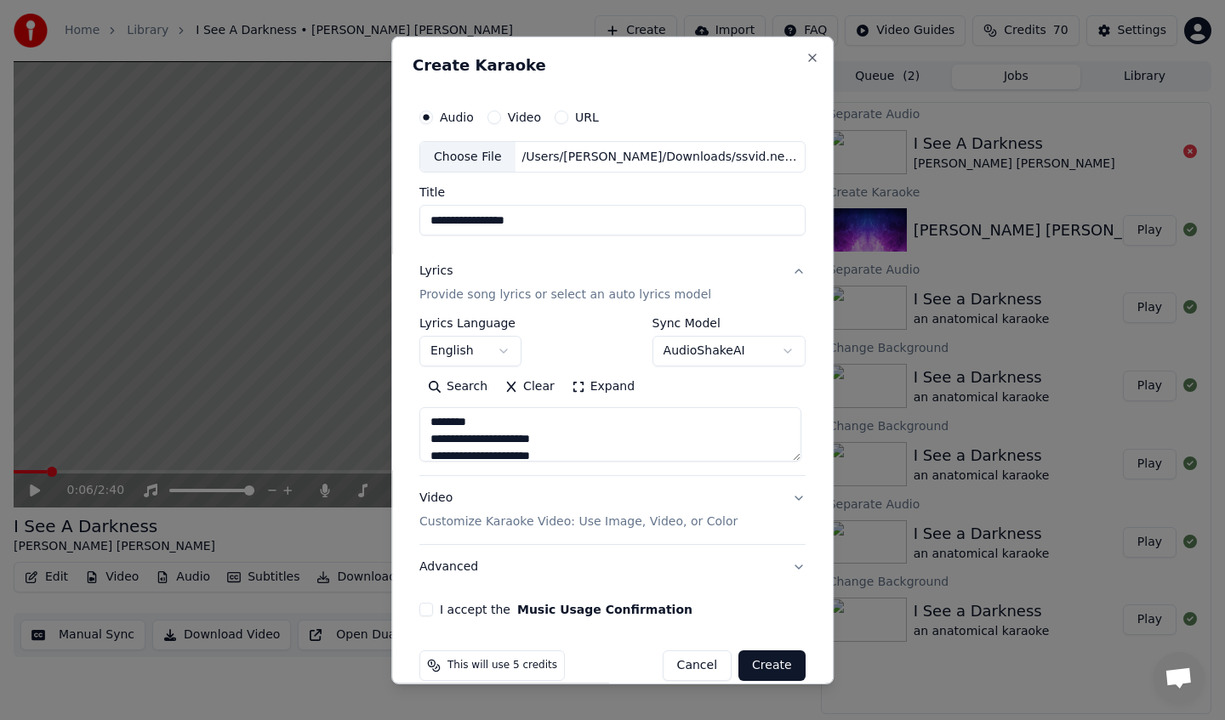
click at [486, 421] on textarea at bounding box center [610, 434] width 382 height 54
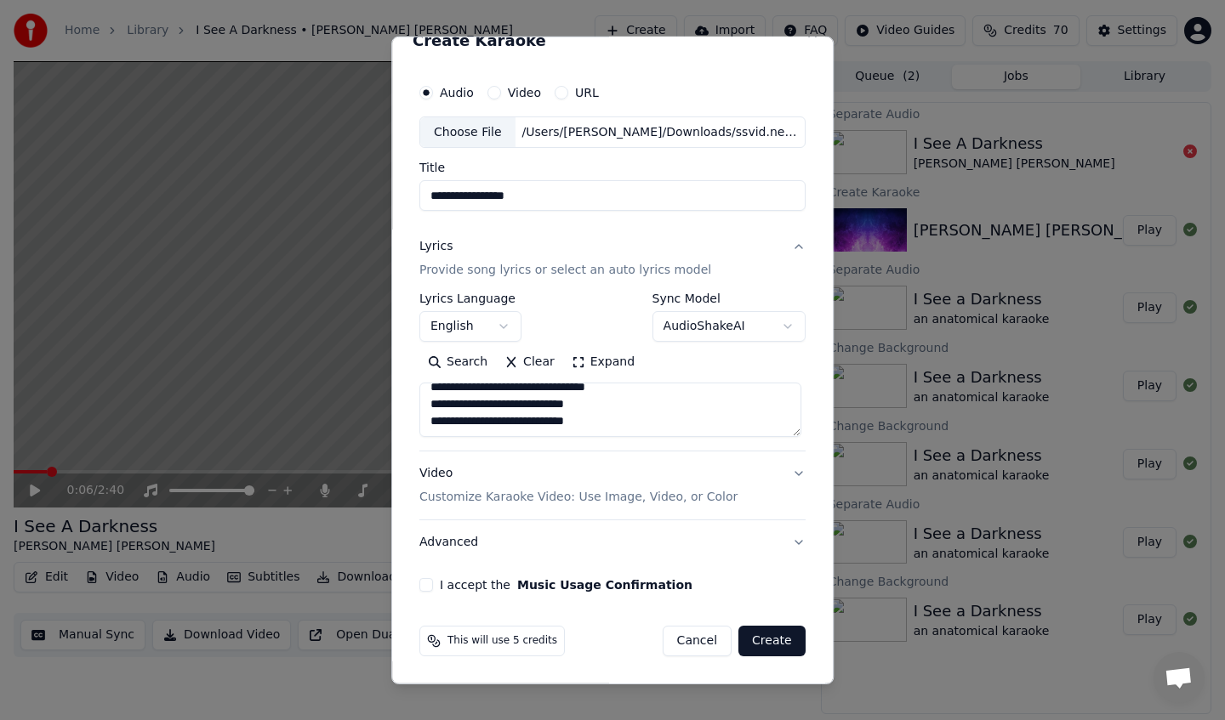
type textarea "**********"
click at [676, 489] on p "Customize Karaoke Video: Use Image, Video, or Color" at bounding box center [578, 497] width 318 height 17
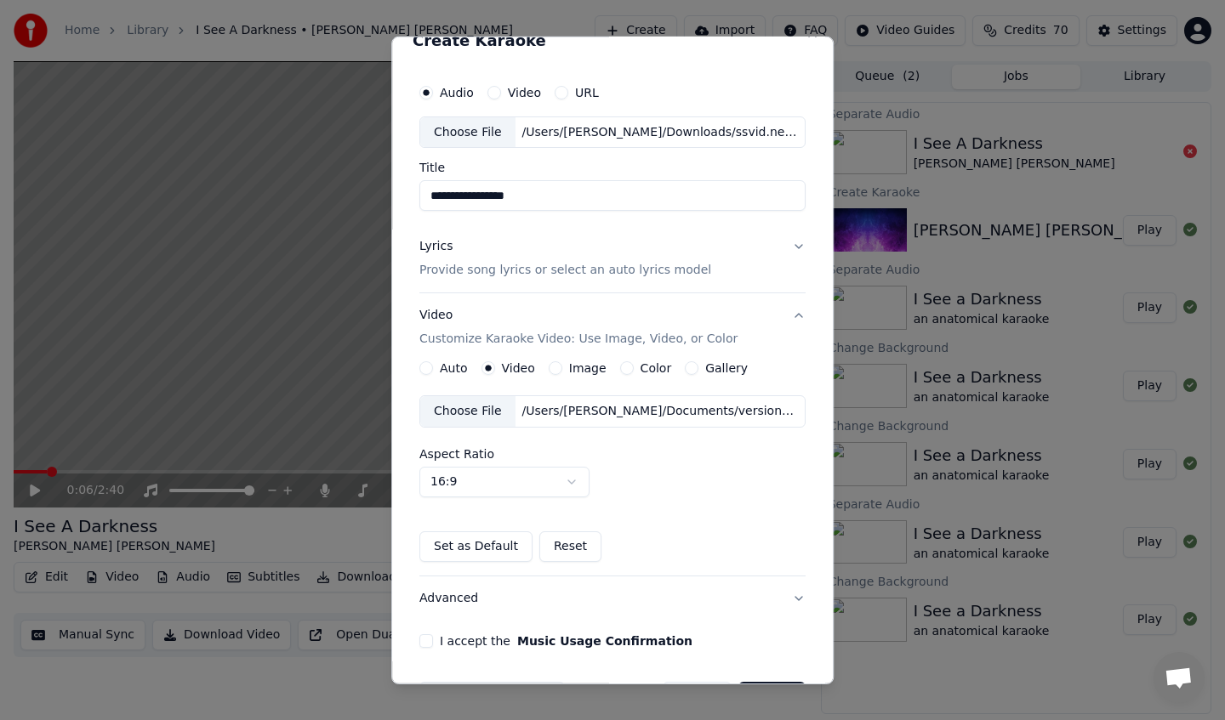
click at [438, 361] on div "Auto" at bounding box center [443, 368] width 48 height 14
click at [487, 407] on div "Choose File" at bounding box center [467, 411] width 95 height 31
click at [416, 640] on form "**********" at bounding box center [612, 393] width 400 height 651
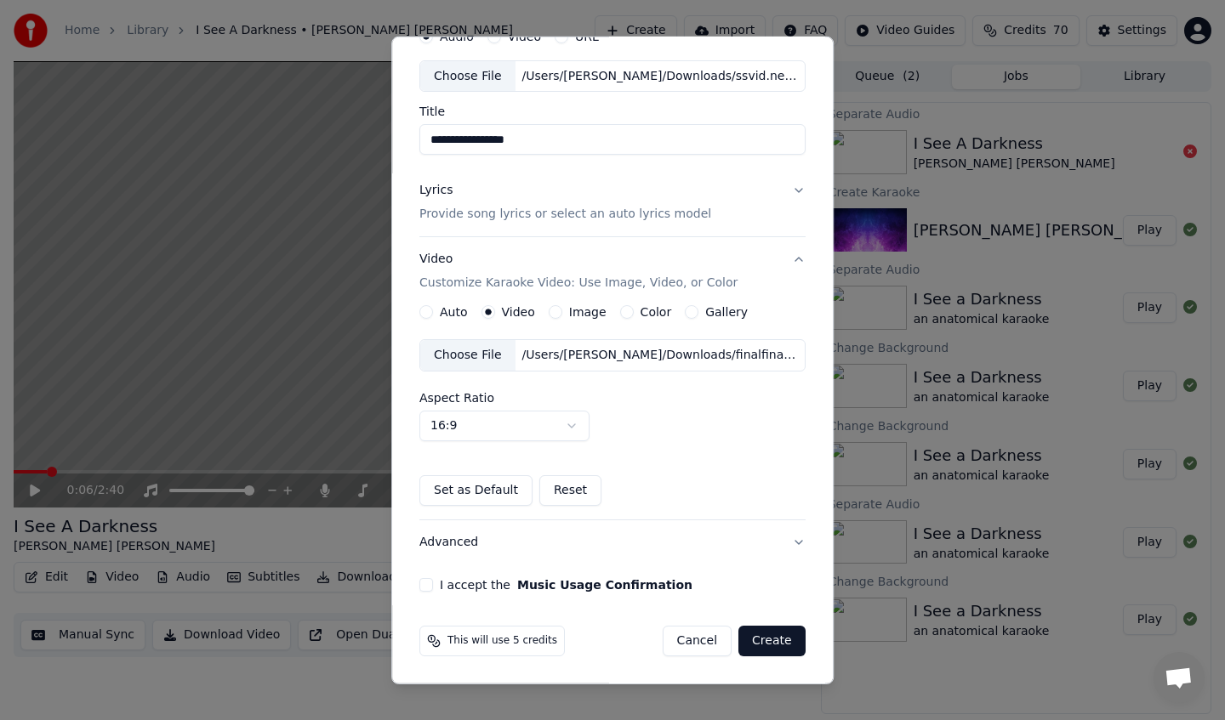
click at [431, 584] on button "I accept the Music Usage Confirmation" at bounding box center [426, 585] width 14 height 14
click at [784, 652] on button "Create" at bounding box center [771, 641] width 67 height 31
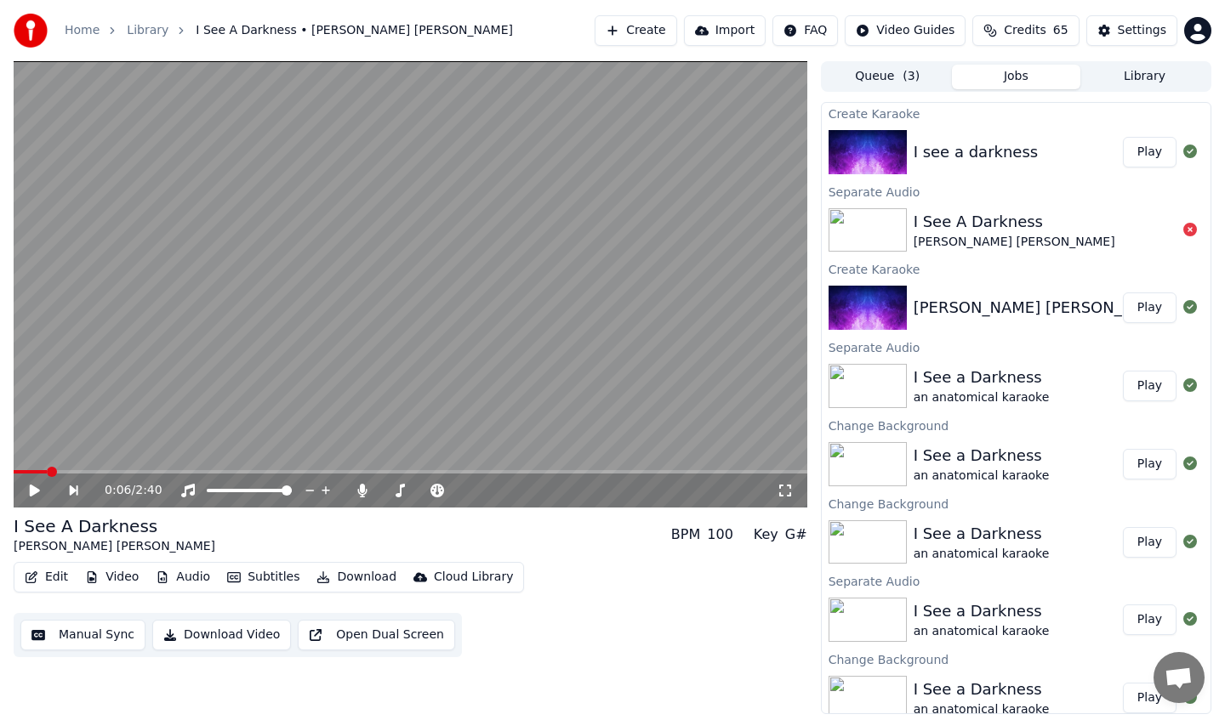
click at [1151, 152] on button "Play" at bounding box center [1150, 152] width 54 height 31
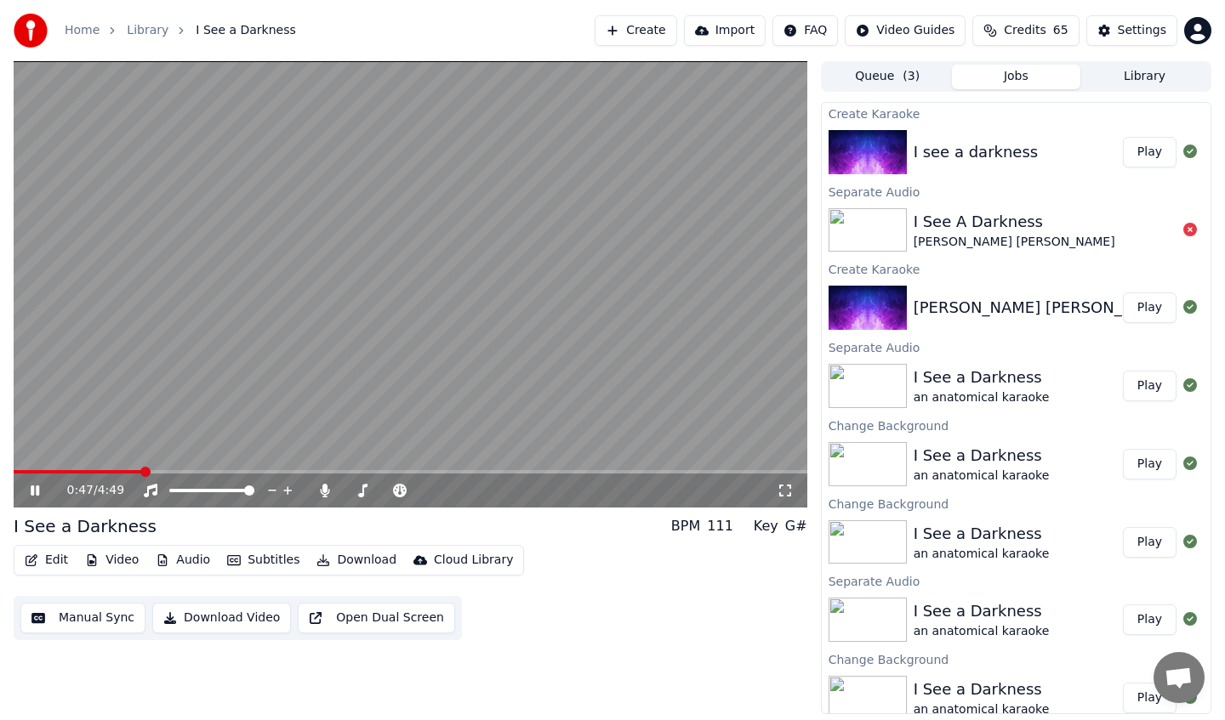
click at [142, 470] on span at bounding box center [410, 471] width 793 height 3
click at [119, 468] on video at bounding box center [410, 284] width 793 height 446
click at [123, 470] on span at bounding box center [69, 471] width 110 height 3
click at [37, 485] on icon at bounding box center [47, 491] width 40 height 14
click at [16, 468] on video at bounding box center [410, 284] width 793 height 446
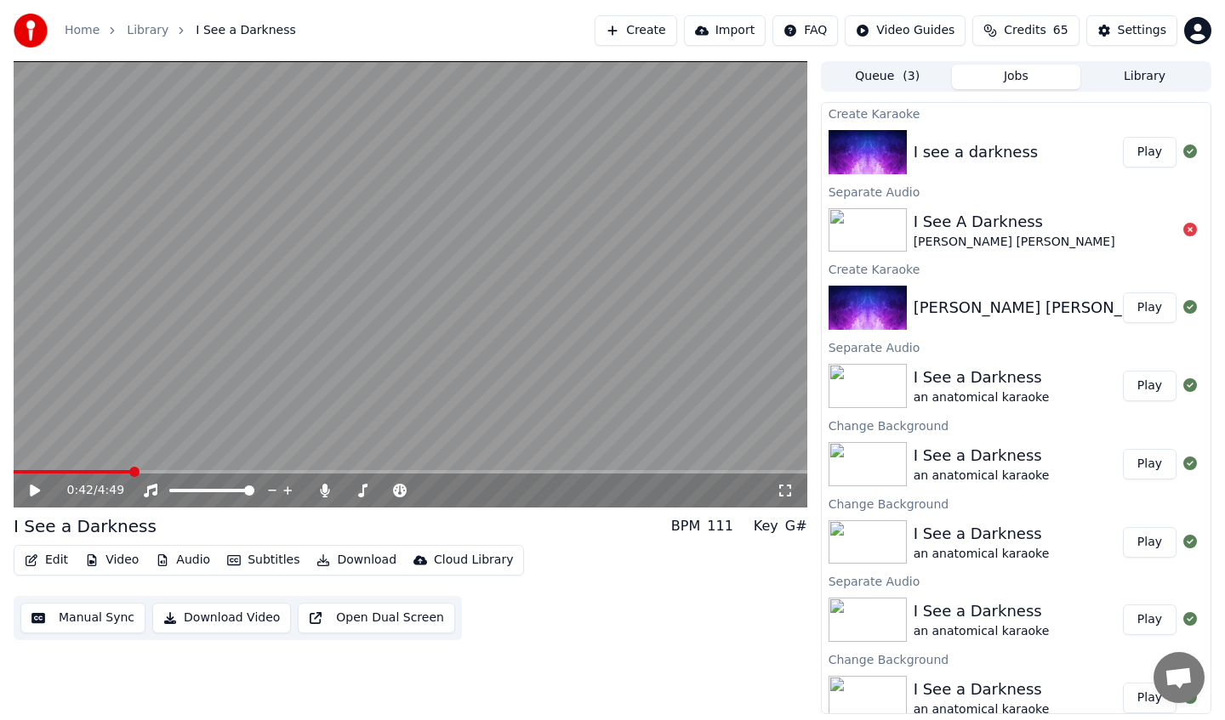
click at [25, 470] on span at bounding box center [72, 471] width 117 height 3
click at [778, 461] on video at bounding box center [410, 284] width 793 height 446
click at [776, 466] on video at bounding box center [410, 284] width 793 height 446
click at [770, 469] on video at bounding box center [410, 284] width 793 height 446
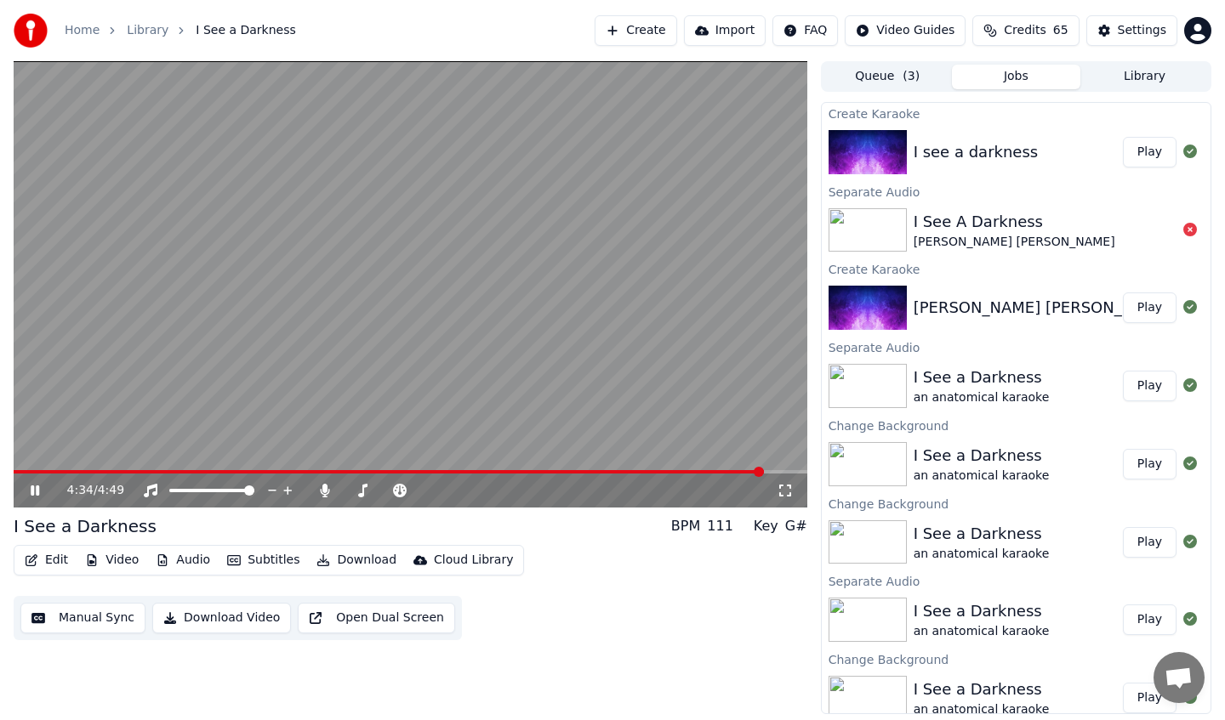
click at [764, 472] on span at bounding box center [410, 471] width 793 height 3
click at [775, 469] on video at bounding box center [410, 284] width 793 height 446
click at [777, 469] on video at bounding box center [410, 284] width 793 height 446
click at [782, 471] on span at bounding box center [410, 471] width 793 height 3
click at [797, 471] on span at bounding box center [410, 471] width 793 height 3
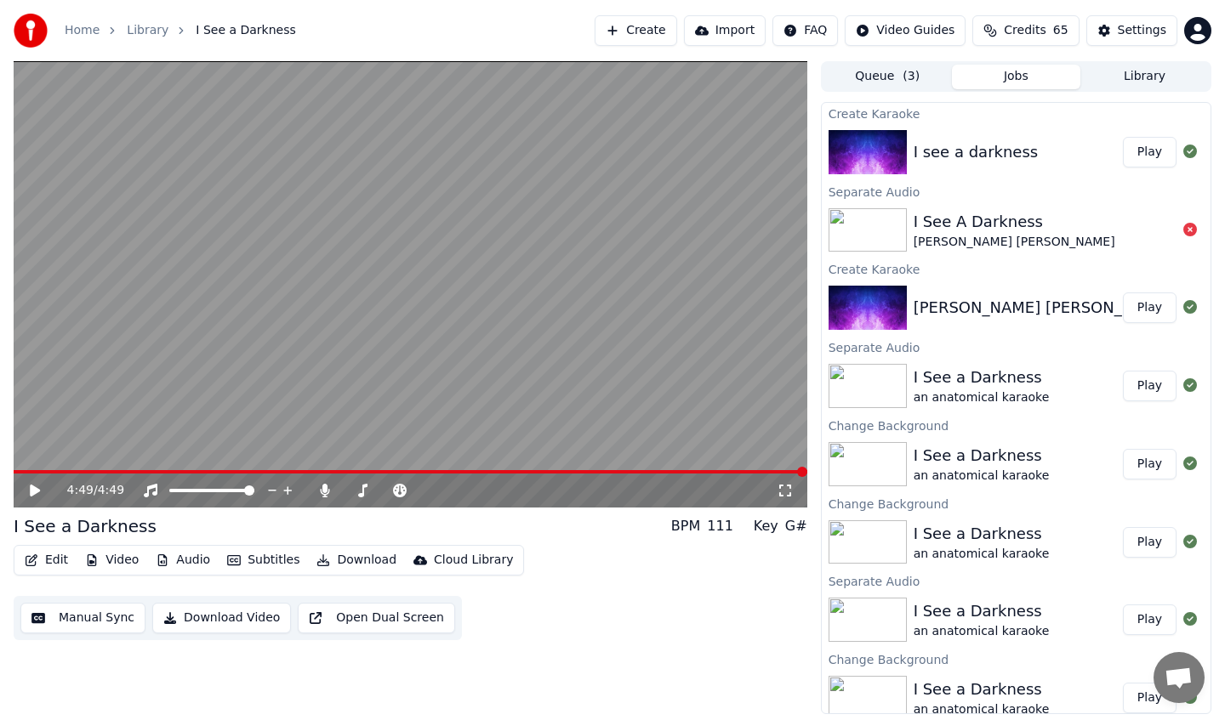
click at [627, 21] on button "Create" at bounding box center [635, 30] width 82 height 31
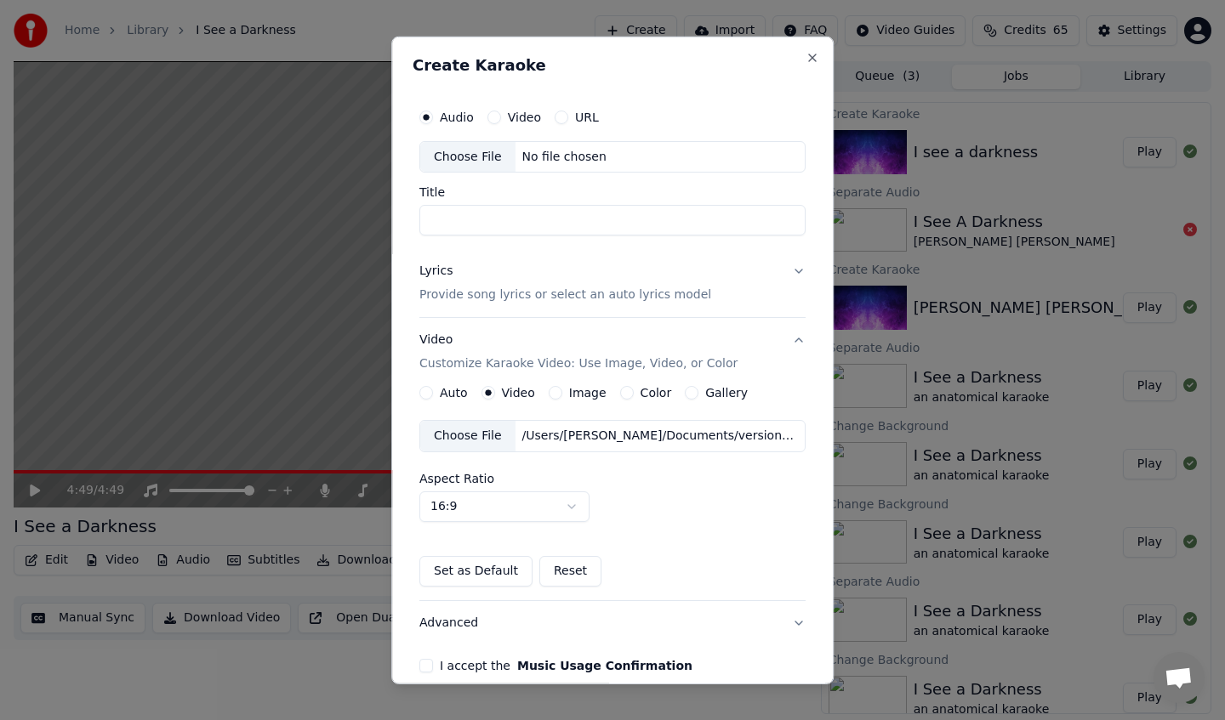
click at [466, 151] on div "Choose File" at bounding box center [467, 156] width 95 height 31
type input "**********"
click at [598, 223] on input "**********" at bounding box center [612, 220] width 386 height 31
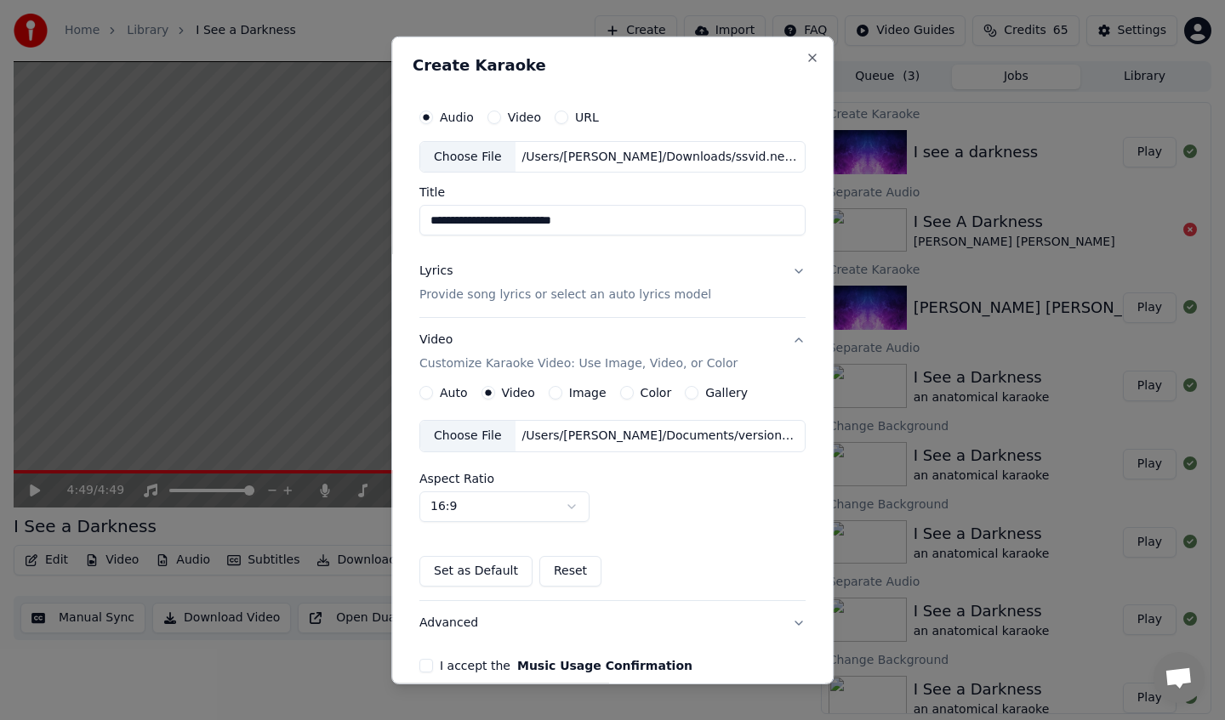
click at [788, 284] on button "Lyrics Provide song lyrics or select an auto lyrics model" at bounding box center [612, 283] width 386 height 68
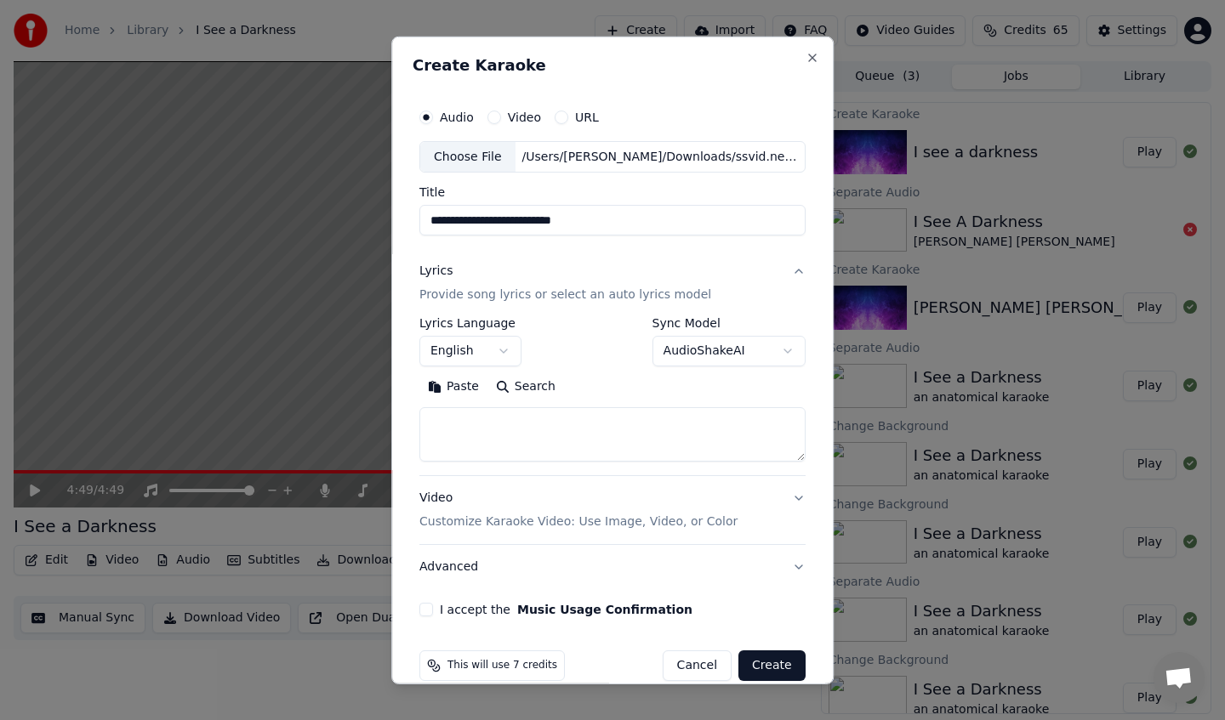
click at [584, 420] on textarea at bounding box center [612, 434] width 386 height 54
paste textarea "**********"
click at [501, 416] on textarea at bounding box center [610, 434] width 382 height 54
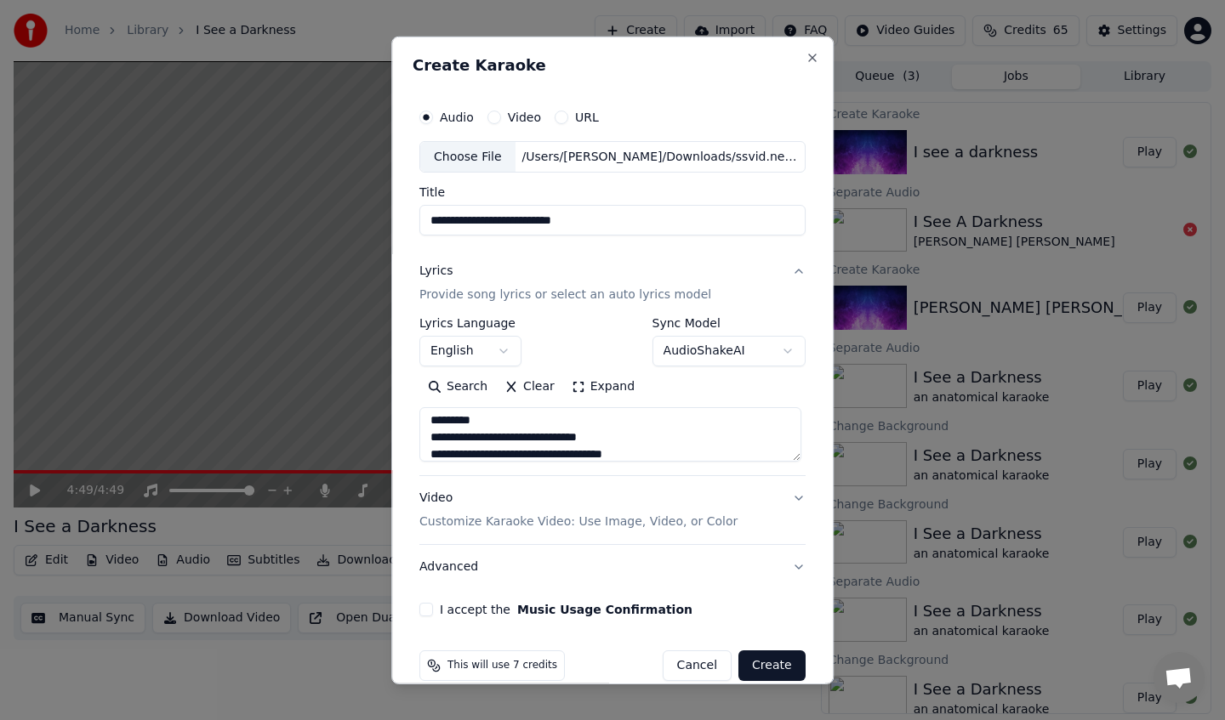
click at [501, 416] on textarea at bounding box center [610, 434] width 382 height 54
click at [480, 446] on textarea at bounding box center [610, 434] width 382 height 54
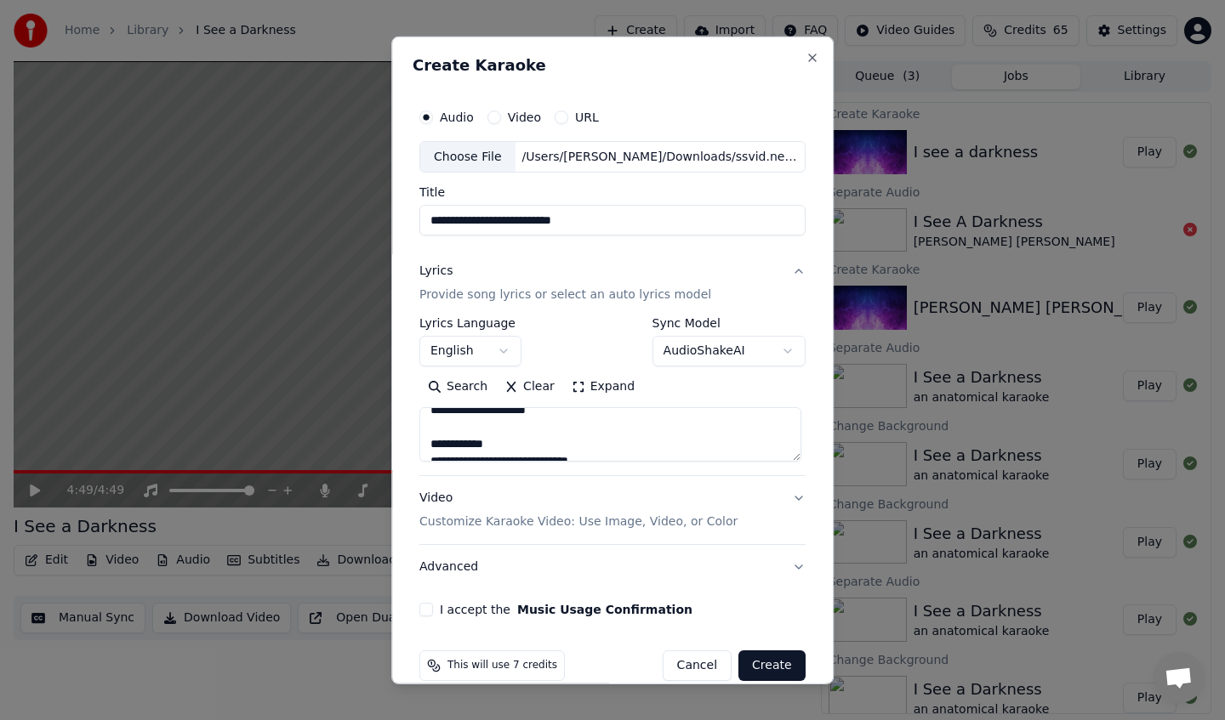
scroll to position [251, 0]
click at [480, 434] on textarea at bounding box center [610, 434] width 382 height 54
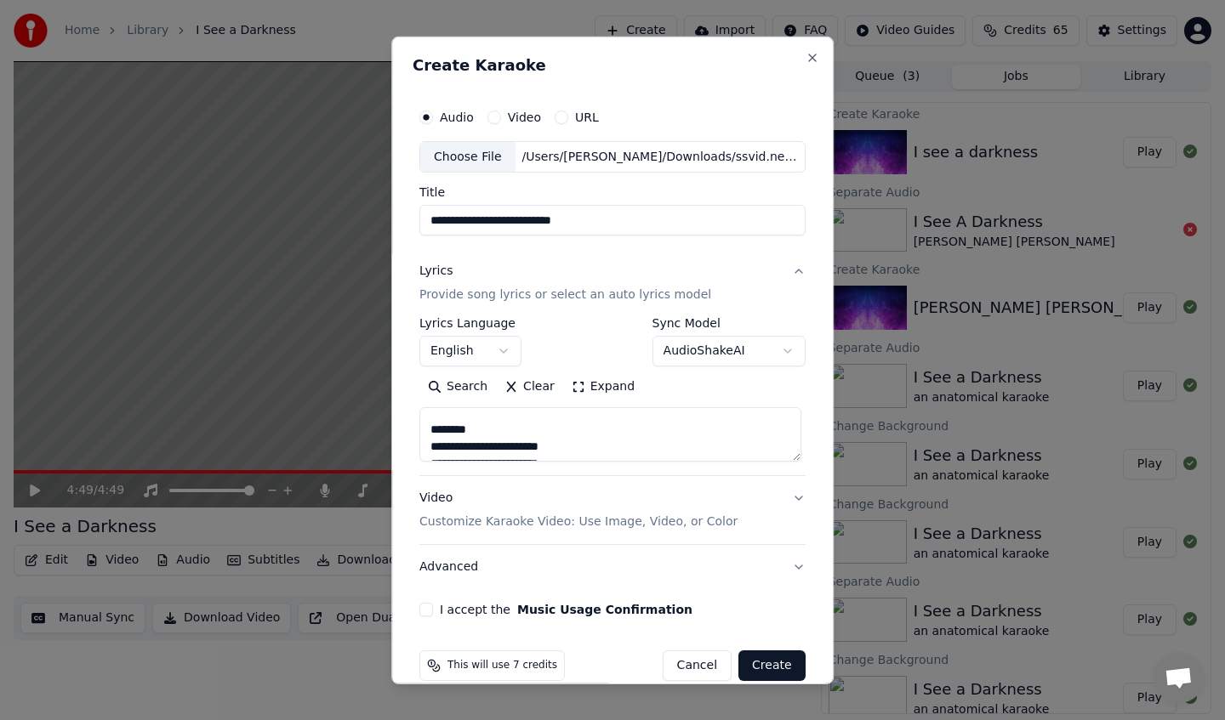
click at [472, 429] on textarea at bounding box center [610, 434] width 382 height 54
drag, startPoint x: 430, startPoint y: 452, endPoint x: 547, endPoint y: 446, distance: 116.6
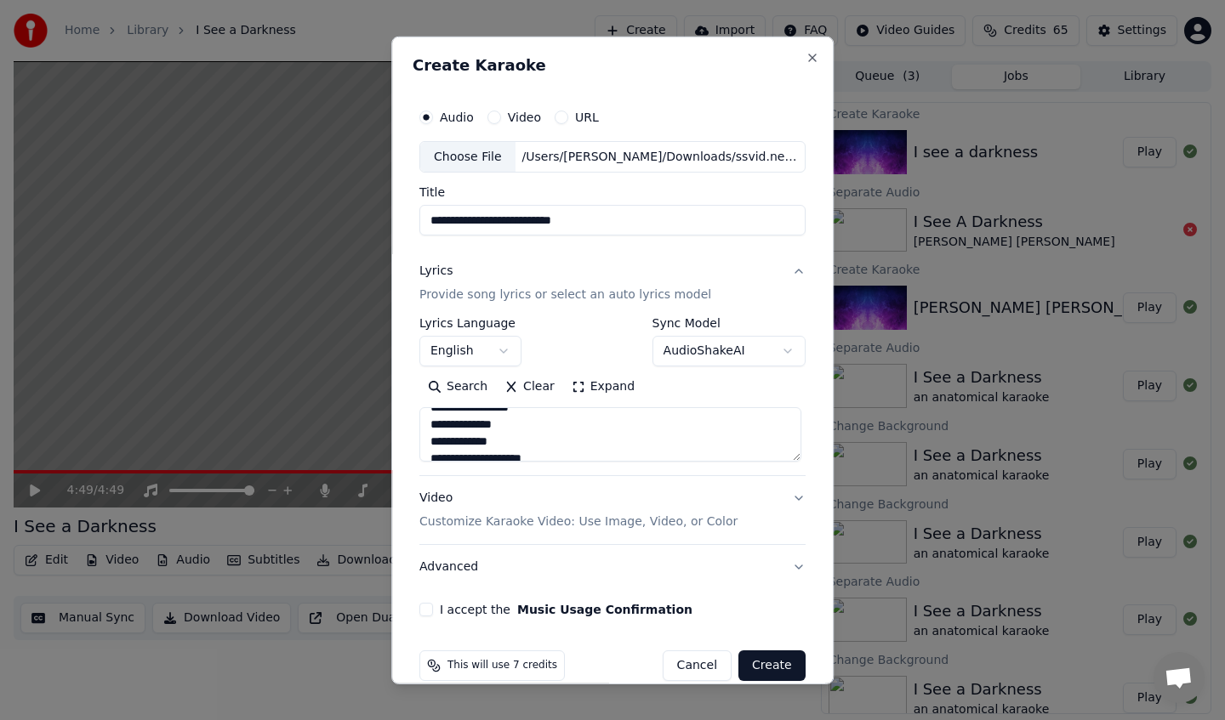
click at [547, 446] on textarea at bounding box center [610, 434] width 382 height 54
click at [521, 435] on textarea at bounding box center [610, 434] width 382 height 54
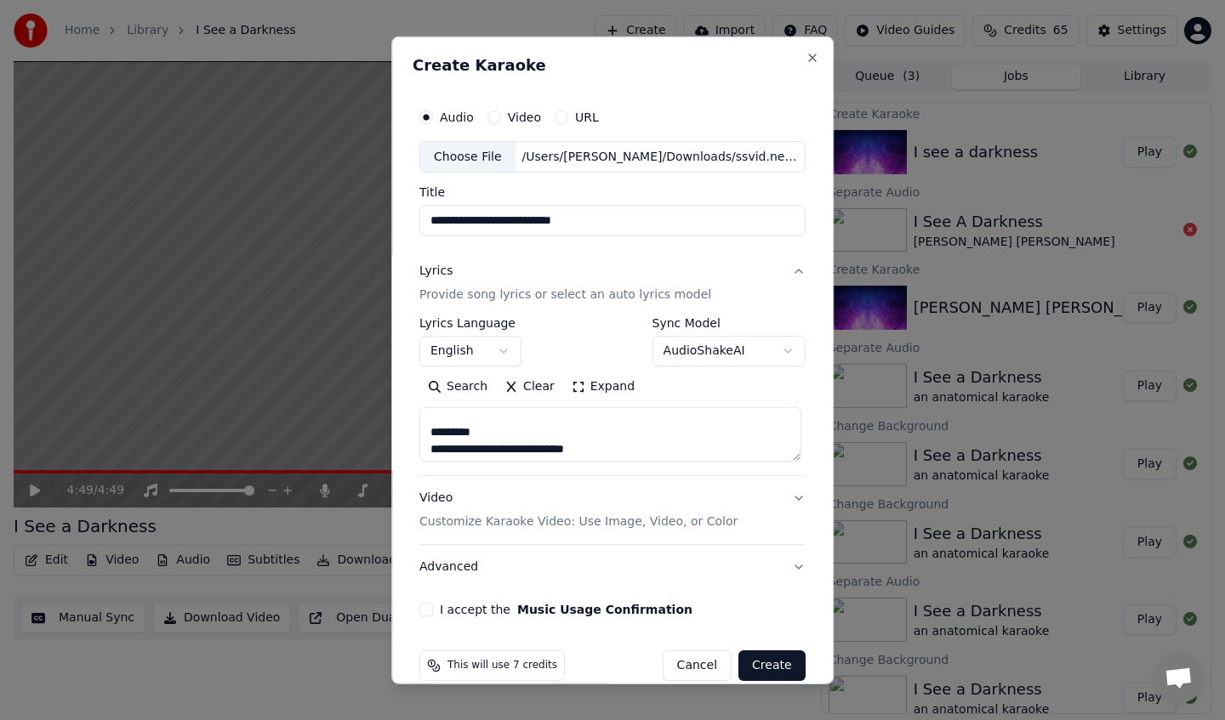
click at [521, 435] on textarea at bounding box center [610, 434] width 382 height 54
click at [507, 452] on textarea at bounding box center [610, 434] width 382 height 54
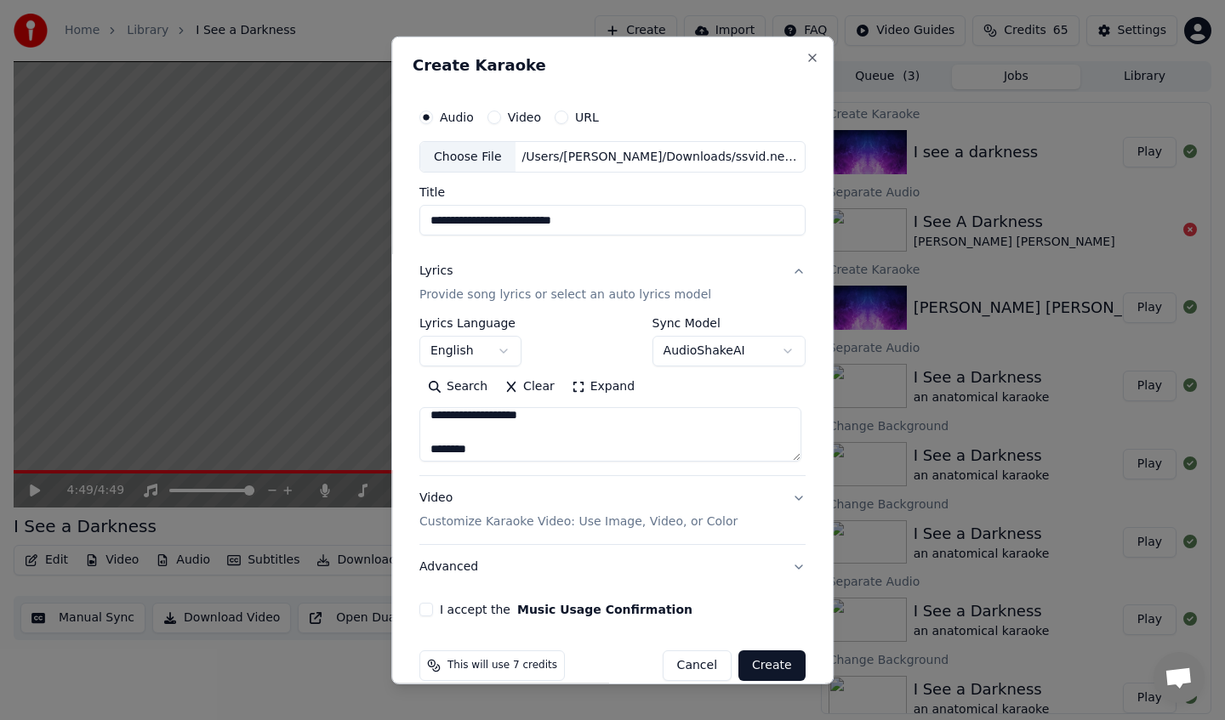
click at [507, 452] on textarea at bounding box center [610, 434] width 382 height 54
type textarea "**********"
click at [623, 497] on div "Video Customize Karaoke Video: Use Image, Video, or Color" at bounding box center [578, 510] width 318 height 41
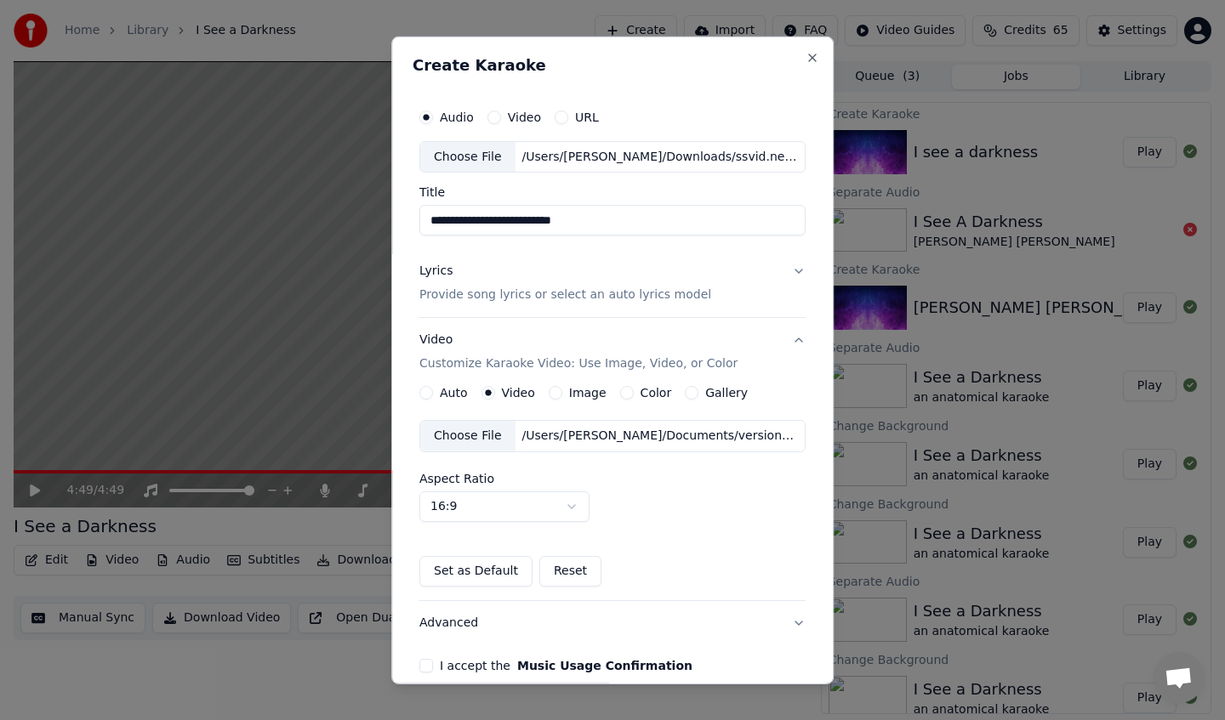
click at [452, 429] on div "Choose File" at bounding box center [467, 436] width 95 height 31
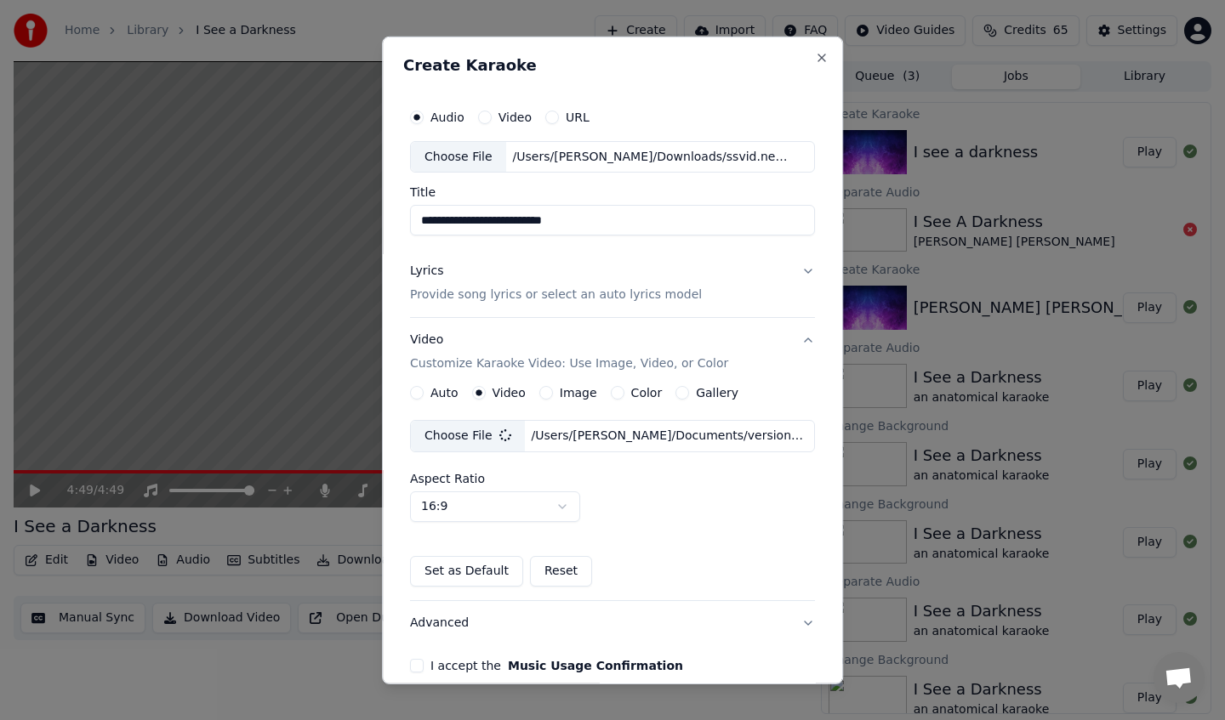
click at [424, 664] on button "I accept the Music Usage Confirmation" at bounding box center [417, 666] width 14 height 14
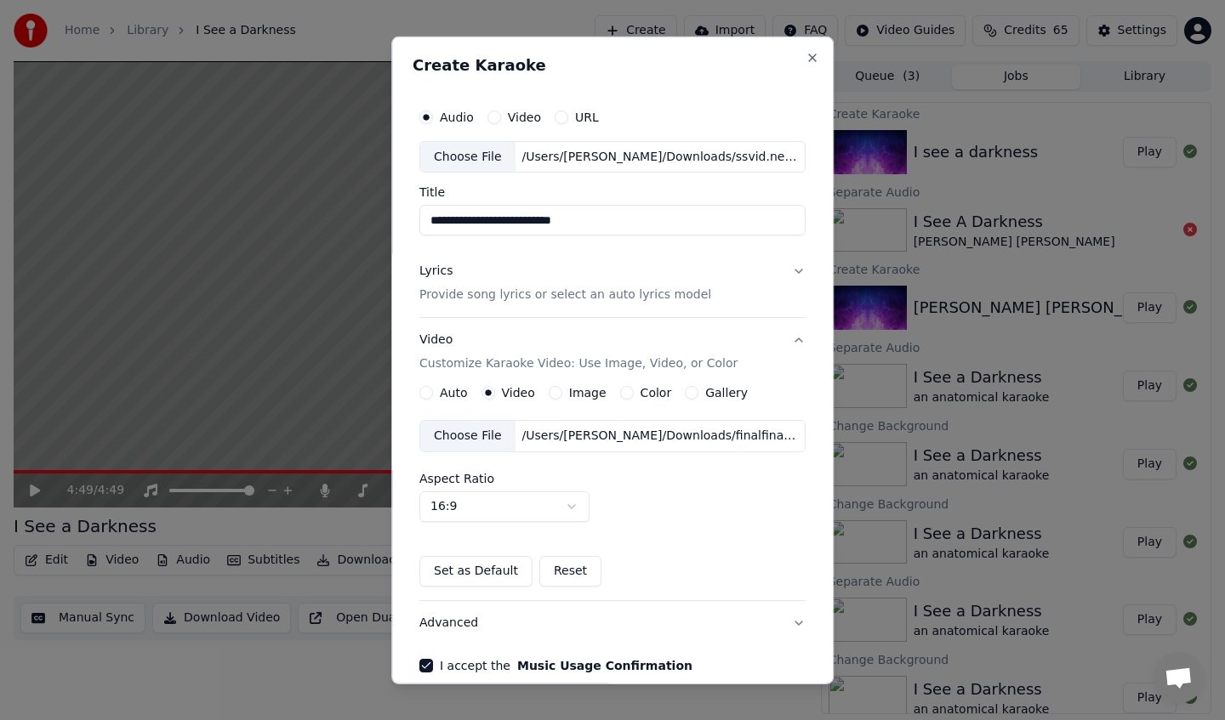
scroll to position [81, 0]
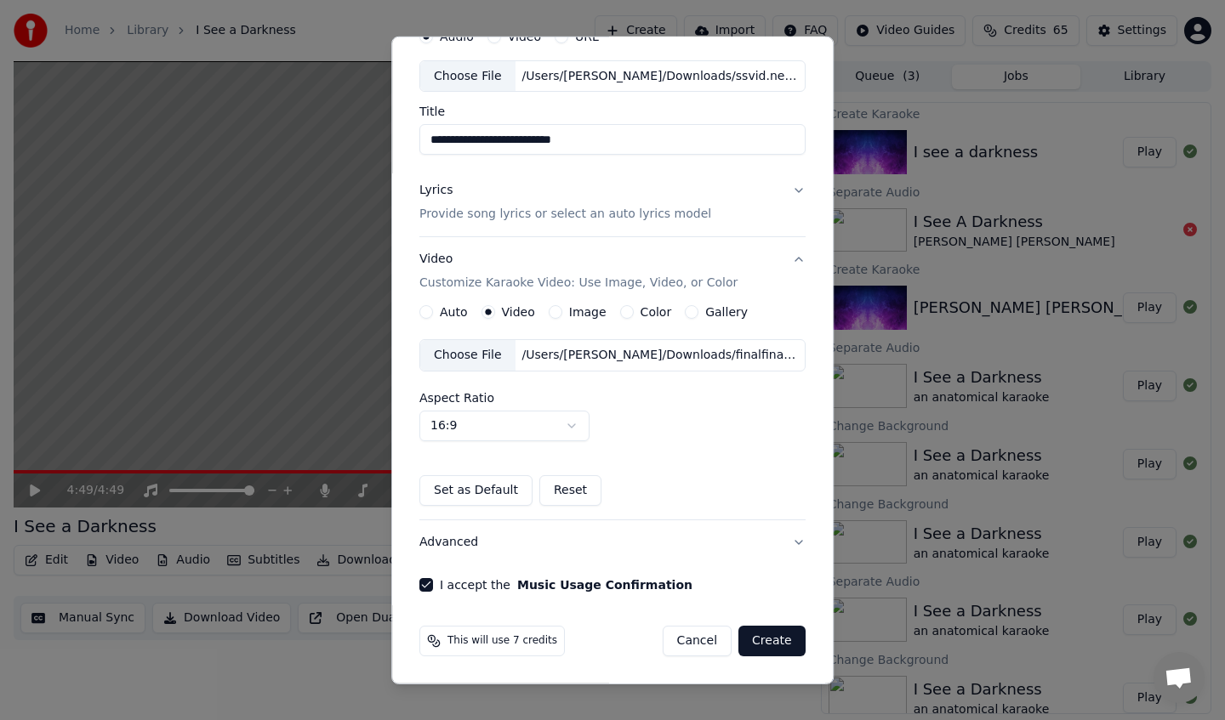
click at [758, 637] on button "Create" at bounding box center [771, 641] width 67 height 31
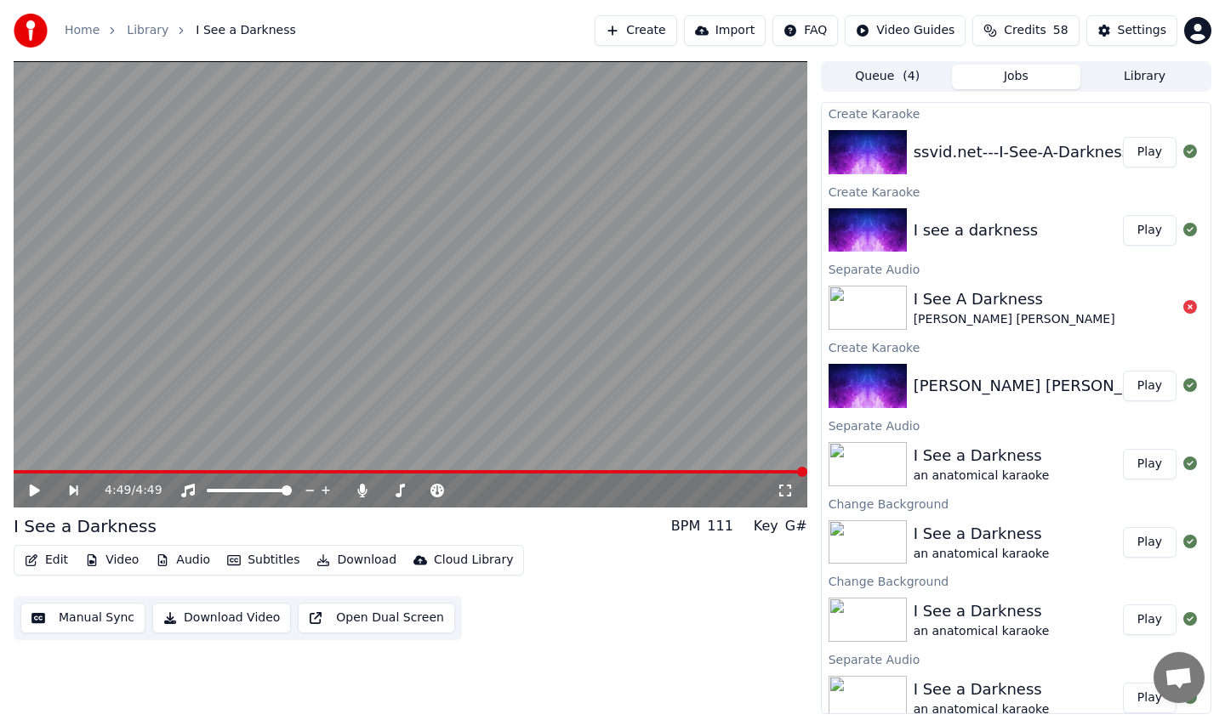
click at [1132, 150] on button "Play" at bounding box center [1150, 152] width 54 height 31
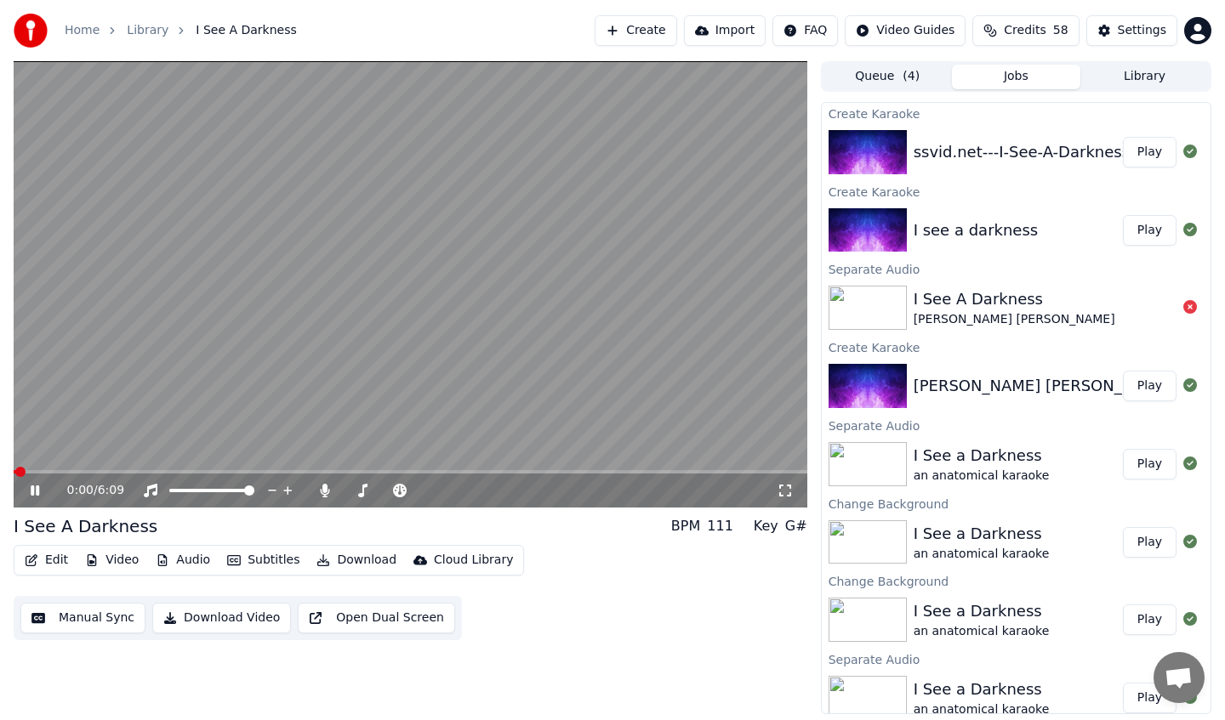
click at [241, 465] on video at bounding box center [410, 284] width 793 height 446
click at [235, 471] on span at bounding box center [410, 471] width 793 height 3
click at [379, 412] on video at bounding box center [410, 284] width 793 height 446
click at [199, 467] on video at bounding box center [410, 284] width 793 height 446
click at [198, 473] on span at bounding box center [106, 471] width 185 height 3
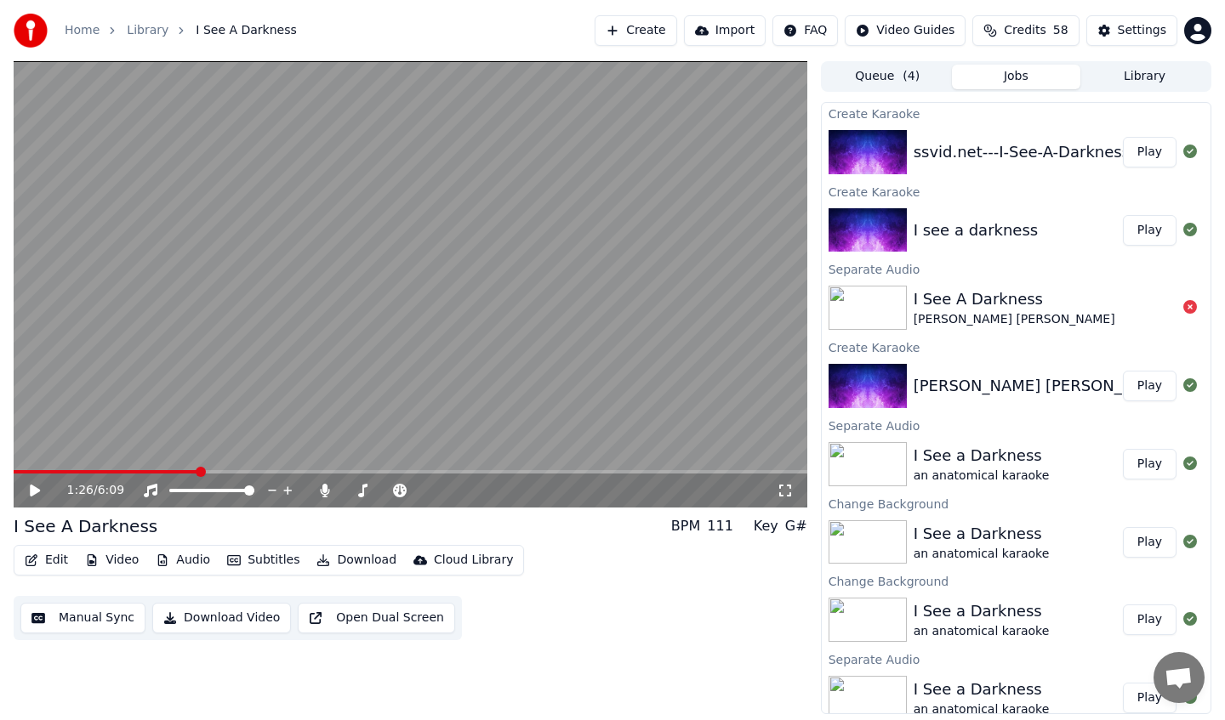
click at [175, 395] on video at bounding box center [410, 284] width 793 height 446
click at [191, 470] on span at bounding box center [109, 471] width 190 height 3
click at [180, 472] on span at bounding box center [108, 471] width 188 height 3
click at [158, 471] on span at bounding box center [100, 471] width 173 height 3
click at [116, 471] on div "Instrumental Instrumental" at bounding box center [153, 464] width 86 height 24
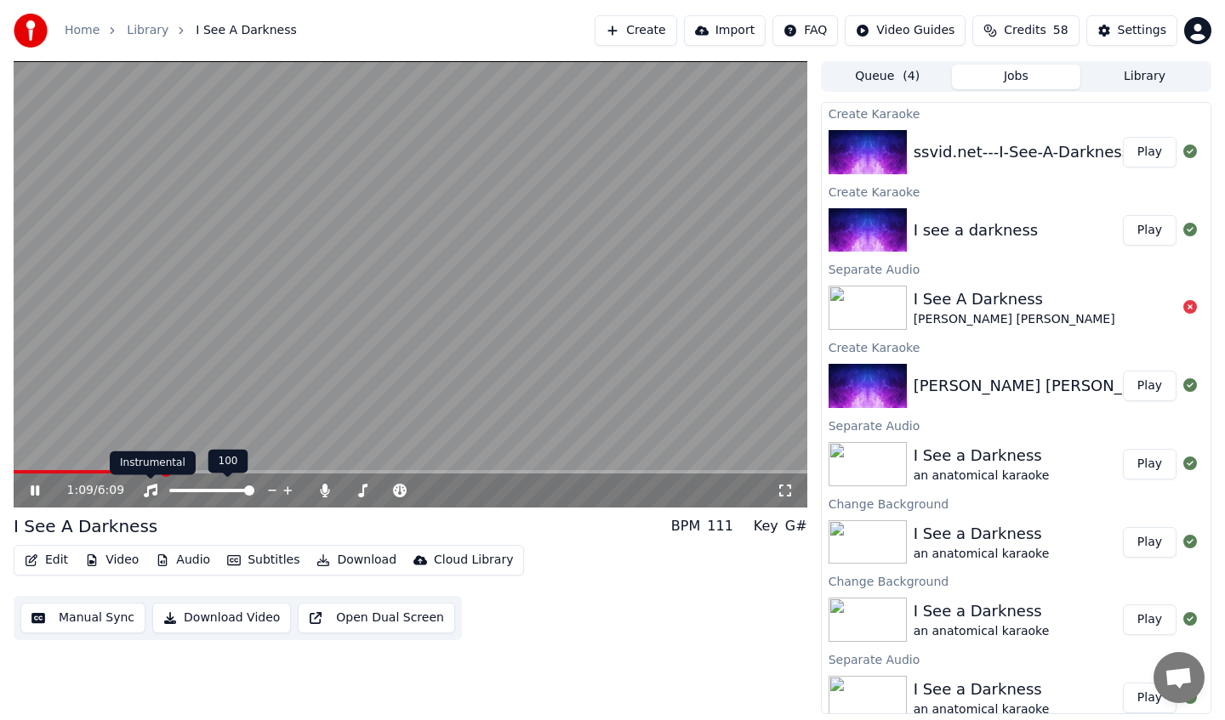
click at [124, 471] on div "Instrumental Instrumental" at bounding box center [153, 464] width 86 height 24
click at [124, 469] on div "Instrumental Instrumental" at bounding box center [153, 464] width 86 height 24
click at [131, 470] on span at bounding box center [90, 471] width 152 height 3
click at [38, 492] on icon at bounding box center [35, 491] width 9 height 10
click at [656, 20] on button "Create" at bounding box center [635, 30] width 82 height 31
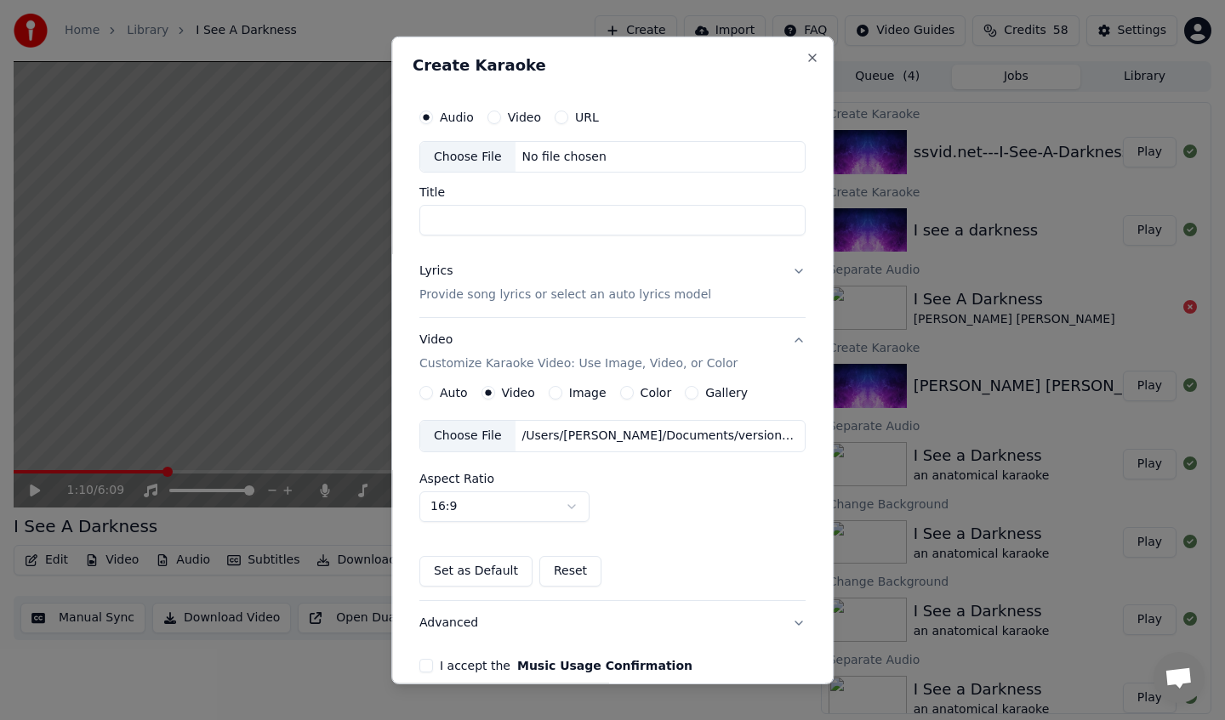
click at [526, 151] on div "No file chosen" at bounding box center [564, 156] width 98 height 17
click at [480, 225] on input "**********" at bounding box center [612, 220] width 386 height 31
type input "**********"
click at [486, 294] on p "Provide song lyrics or select an auto lyrics model" at bounding box center [565, 295] width 292 height 17
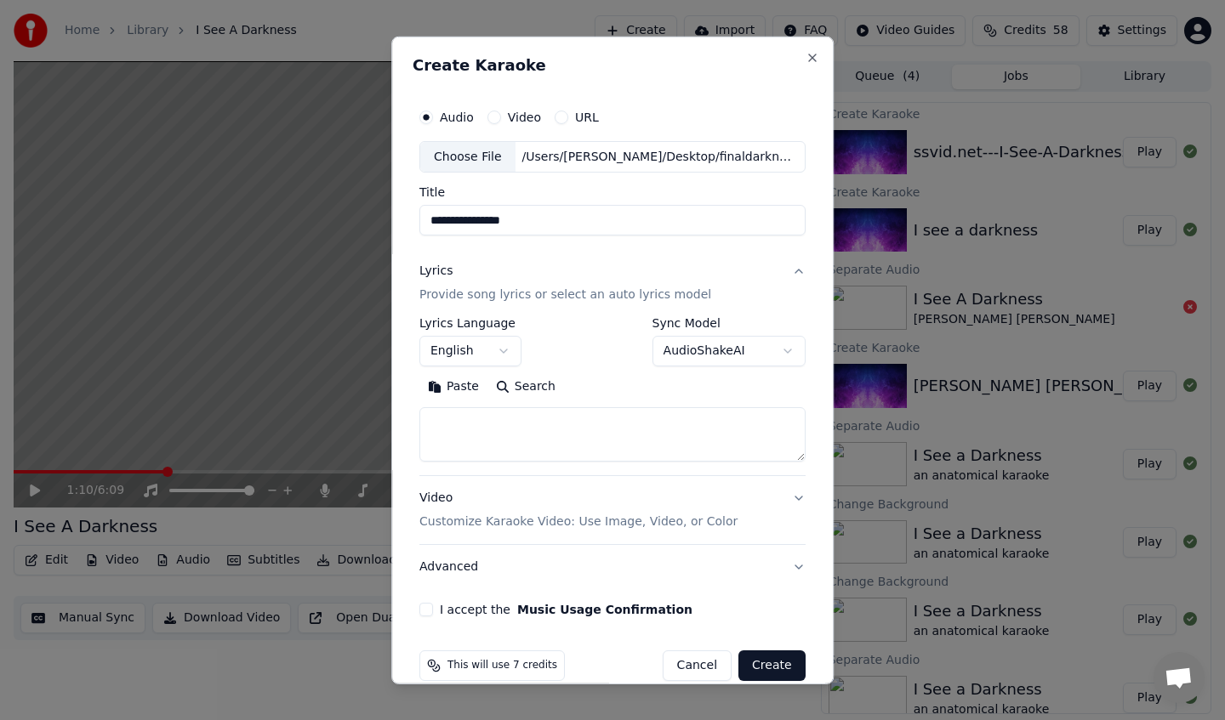
click at [487, 446] on textarea at bounding box center [612, 434] width 386 height 54
paste textarea "**********"
click at [476, 433] on textarea at bounding box center [608, 434] width 379 height 54
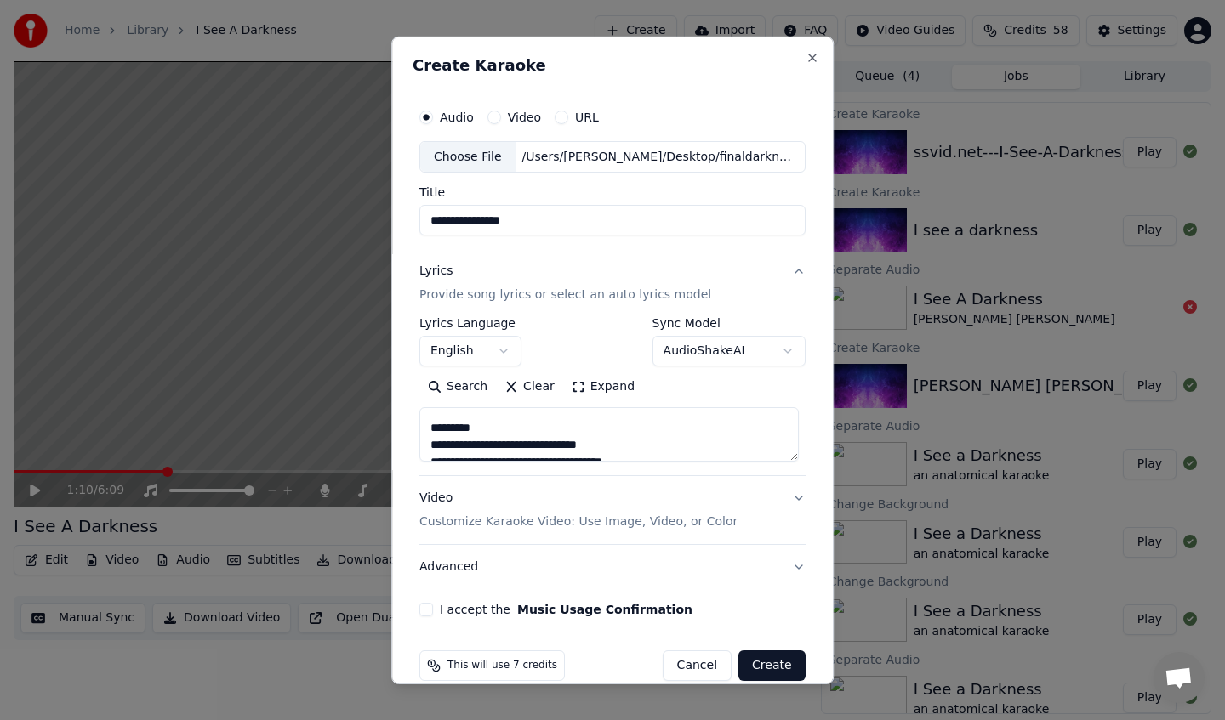
click at [476, 433] on textarea at bounding box center [608, 434] width 379 height 54
click at [479, 419] on textarea at bounding box center [608, 434] width 379 height 54
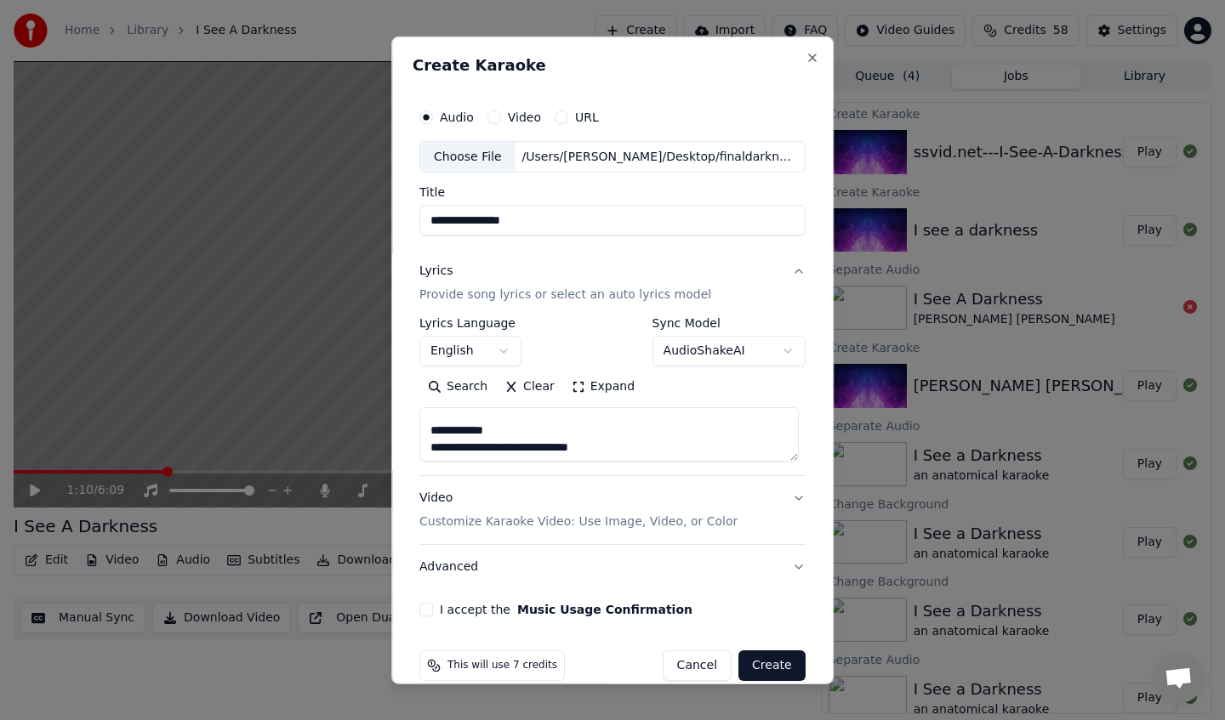
scroll to position [253, 0]
click at [480, 426] on textarea at bounding box center [608, 434] width 379 height 54
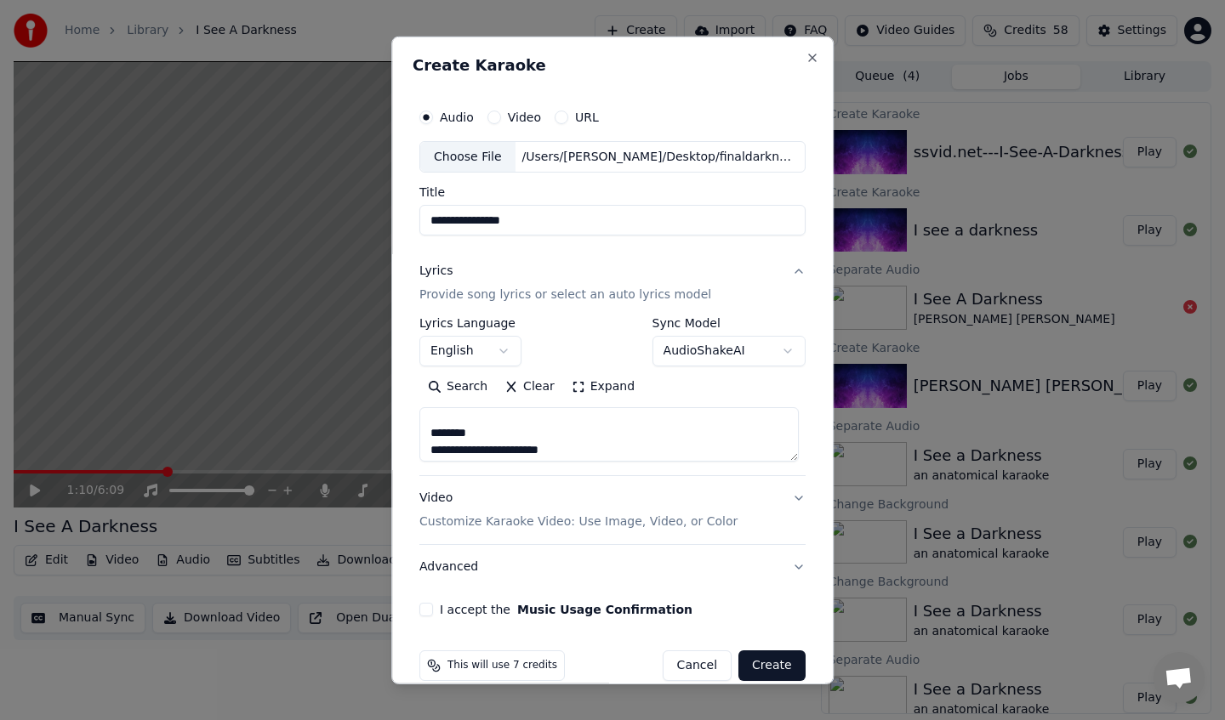
click at [469, 439] on textarea at bounding box center [608, 434] width 379 height 54
drag, startPoint x: 432, startPoint y: 424, endPoint x: 543, endPoint y: 449, distance: 114.3
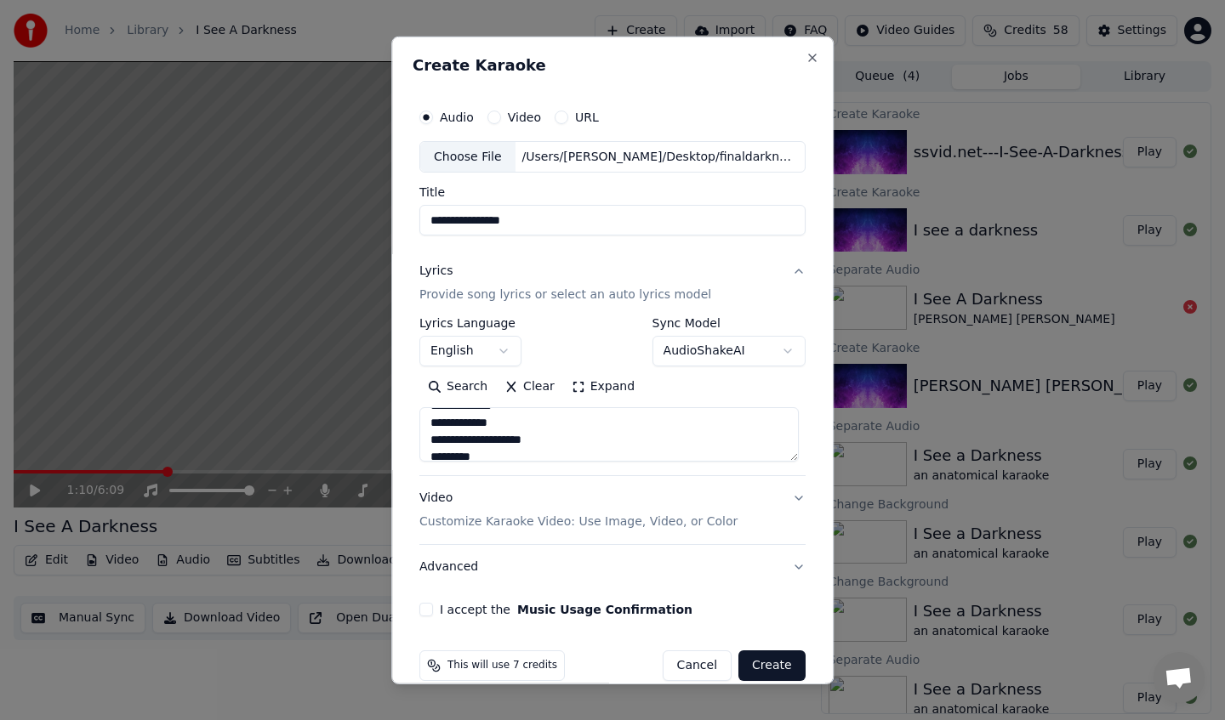
click at [543, 449] on textarea at bounding box center [608, 434] width 379 height 54
click at [446, 452] on textarea at bounding box center [608, 434] width 379 height 54
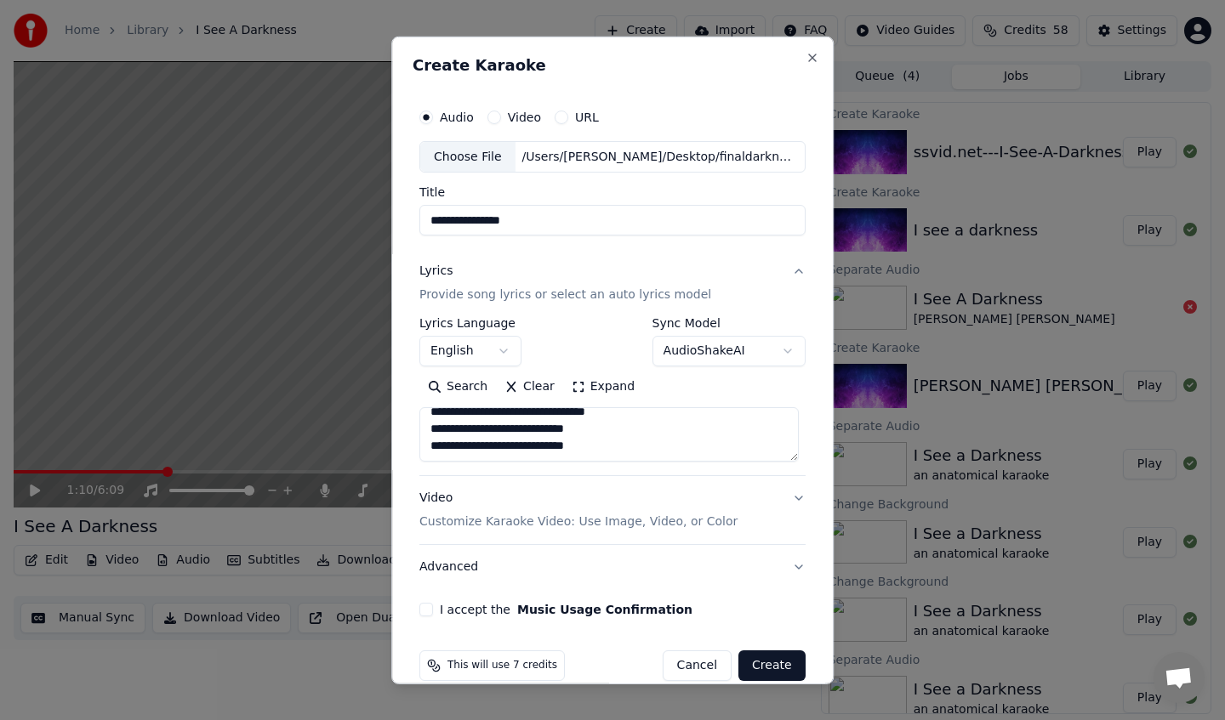
scroll to position [25, 0]
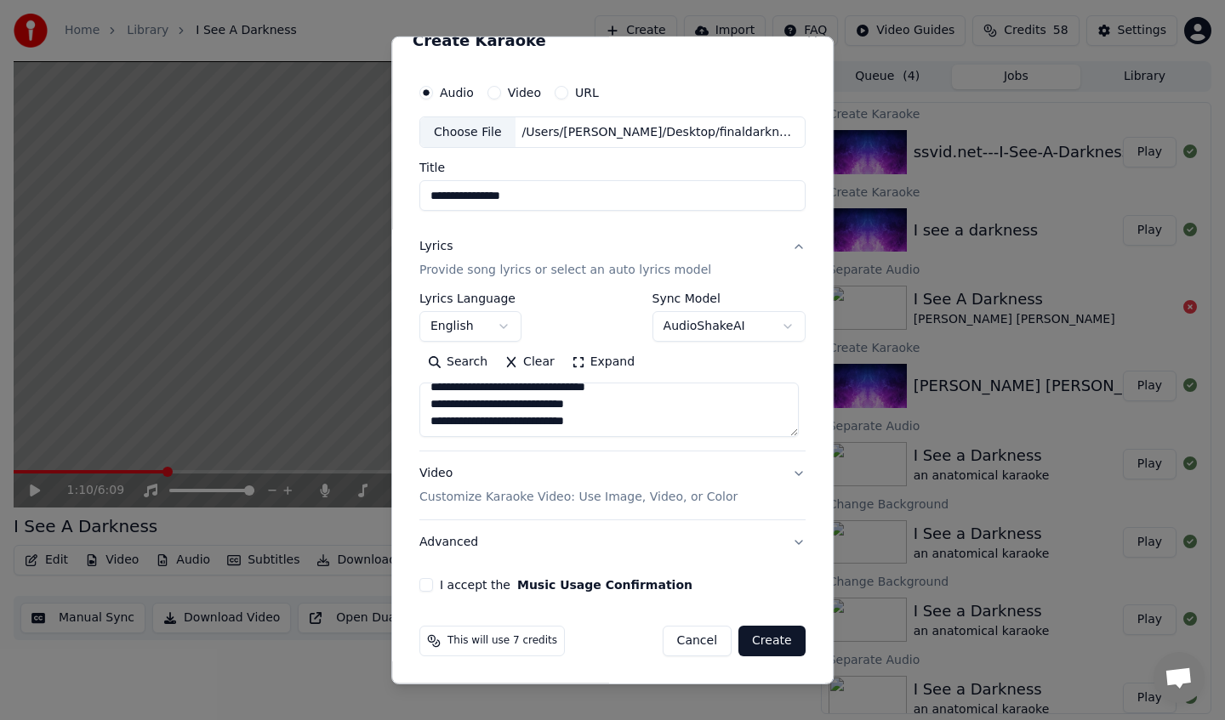
type textarea "**********"
click at [602, 475] on div "Video Customize Karaoke Video: Use Image, Video, or Color" at bounding box center [578, 485] width 318 height 41
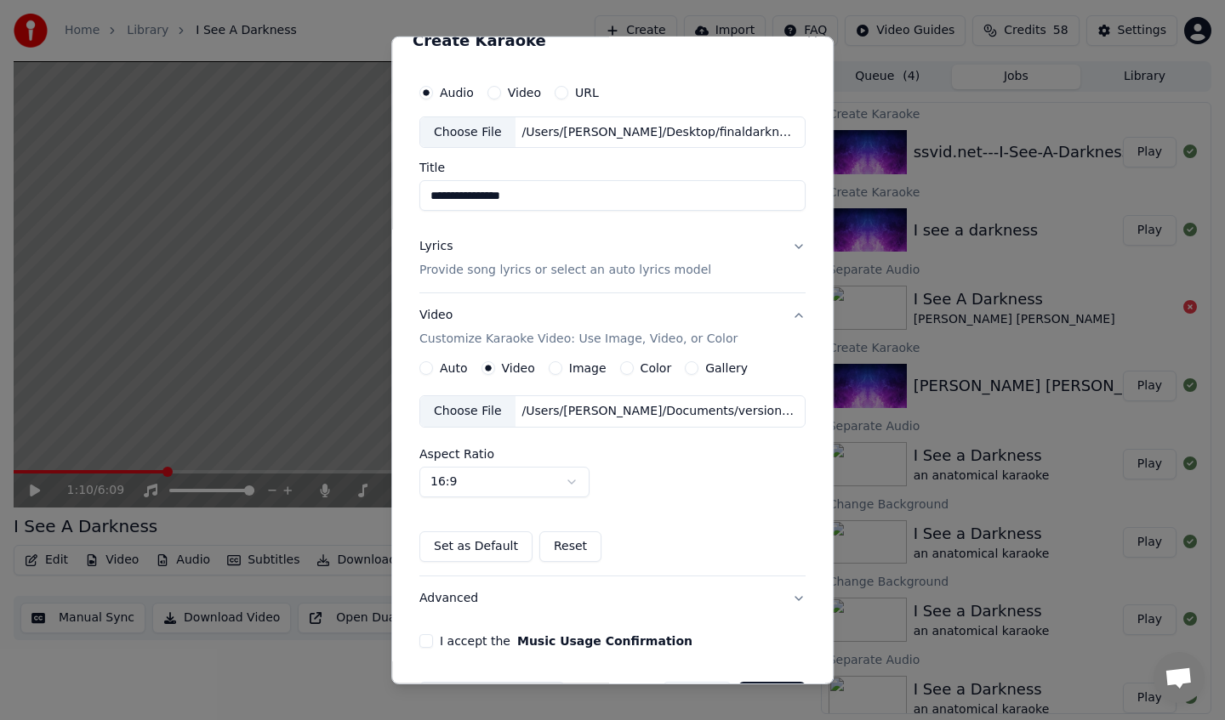
click at [482, 419] on div "Choose File" at bounding box center [467, 411] width 95 height 31
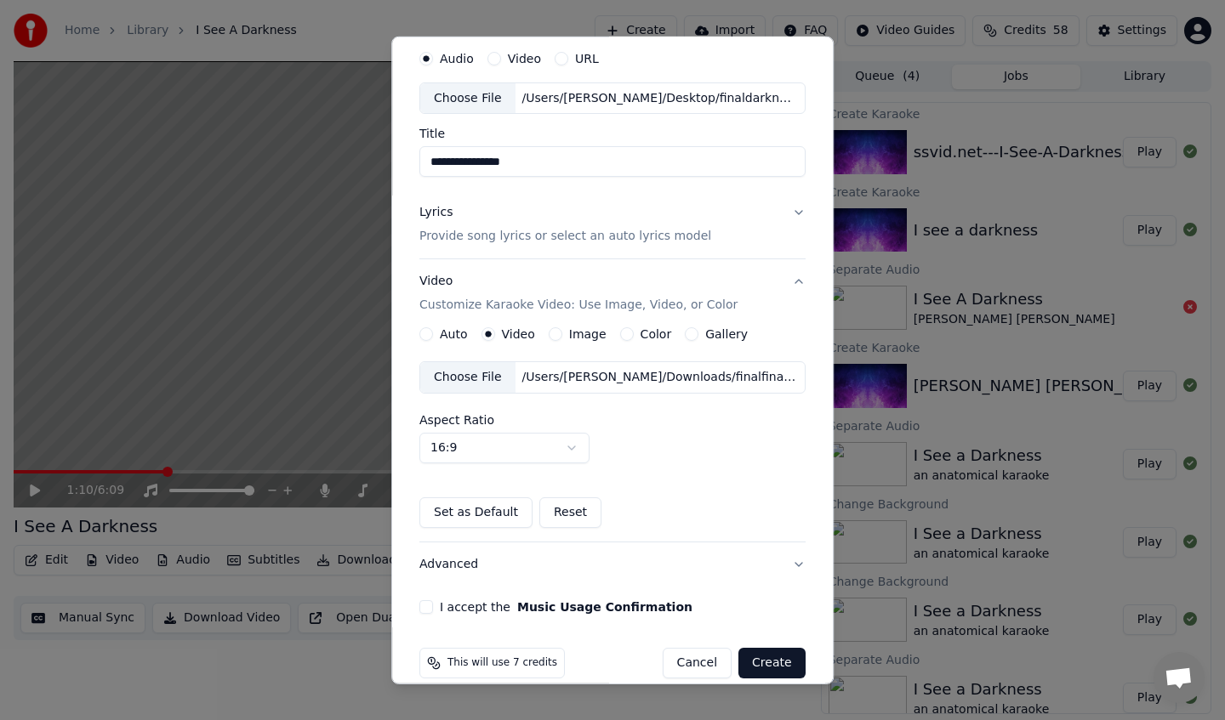
scroll to position [81, 0]
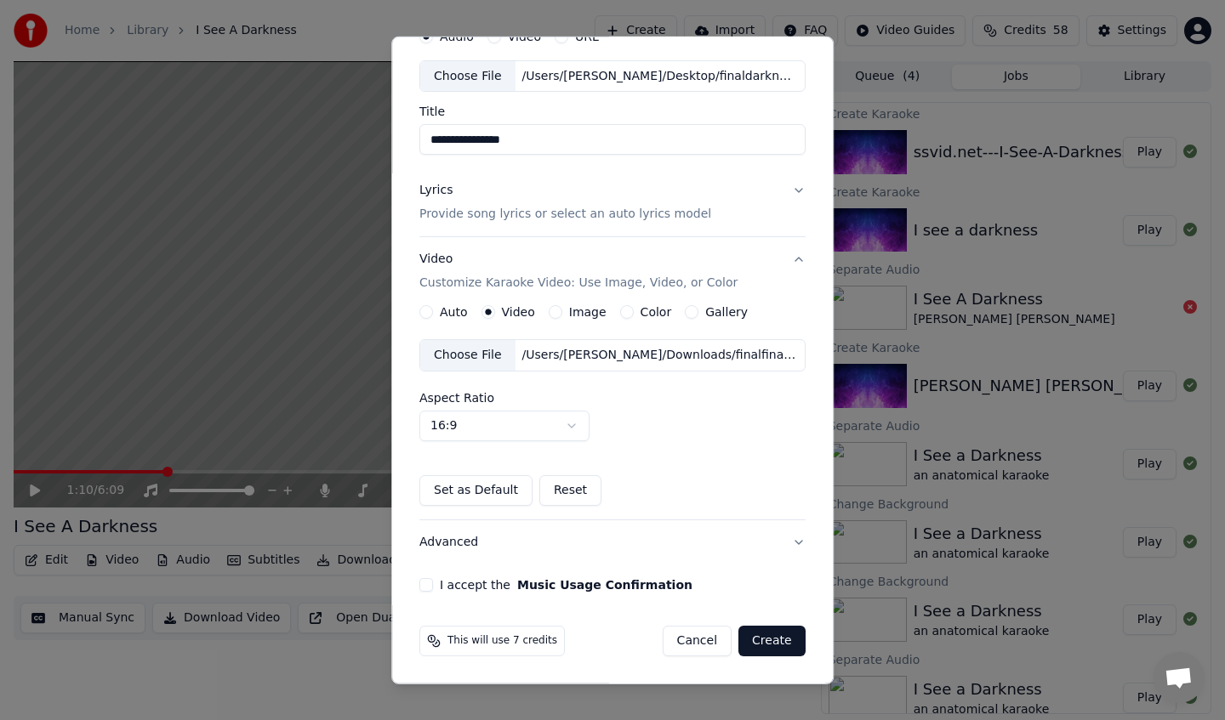
click at [432, 587] on button "I accept the Music Usage Confirmation" at bounding box center [426, 585] width 14 height 14
click at [769, 631] on button "Create" at bounding box center [771, 641] width 67 height 31
